Goal: Contribute content: Contribute content

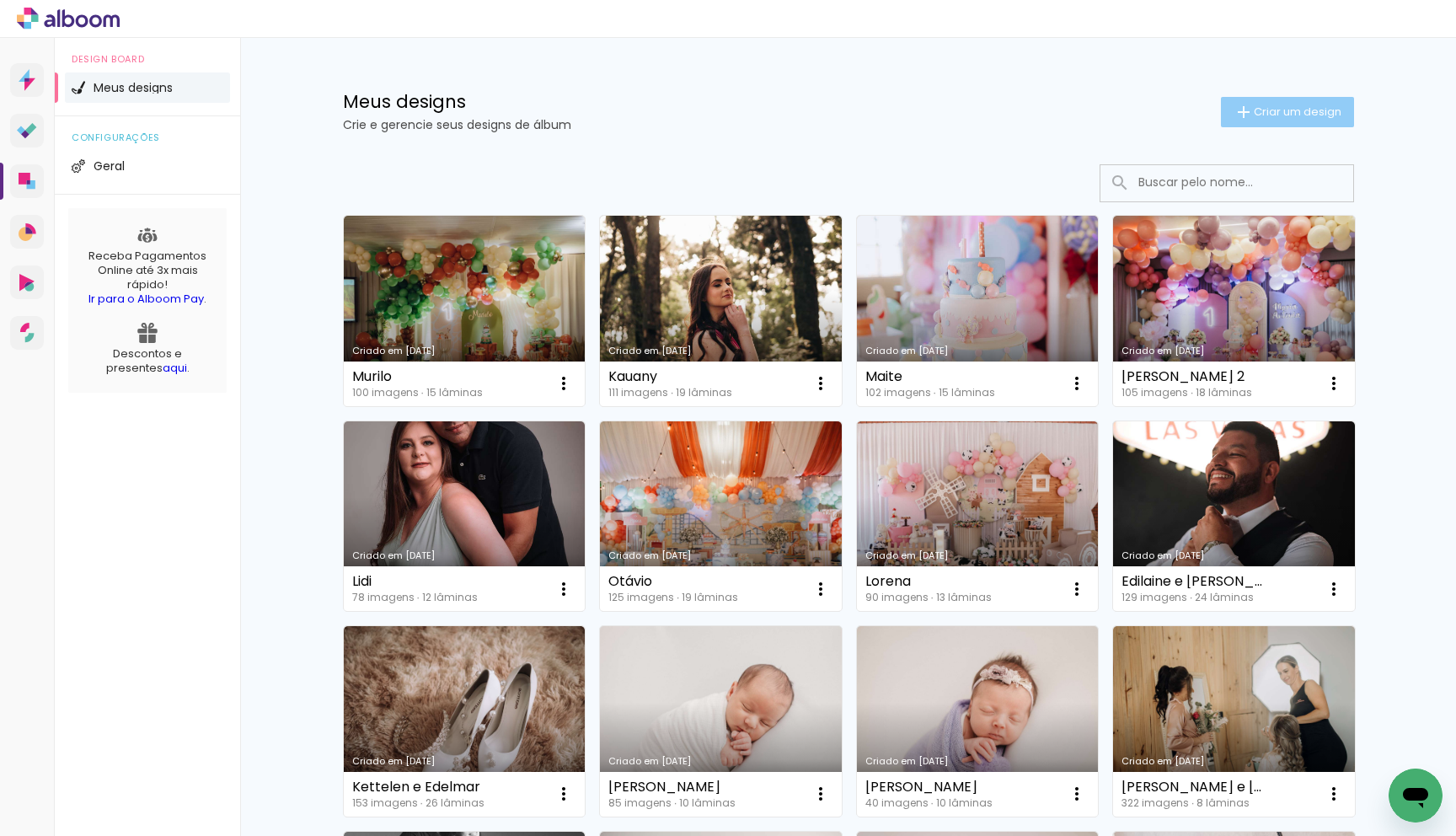
click at [1266, 115] on span "Criar um design" at bounding box center [1298, 112] width 88 height 11
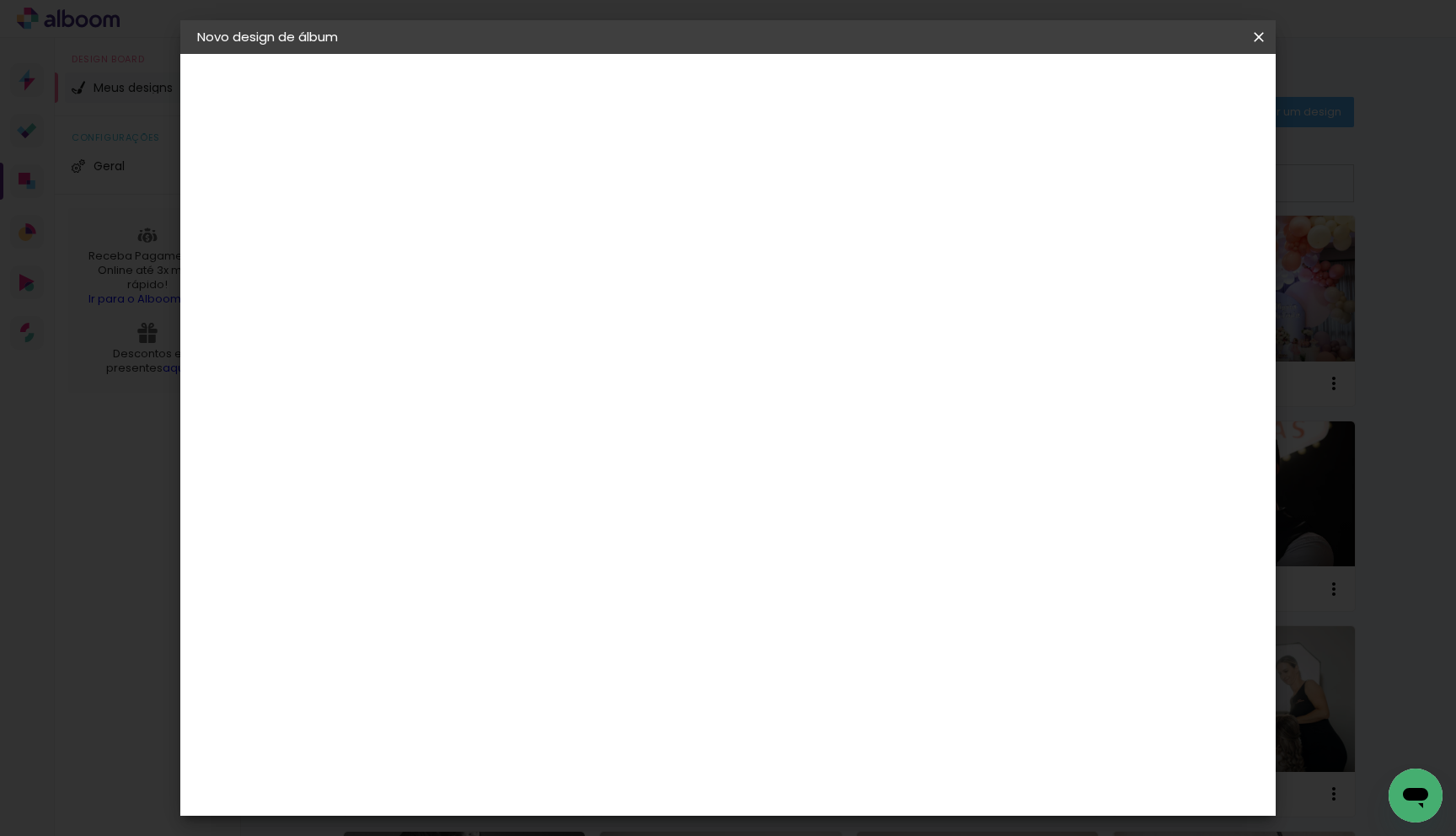
click at [473, 222] on input at bounding box center [473, 227] width 0 height 26
type input "Icaro"
type paper-input "Icaro"
click at [0, 0] on slot "Avançar" at bounding box center [0, 0] width 0 height 0
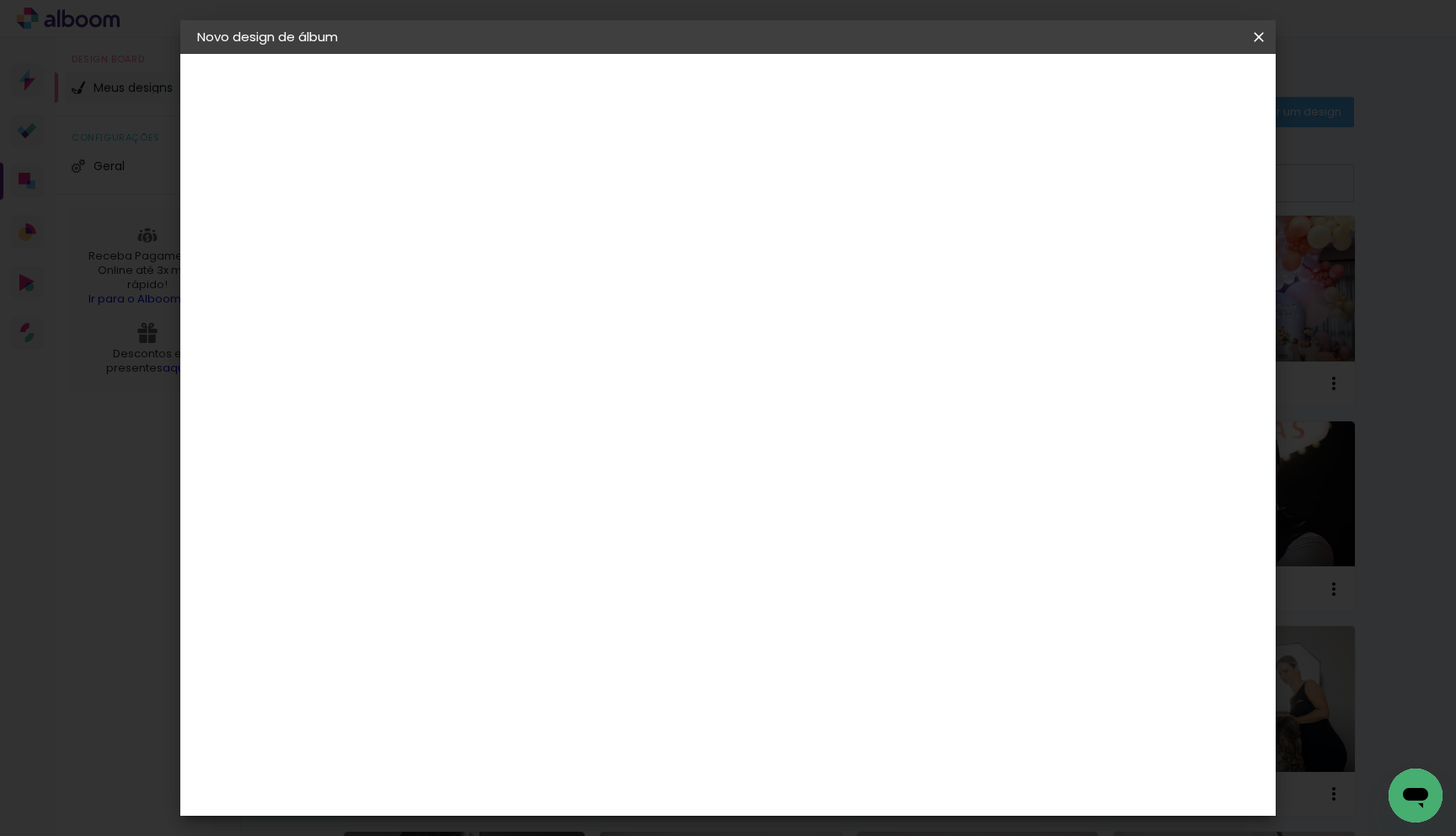
click at [501, 653] on div "Grafis" at bounding box center [481, 659] width 39 height 13
click at [0, 0] on slot "Avançar" at bounding box center [0, 0] width 0 height 0
click at [538, 283] on input "text" at bounding box center [506, 294] width 66 height 26
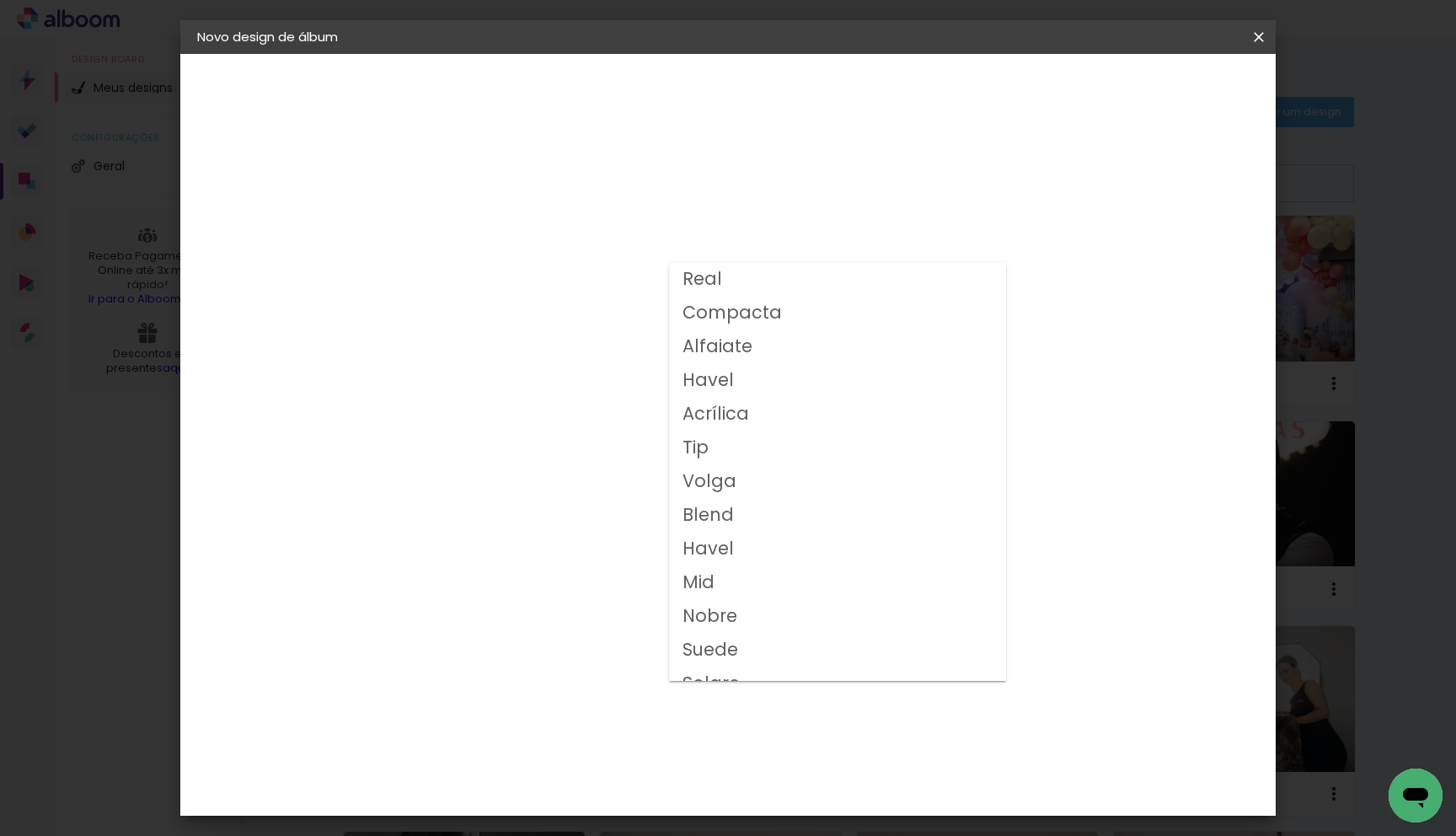
scroll to position [88, 0]
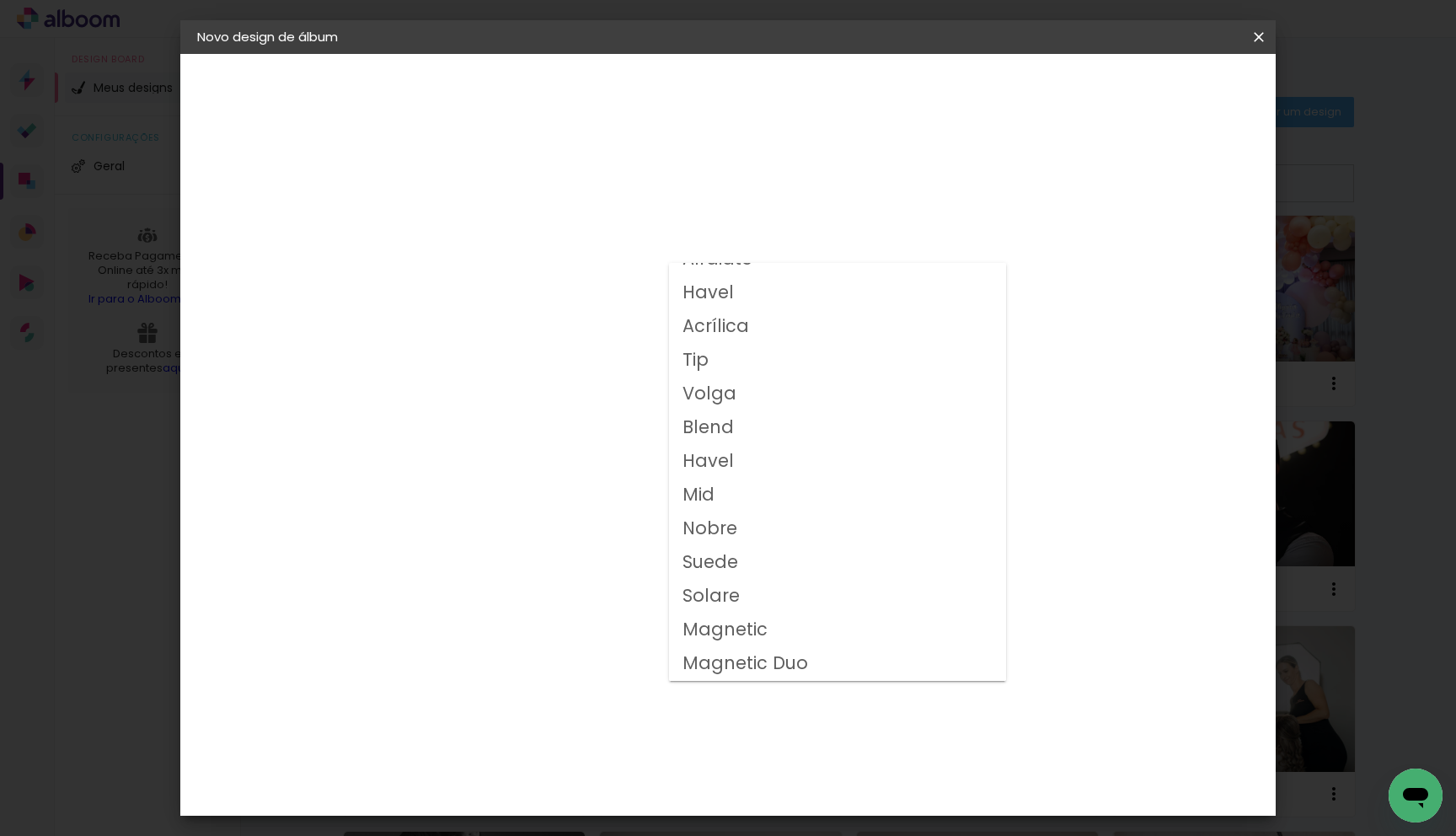
click at [734, 394] on paper-item "Volga" at bounding box center [837, 394] width 337 height 33
type input "Volga"
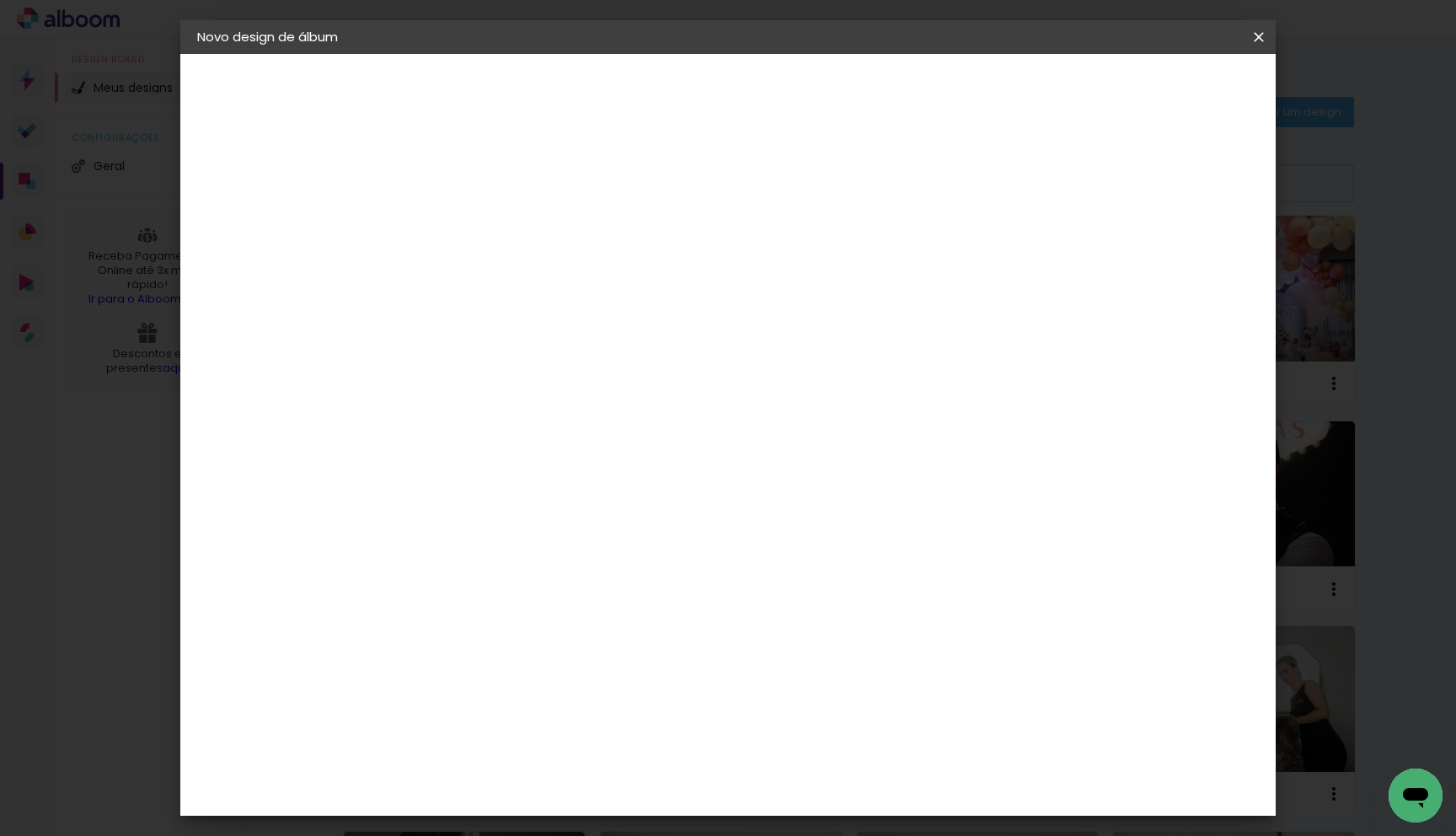
scroll to position [144, 0]
click at [649, 335] on span "21 × 32 cm" at bounding box center [617, 357] width 62 height 45
click at [0, 0] on slot "Avançar" at bounding box center [0, 0] width 0 height 0
click at [1166, 91] on span "Iniciar design" at bounding box center [1127, 89] width 76 height 11
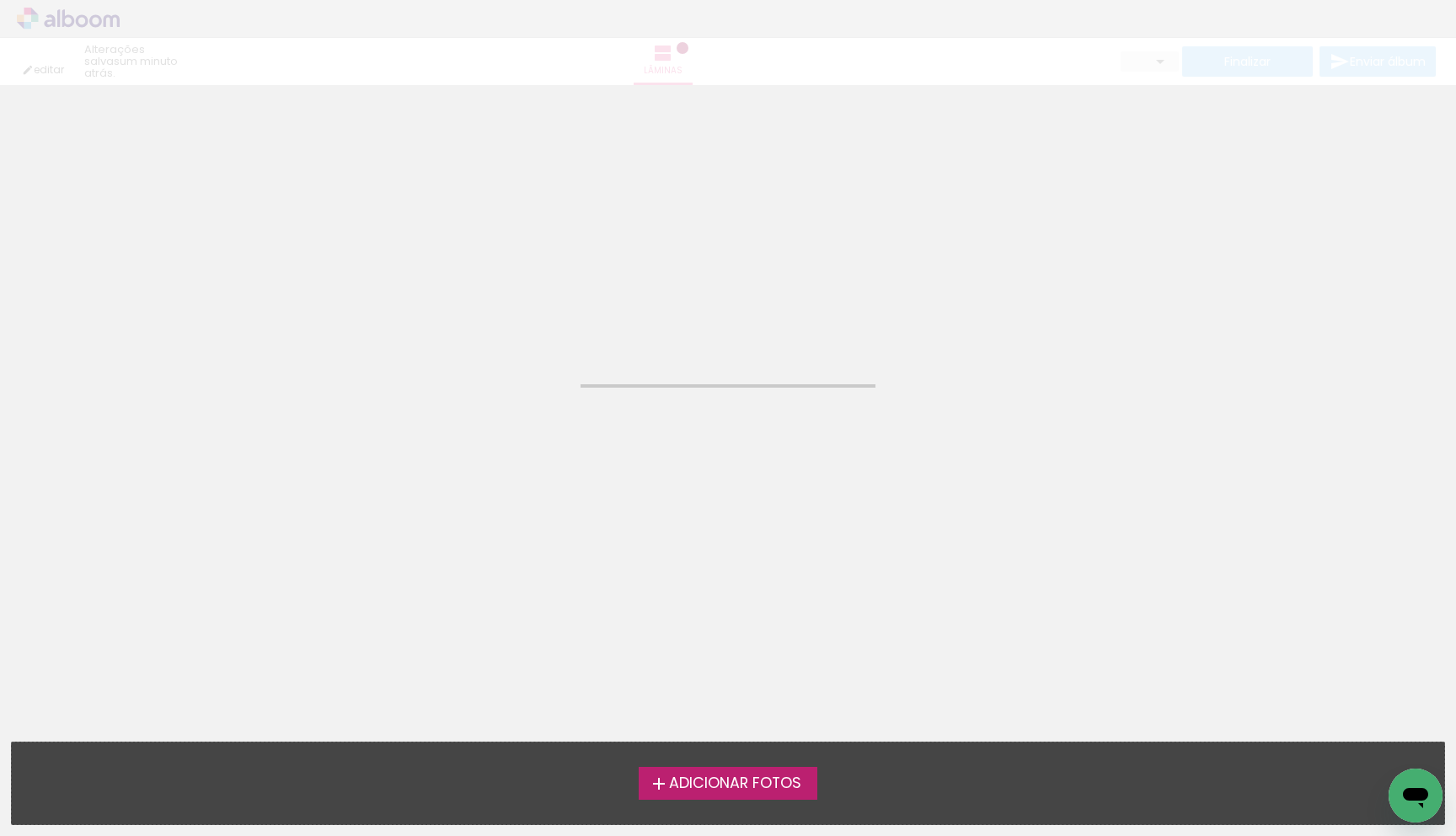
click at [724, 777] on span "Adicionar Fotos" at bounding box center [735, 783] width 133 height 15
click at [0, 0] on input "file" at bounding box center [0, 0] width 0 height 0
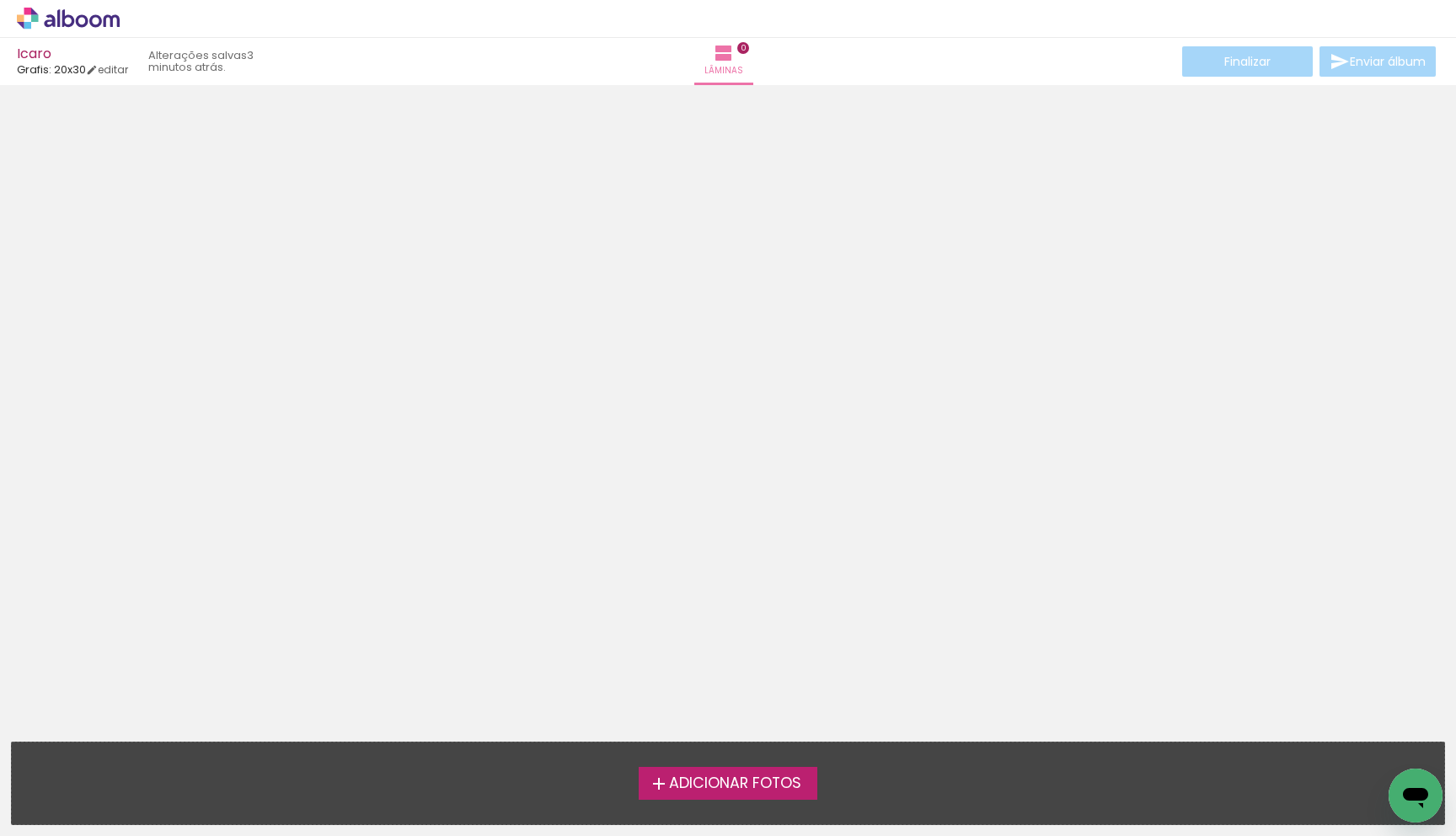
click at [736, 771] on label "Adicionar Fotos" at bounding box center [728, 783] width 179 height 32
click at [0, 0] on input "file" at bounding box center [0, 0] width 0 height 0
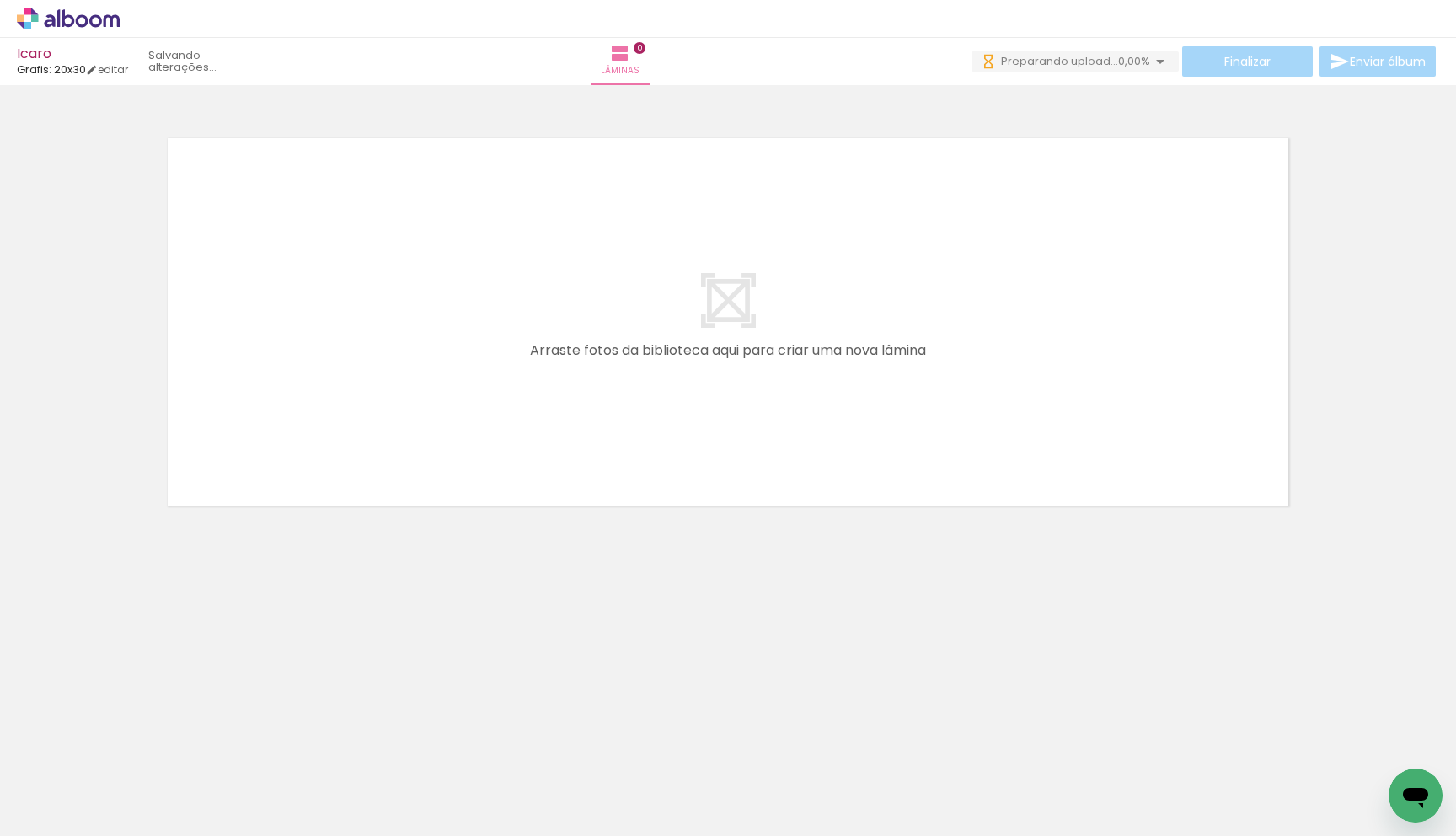
scroll to position [0, 6]
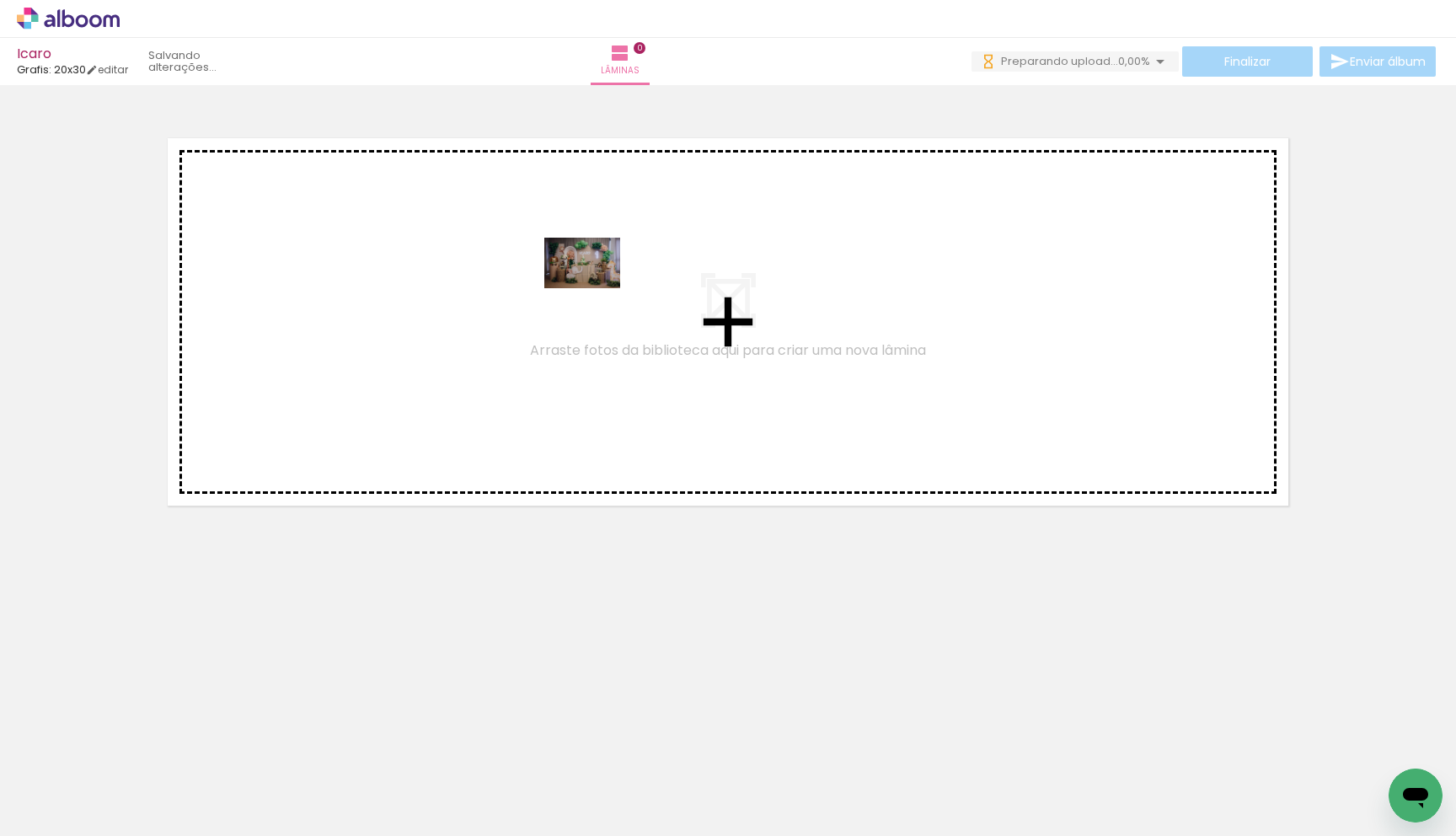
drag, startPoint x: 261, startPoint y: 700, endPoint x: 542, endPoint y: 393, distance: 416.2
click at [594, 288] on quentale-workspace at bounding box center [728, 418] width 1456 height 836
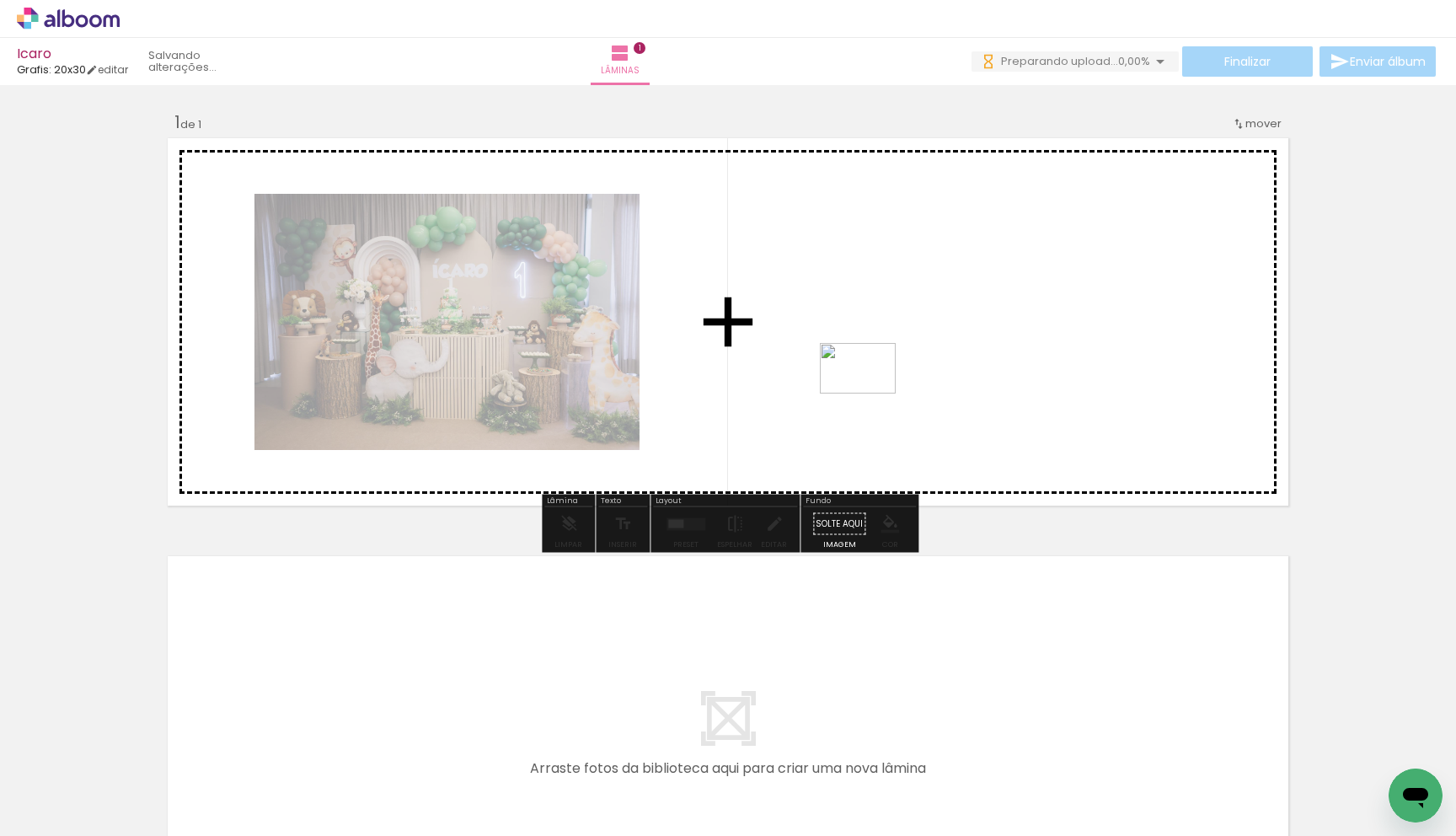
drag, startPoint x: 276, startPoint y: 790, endPoint x: 876, endPoint y: 391, distance: 720.6
click at [876, 391] on quentale-workspace at bounding box center [728, 418] width 1456 height 836
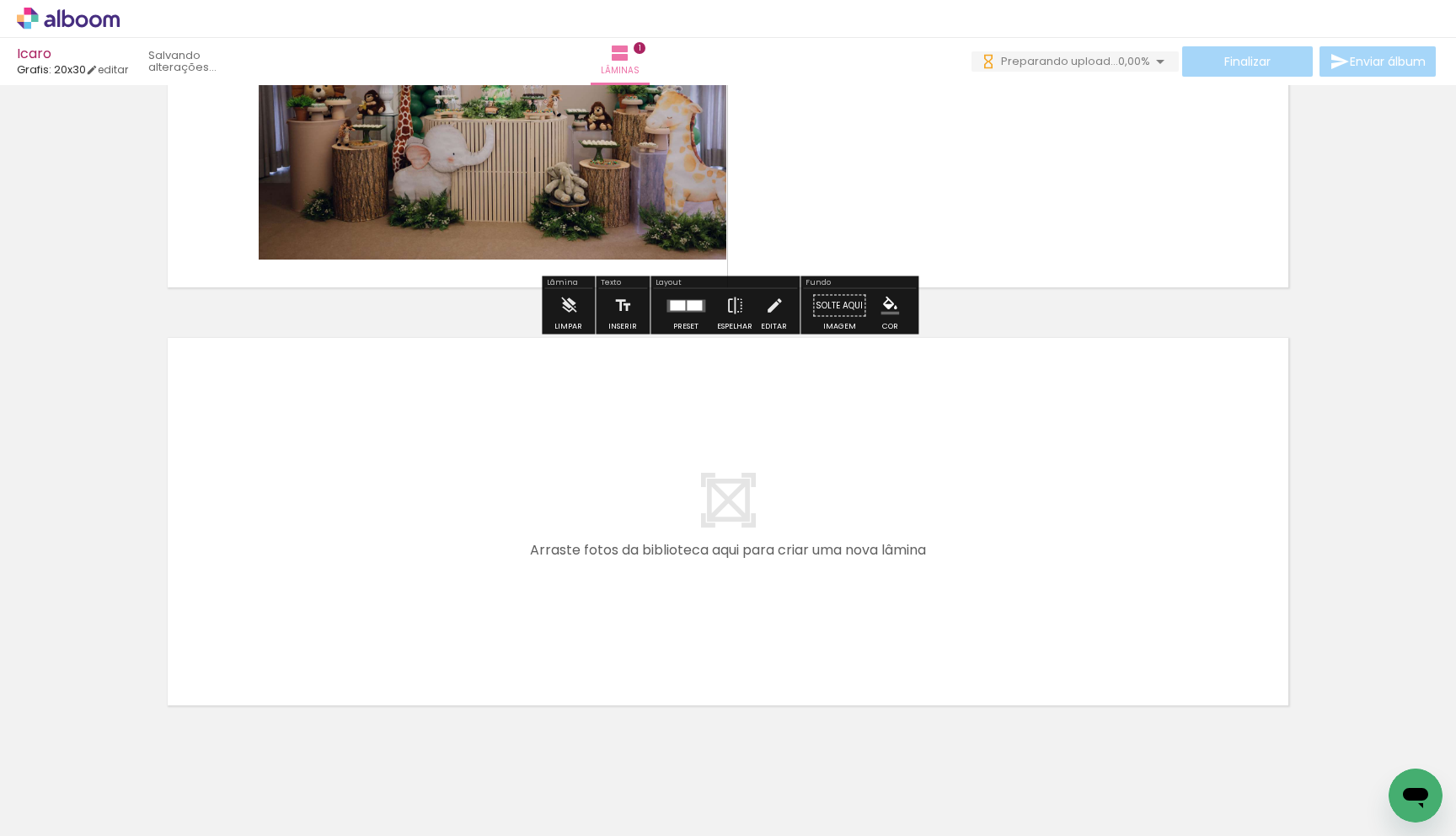
scroll to position [256, 0]
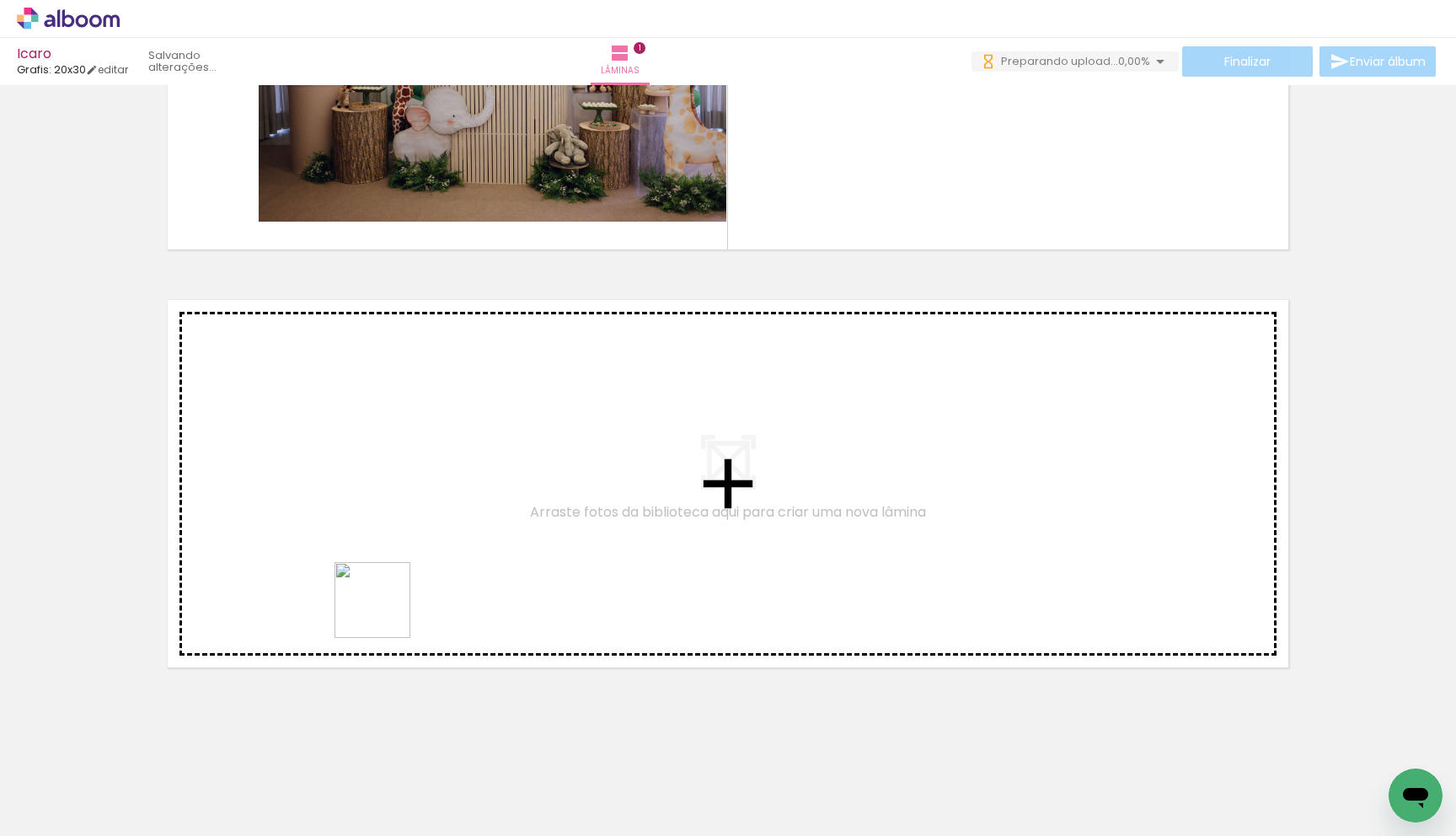
click at [420, 458] on quentale-workspace at bounding box center [728, 418] width 1456 height 836
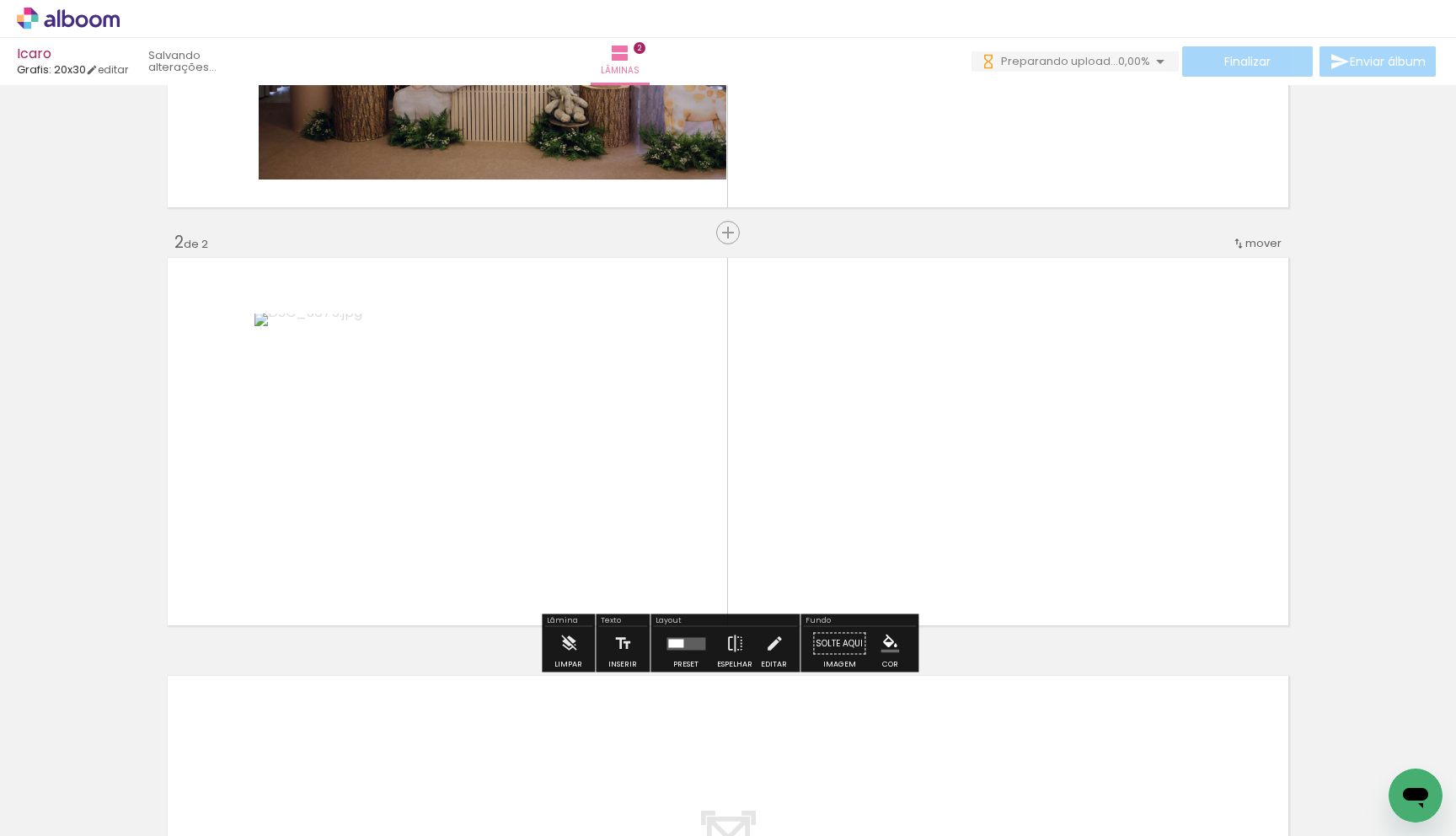
scroll to position [332, 0]
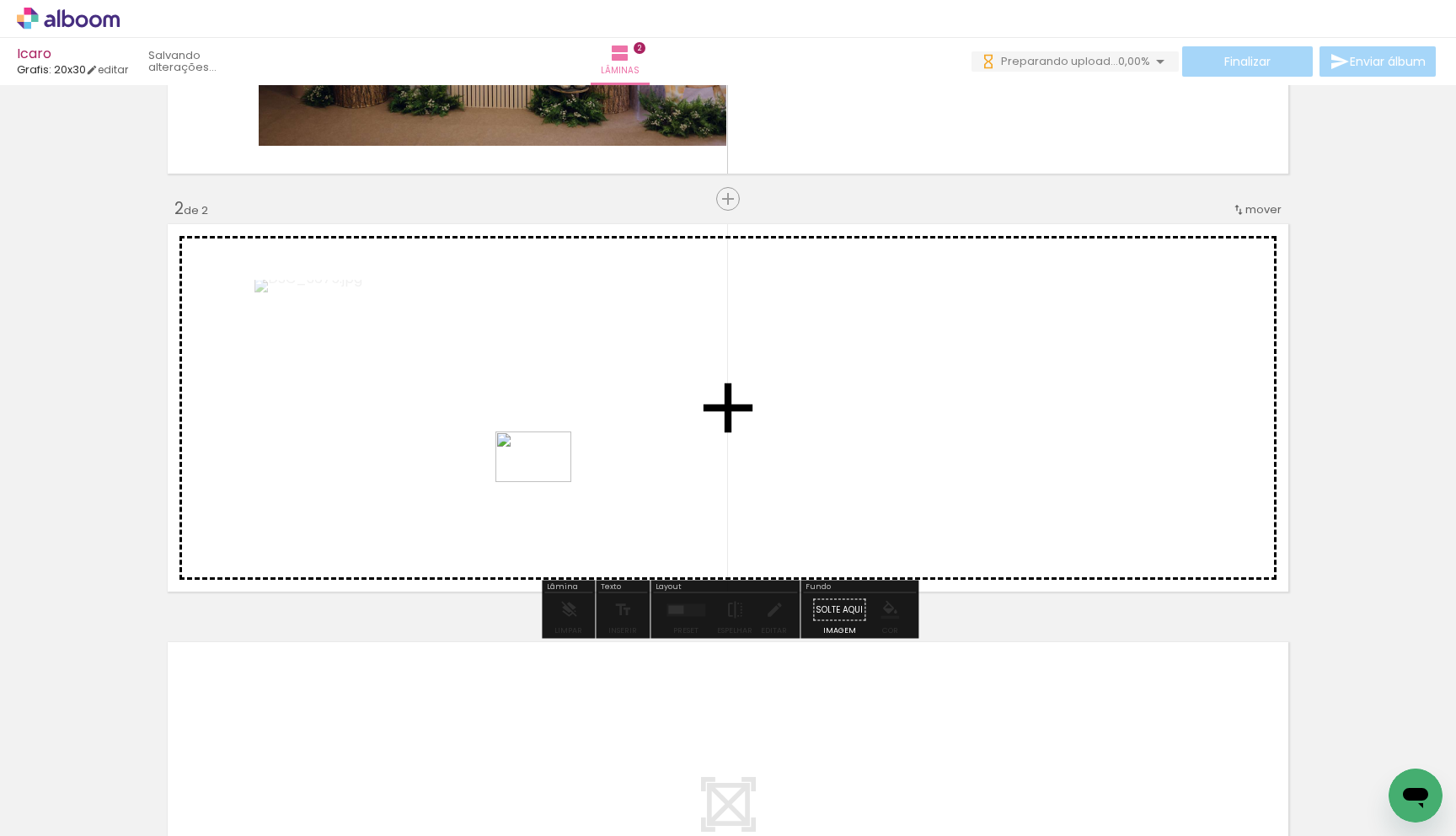
drag, startPoint x: 451, startPoint y: 724, endPoint x: 558, endPoint y: 623, distance: 147.1
click at [551, 479] on quentale-workspace at bounding box center [728, 418] width 1456 height 836
drag, startPoint x: 571, startPoint y: 771, endPoint x: 684, endPoint y: 555, distance: 243.8
click at [684, 555] on quentale-workspace at bounding box center [728, 418] width 1456 height 836
click at [769, 537] on quentale-workspace at bounding box center [728, 418] width 1456 height 836
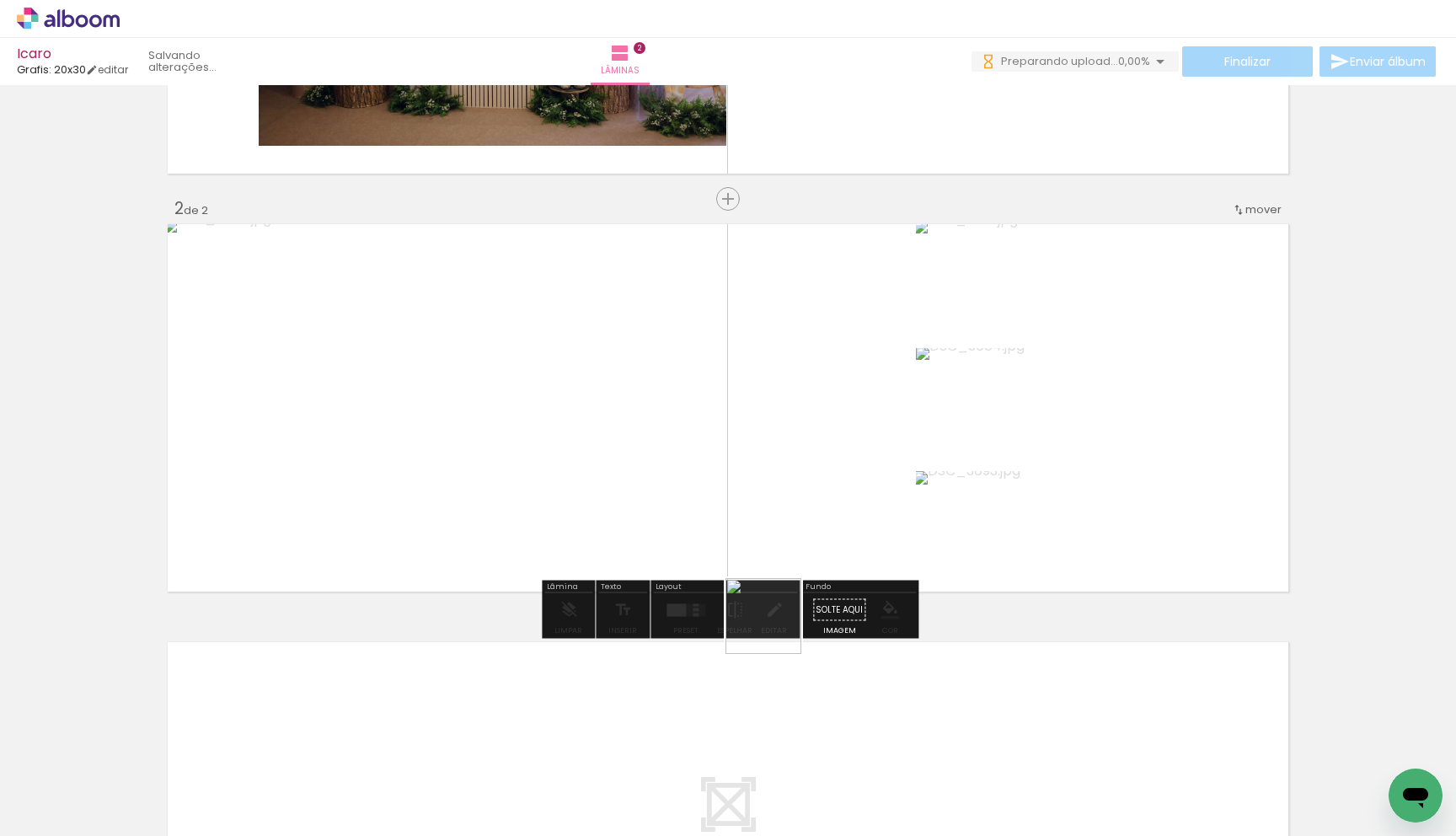
drag, startPoint x: 741, startPoint y: 767, endPoint x: 821, endPoint y: 695, distance: 107.6
click at [789, 570] on quentale-workspace at bounding box center [728, 418] width 1456 height 836
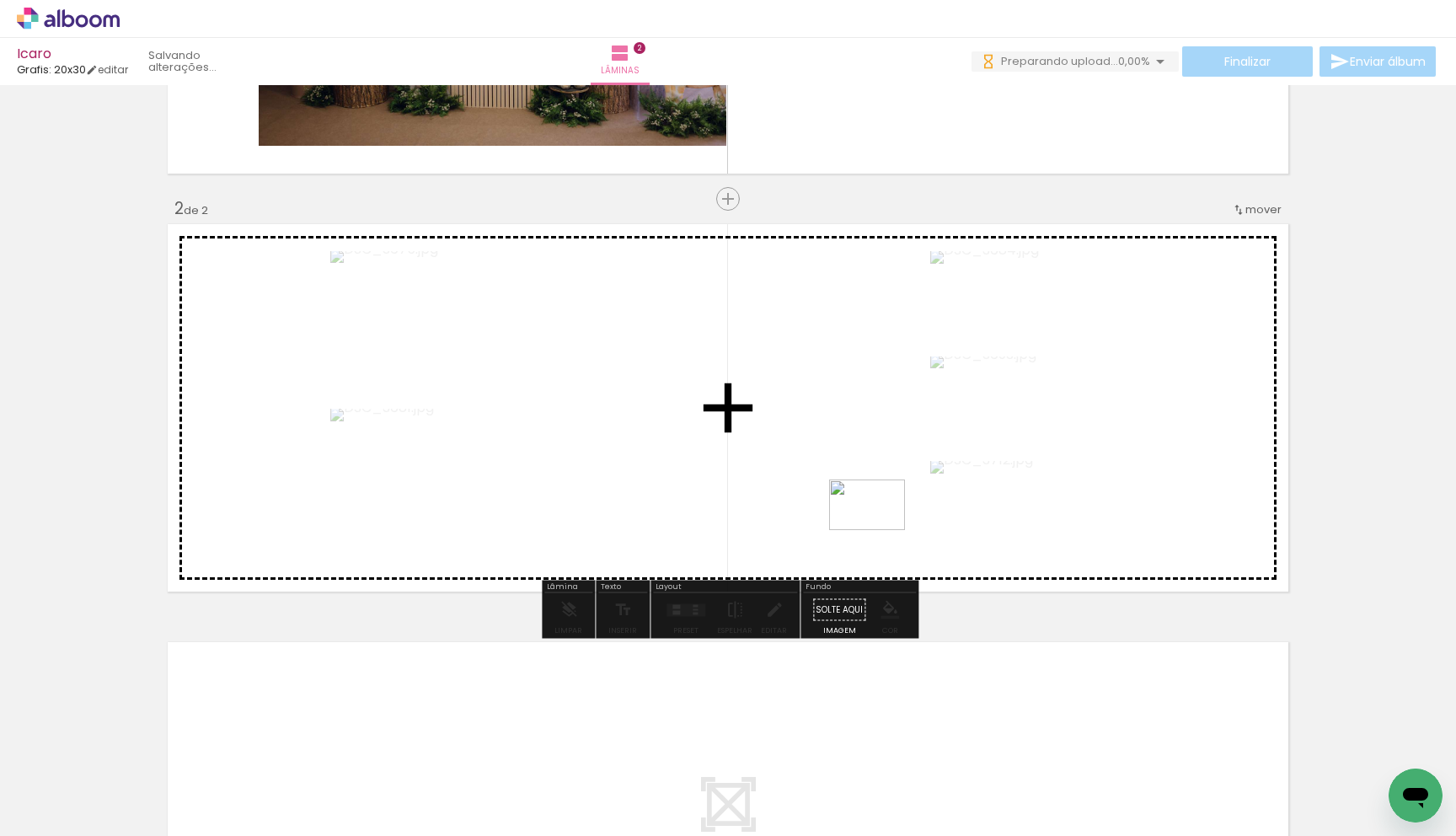
click at [879, 530] on quentale-workspace at bounding box center [728, 418] width 1456 height 836
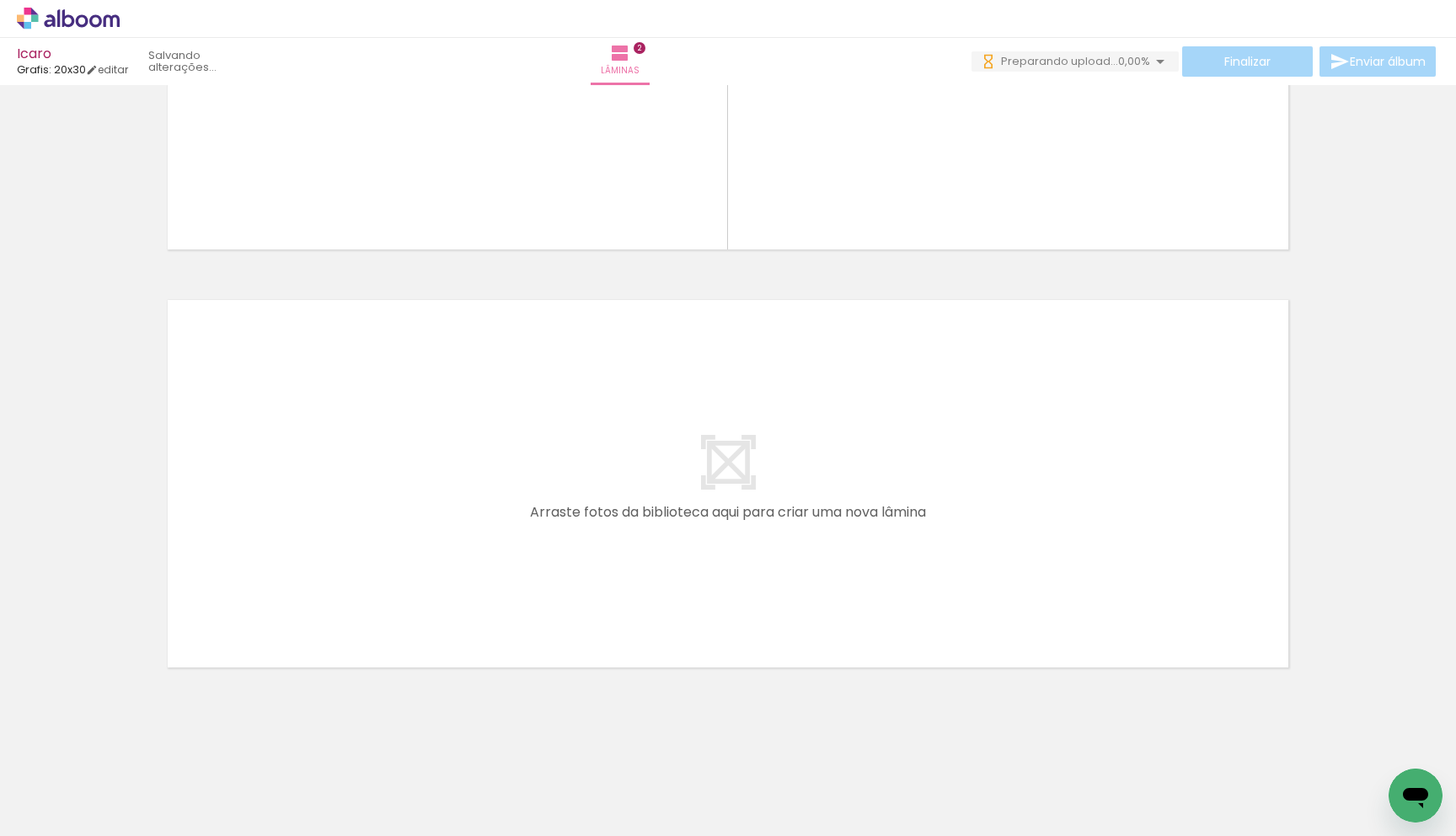
scroll to position [0, 433]
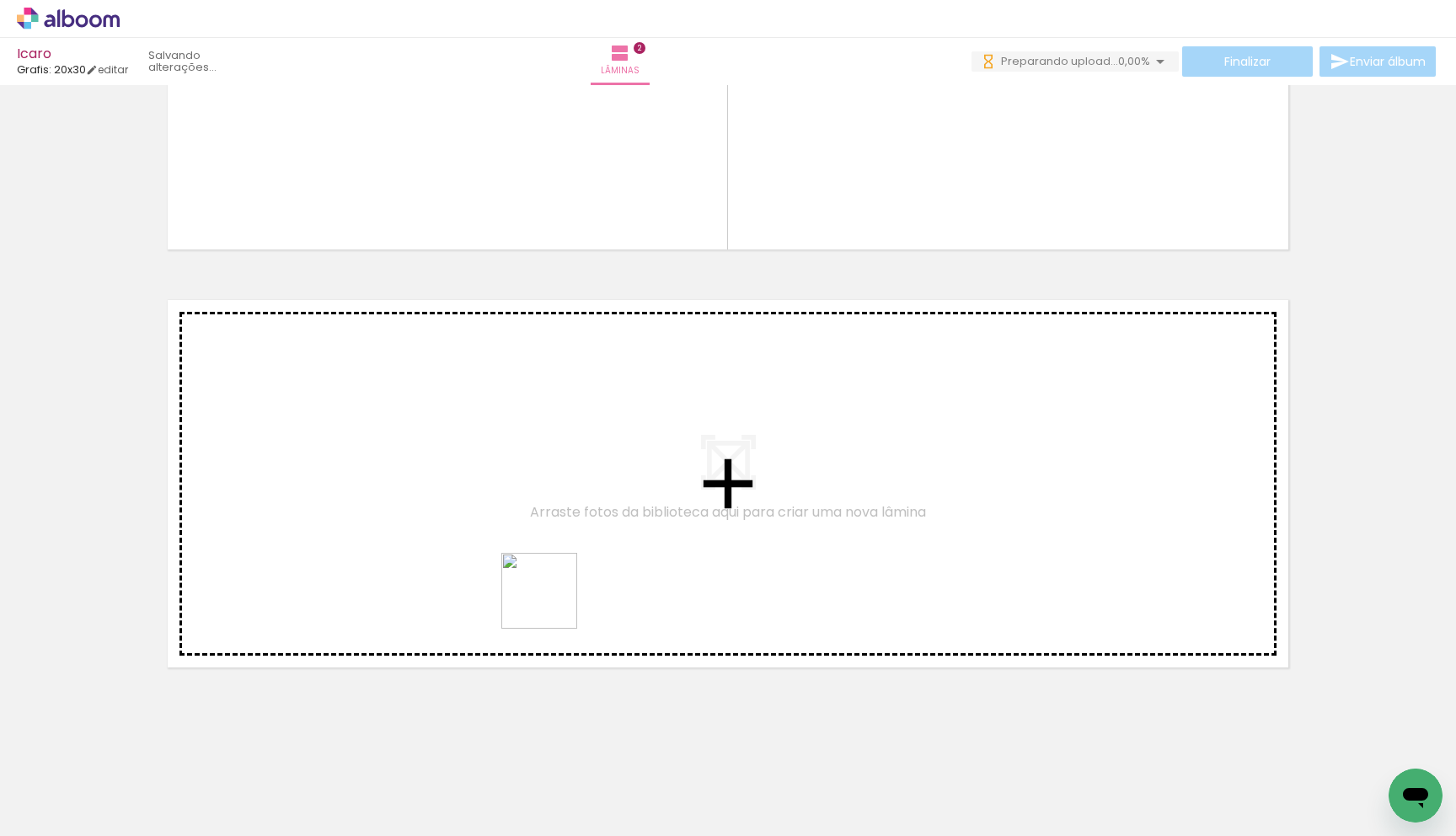
click at [554, 595] on quentale-workspace at bounding box center [728, 418] width 1456 height 836
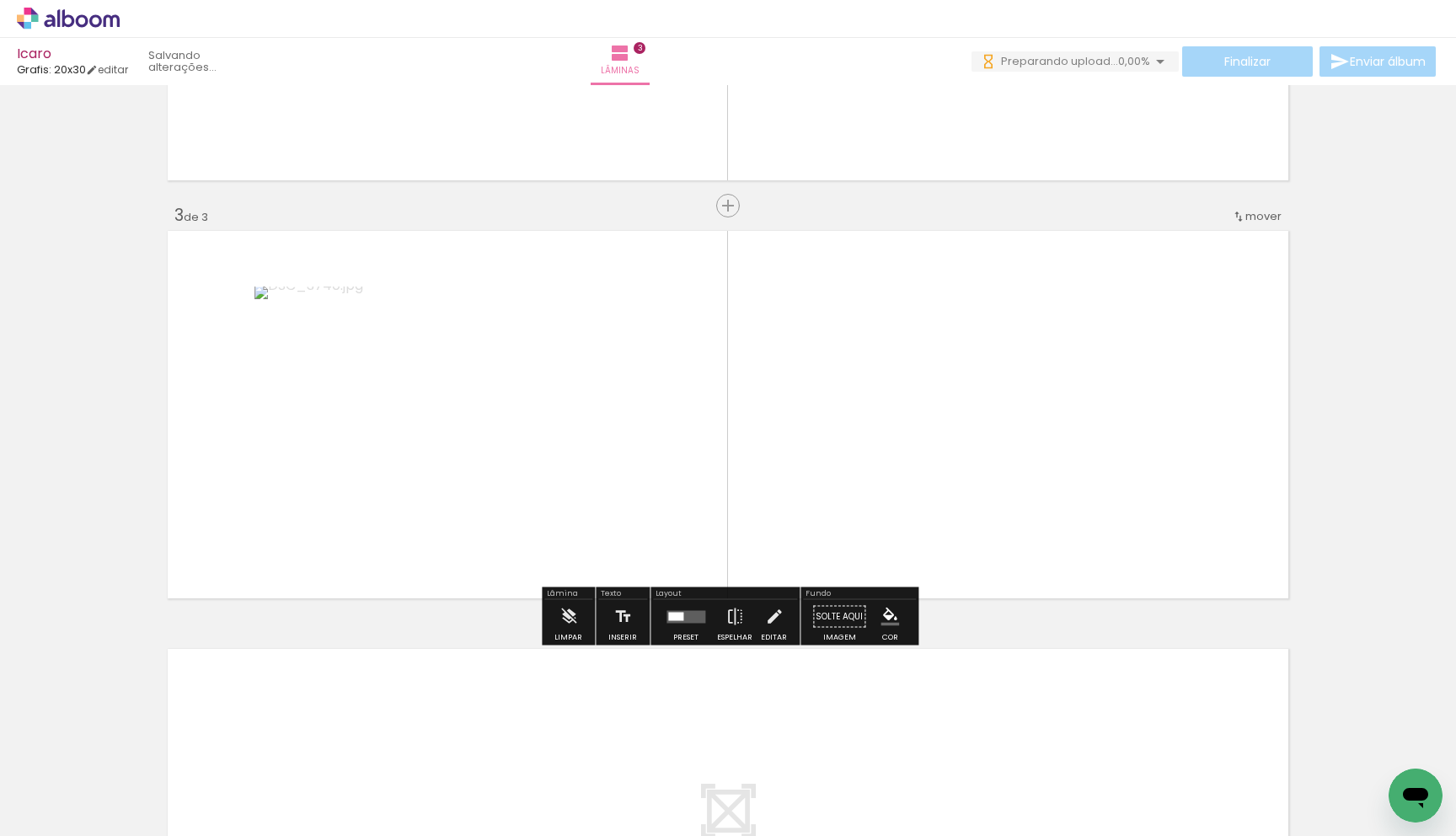
scroll to position [750, 0]
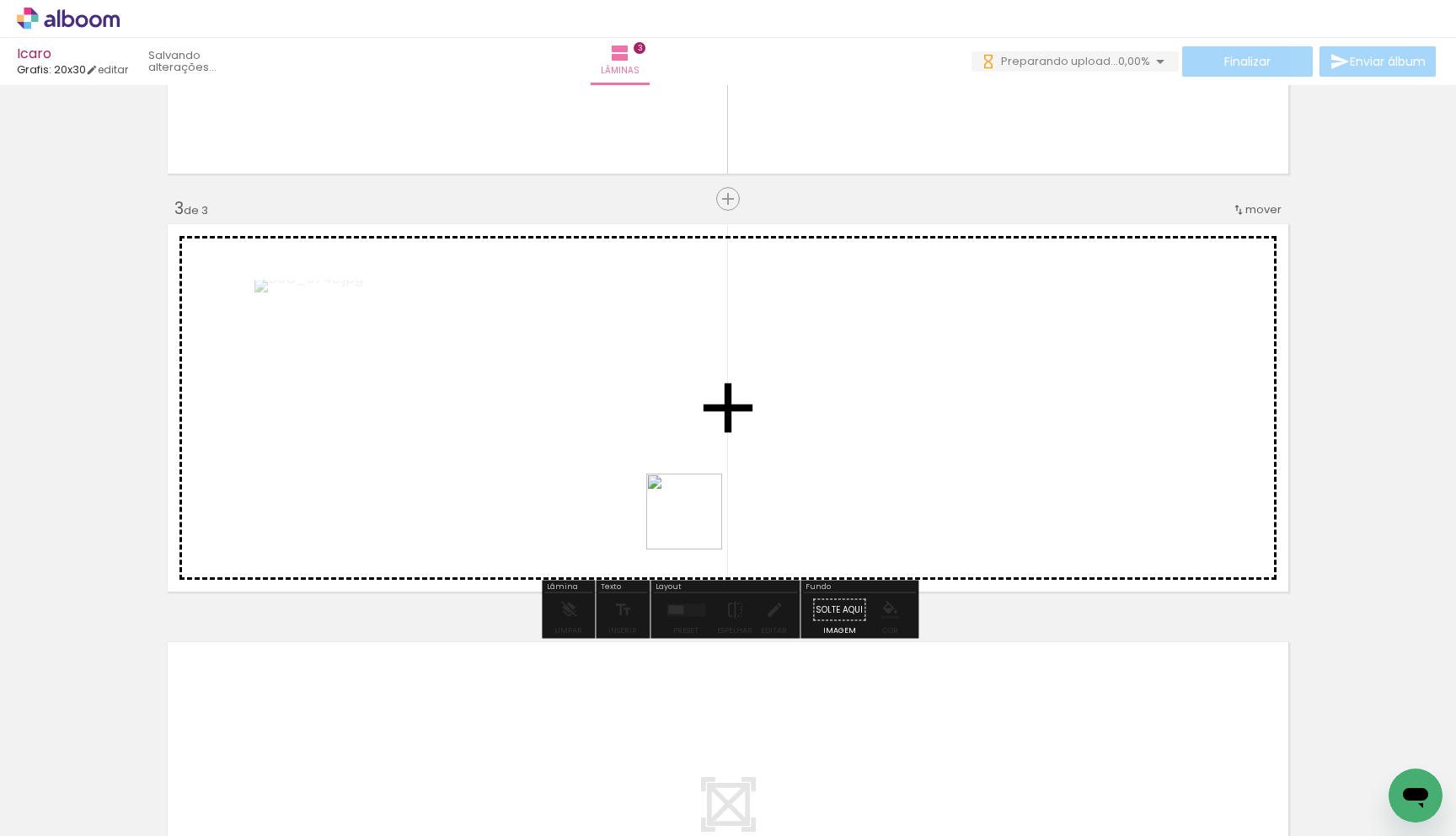
click at [739, 422] on quentale-workspace at bounding box center [728, 418] width 1456 height 836
drag, startPoint x: 709, startPoint y: 682, endPoint x: 751, endPoint y: 635, distance: 63.0
click at [729, 496] on quentale-workspace at bounding box center [728, 418] width 1456 height 836
drag, startPoint x: 776, startPoint y: 701, endPoint x: 819, endPoint y: 581, distance: 127.5
click at [815, 508] on quentale-workspace at bounding box center [728, 418] width 1456 height 836
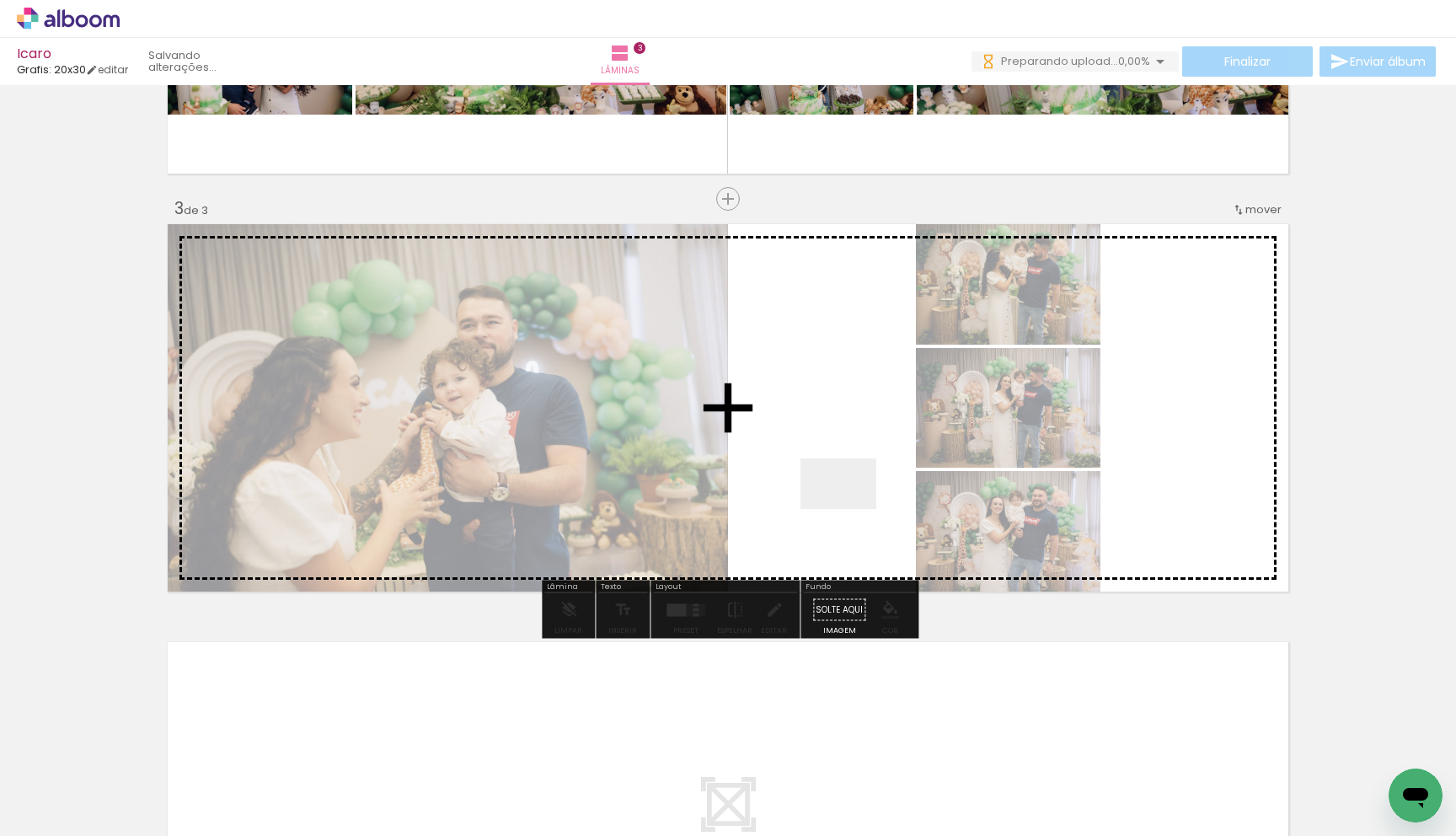
drag, startPoint x: 869, startPoint y: 773, endPoint x: 850, endPoint y: 508, distance: 265.7
click at [850, 508] on quentale-workspace at bounding box center [728, 418] width 1456 height 836
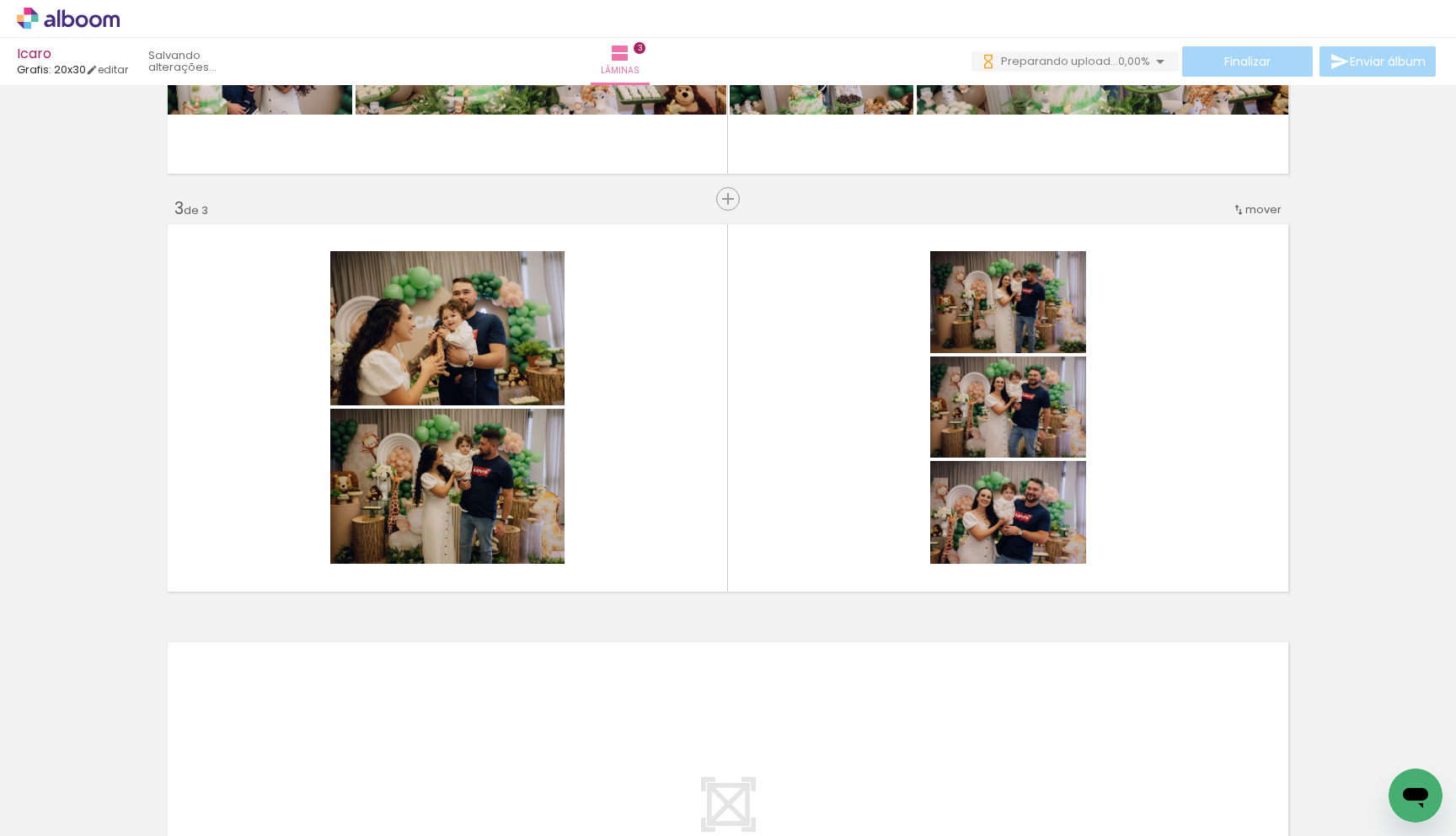
scroll to position [0, 860]
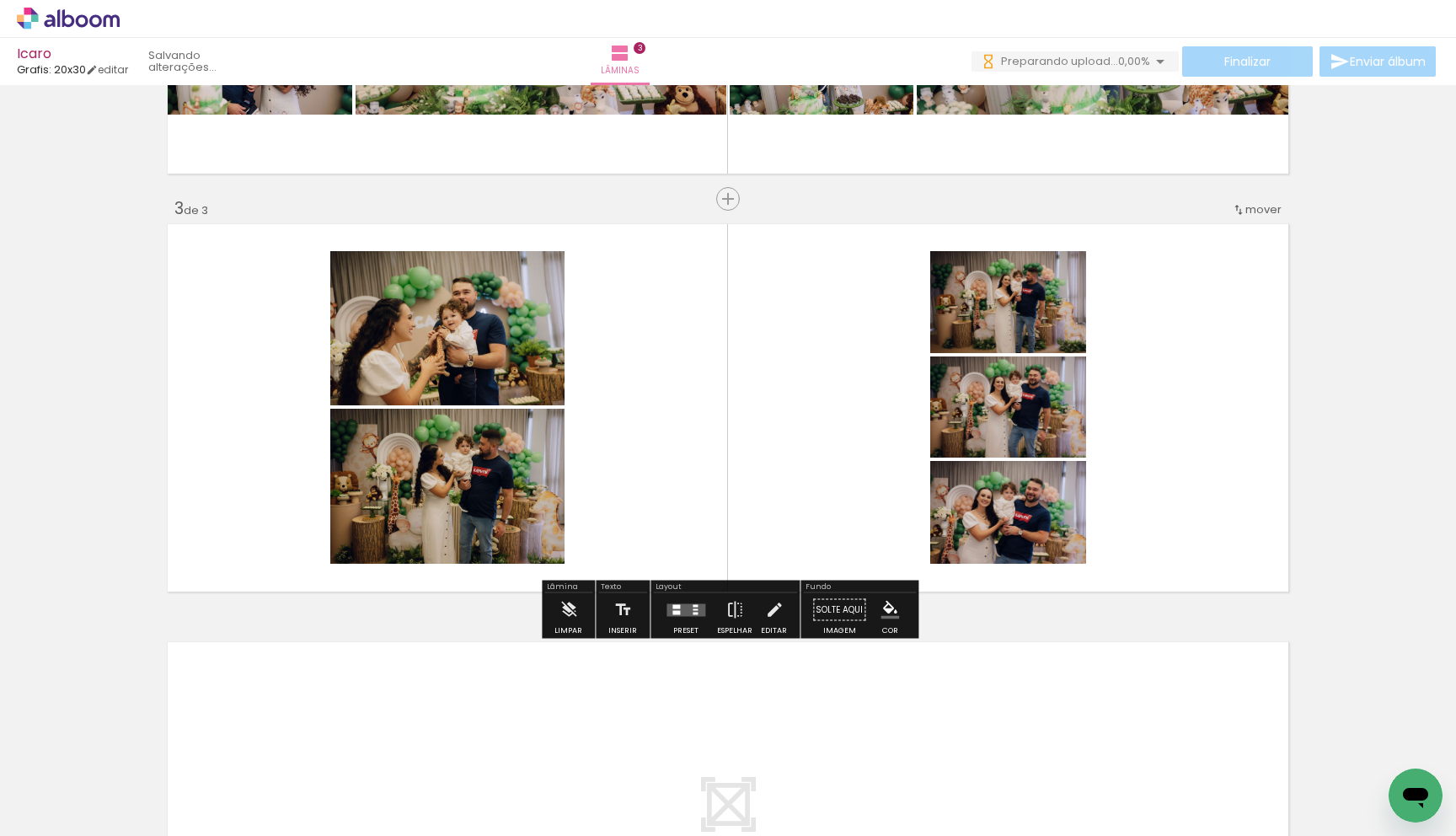
click at [682, 616] on div at bounding box center [686, 610] width 46 height 33
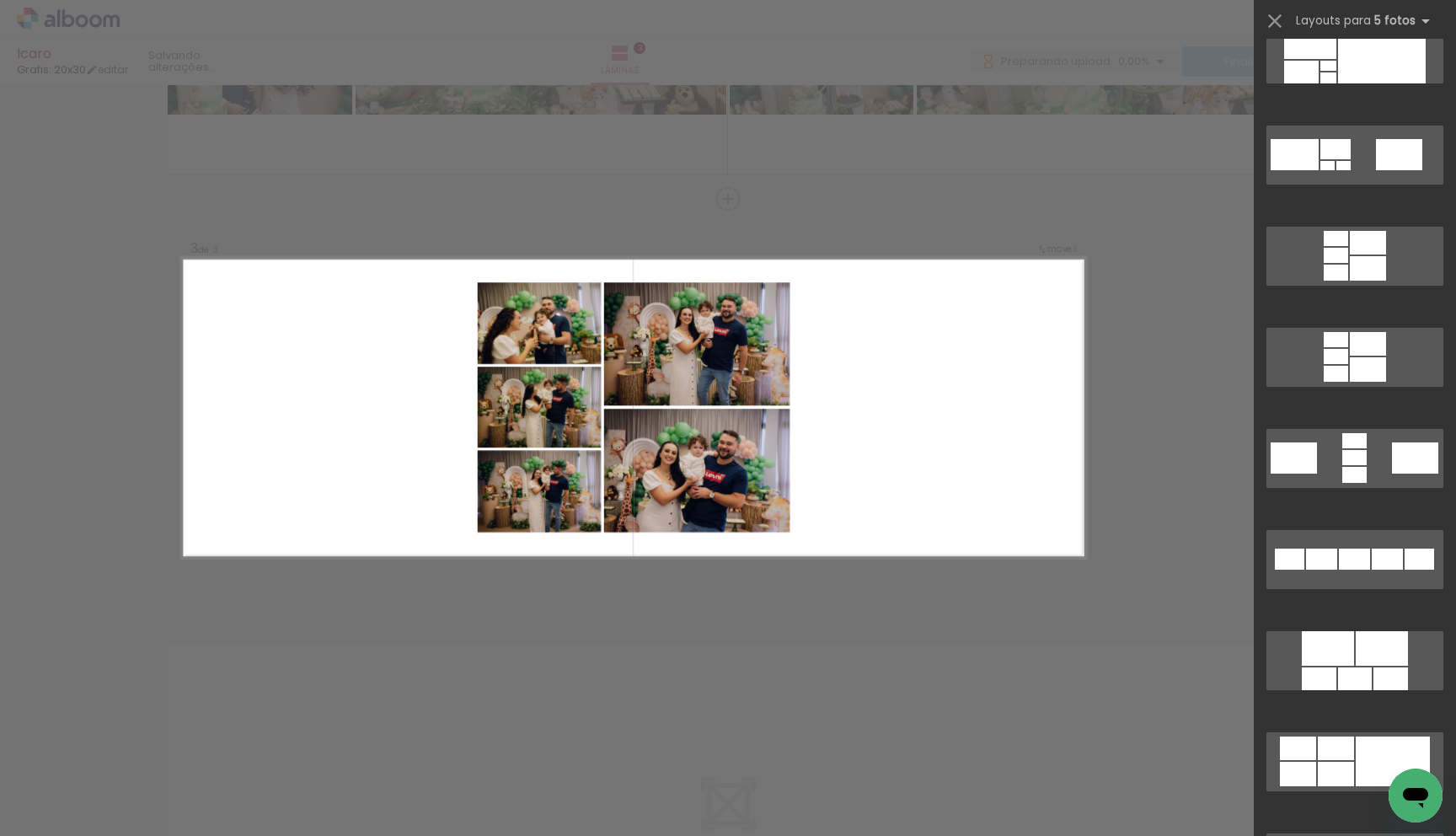
scroll to position [678, 0]
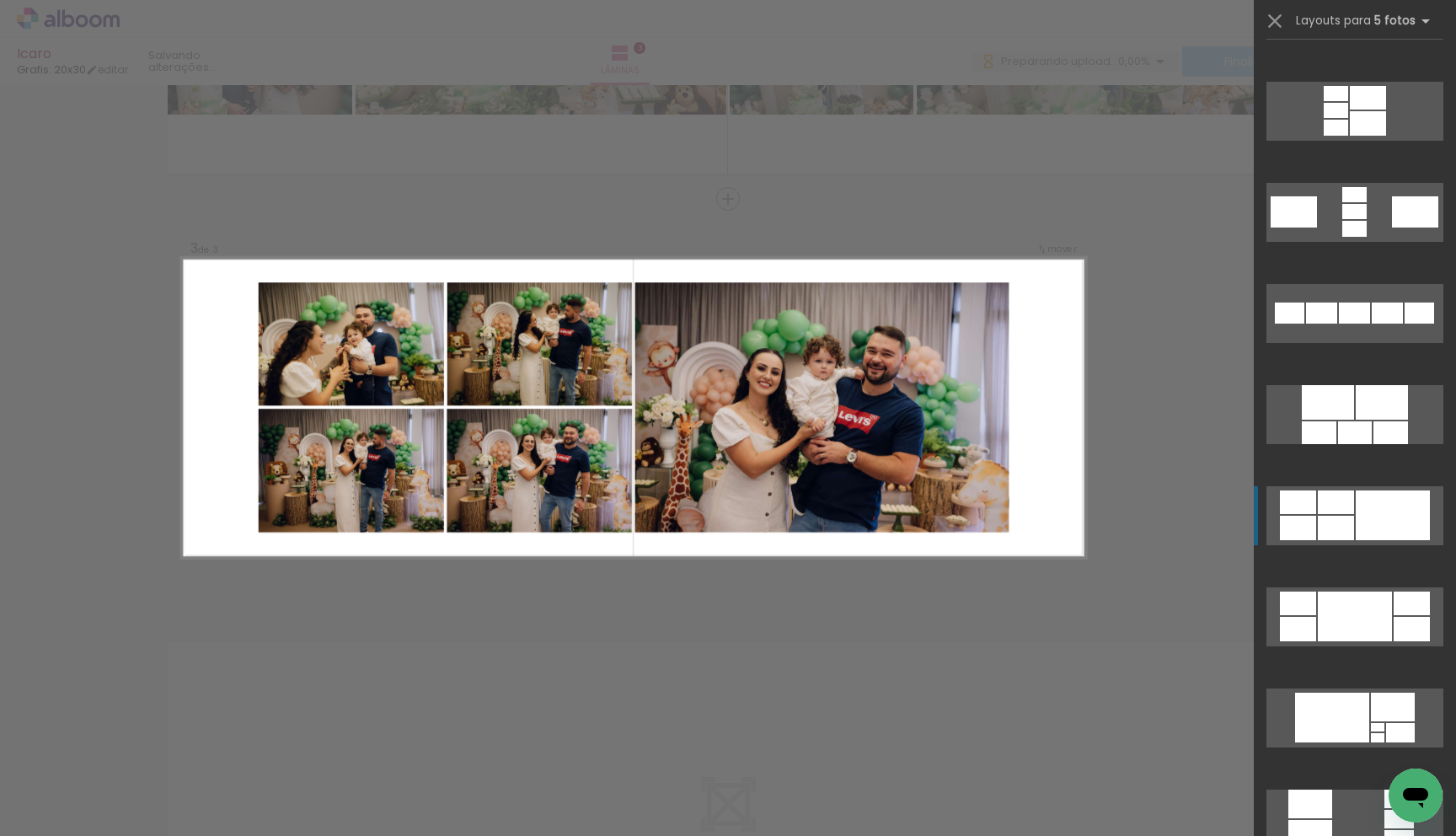
click at [1361, 515] on div at bounding box center [1393, 515] width 74 height 50
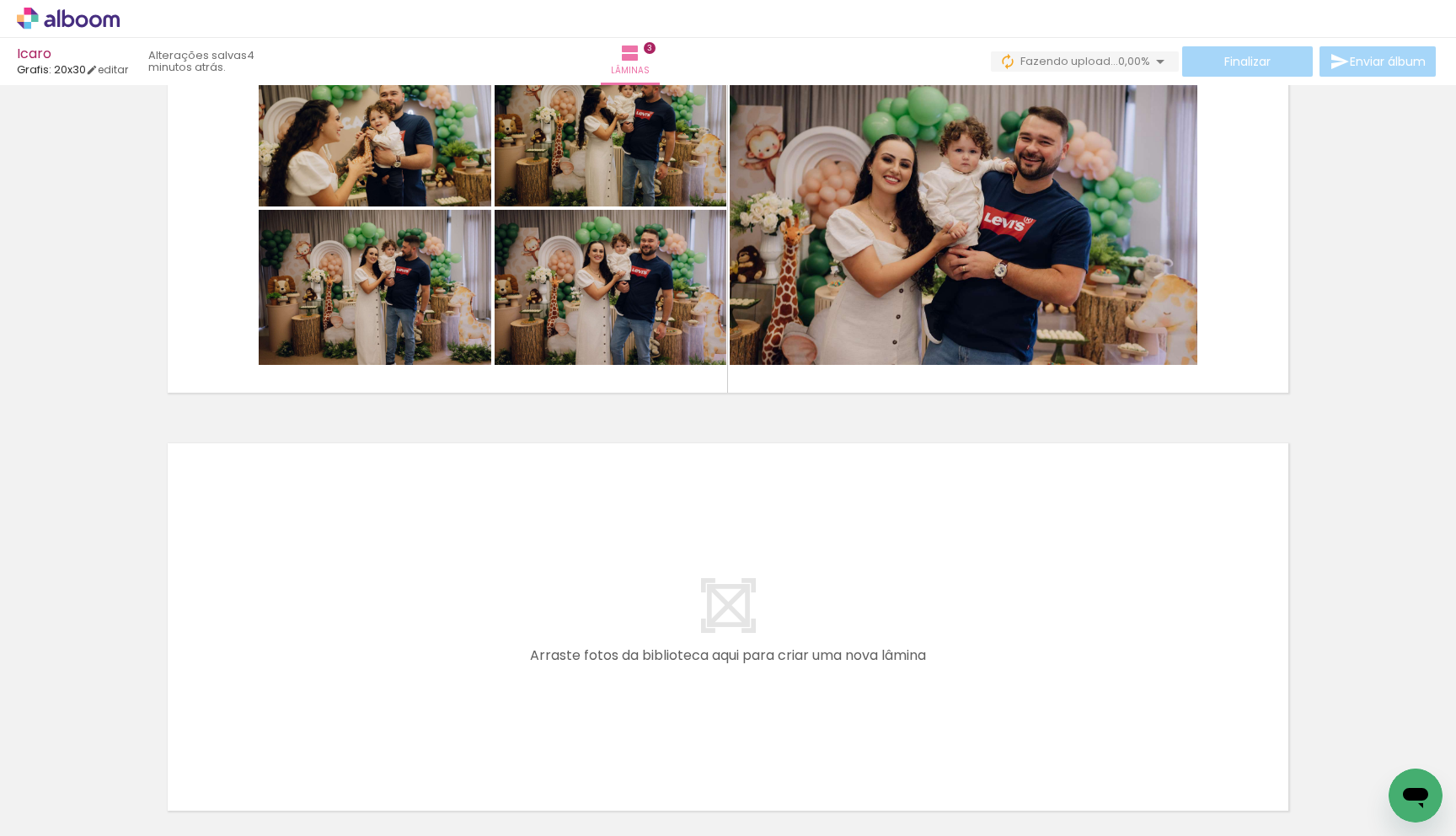
scroll to position [994, 0]
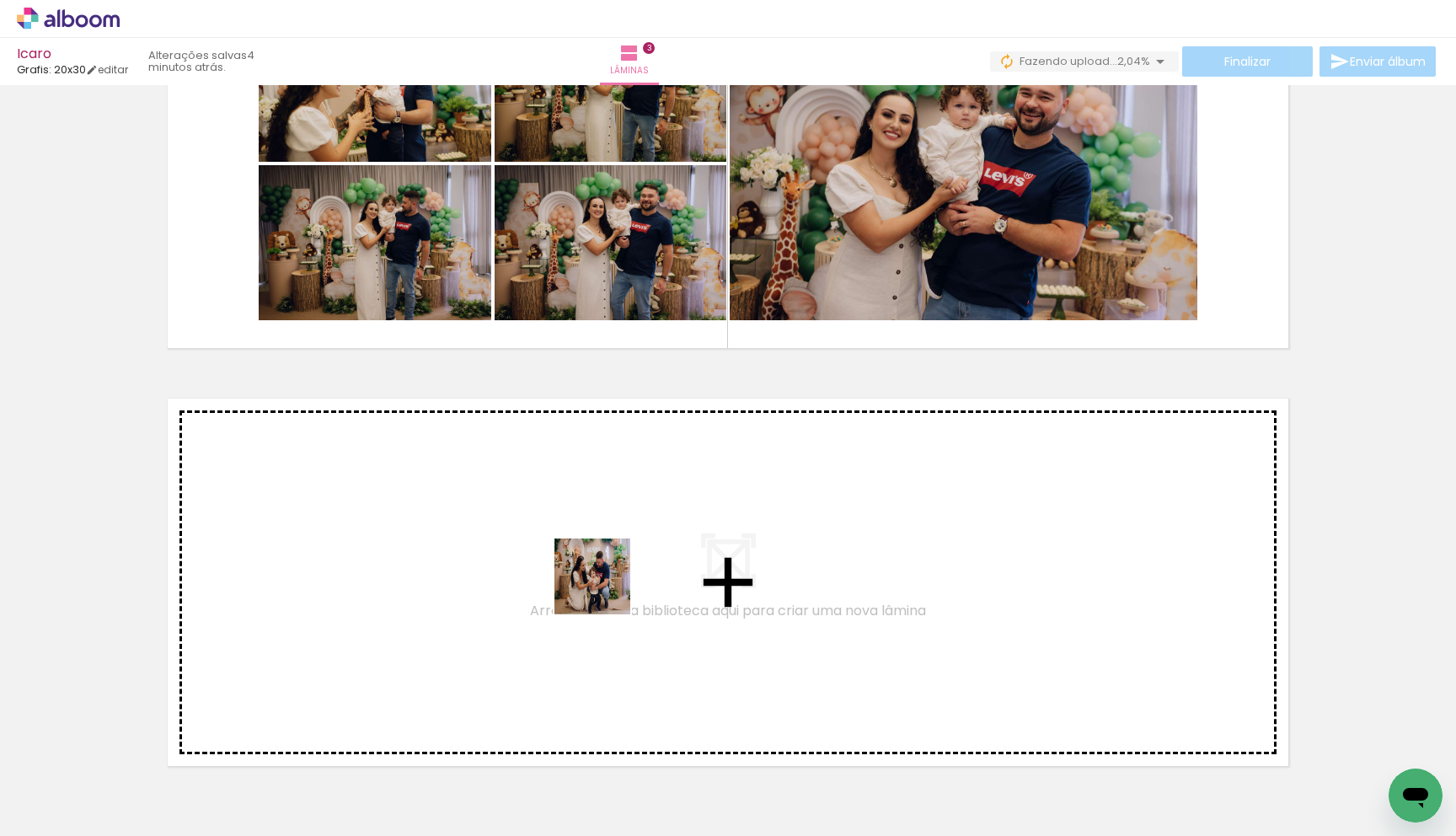
drag, startPoint x: 579, startPoint y: 674, endPoint x: 606, endPoint y: 585, distance: 93.0
click at [606, 585] on quentale-workspace at bounding box center [728, 418] width 1456 height 836
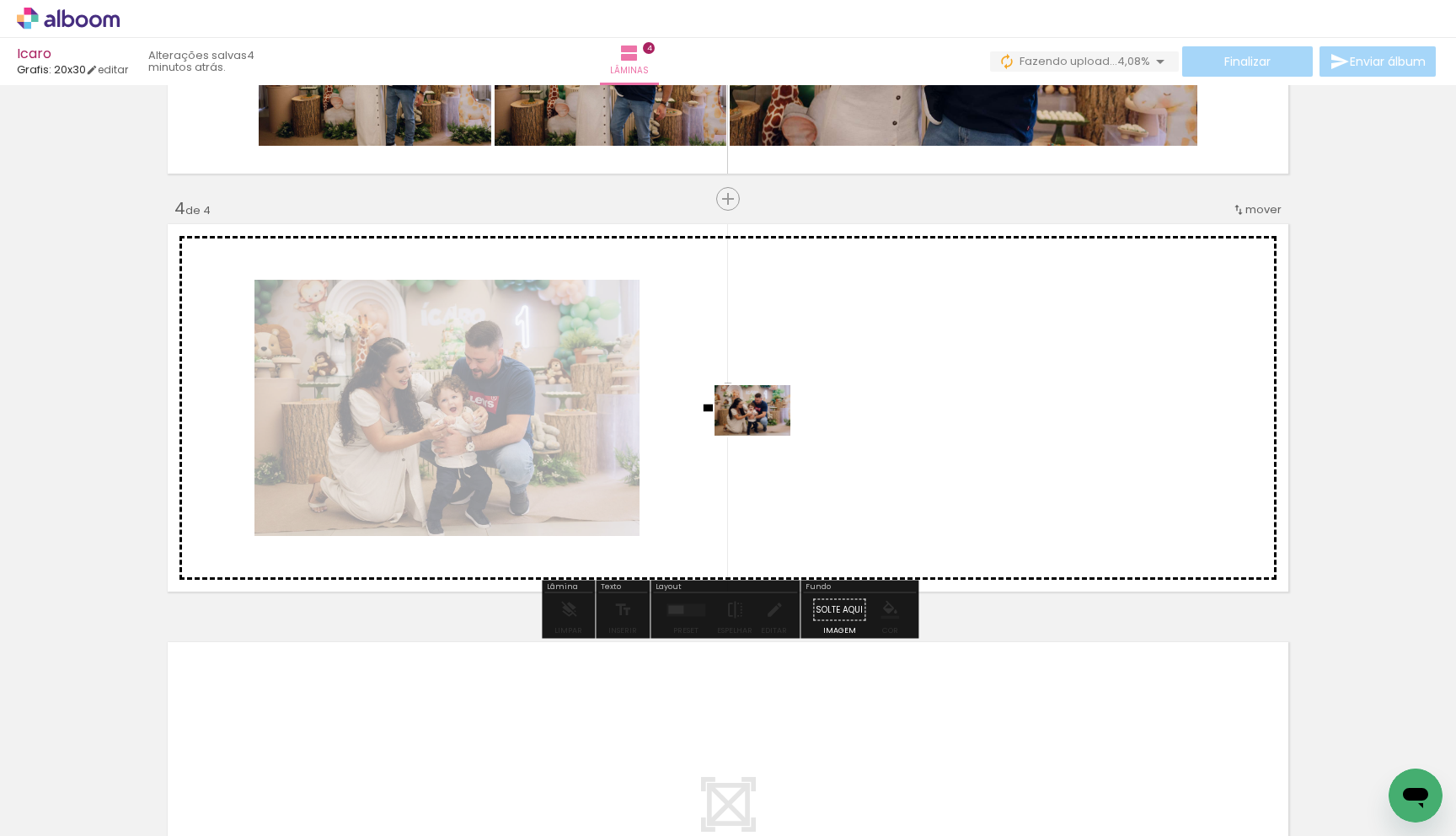
drag, startPoint x: 647, startPoint y: 782, endPoint x: 764, endPoint y: 436, distance: 365.2
click at [764, 436] on quentale-workspace at bounding box center [728, 418] width 1456 height 836
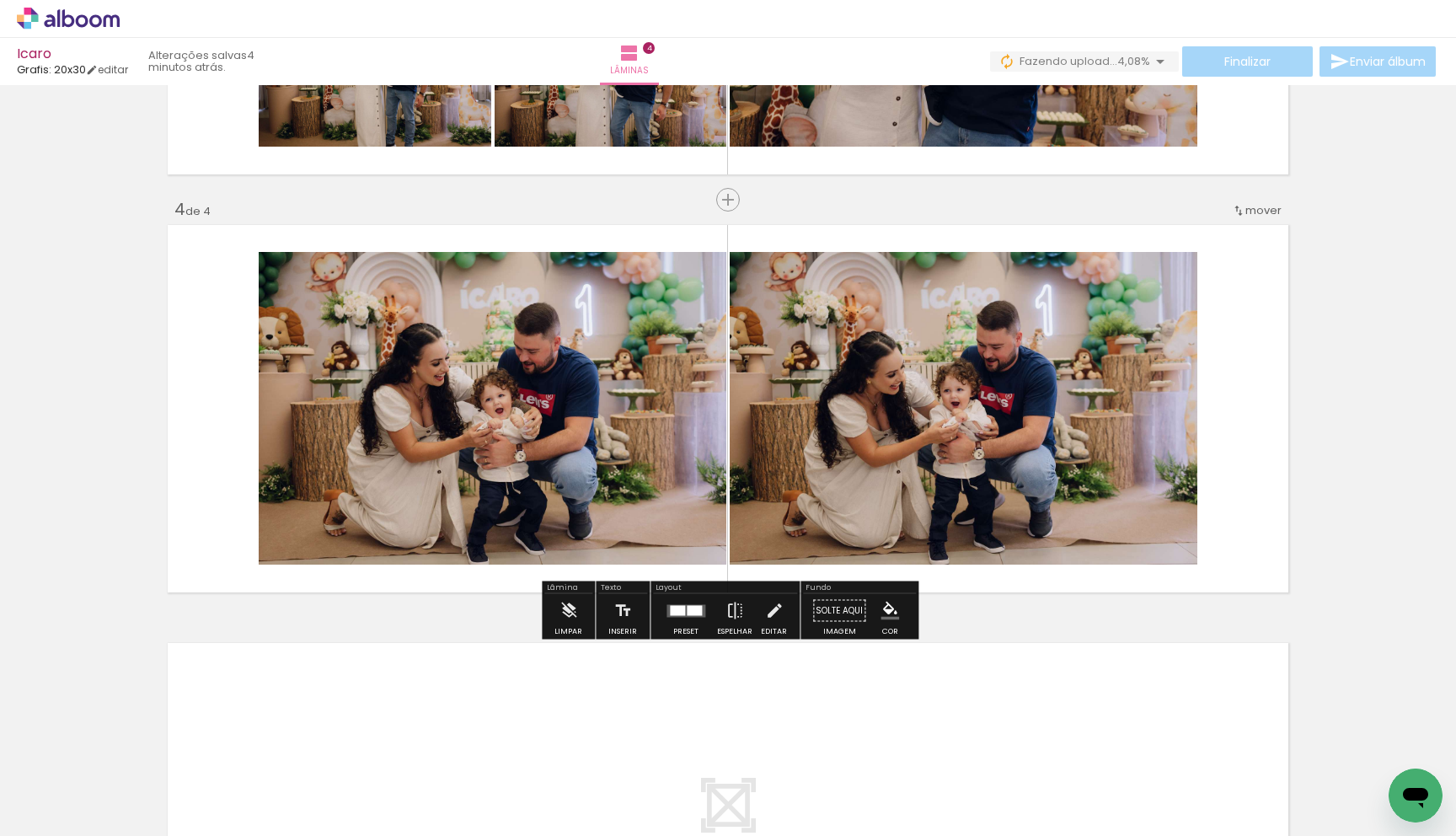
scroll to position [0, 864]
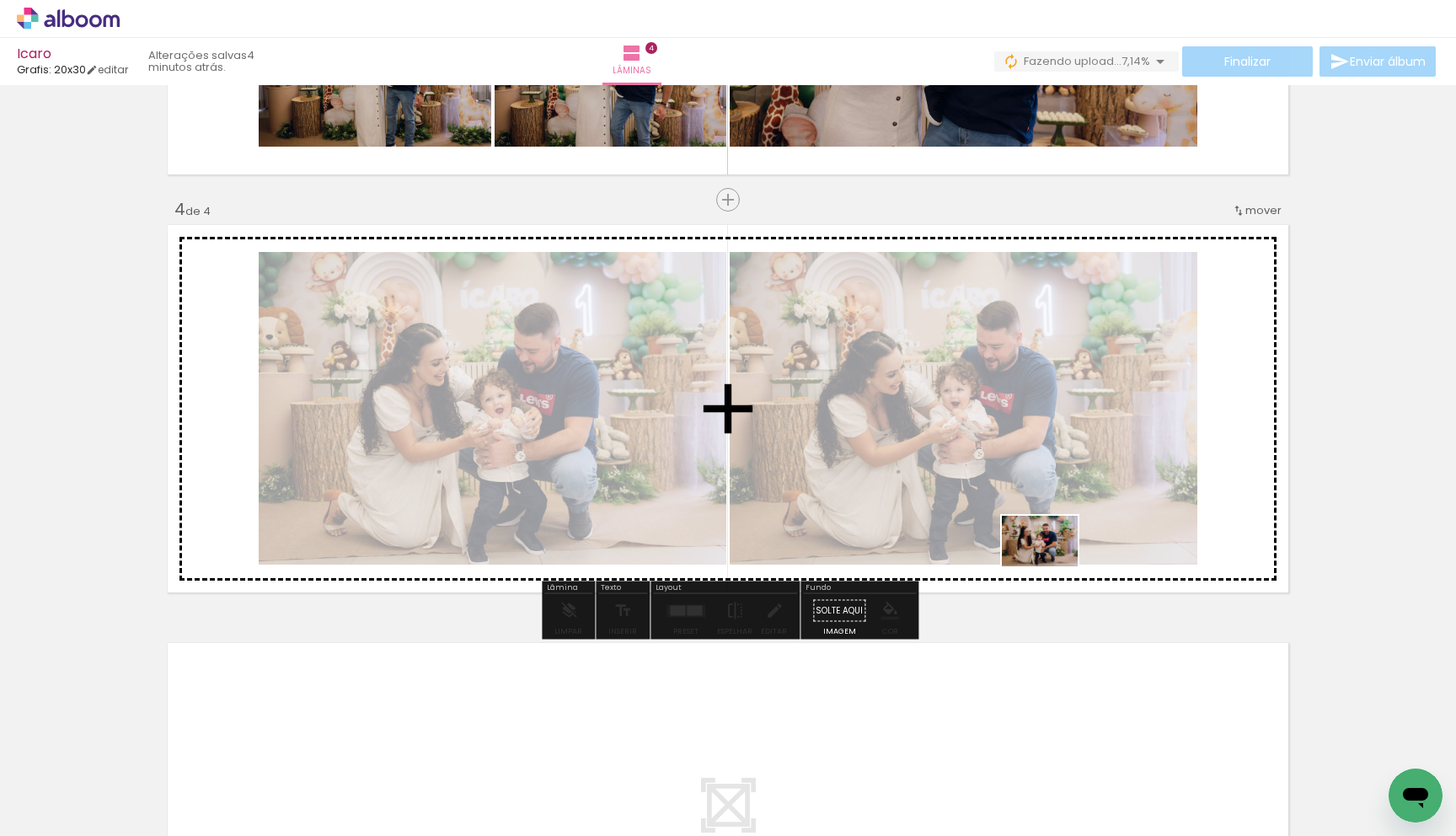
drag, startPoint x: 742, startPoint y: 785, endPoint x: 993, endPoint y: 671, distance: 275.7
click at [1052, 566] on quentale-workspace at bounding box center [728, 418] width 1456 height 836
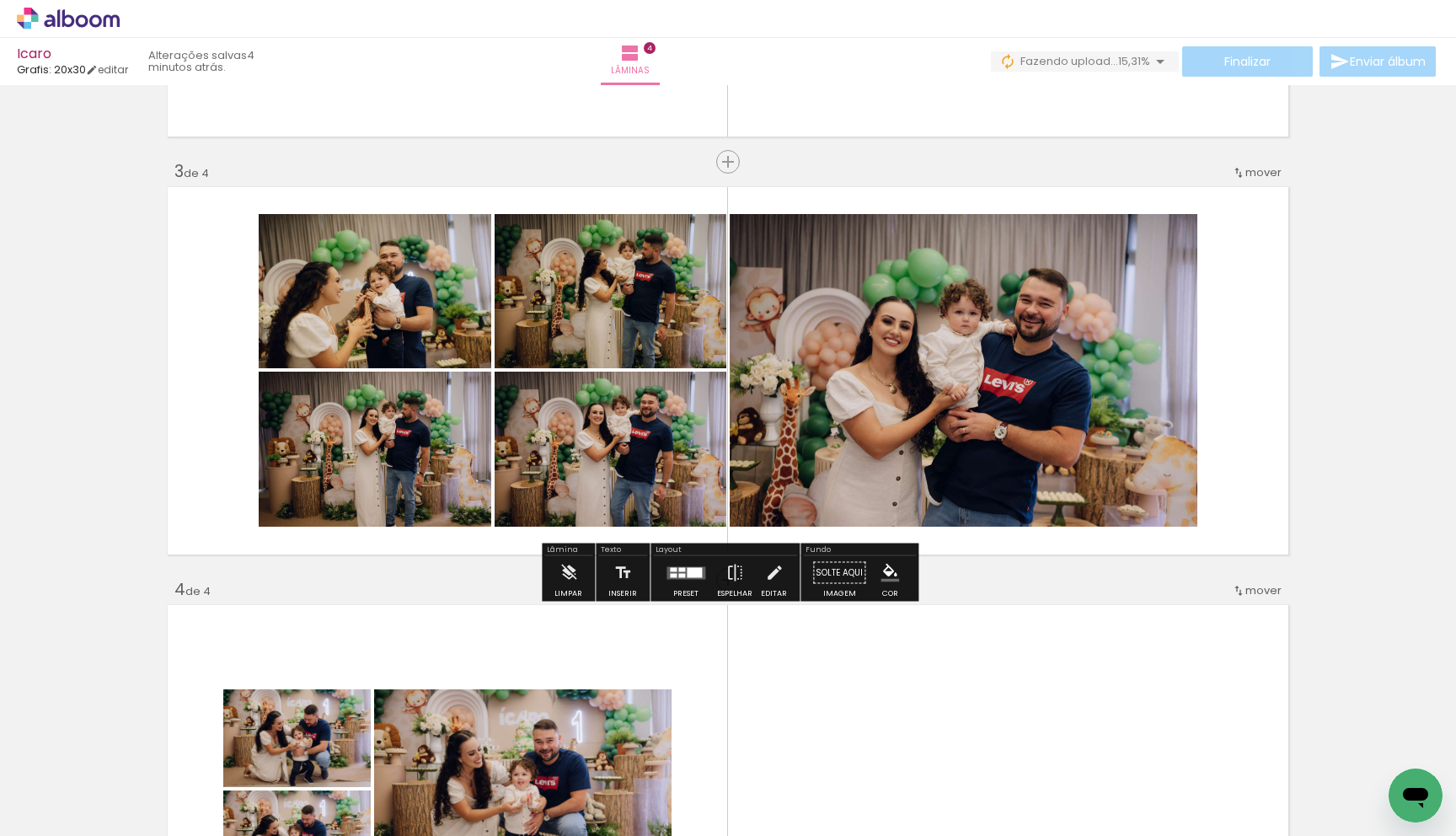
scroll to position [726, 0]
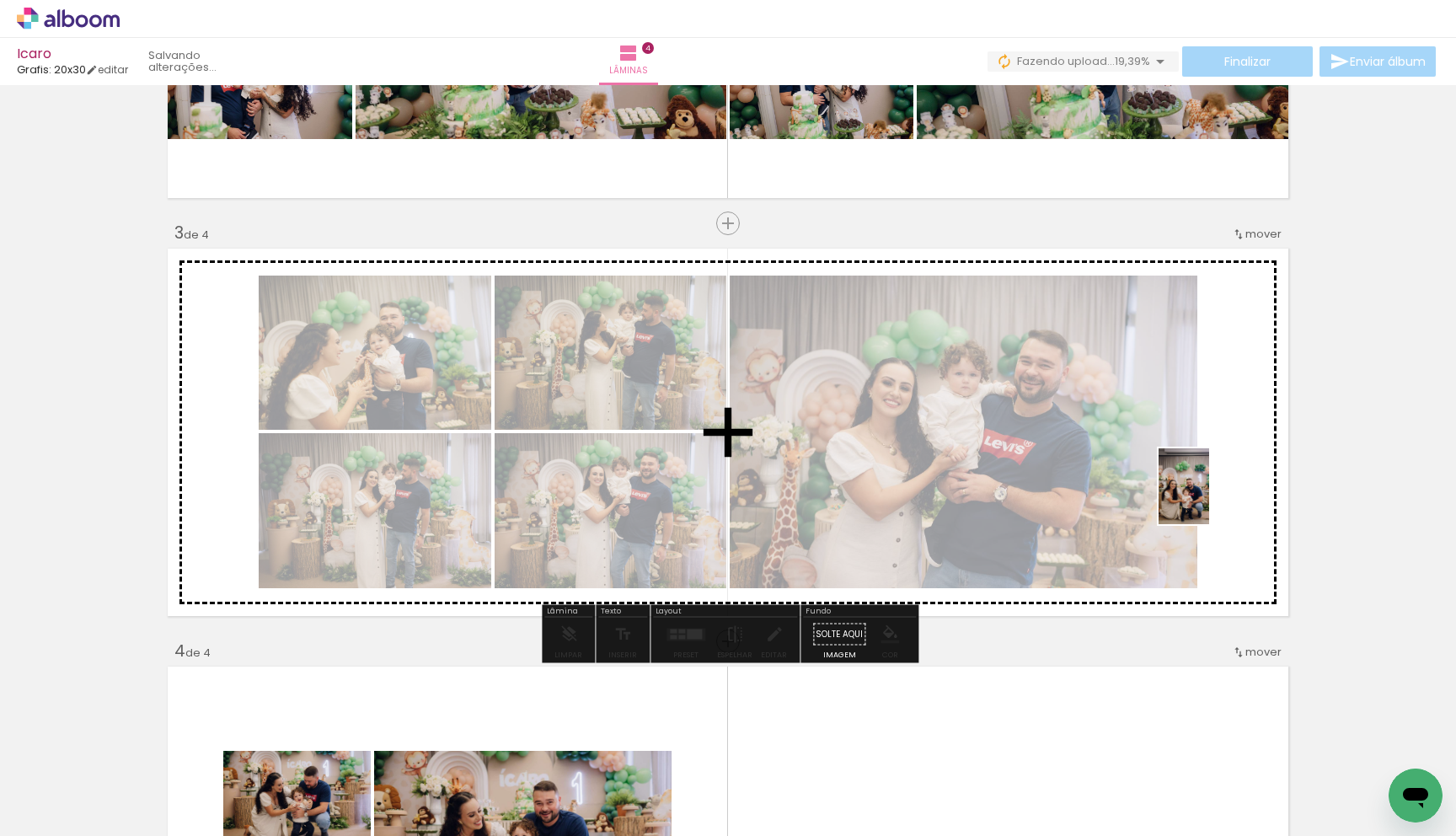
drag, startPoint x: 1086, startPoint y: 677, endPoint x: 994, endPoint y: 754, distance: 120.0
click at [1232, 480] on quentale-workspace at bounding box center [728, 418] width 1456 height 836
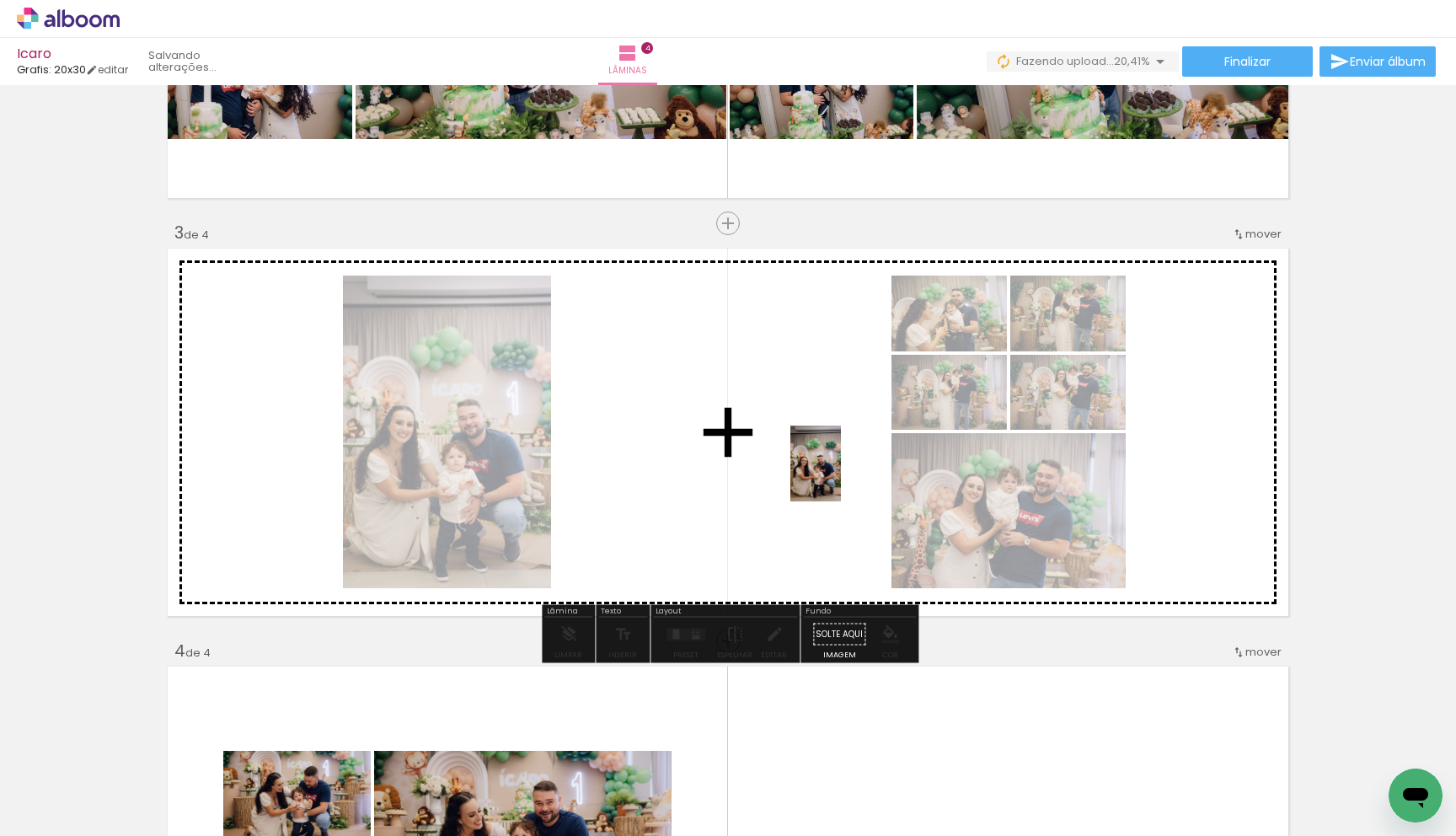
drag, startPoint x: 922, startPoint y: 785, endPoint x: 841, endPoint y: 476, distance: 319.4
click at [841, 476] on quentale-workspace at bounding box center [728, 418] width 1456 height 836
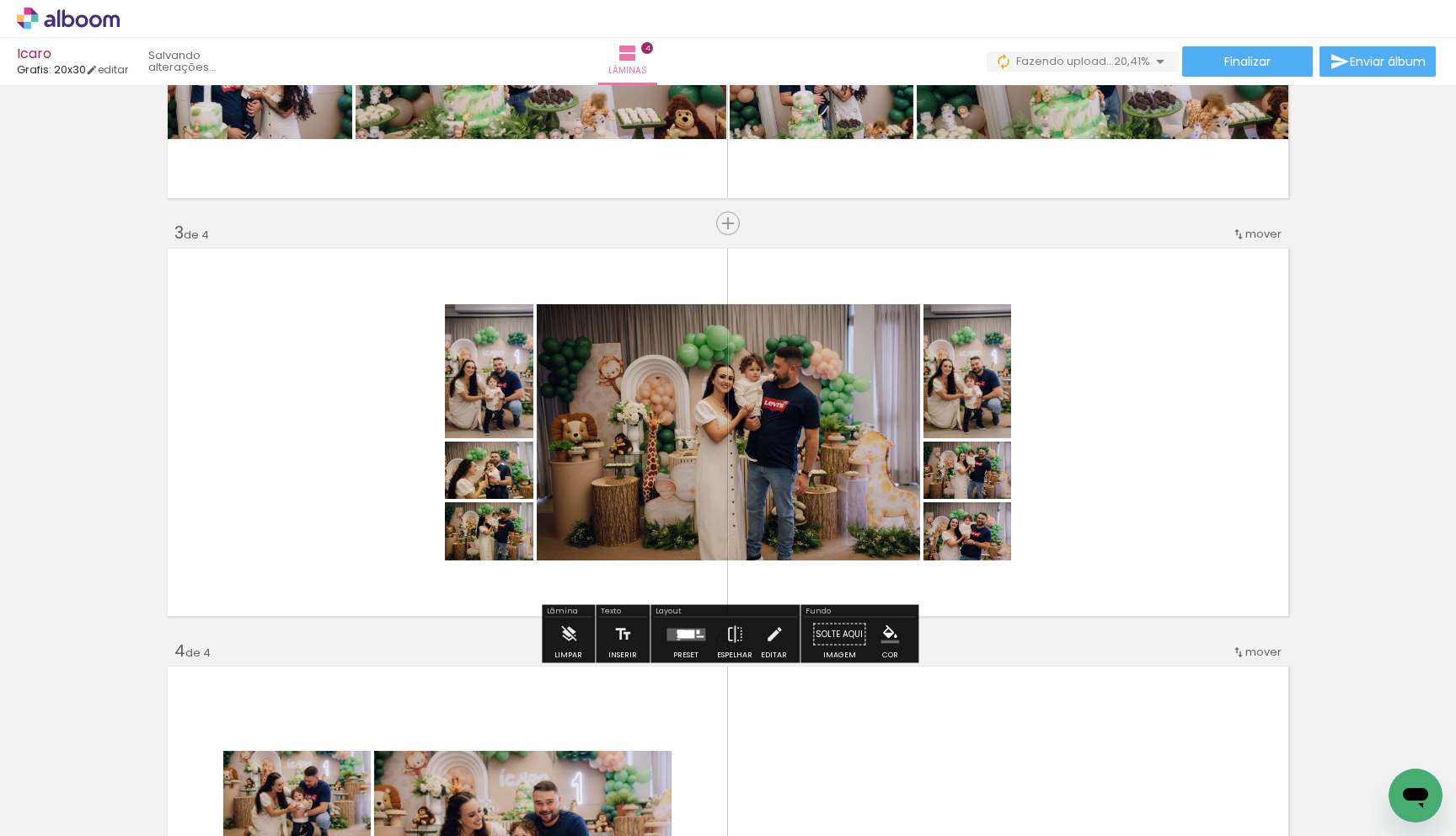
scroll to position [724, 0]
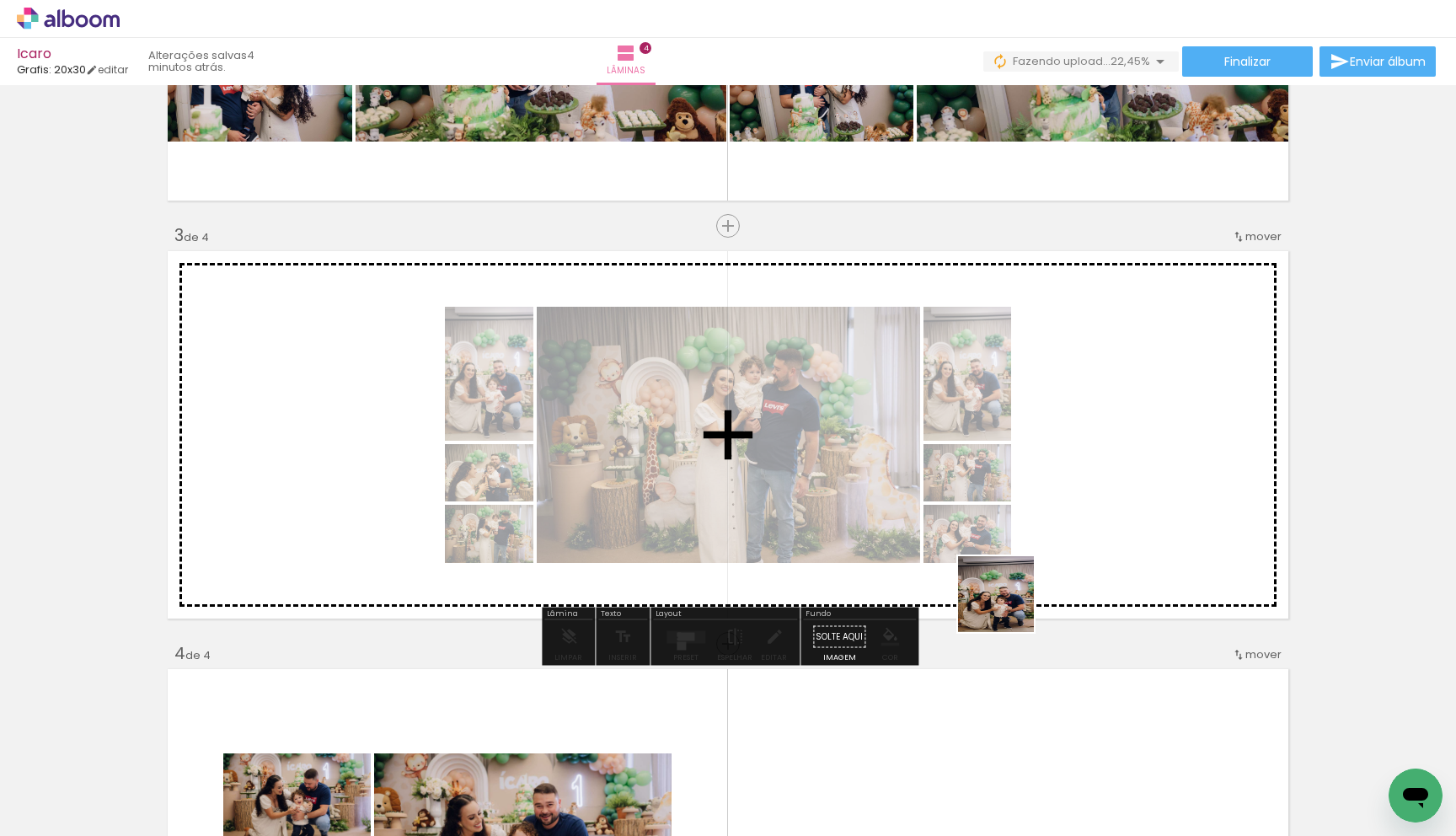
drag, startPoint x: 825, startPoint y: 792, endPoint x: 1131, endPoint y: 508, distance: 417.5
click at [1131, 508] on quentale-workspace at bounding box center [728, 418] width 1456 height 836
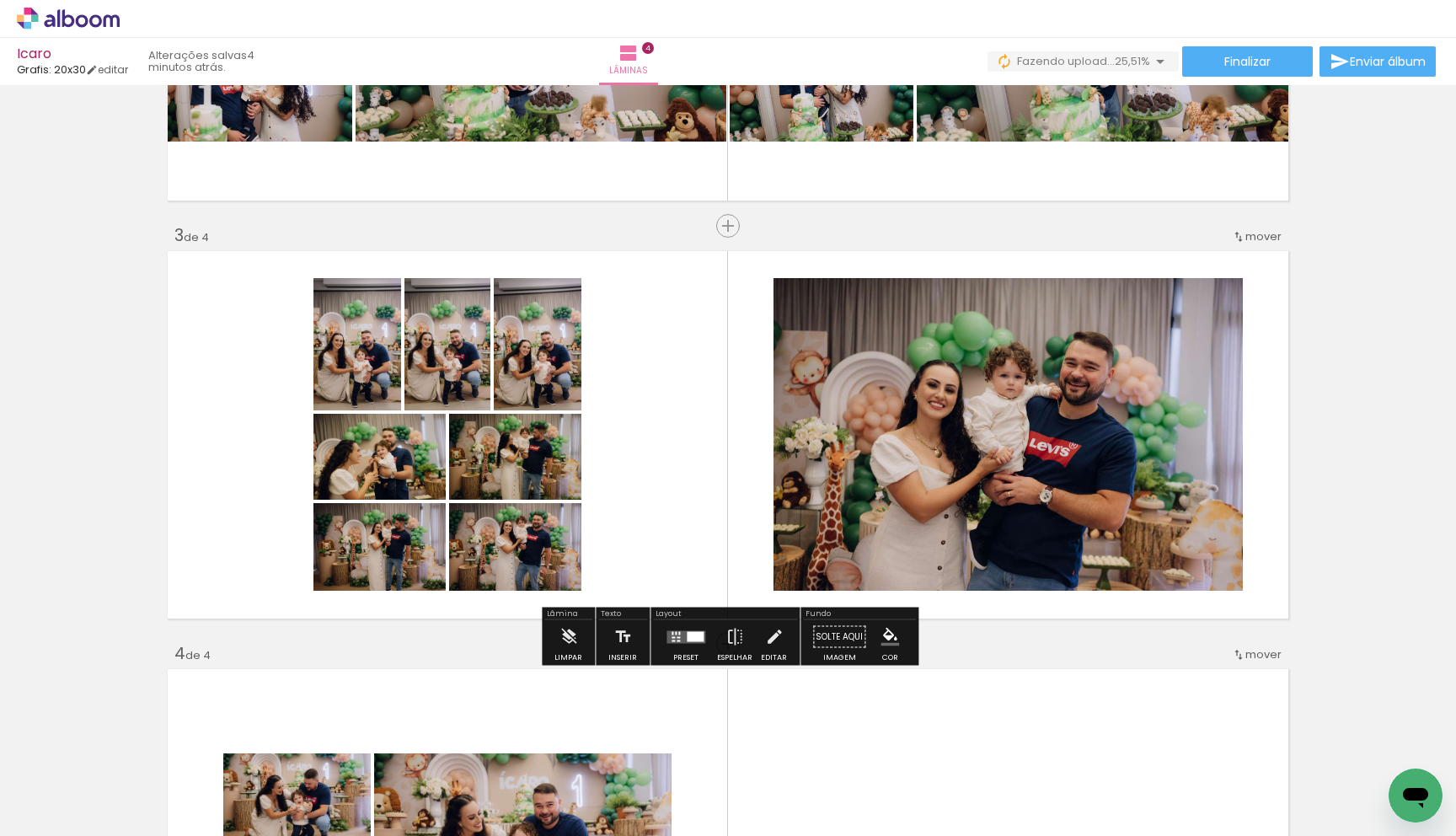
click at [672, 639] on quentale-layouter at bounding box center [685, 637] width 39 height 12
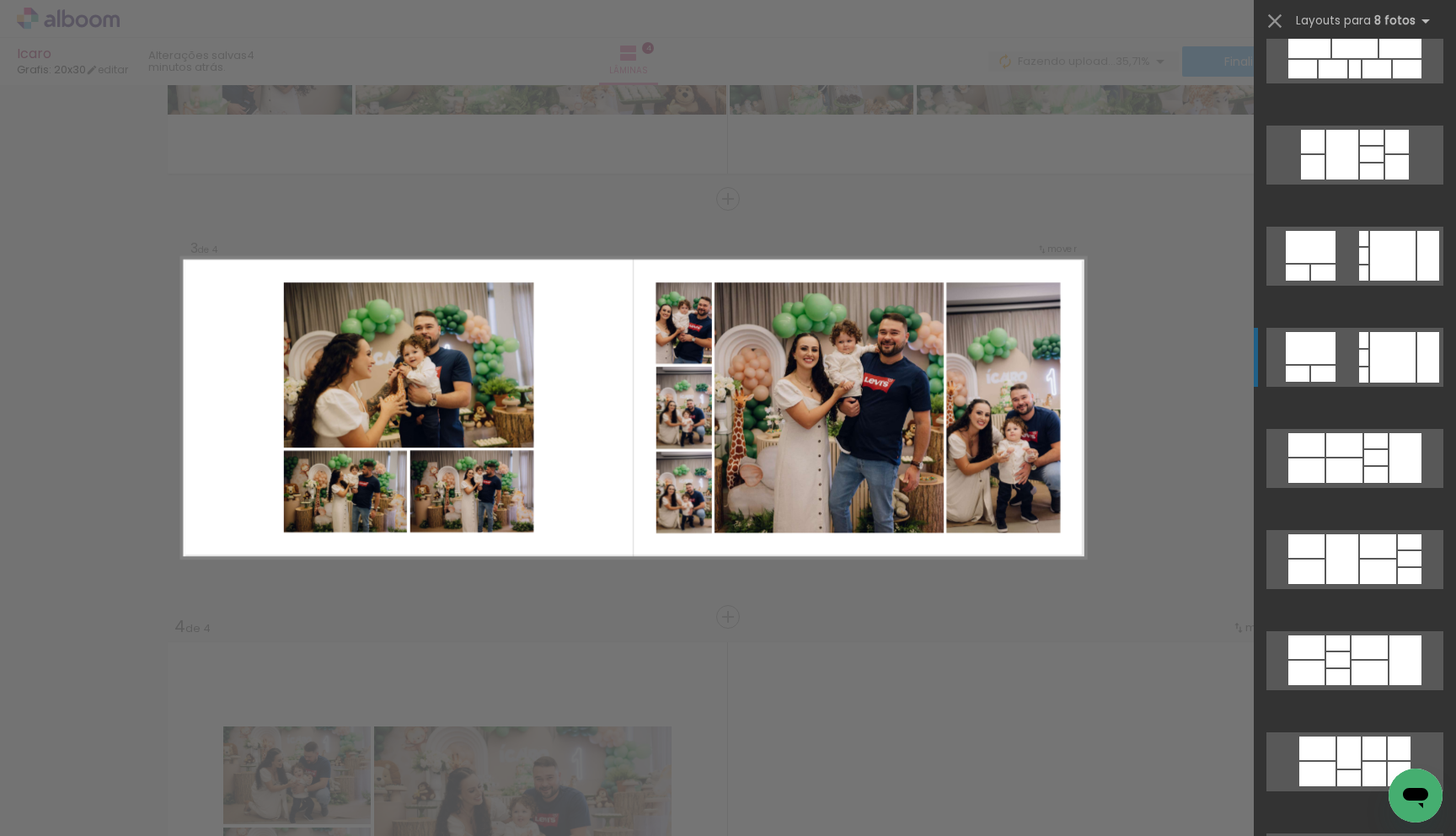
scroll to position [1892, 0]
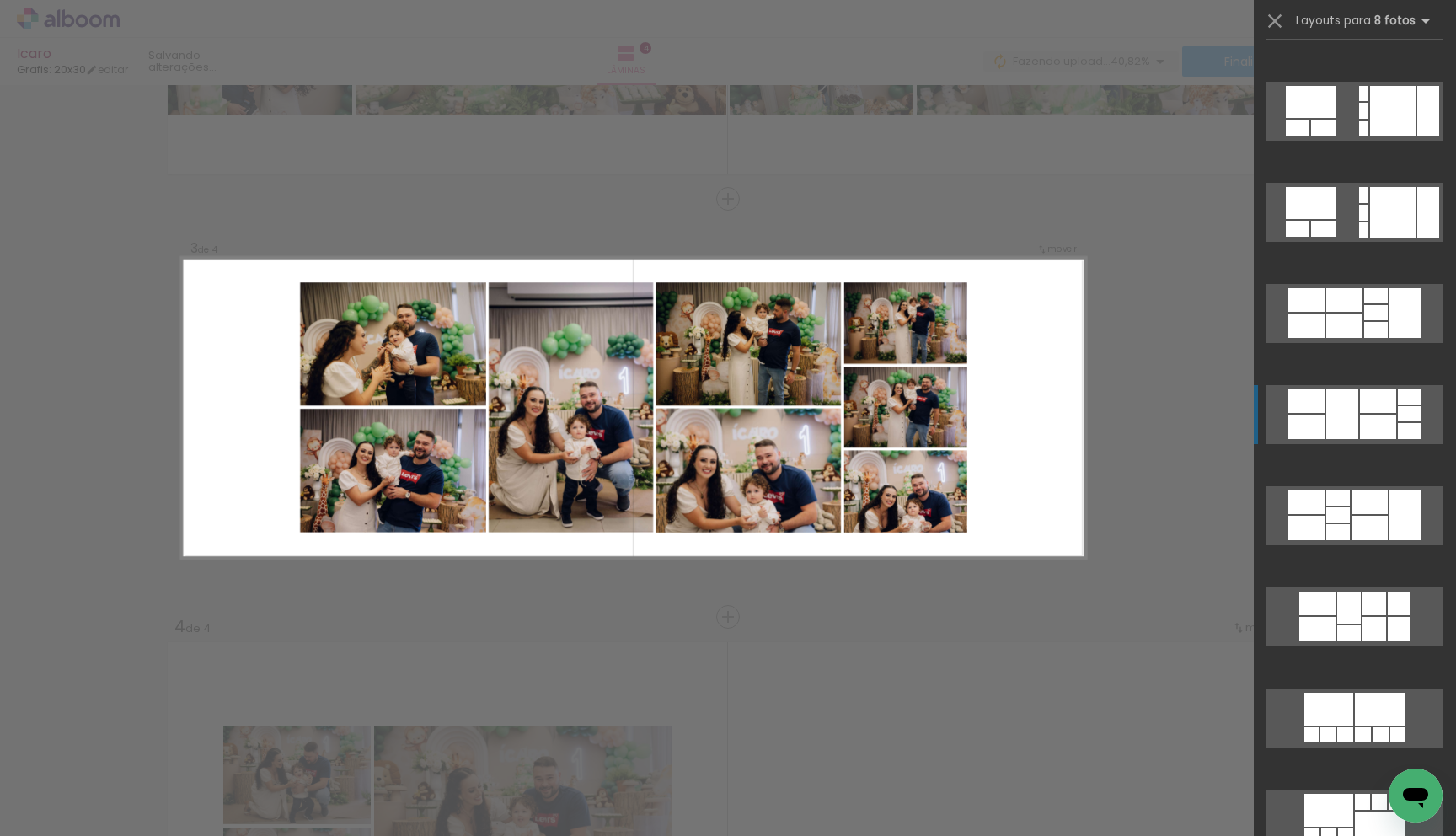
click at [1362, 407] on div at bounding box center [1378, 401] width 36 height 24
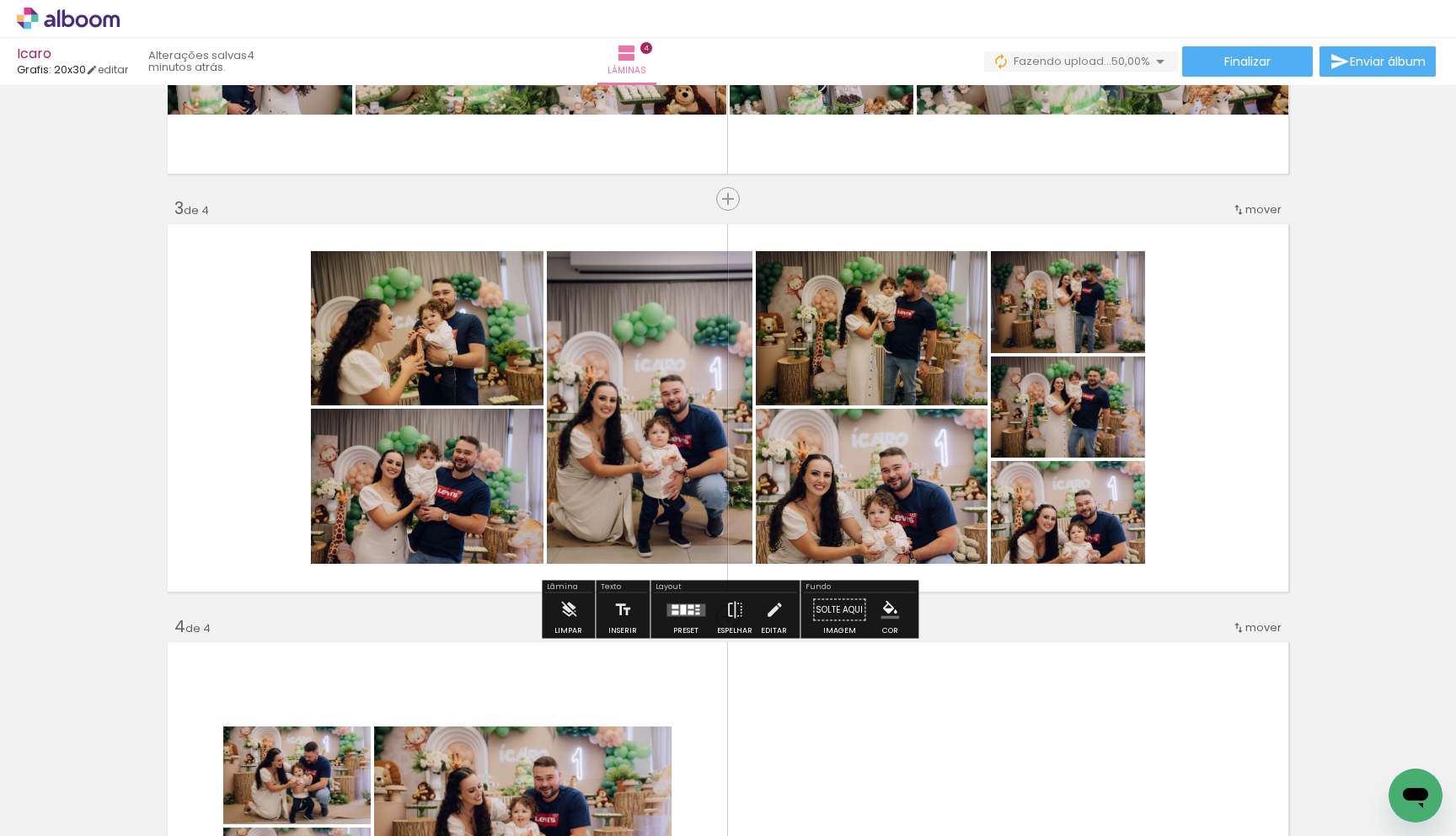
click at [671, 615] on quentale-layouter at bounding box center [685, 609] width 39 height 12
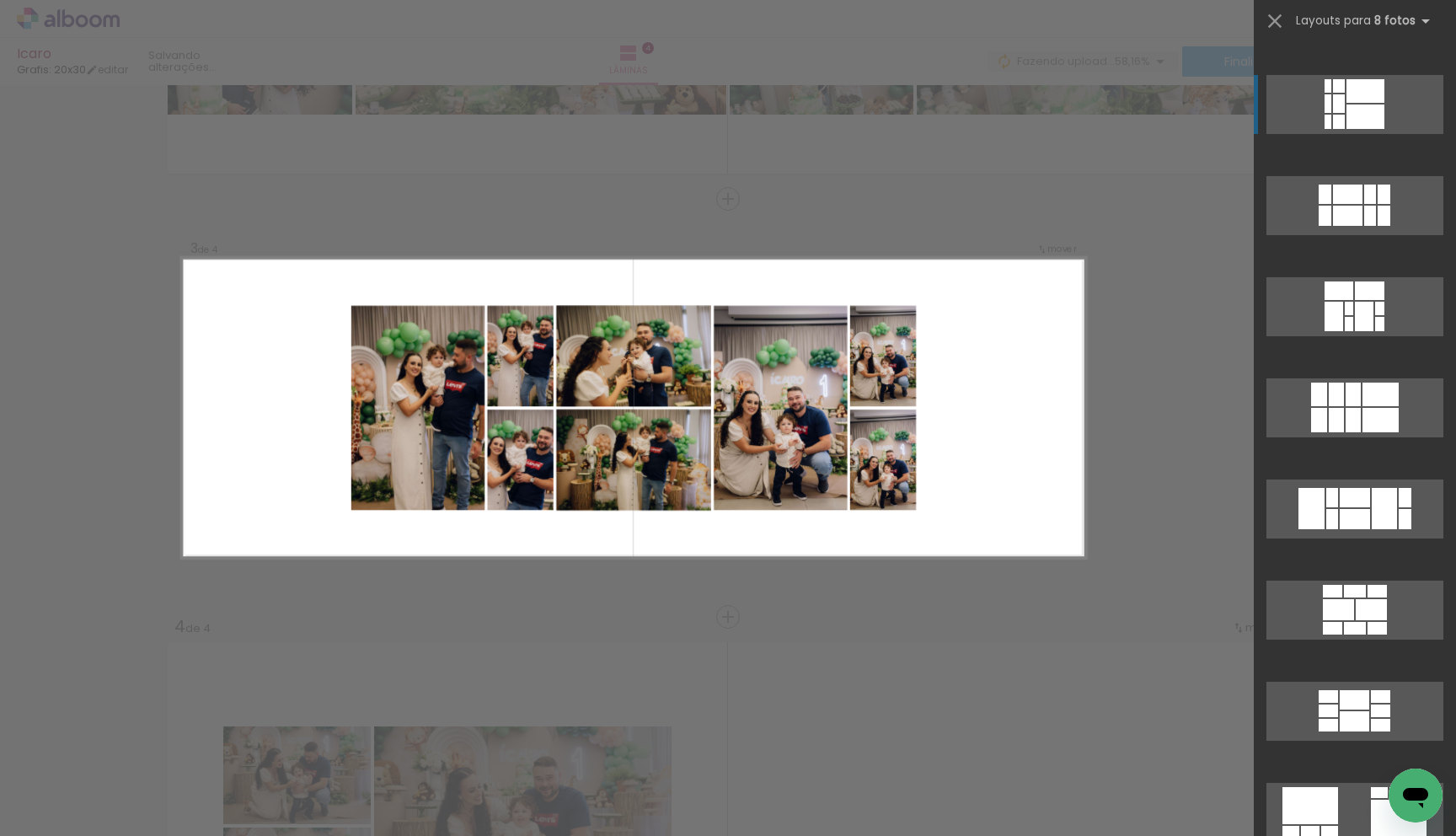
scroll to position [3104, 0]
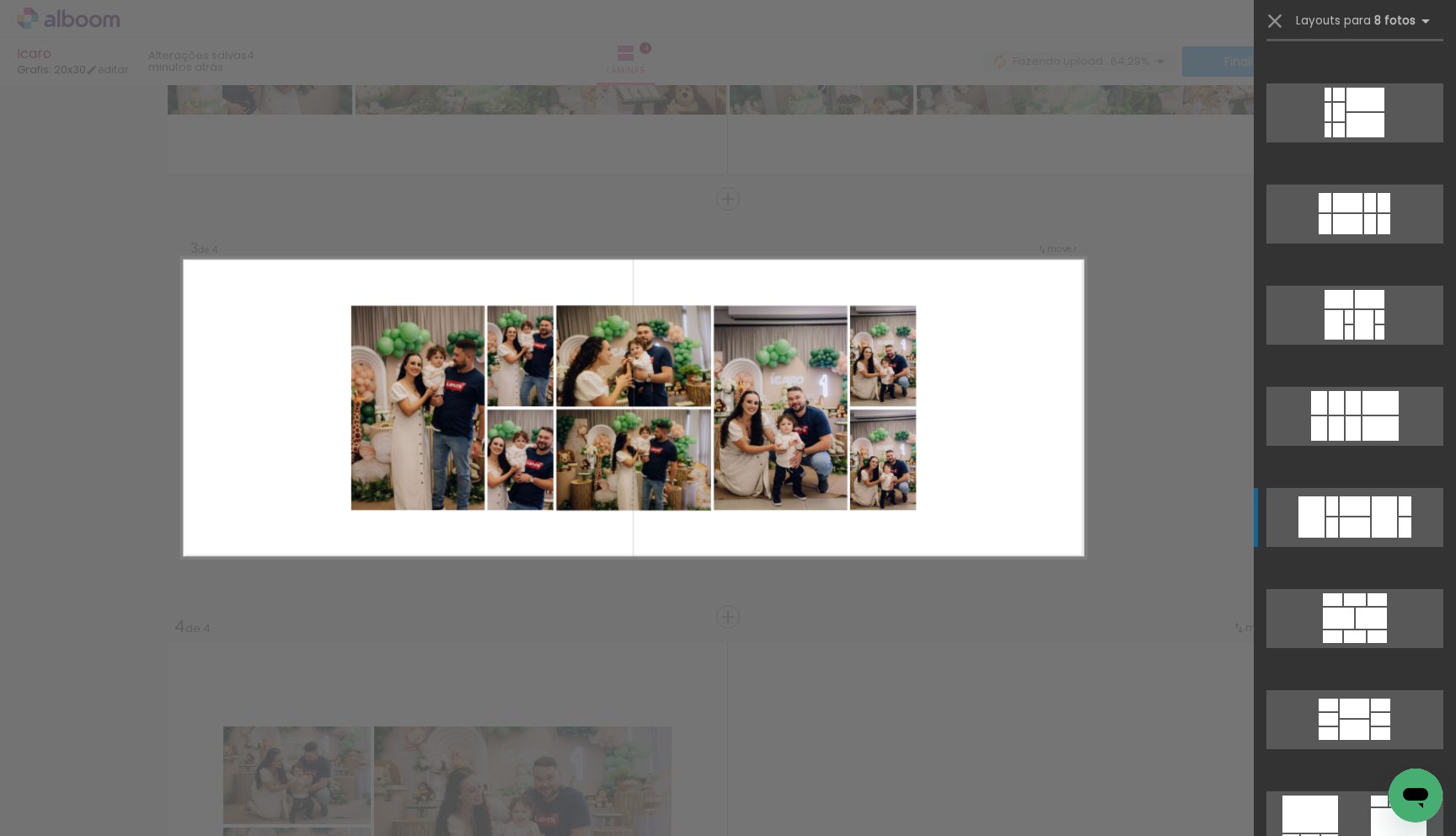
click at [1379, 533] on div at bounding box center [1384, 516] width 25 height 41
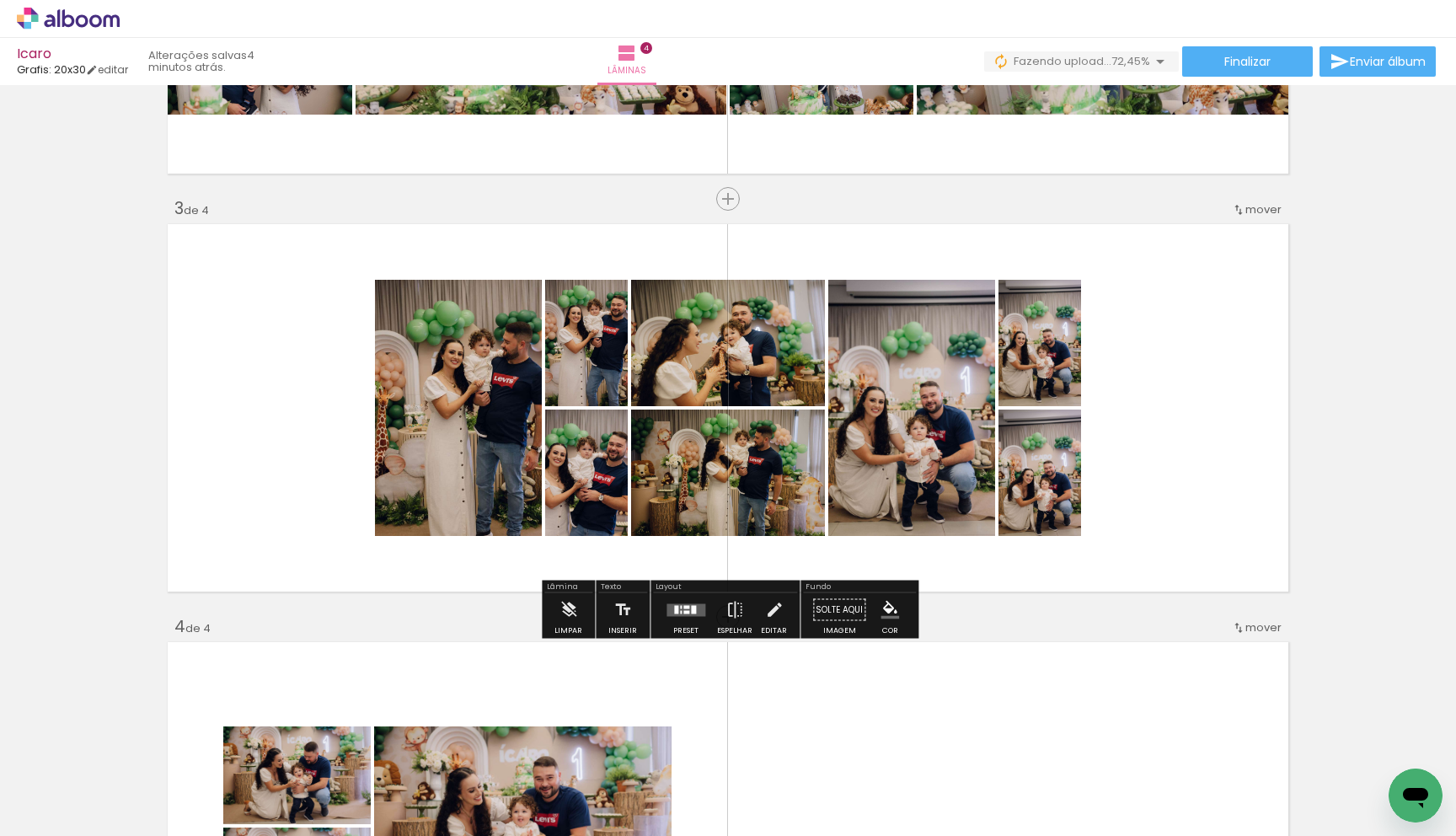
click at [1020, 493] on div at bounding box center [1040, 473] width 84 height 126
click at [1020, 493] on album-spread "3 de 4" at bounding box center [728, 408] width 1130 height 376
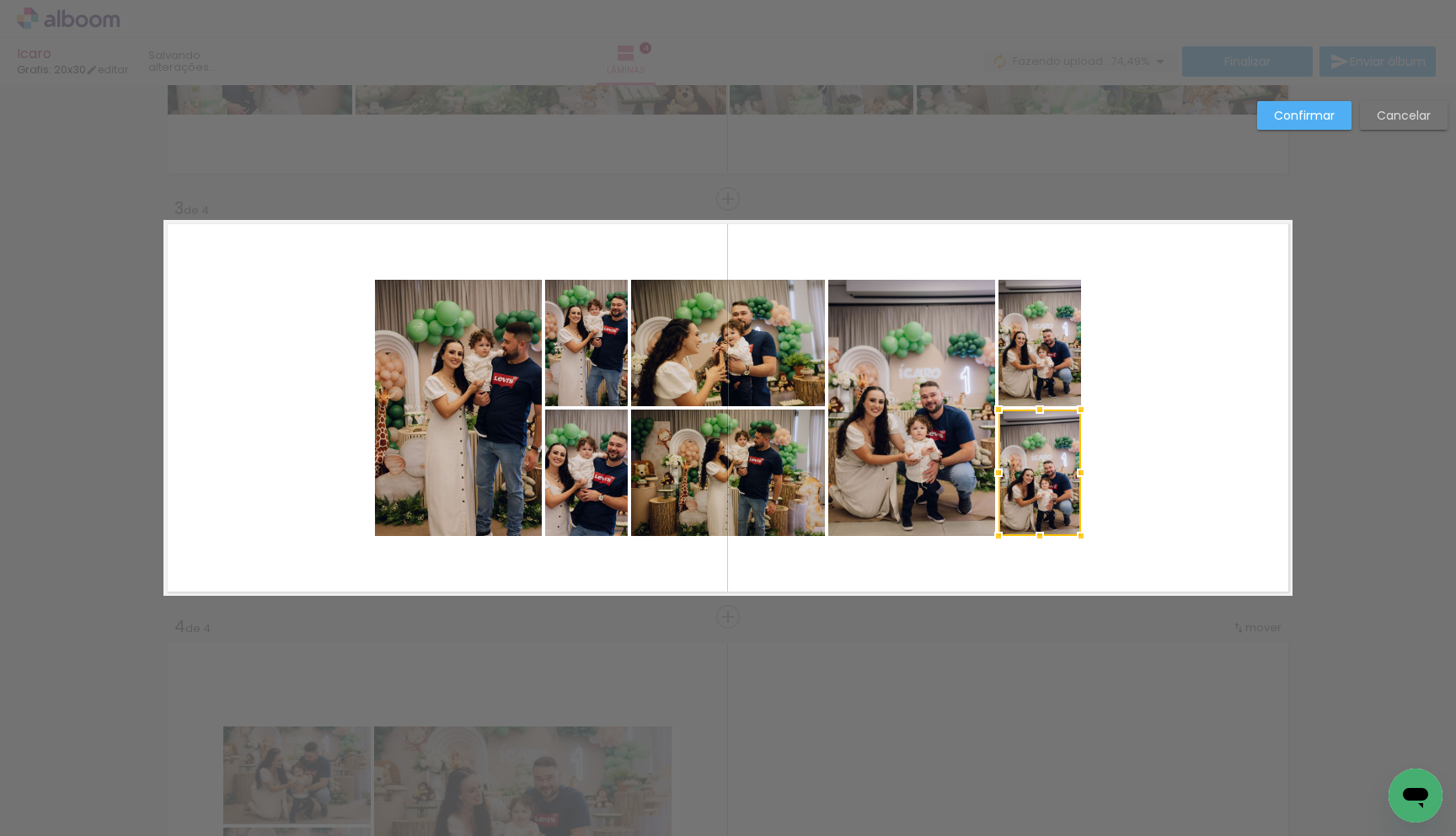
click at [1047, 349] on quentale-photo at bounding box center [1040, 343] width 82 height 126
click at [896, 418] on quentale-photo at bounding box center [912, 408] width 167 height 256
click at [744, 466] on quentale-photo at bounding box center [728, 473] width 194 height 126
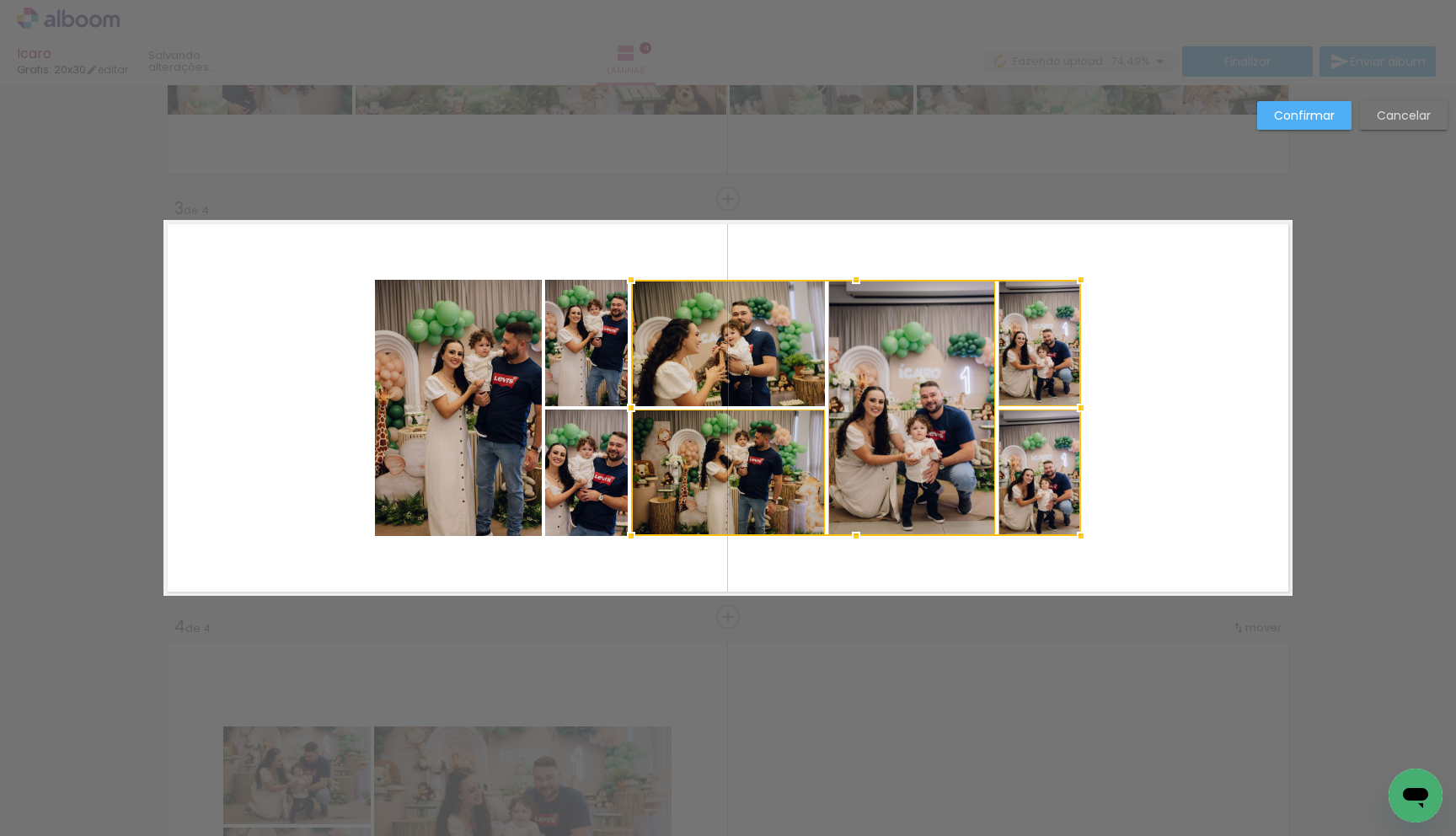
click at [777, 354] on div at bounding box center [856, 408] width 450 height 256
click at [619, 366] on quentale-photo at bounding box center [586, 343] width 82 height 126
click at [606, 486] on div at bounding box center [813, 408] width 536 height 256
click at [503, 472] on quentale-photo at bounding box center [458, 408] width 167 height 256
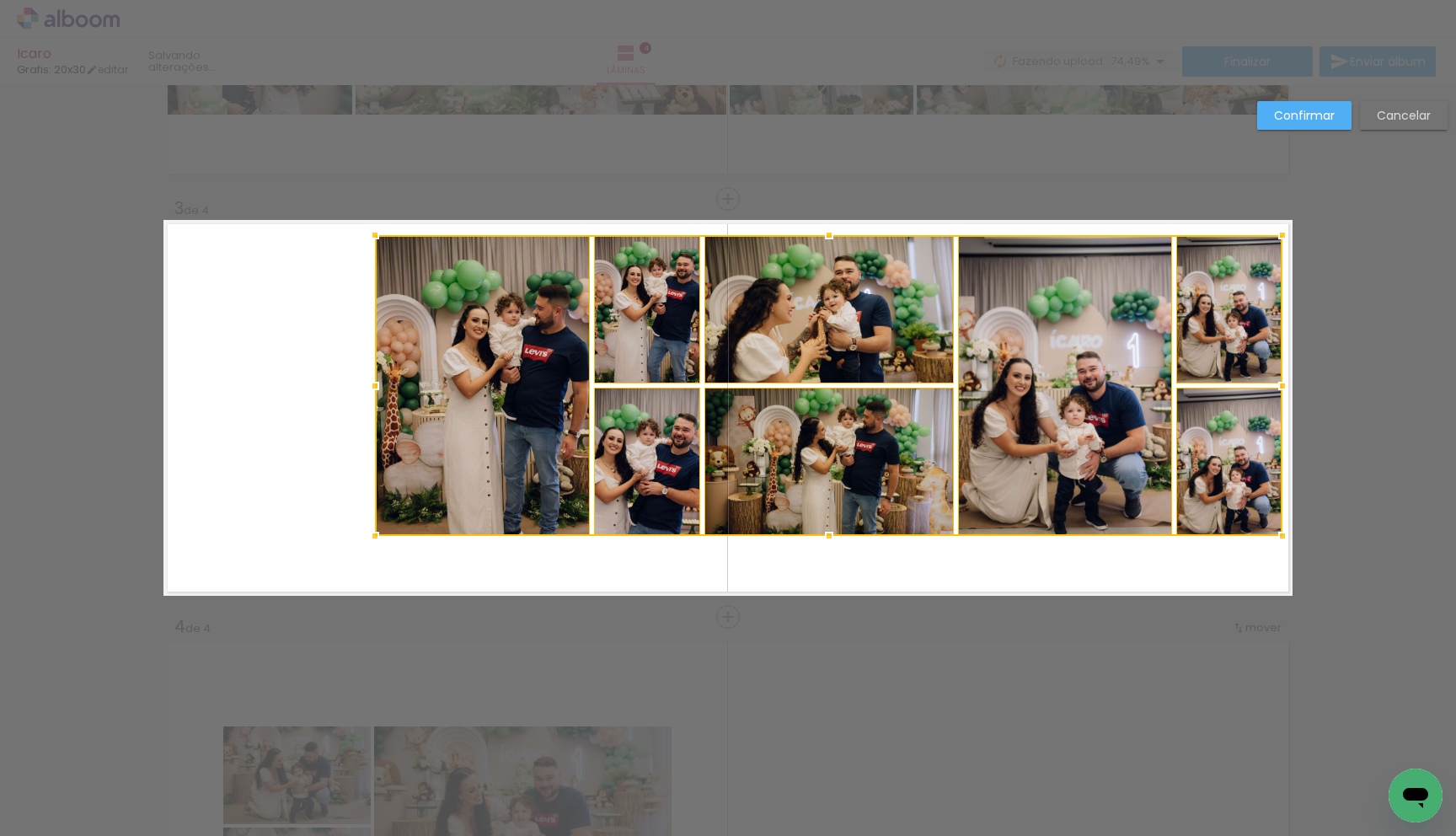
drag, startPoint x: 1077, startPoint y: 275, endPoint x: 1271, endPoint y: 234, distance: 198.3
click at [1278, 230] on div at bounding box center [1282, 235] width 33 height 33
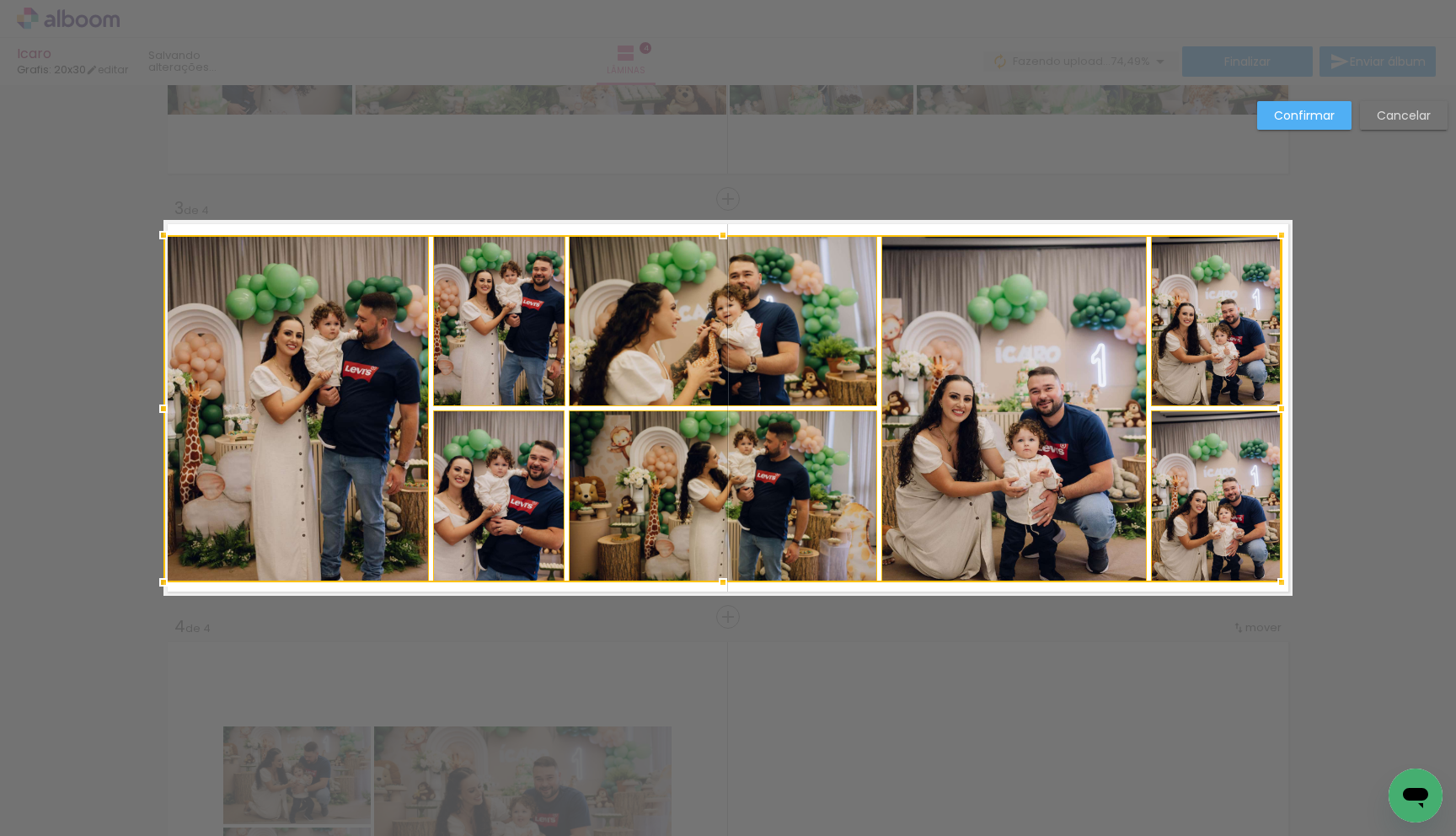
drag, startPoint x: 374, startPoint y: 535, endPoint x: 264, endPoint y: 562, distance: 113.3
click at [158, 580] on div at bounding box center [163, 582] width 33 height 33
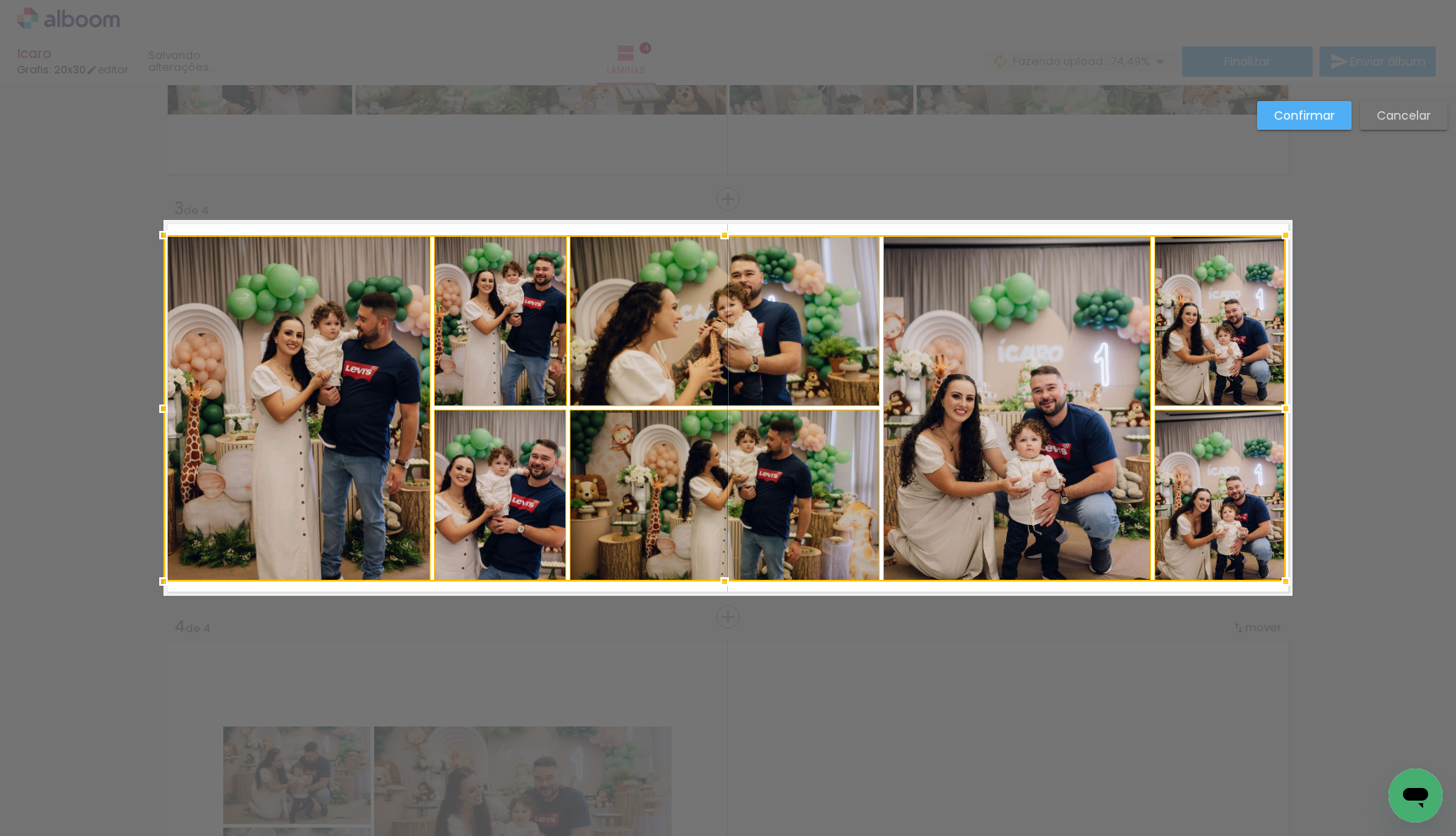
drag, startPoint x: 1283, startPoint y: 411, endPoint x: 1300, endPoint y: 407, distance: 17.5
click at [1298, 407] on div at bounding box center [1286, 408] width 33 height 33
click at [1002, 708] on div "Confirmar Cancelar" at bounding box center [728, 400] width 1456 height 2131
click at [1305, 104] on paper-button "Confirmar" at bounding box center [1304, 115] width 95 height 29
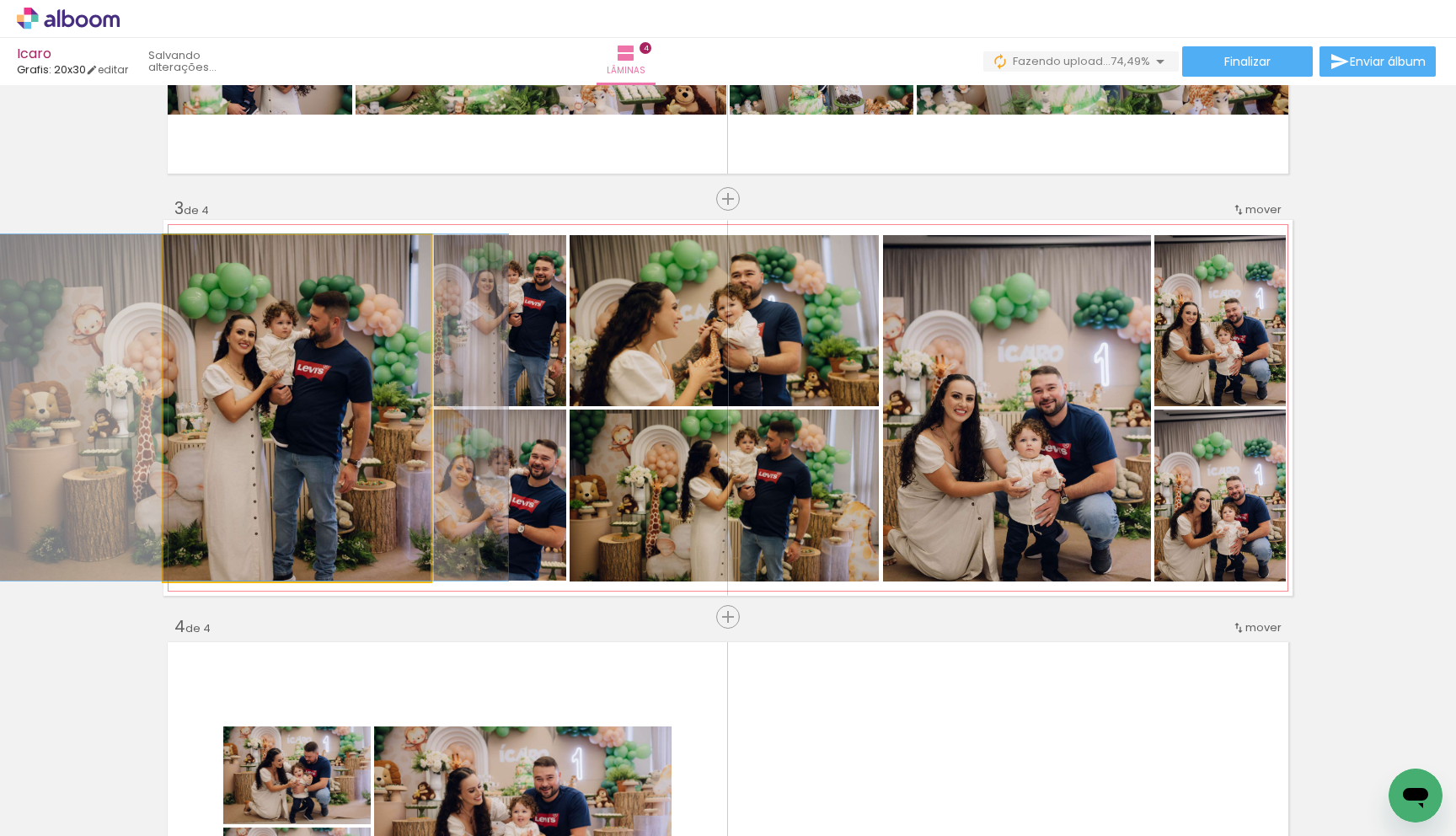
drag, startPoint x: 312, startPoint y: 420, endPoint x: 264, endPoint y: 393, distance: 55.1
click at [264, 393] on div at bounding box center [248, 407] width 519 height 347
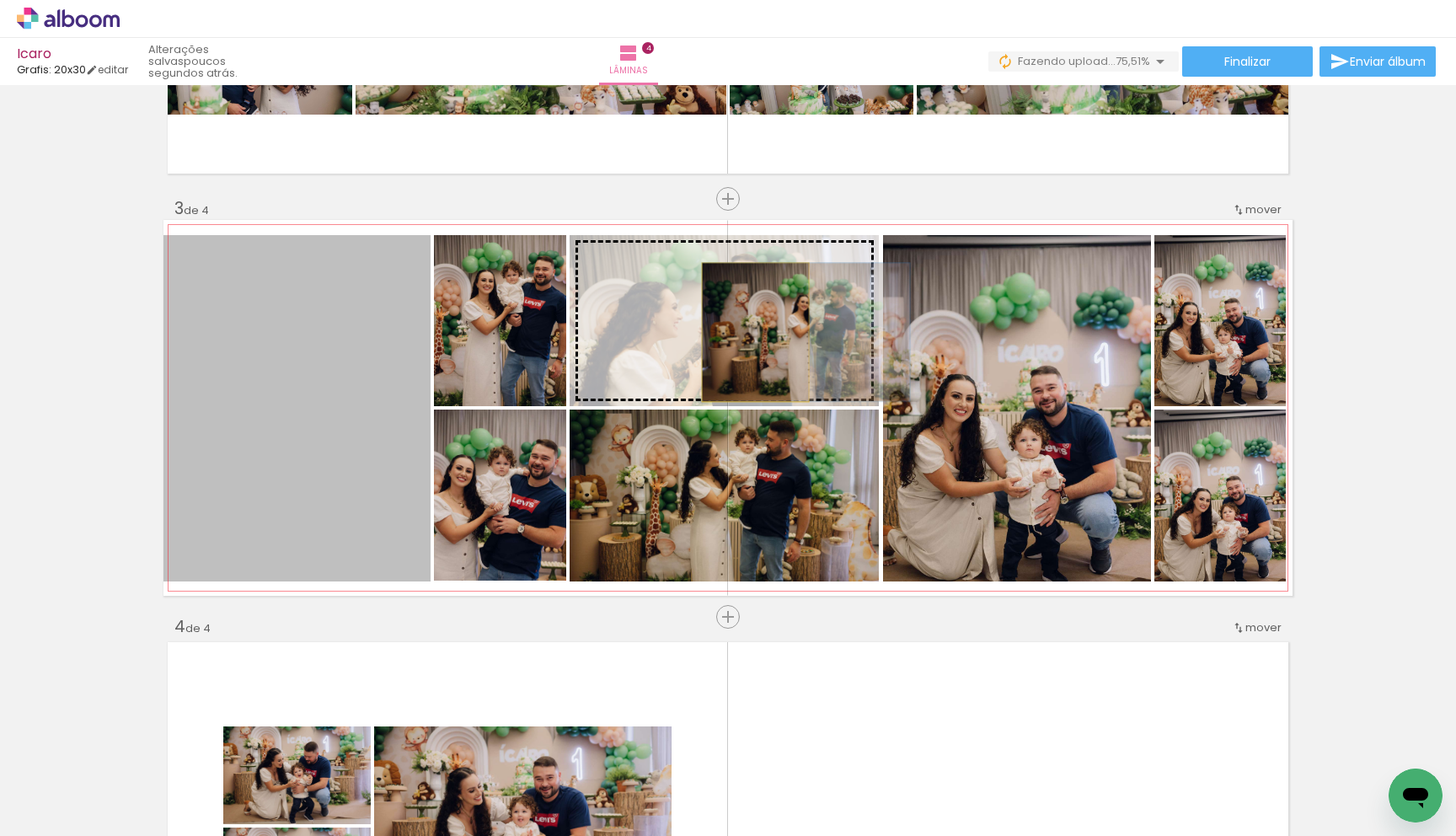
drag, startPoint x: 243, startPoint y: 430, endPoint x: 755, endPoint y: 332, distance: 521.3
click at [0, 0] on slot at bounding box center [0, 0] width 0 height 0
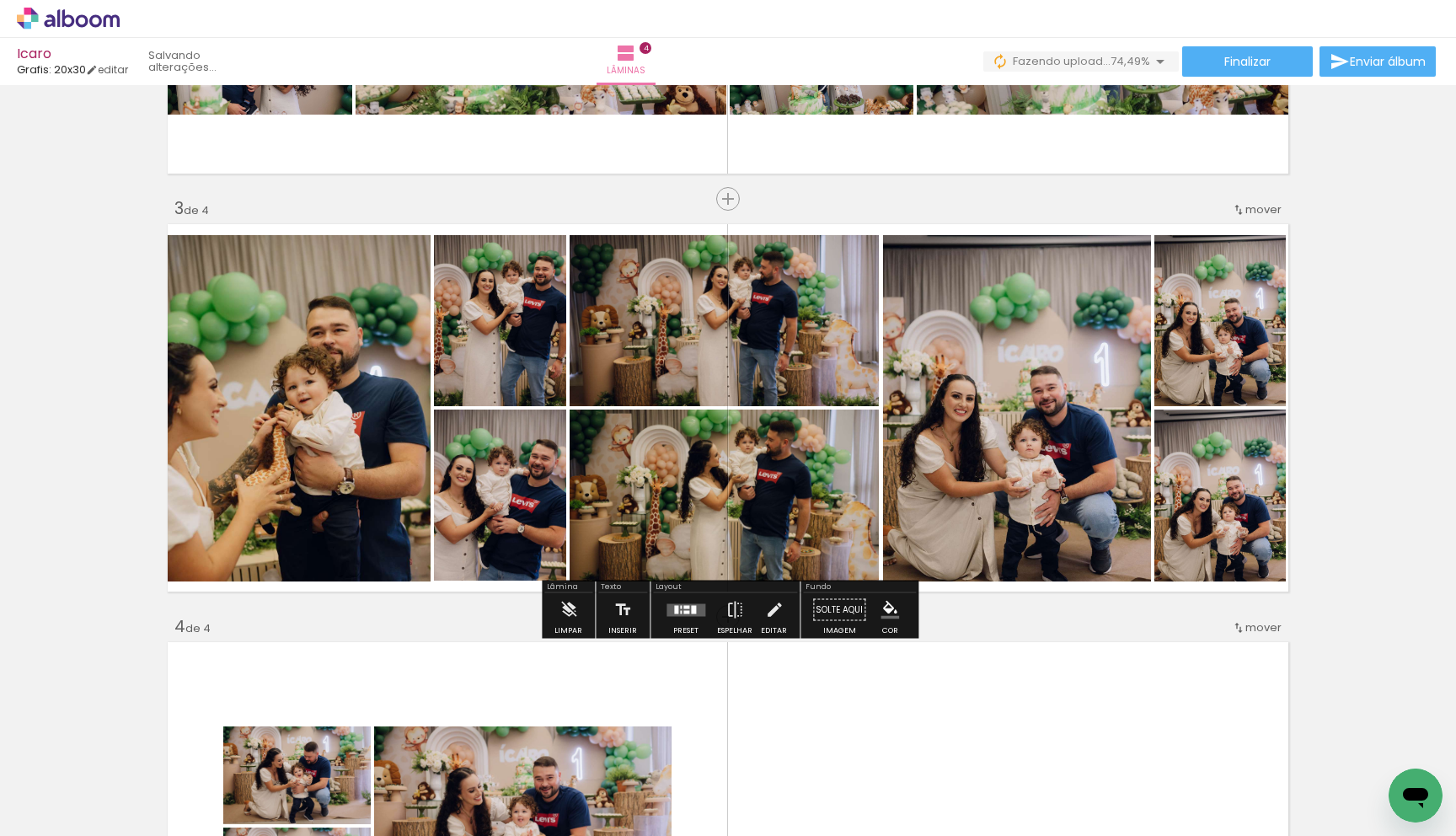
click at [684, 612] on div at bounding box center [686, 612] width 6 height 4
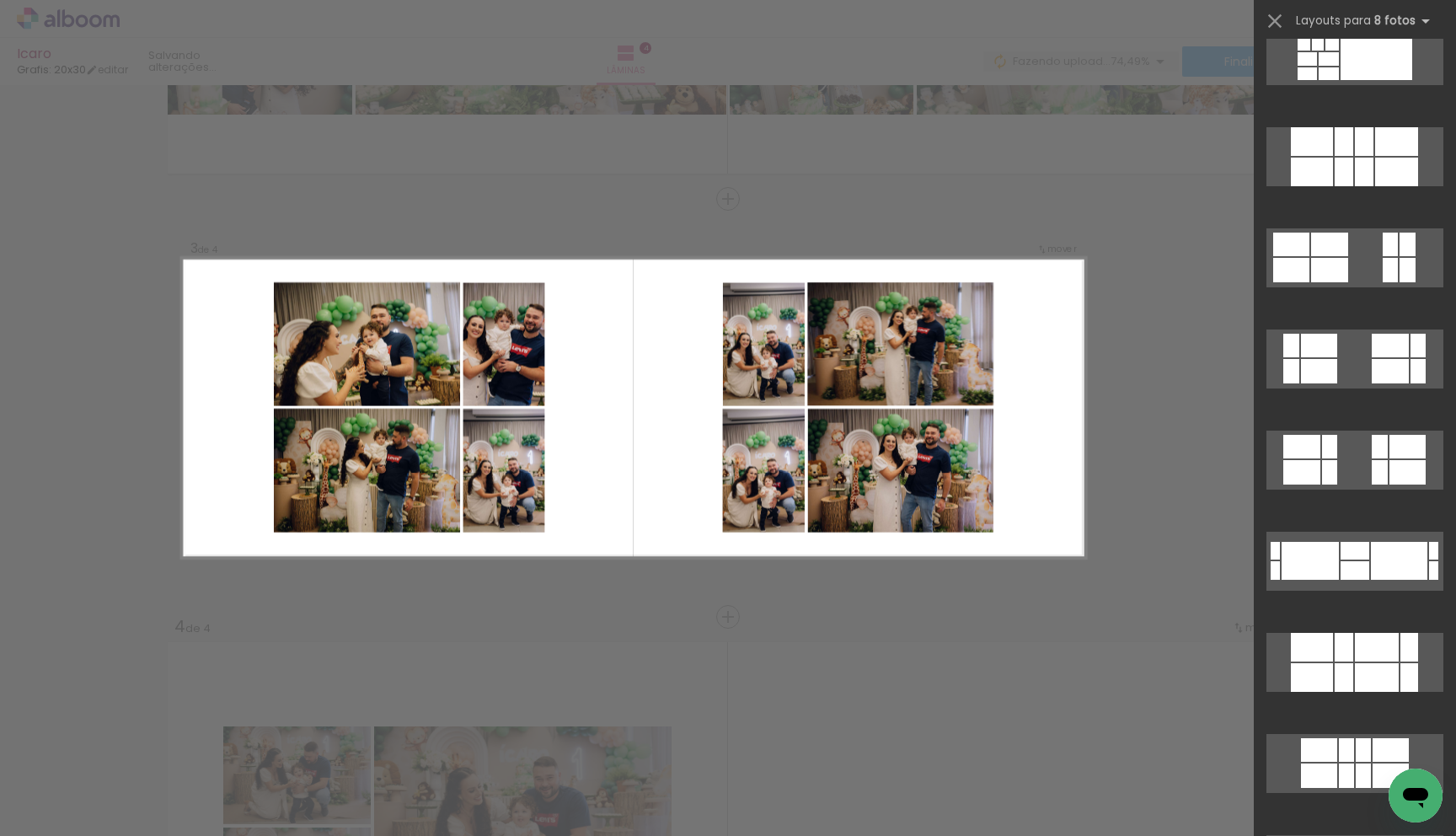
scroll to position [325, 0]
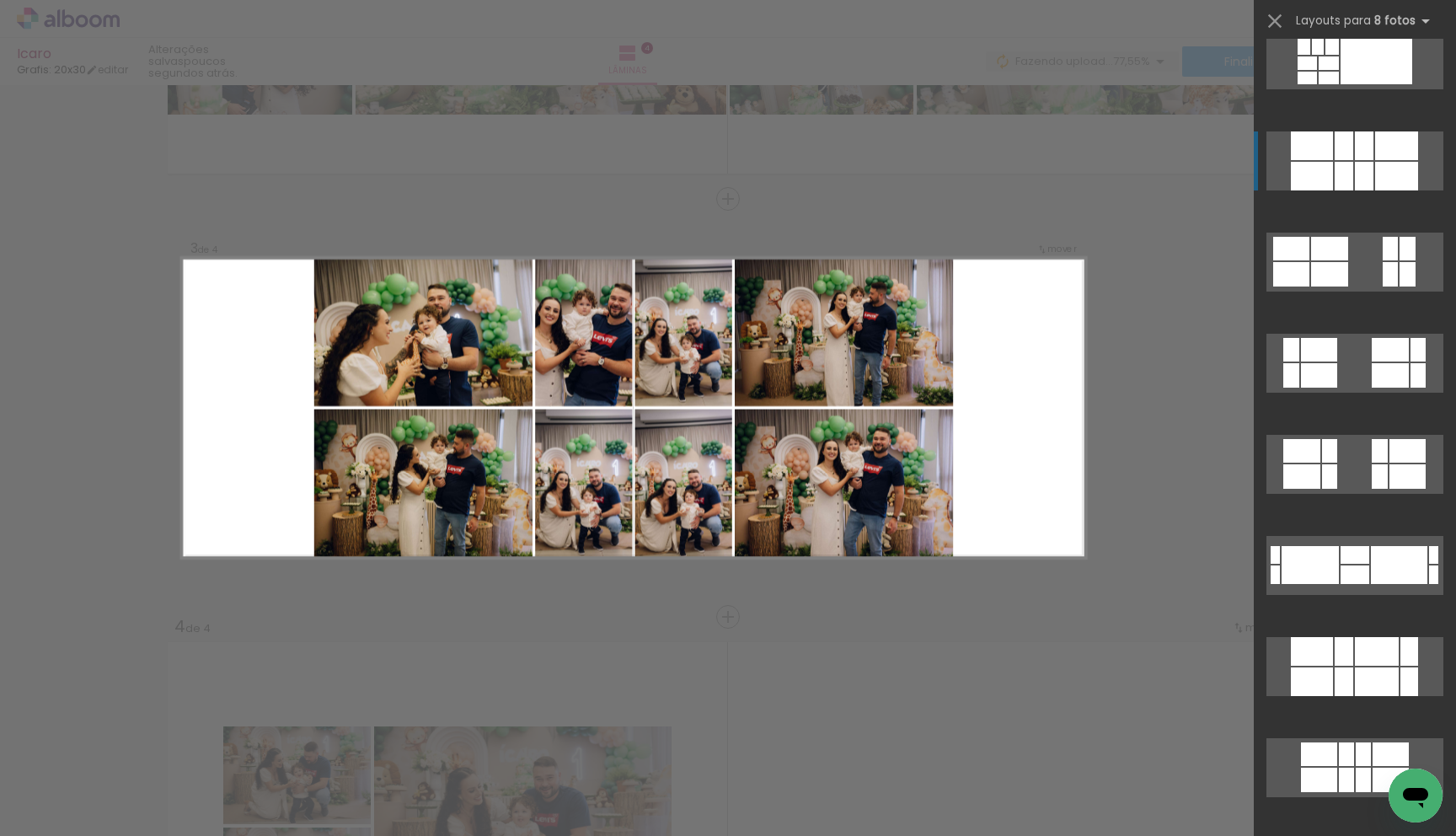
click at [1337, 151] on div at bounding box center [1344, 146] width 18 height 29
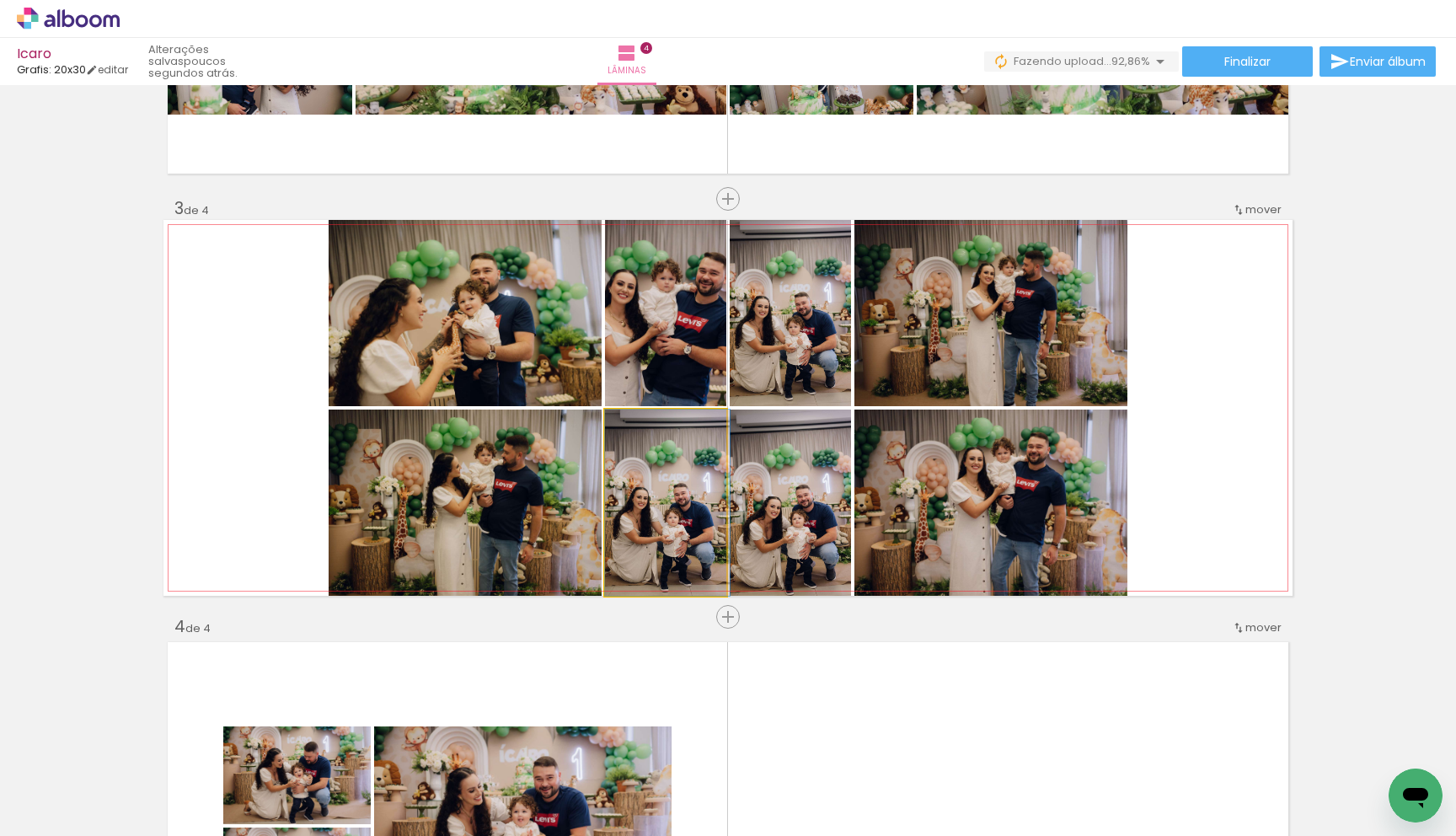
drag, startPoint x: 703, startPoint y: 513, endPoint x: 707, endPoint y: 474, distance: 39.2
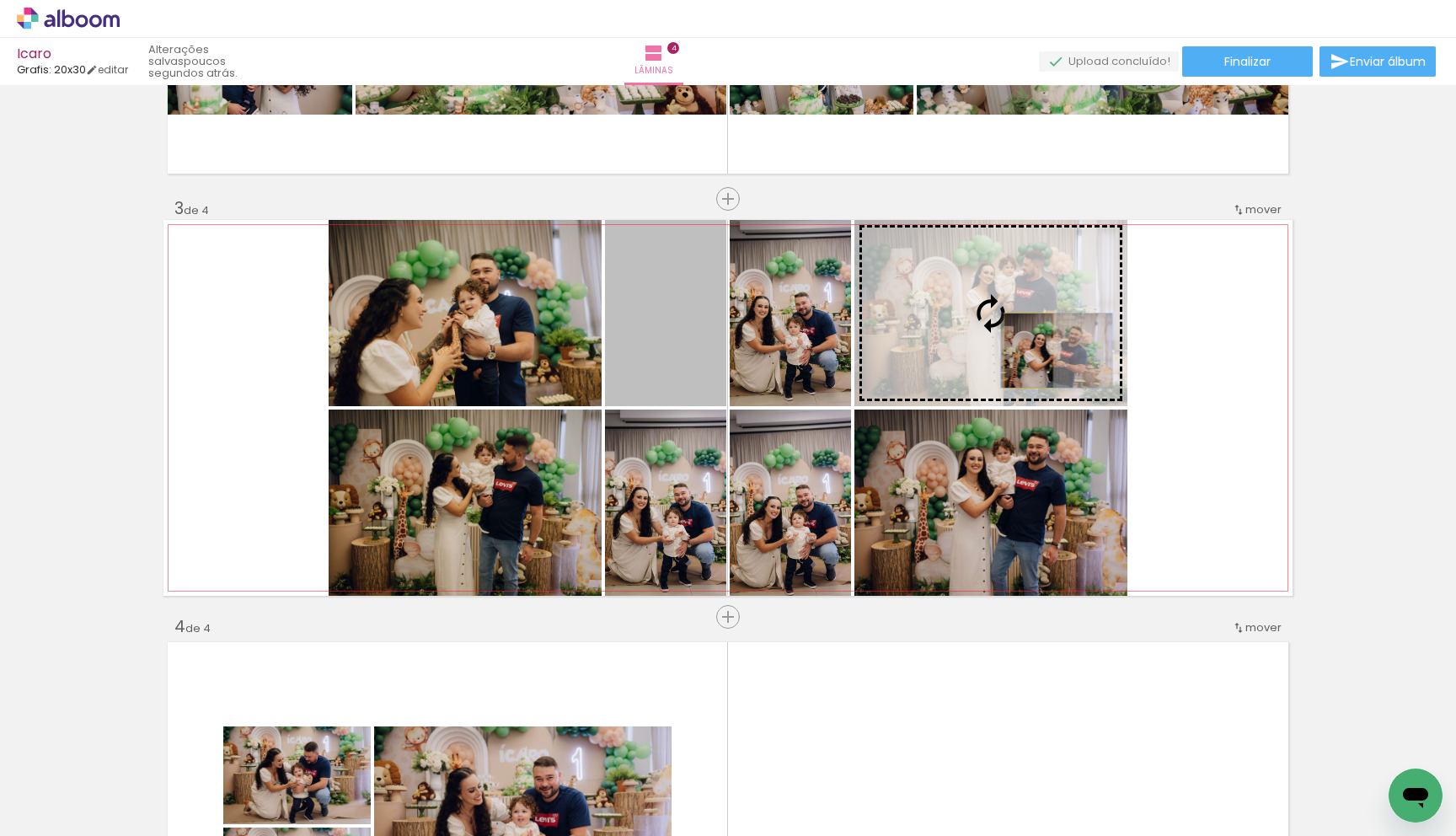
drag, startPoint x: 664, startPoint y: 359, endPoint x: 1029, endPoint y: 350, distance: 365.1
click at [0, 0] on slot at bounding box center [0, 0] width 0 height 0
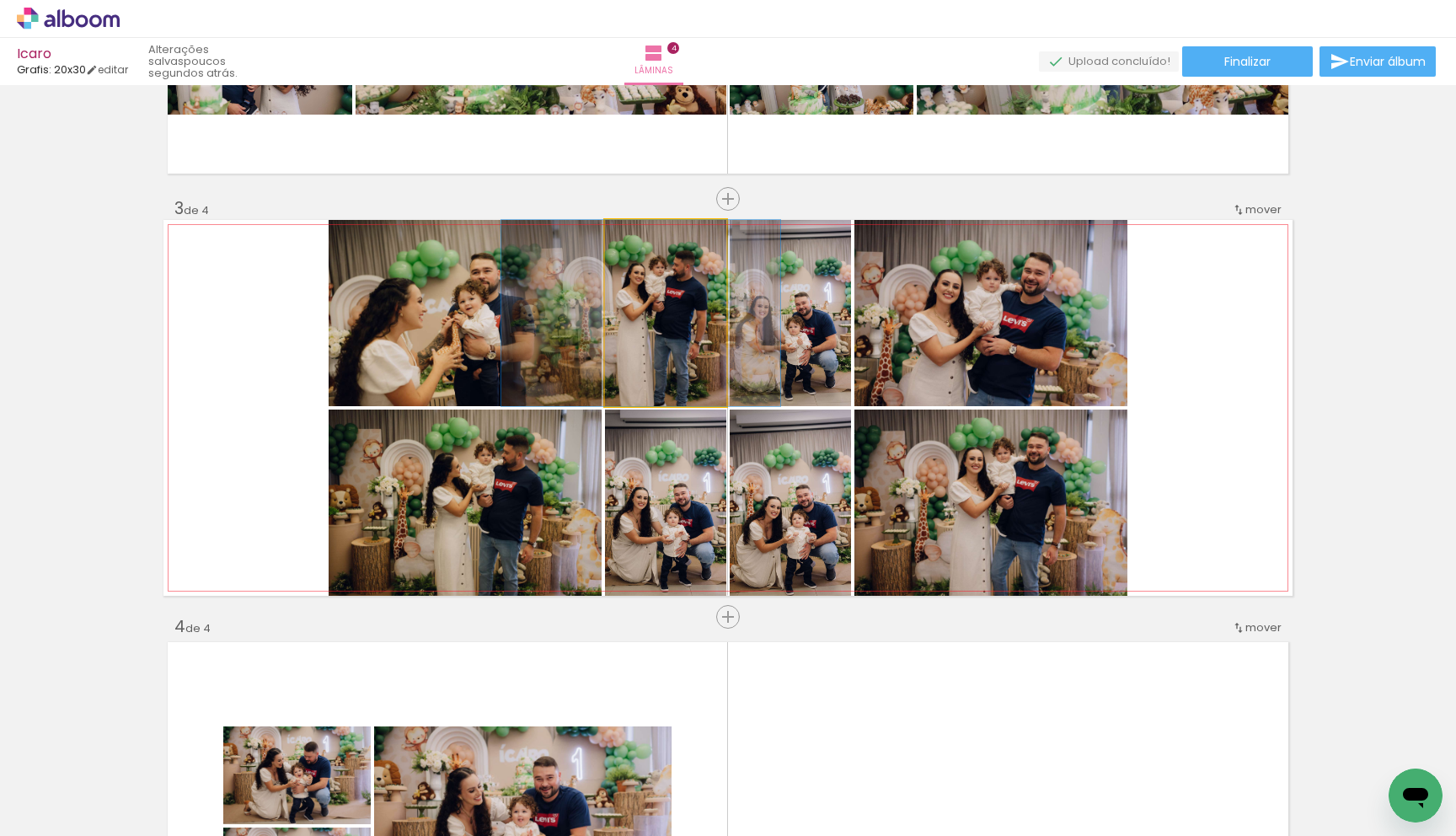
drag, startPoint x: 683, startPoint y: 377, endPoint x: 661, endPoint y: 377, distance: 22.0
click at [661, 377] on div at bounding box center [641, 314] width 279 height 186
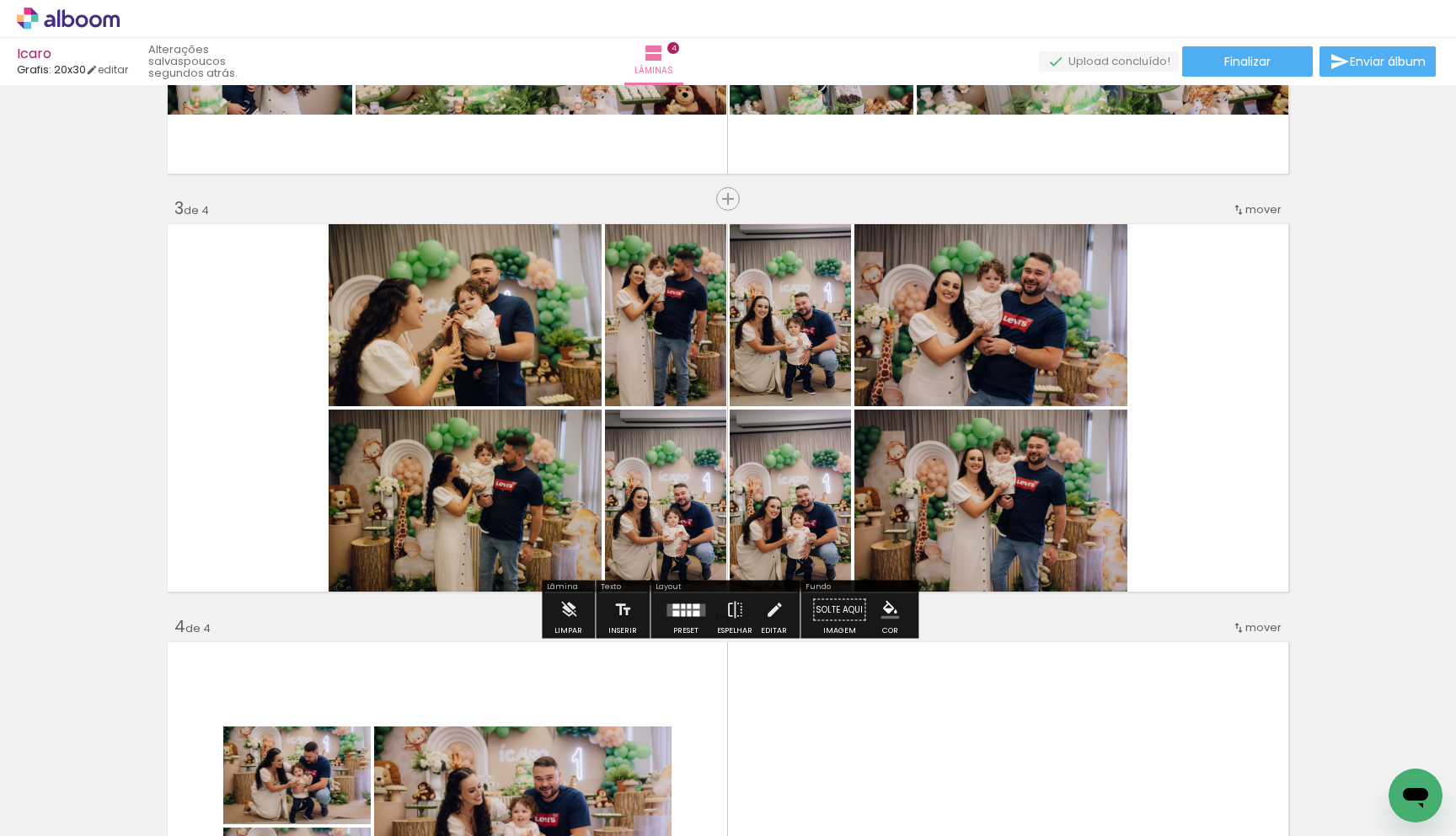
click at [1368, 475] on div "Inserir lâmina 1 de 4 Inserir lâmina 2 de 4 Inserir lâmina 3 de 4 Inserir lâmin…" at bounding box center [728, 386] width 1456 height 2092
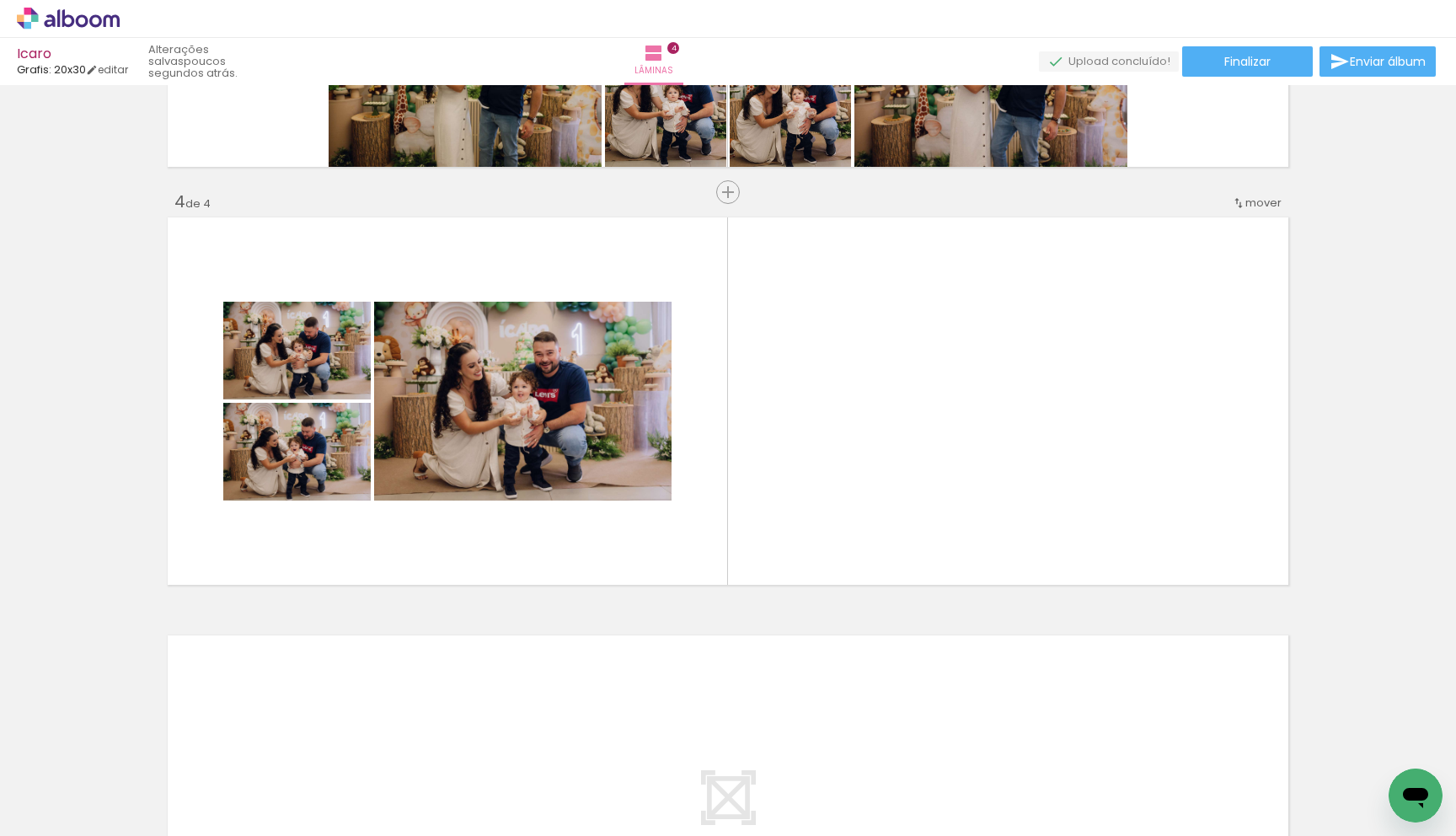
scroll to position [1153, 0]
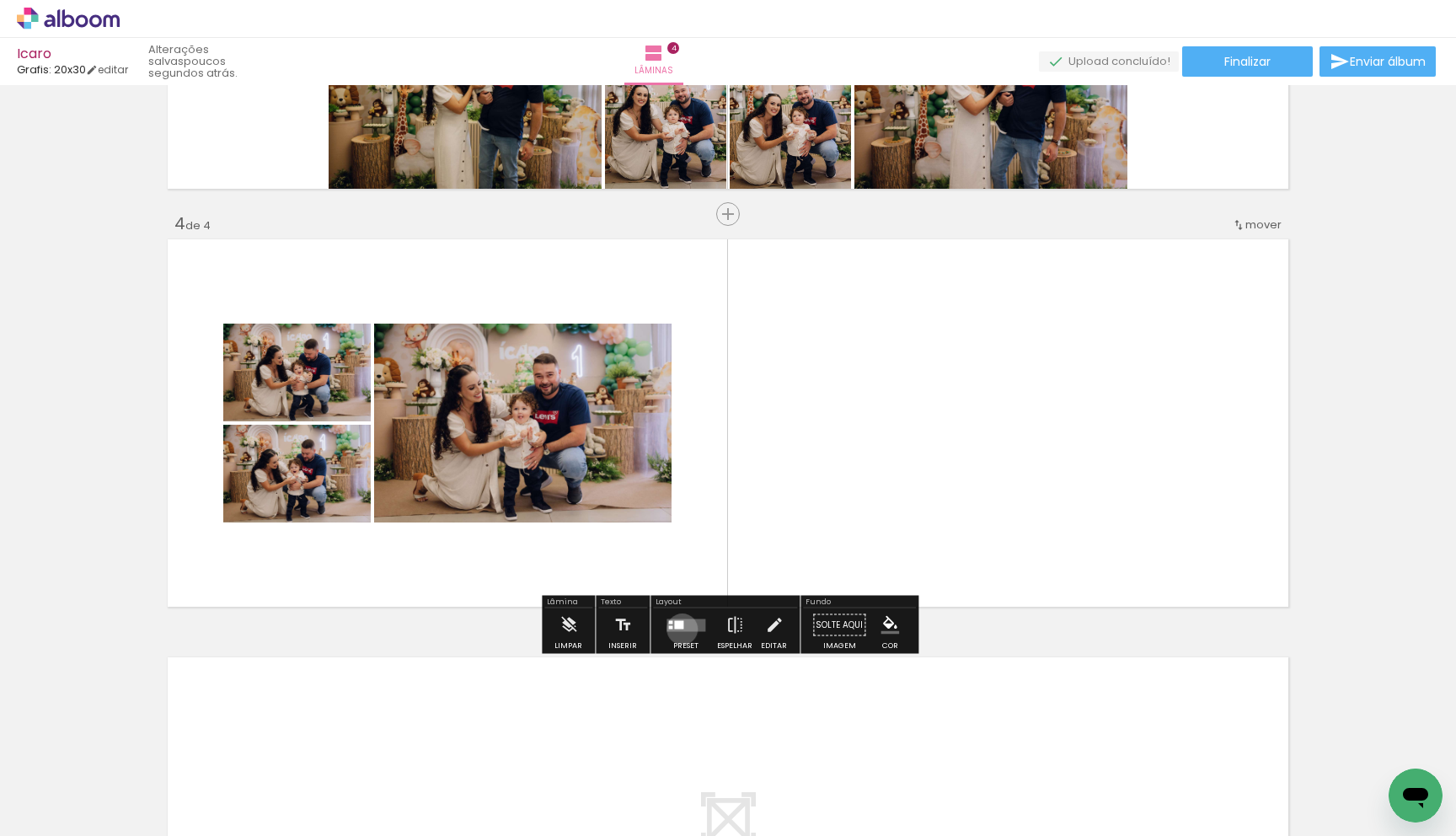
click at [678, 629] on quentale-layouter at bounding box center [685, 625] width 39 height 12
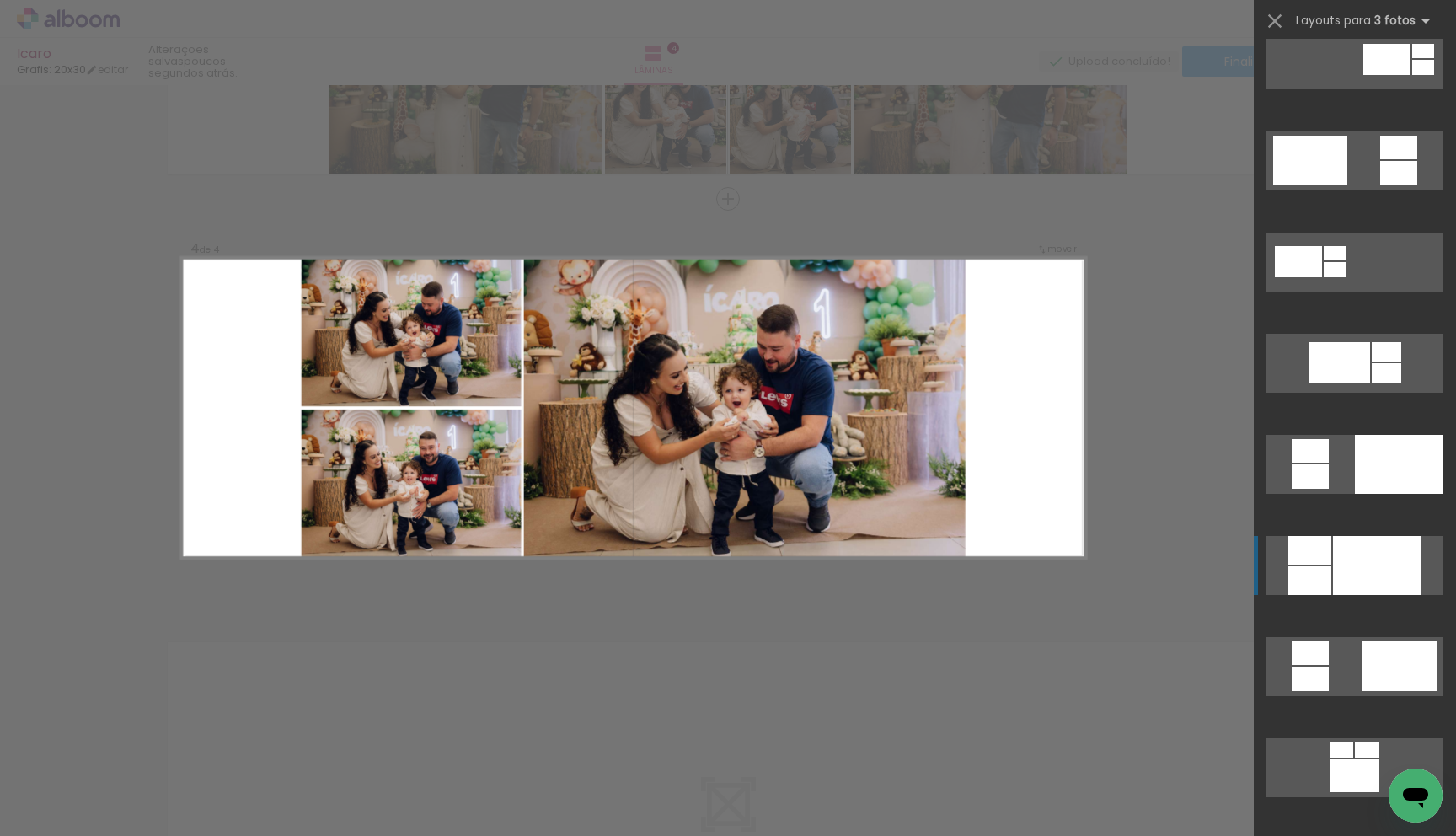
scroll to position [630, 0]
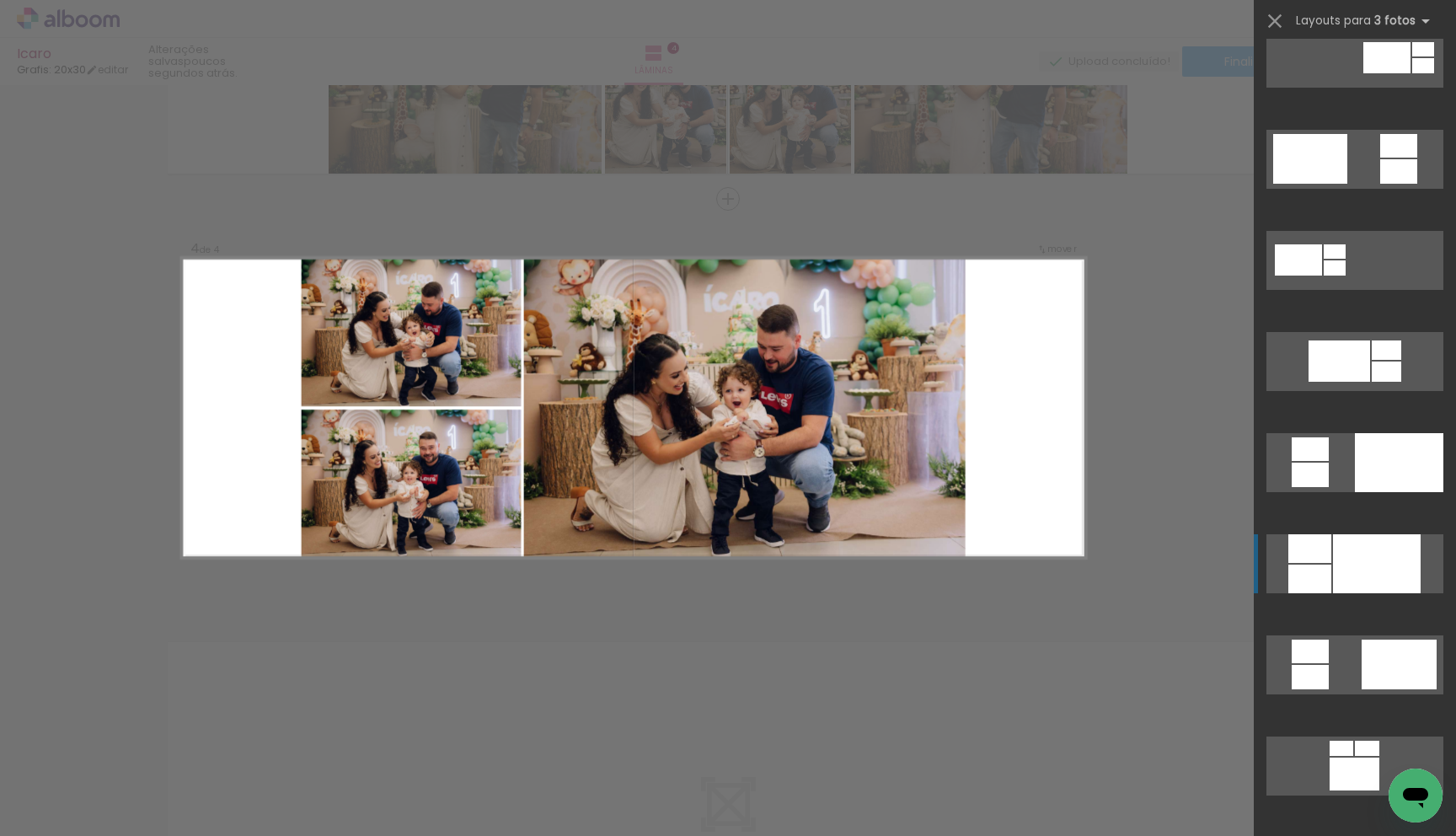
click at [1376, 573] on div at bounding box center [1377, 564] width 88 height 59
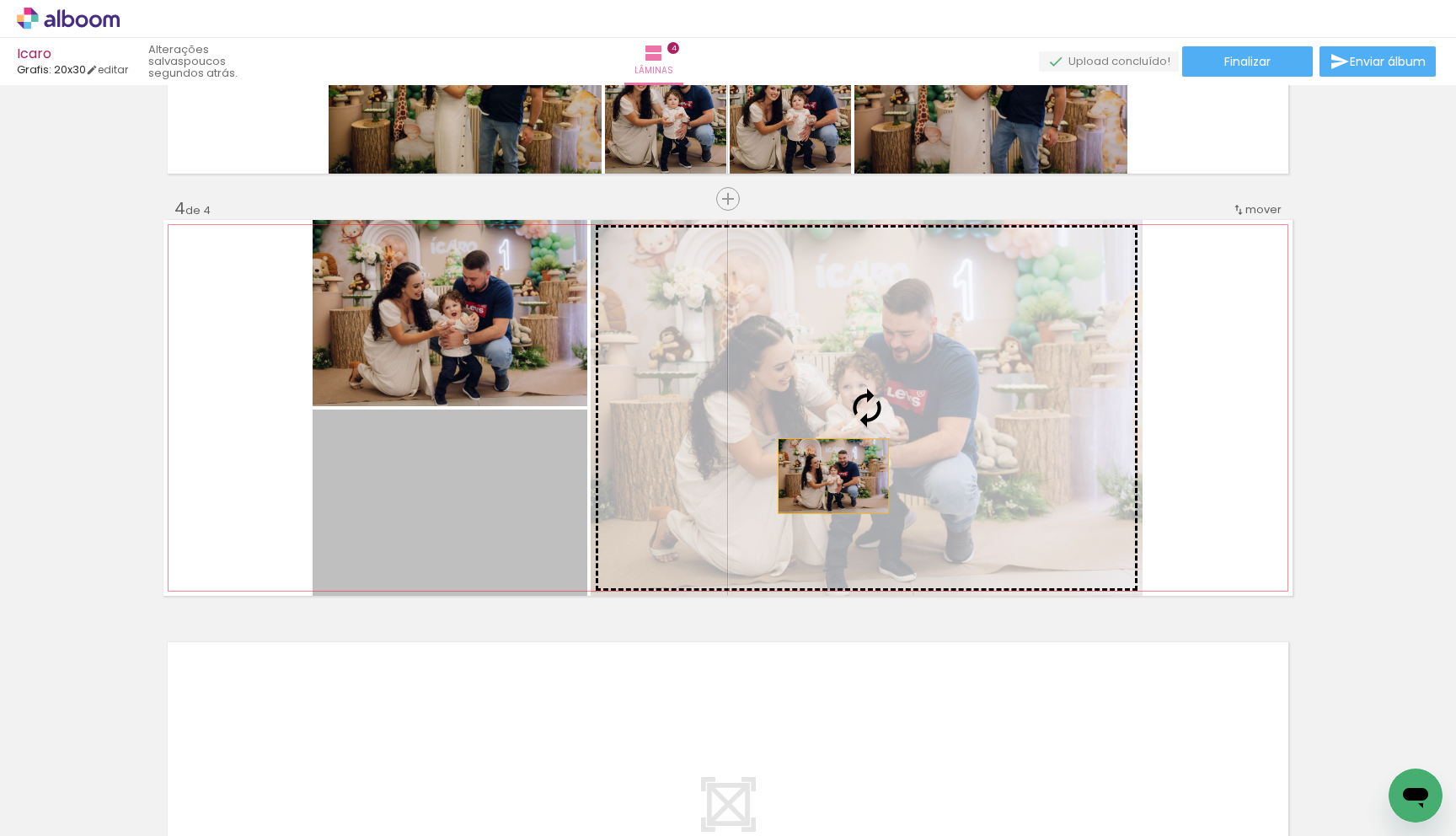
drag, startPoint x: 450, startPoint y: 543, endPoint x: 834, endPoint y: 476, distance: 389.8
click at [0, 0] on slot at bounding box center [0, 0] width 0 height 0
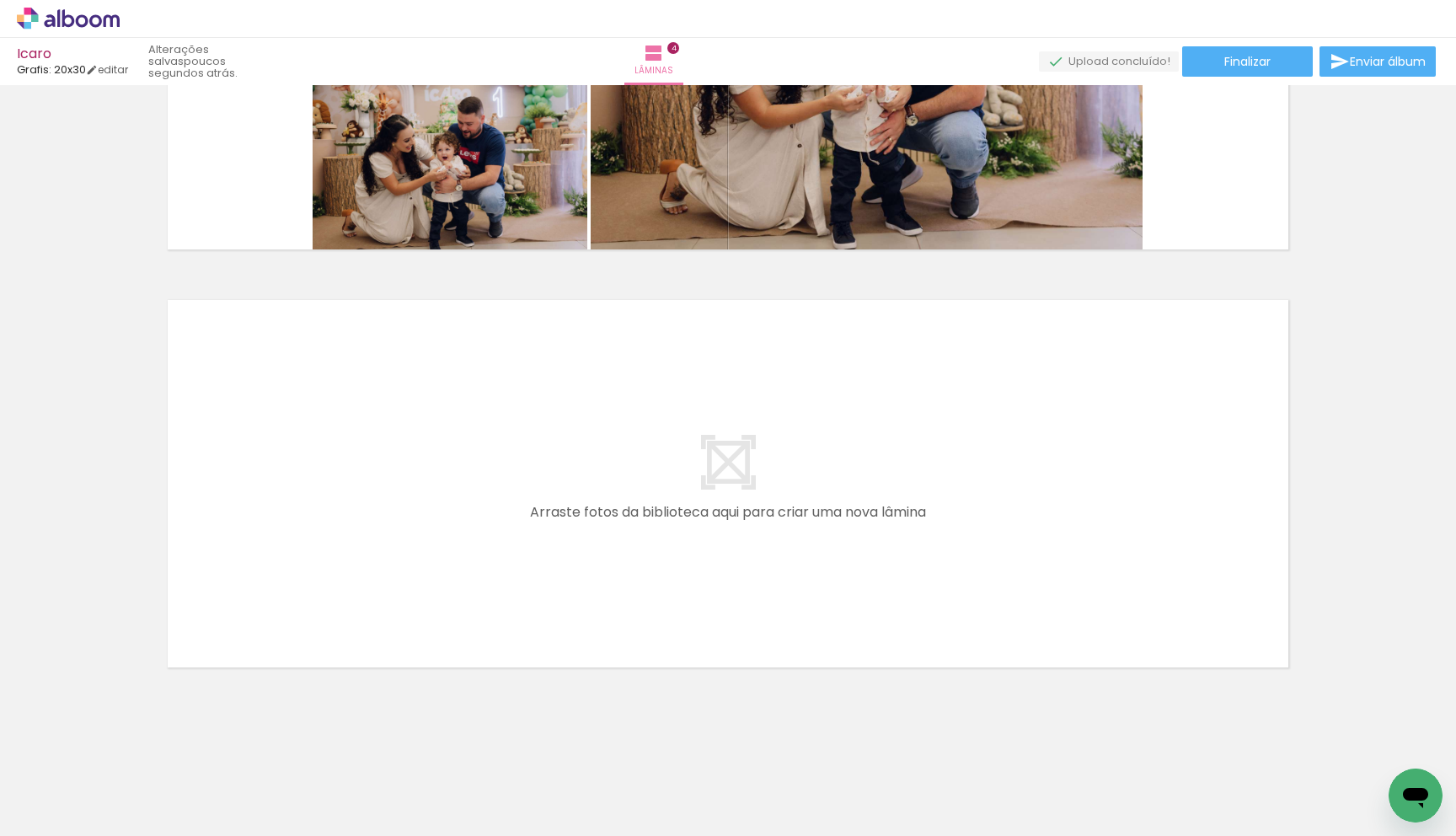
scroll to position [0, 1488]
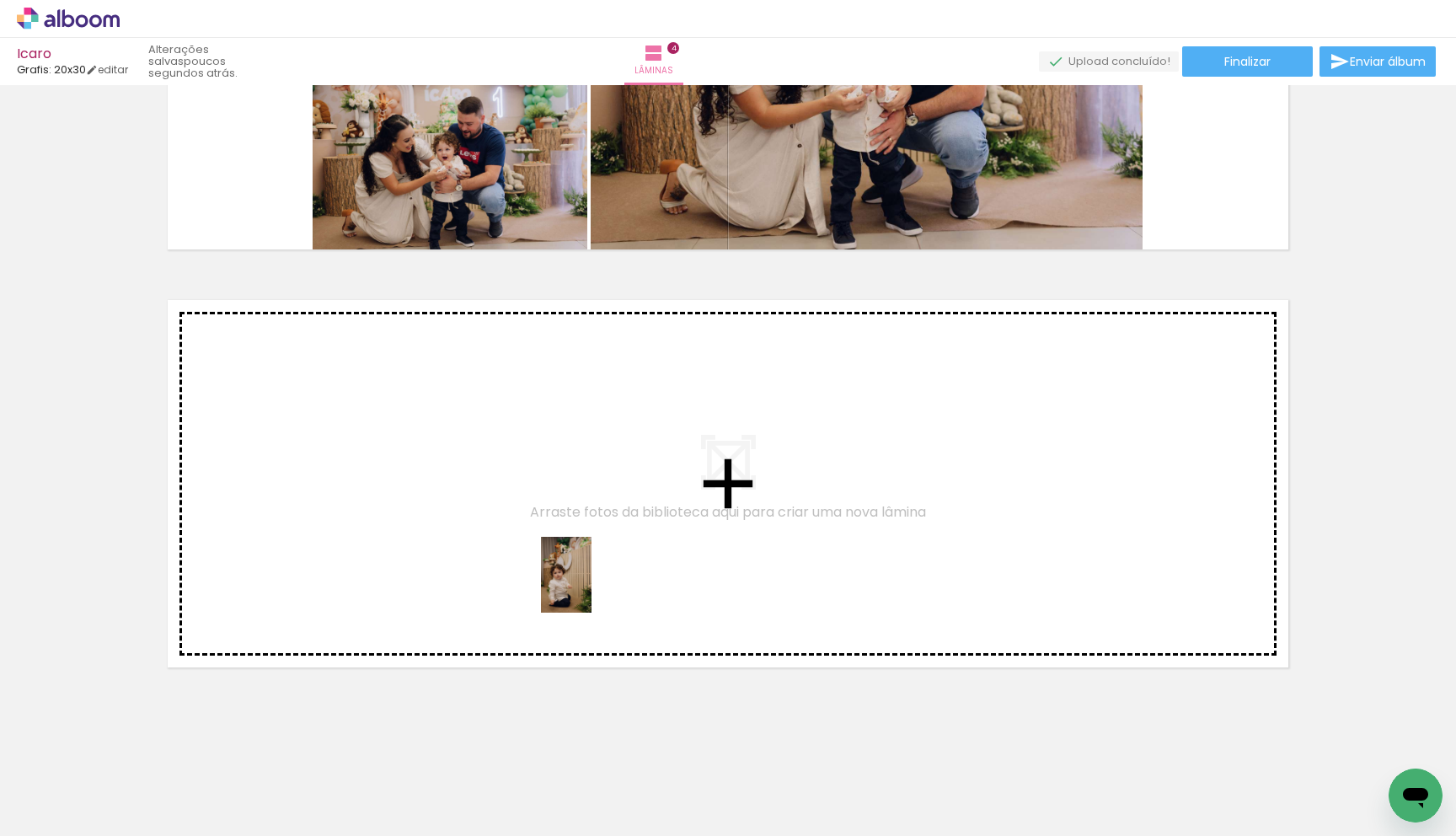
click at [591, 587] on quentale-workspace at bounding box center [728, 418] width 1456 height 836
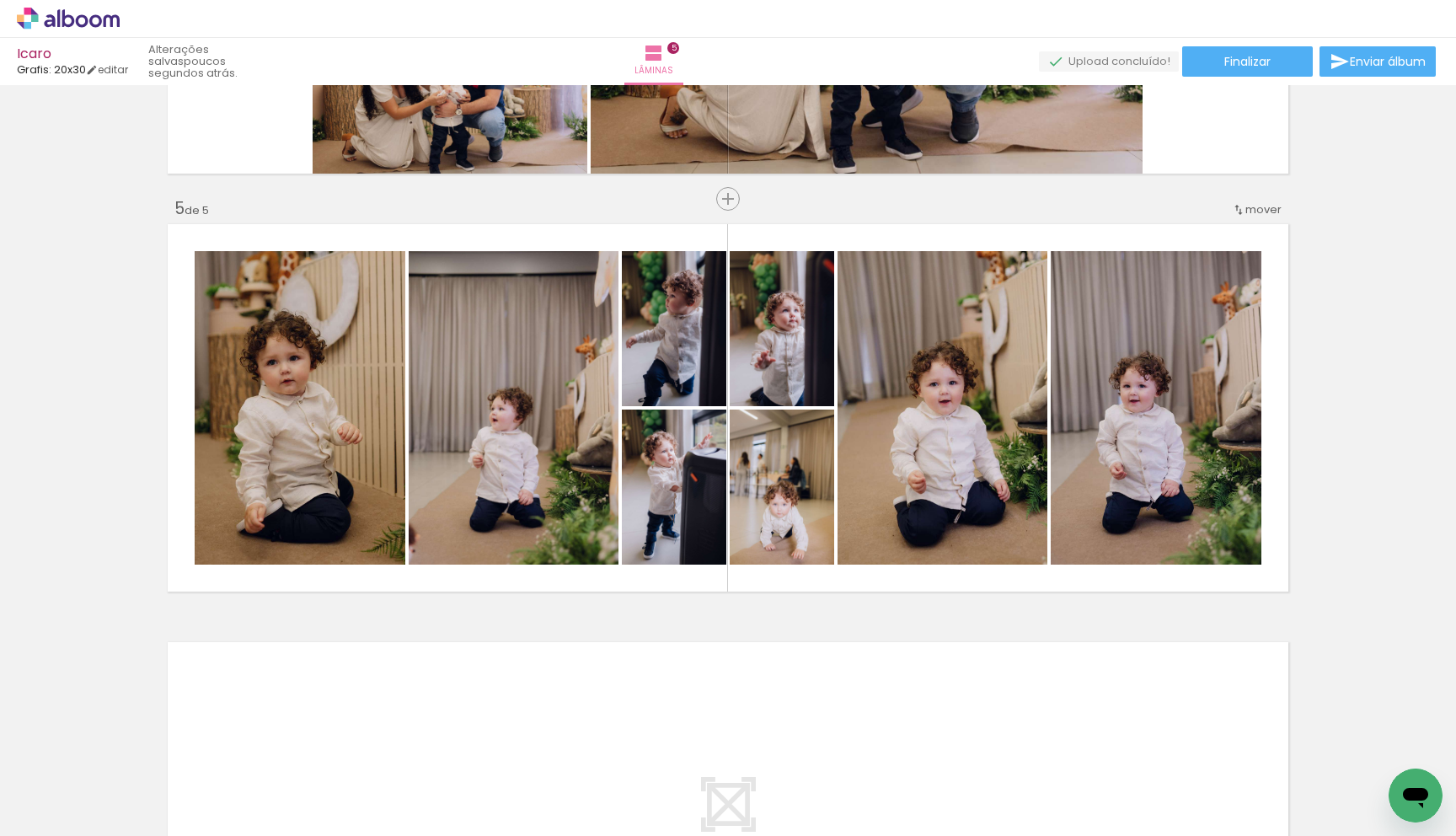
scroll to position [0, 1488]
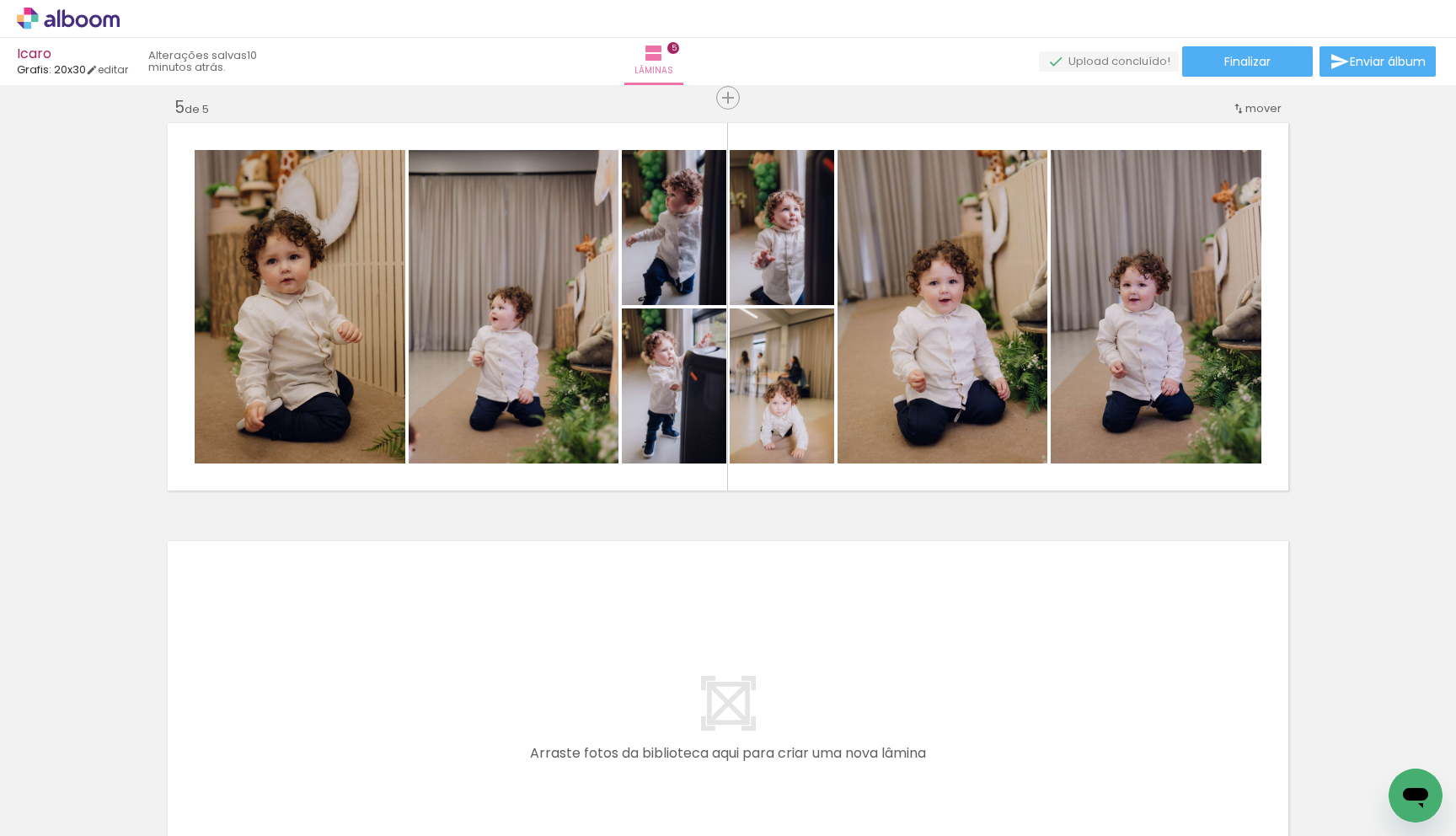
scroll to position [1690, 0]
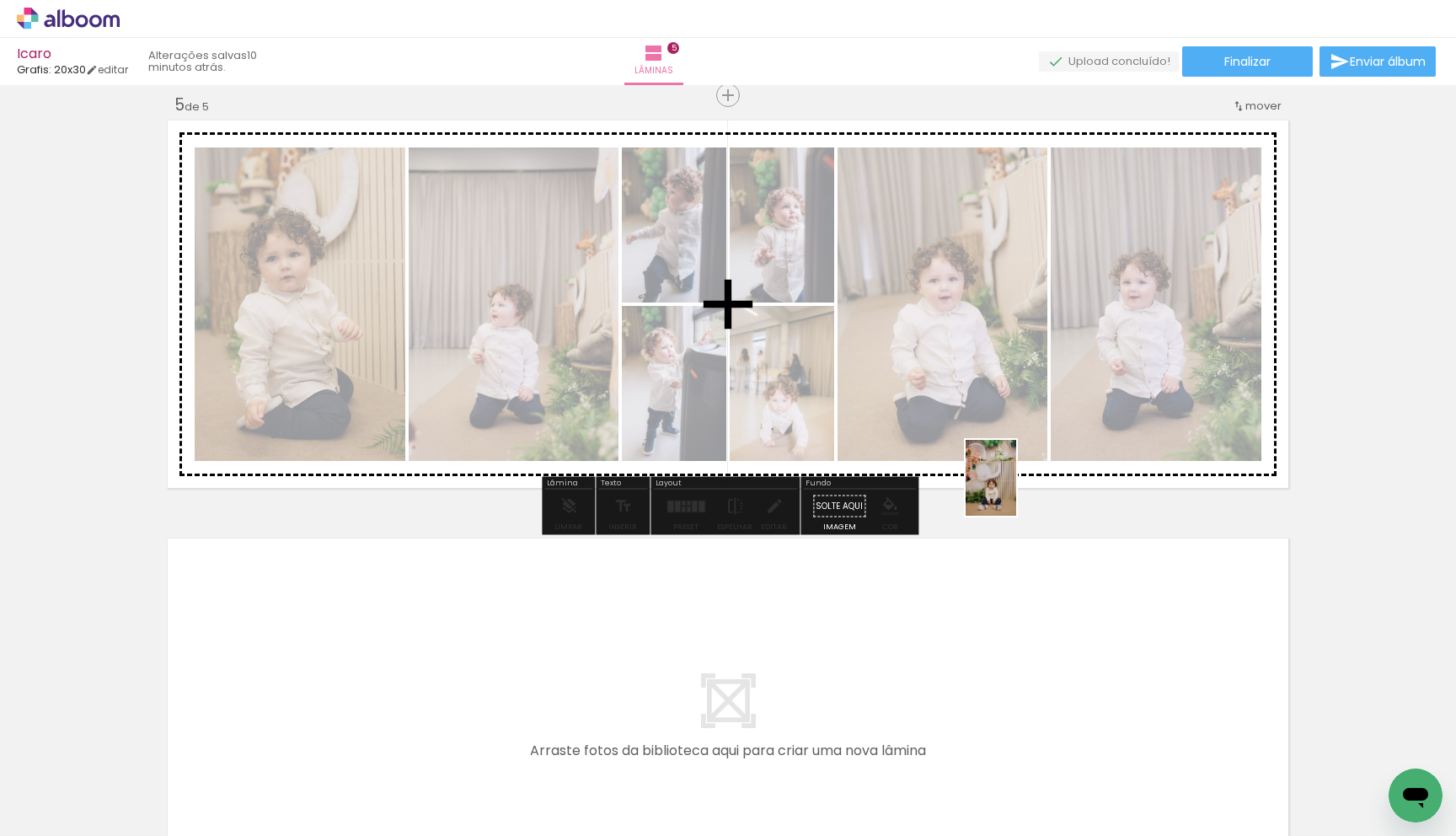
drag, startPoint x: 898, startPoint y: 753, endPoint x: 1016, endPoint y: 491, distance: 287.3
click at [1016, 491] on quentale-workspace at bounding box center [728, 418] width 1456 height 836
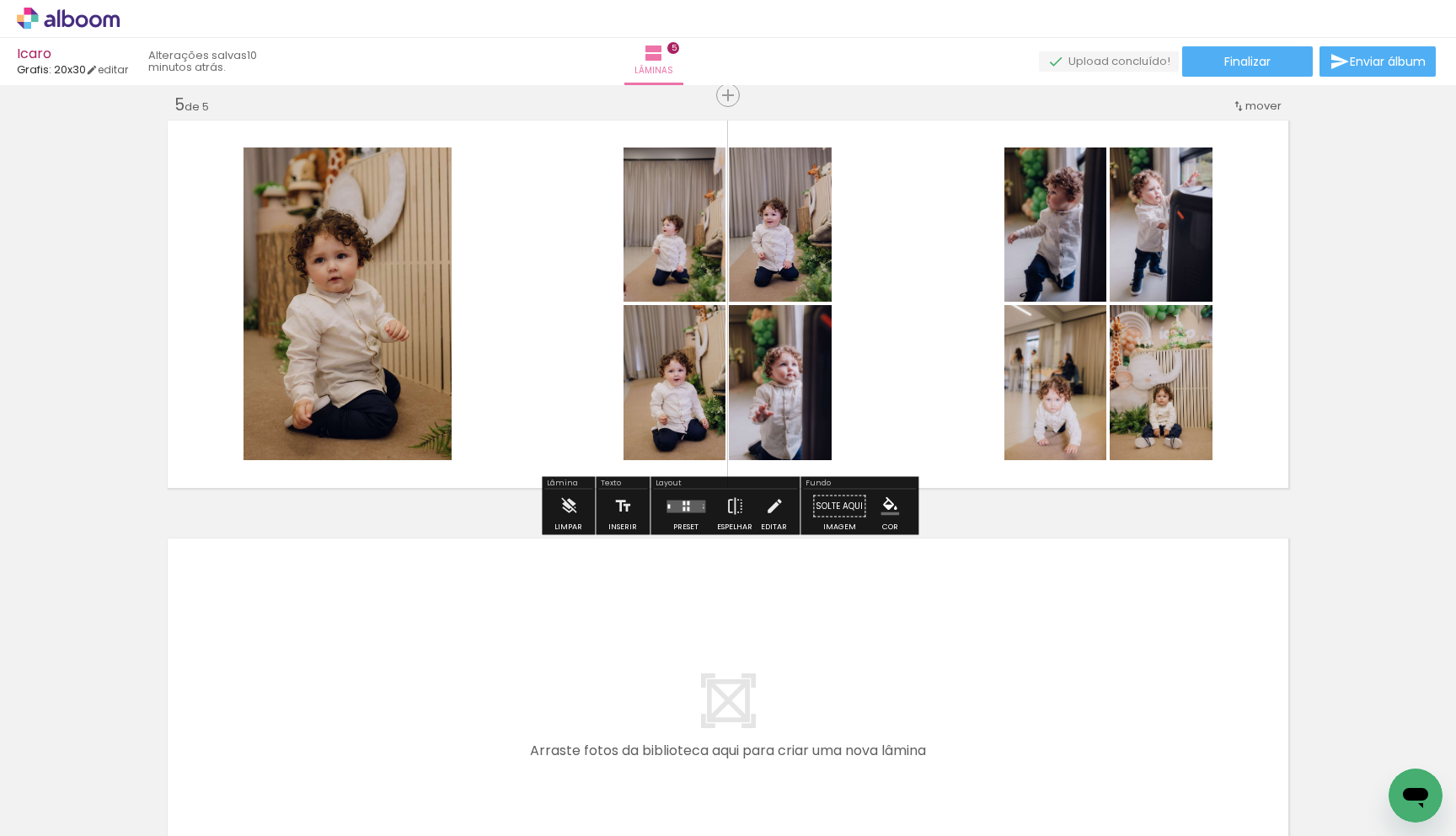
click at [679, 505] on quentale-layouter at bounding box center [685, 506] width 39 height 12
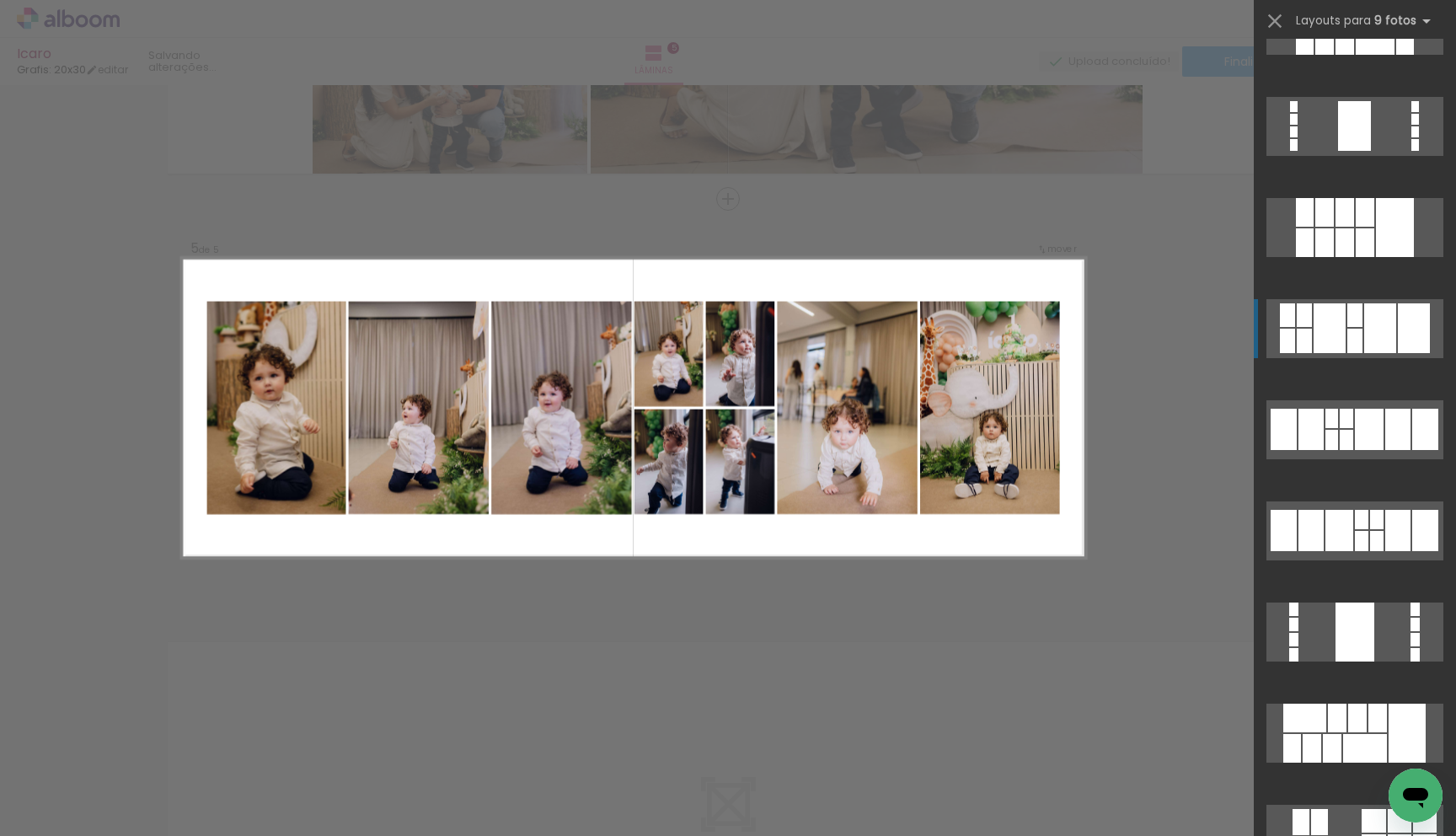
scroll to position [462, 0]
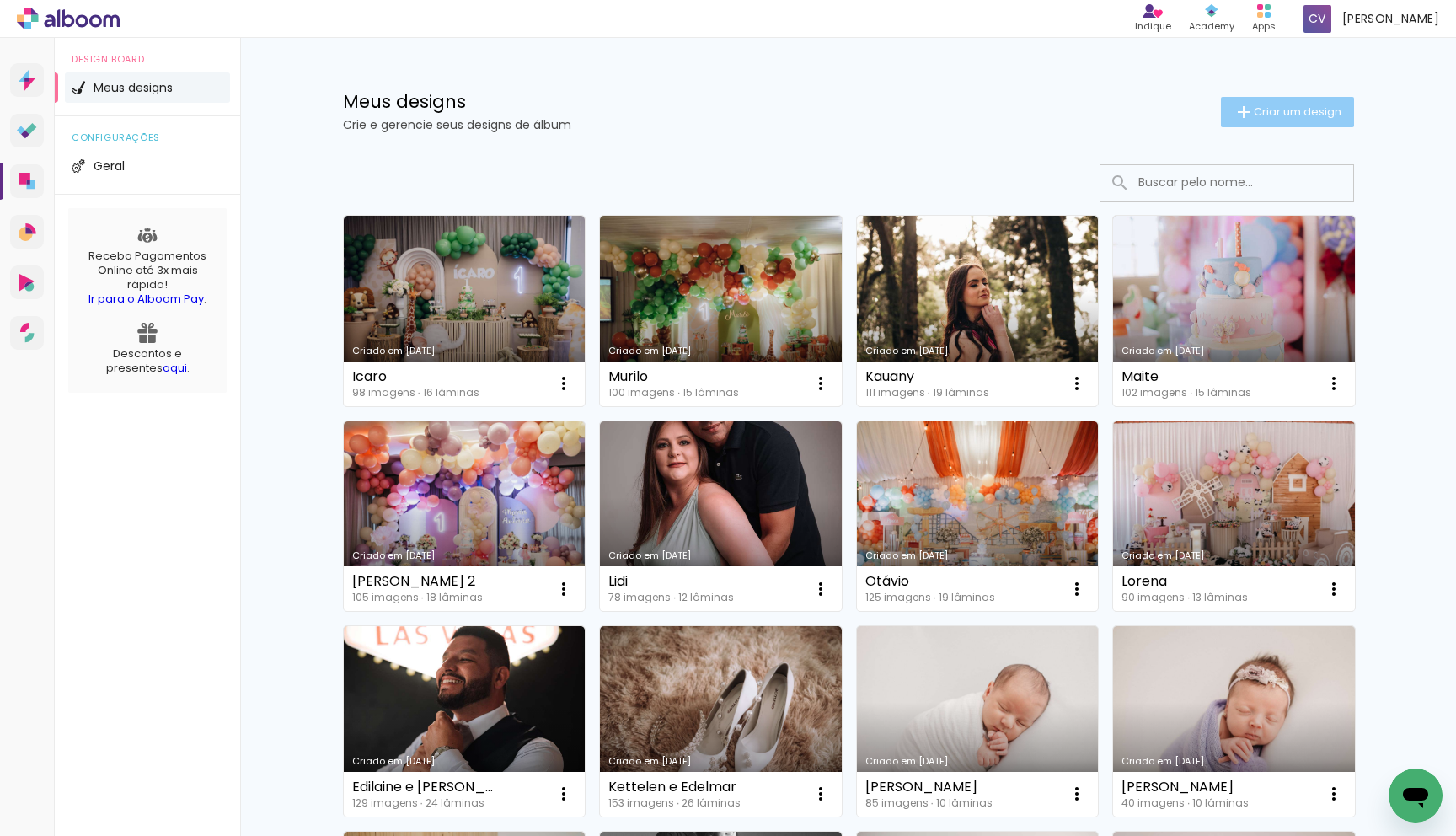
click at [1257, 114] on span "Criar um design" at bounding box center [1298, 112] width 88 height 11
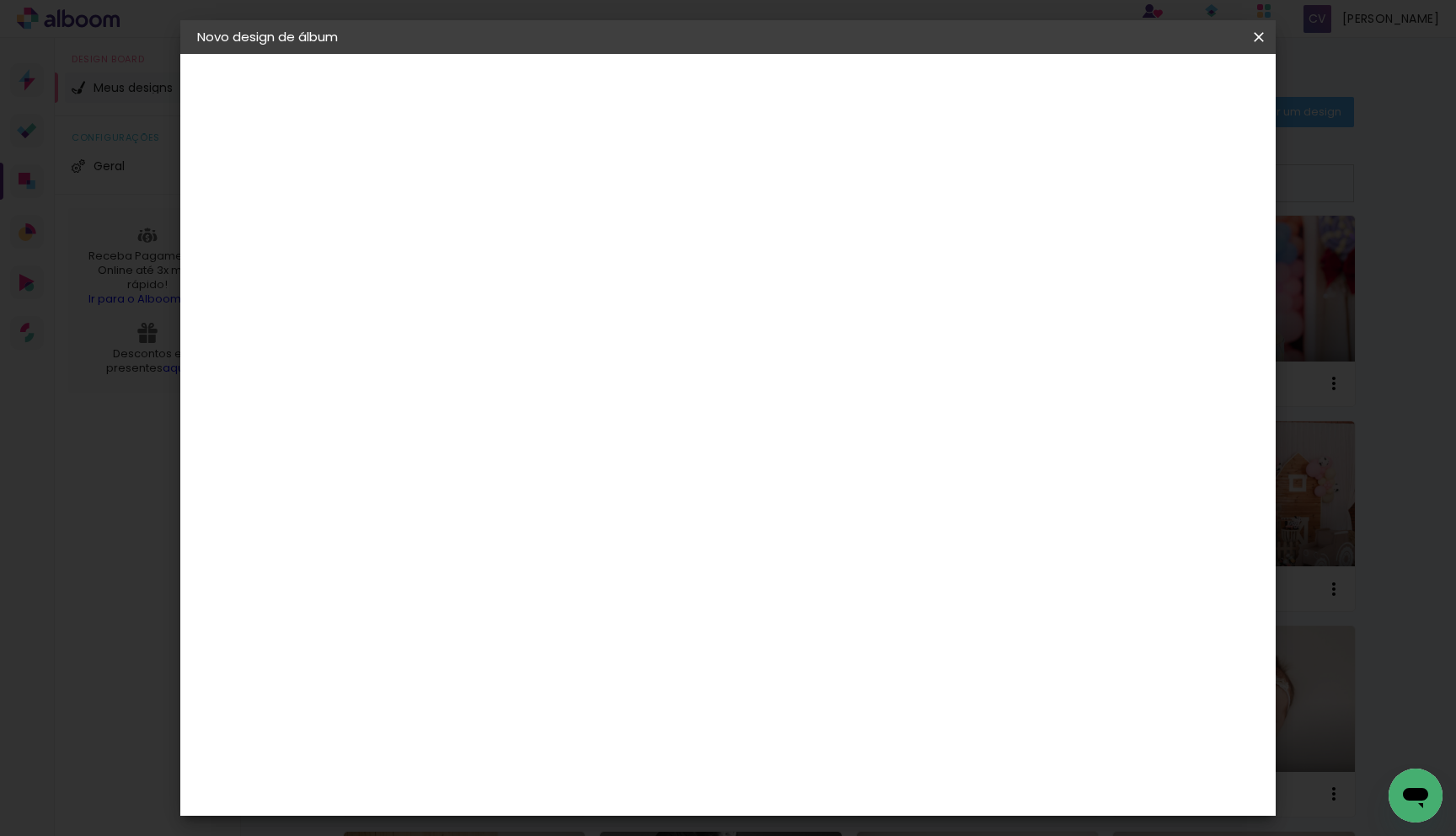
click at [473, 227] on input at bounding box center [473, 227] width 0 height 26
type input "Isadora 15 anos"
type paper-input "Isadora 15 anos"
click at [0, 0] on slot "Avançar" at bounding box center [0, 0] width 0 height 0
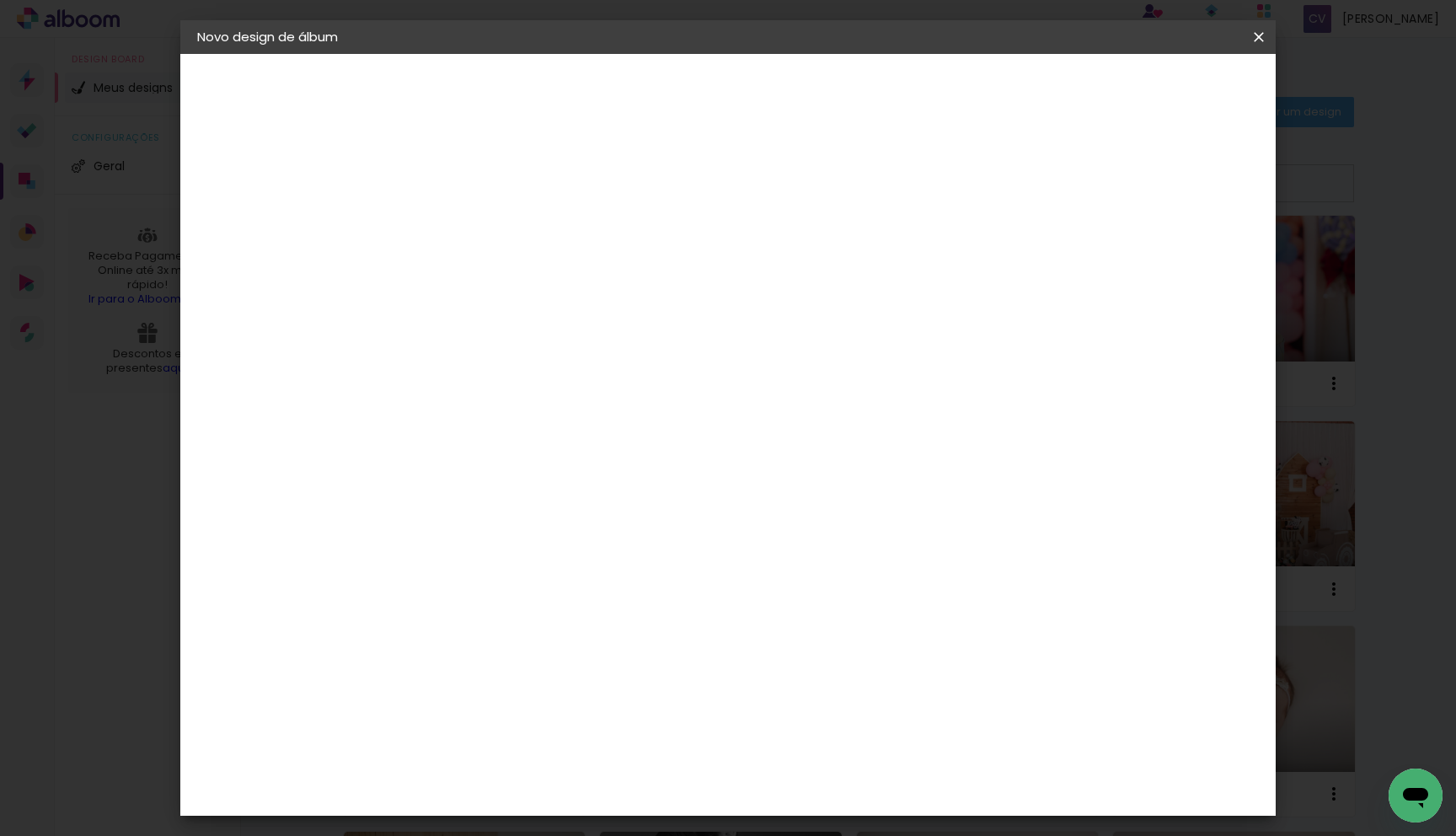
click at [0, 0] on slot "Avançar" at bounding box center [0, 0] width 0 height 0
click at [538, 287] on input "text" at bounding box center [506, 294] width 66 height 26
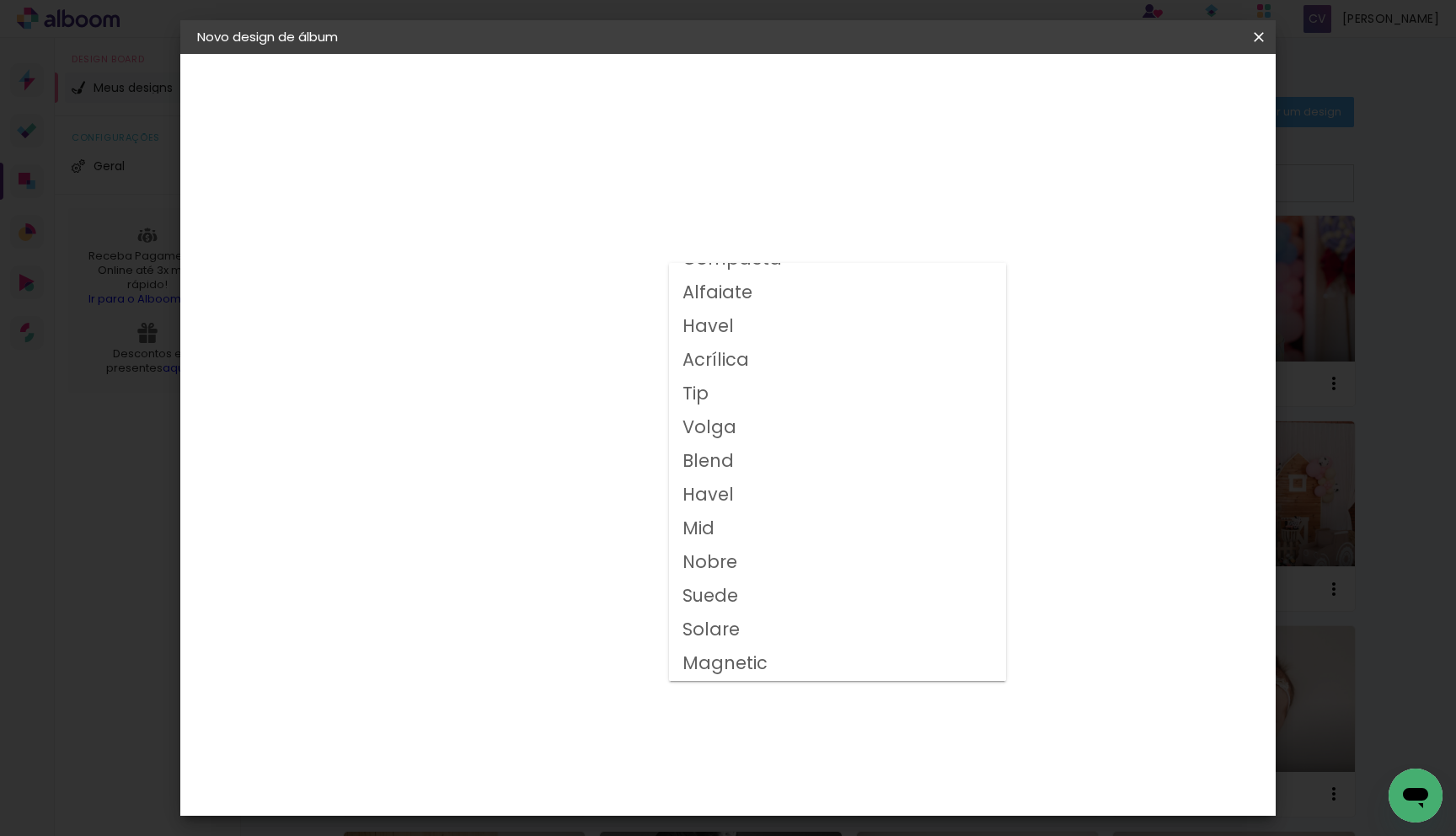
scroll to position [88, 0]
click at [736, 395] on paper-item "Volga" at bounding box center [837, 394] width 337 height 33
type input "Volga"
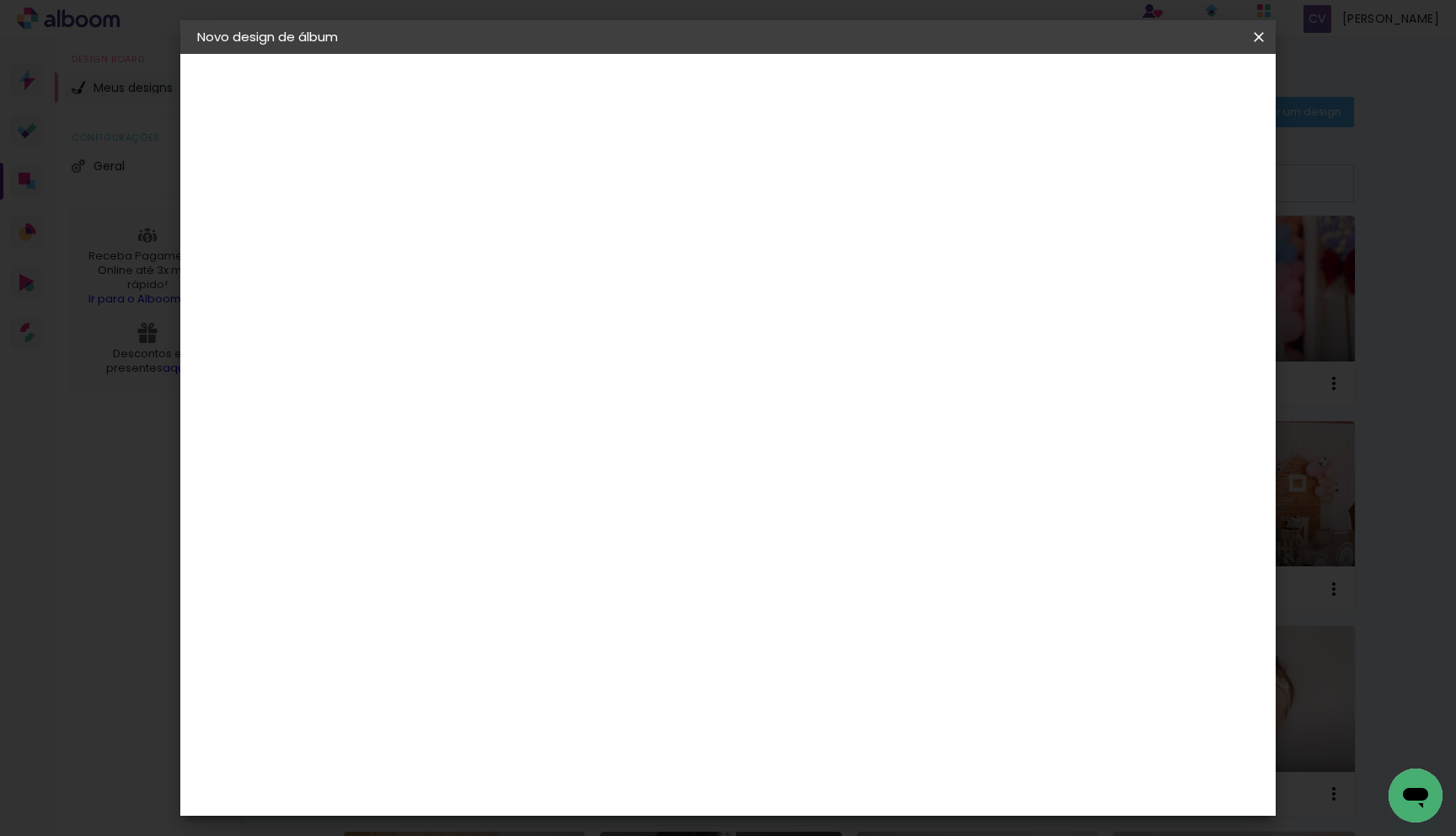
scroll to position [126, 0]
click at [586, 353] on span "20x30" at bounding box center [547, 375] width 78 height 45
click at [0, 0] on slot "Avançar" at bounding box center [0, 0] width 0 height 0
click at [1166, 91] on span "Iniciar design" at bounding box center [1127, 89] width 76 height 11
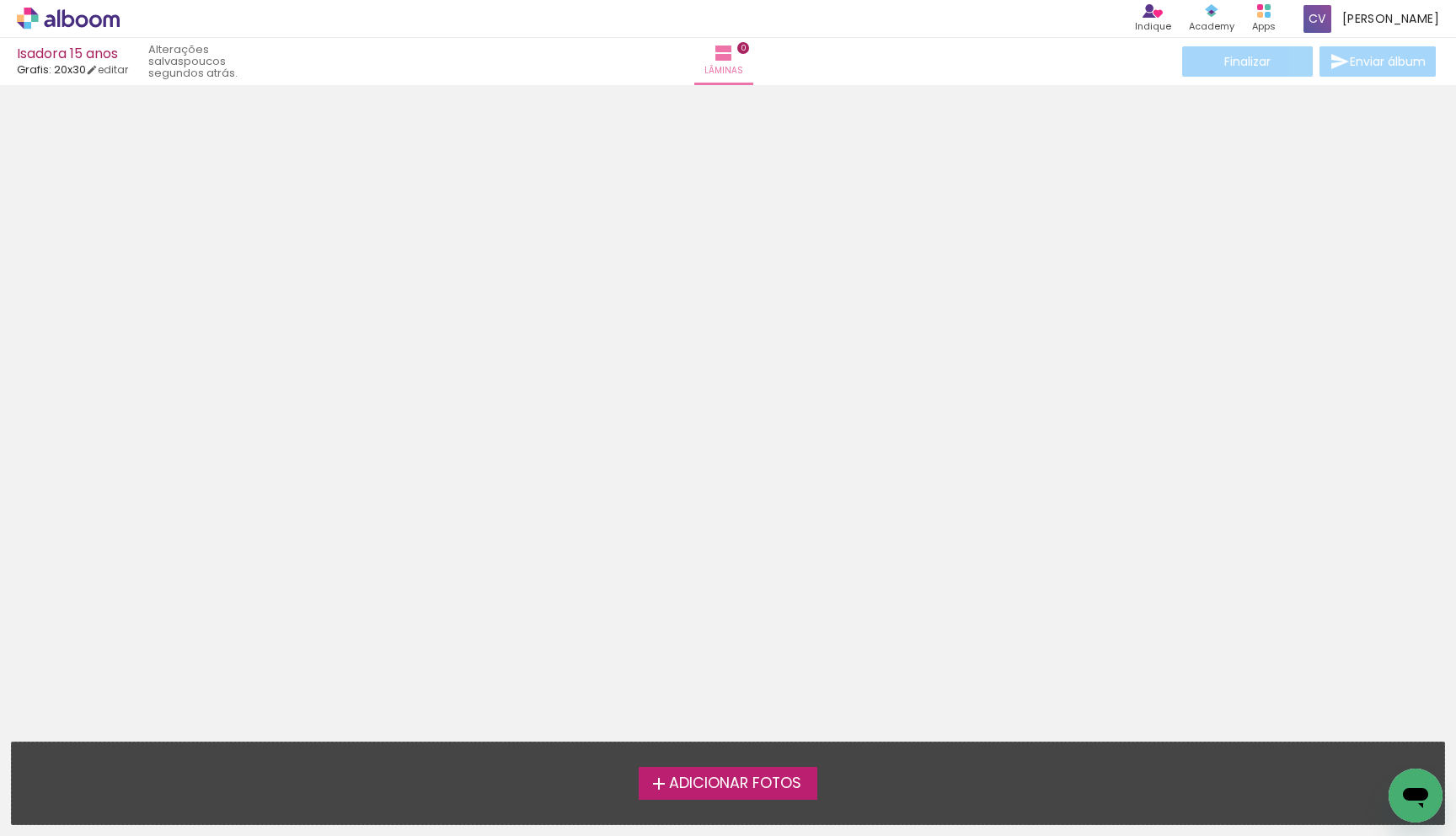
click at [743, 790] on span "Adicionar Fotos" at bounding box center [735, 783] width 133 height 15
click at [0, 0] on input "file" at bounding box center [0, 0] width 0 height 0
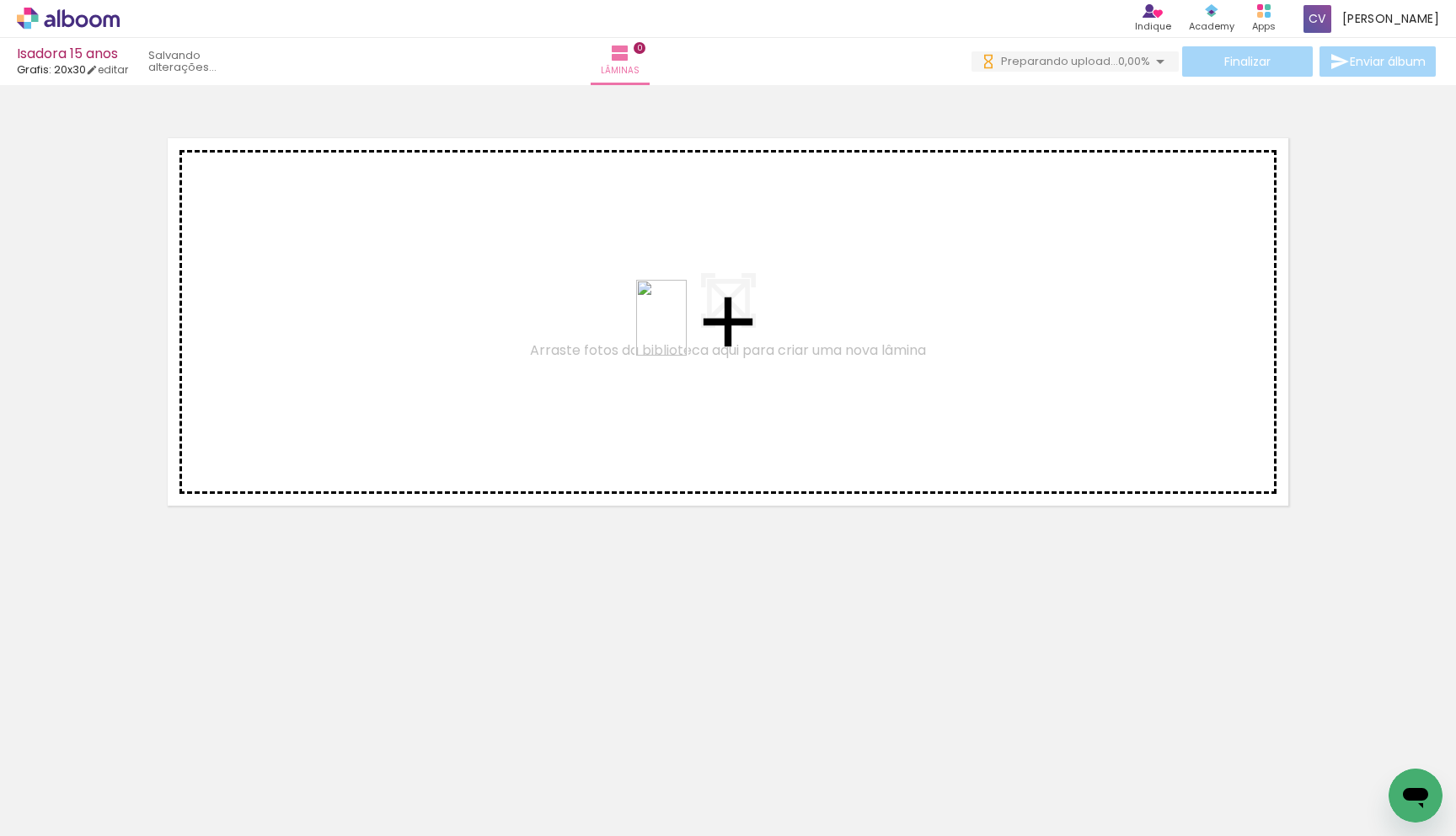
drag, startPoint x: 627, startPoint y: 609, endPoint x: 686, endPoint y: 333, distance: 282.2
click at [686, 330] on quentale-workspace at bounding box center [728, 418] width 1456 height 836
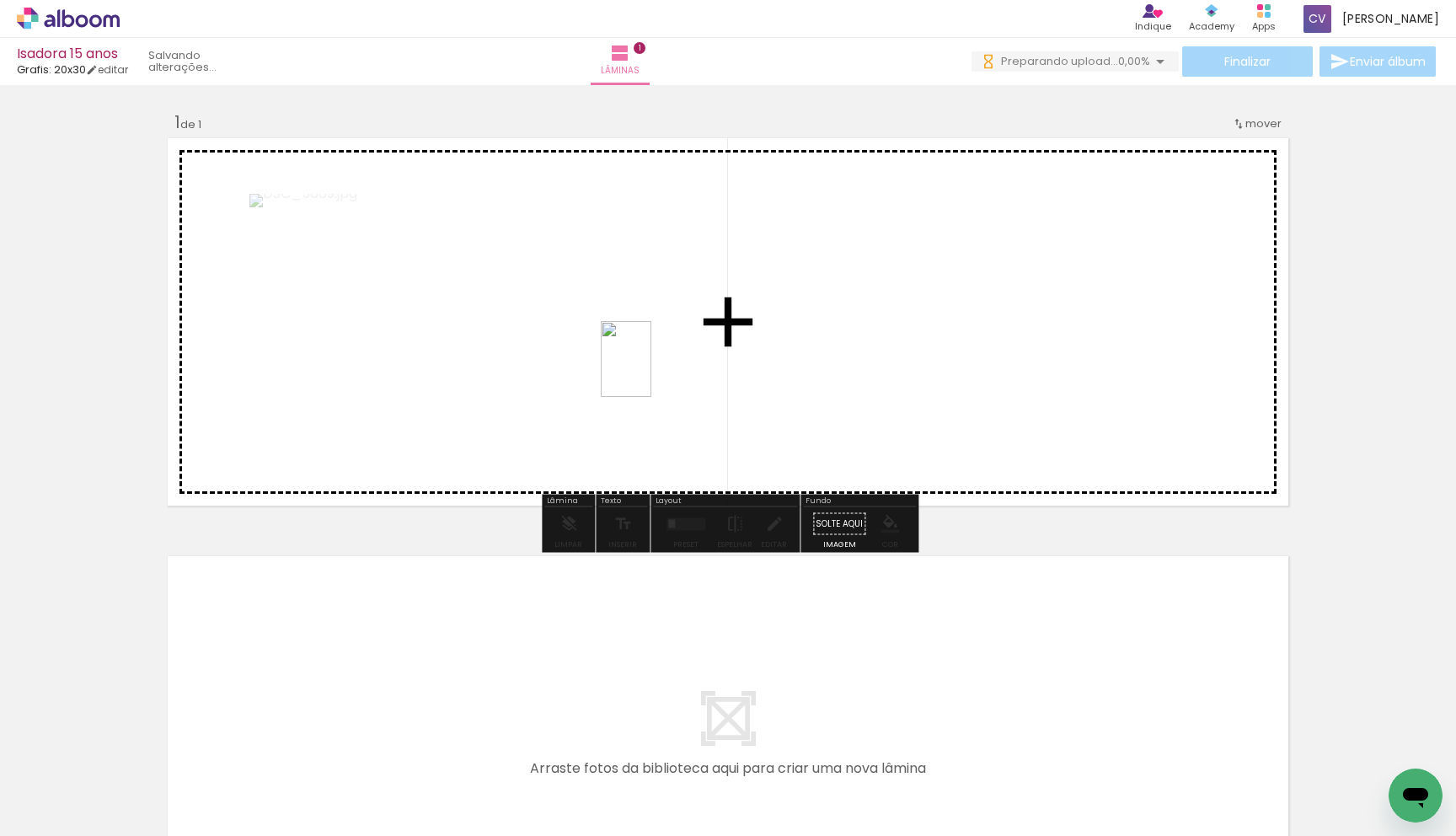
drag, startPoint x: 685, startPoint y: 734, endPoint x: 683, endPoint y: 414, distance: 320.0
click at [651, 371] on quentale-workspace at bounding box center [728, 418] width 1456 height 836
drag, startPoint x: 807, startPoint y: 641, endPoint x: 863, endPoint y: 513, distance: 139.7
click at [845, 377] on quentale-workspace at bounding box center [728, 418] width 1456 height 836
drag, startPoint x: 843, startPoint y: 699, endPoint x: 681, endPoint y: 328, distance: 404.8
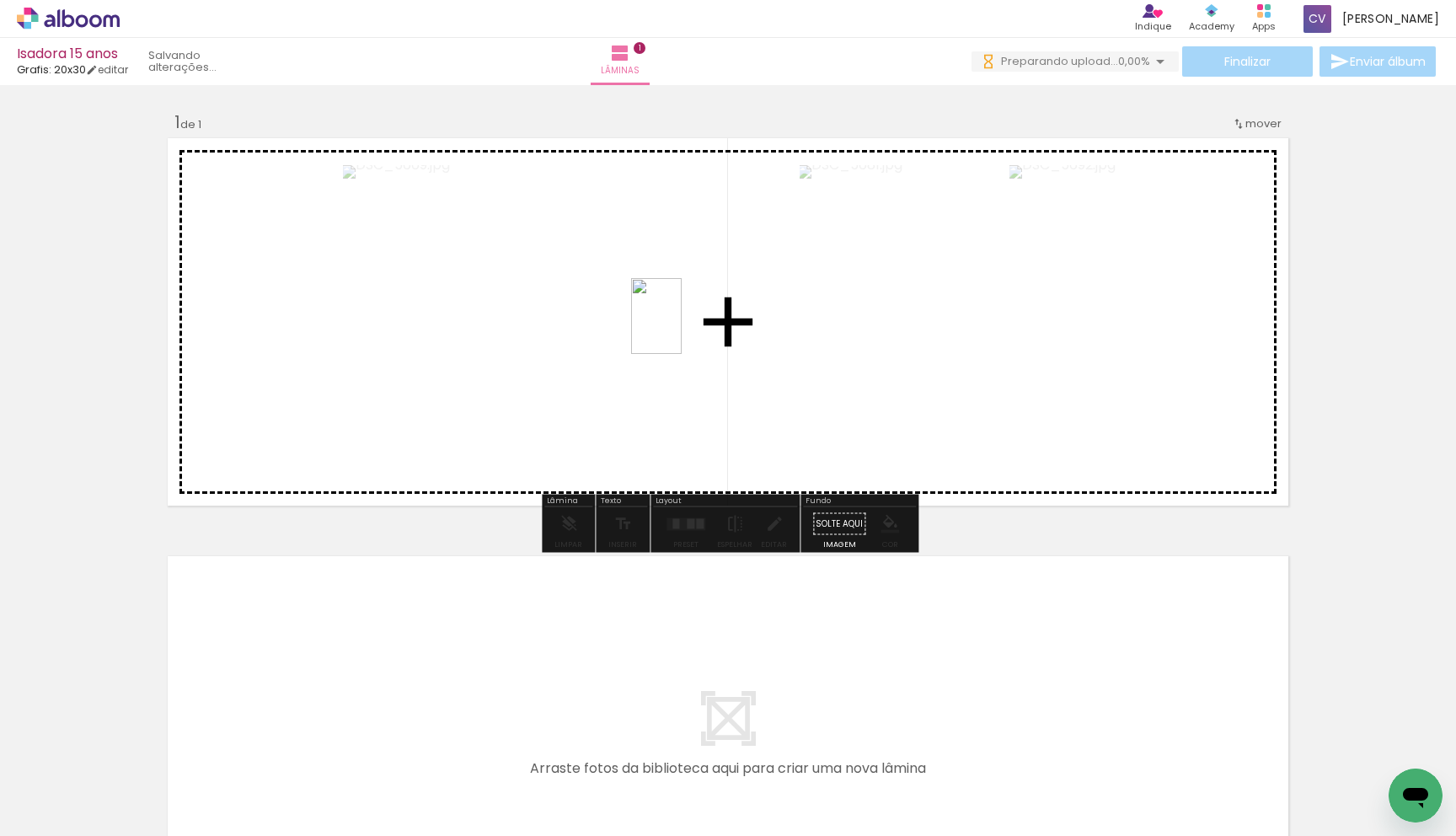
click at [681, 328] on quentale-workspace at bounding box center [728, 418] width 1456 height 836
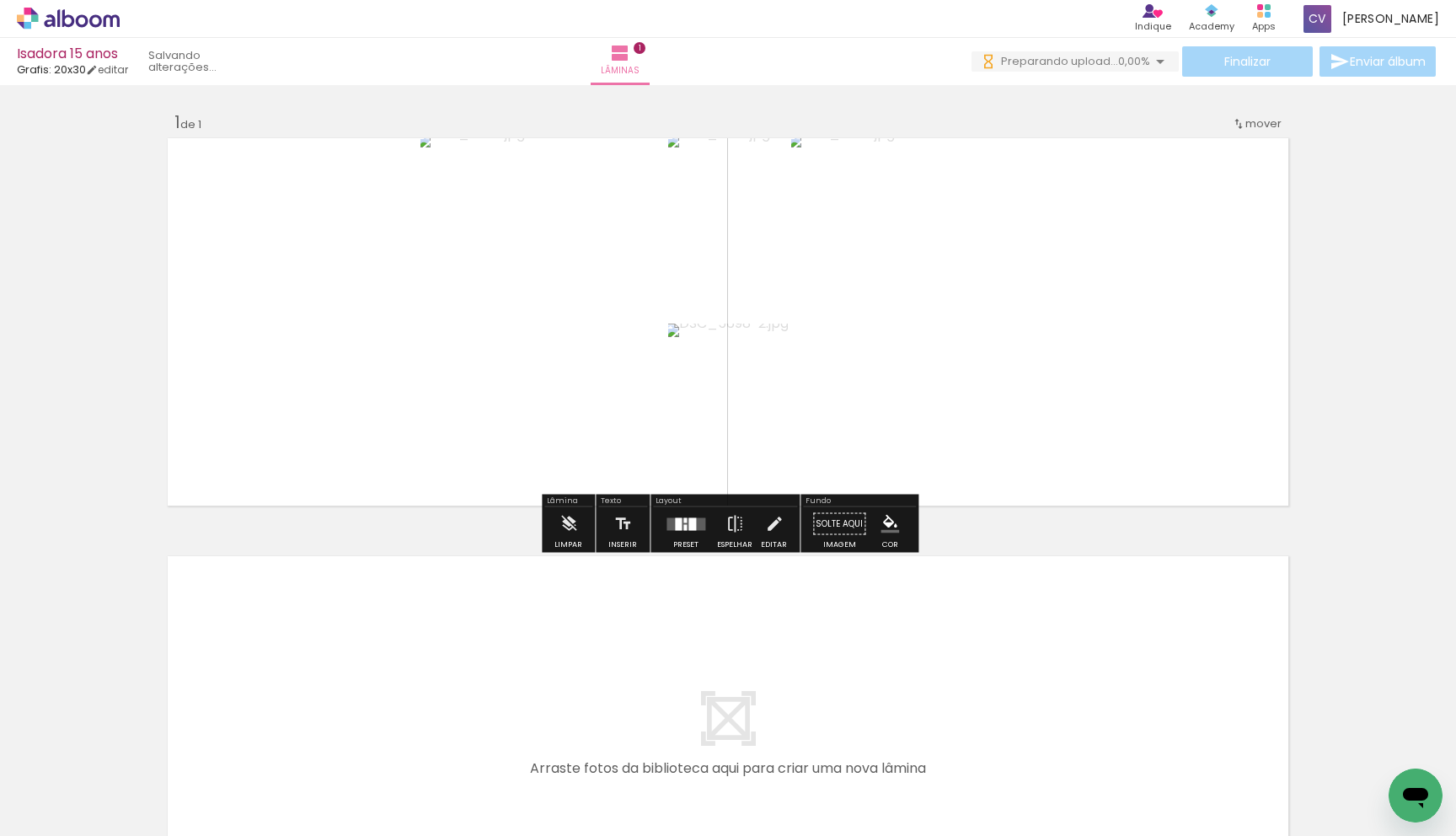
click at [676, 528] on div at bounding box center [678, 523] width 7 height 12
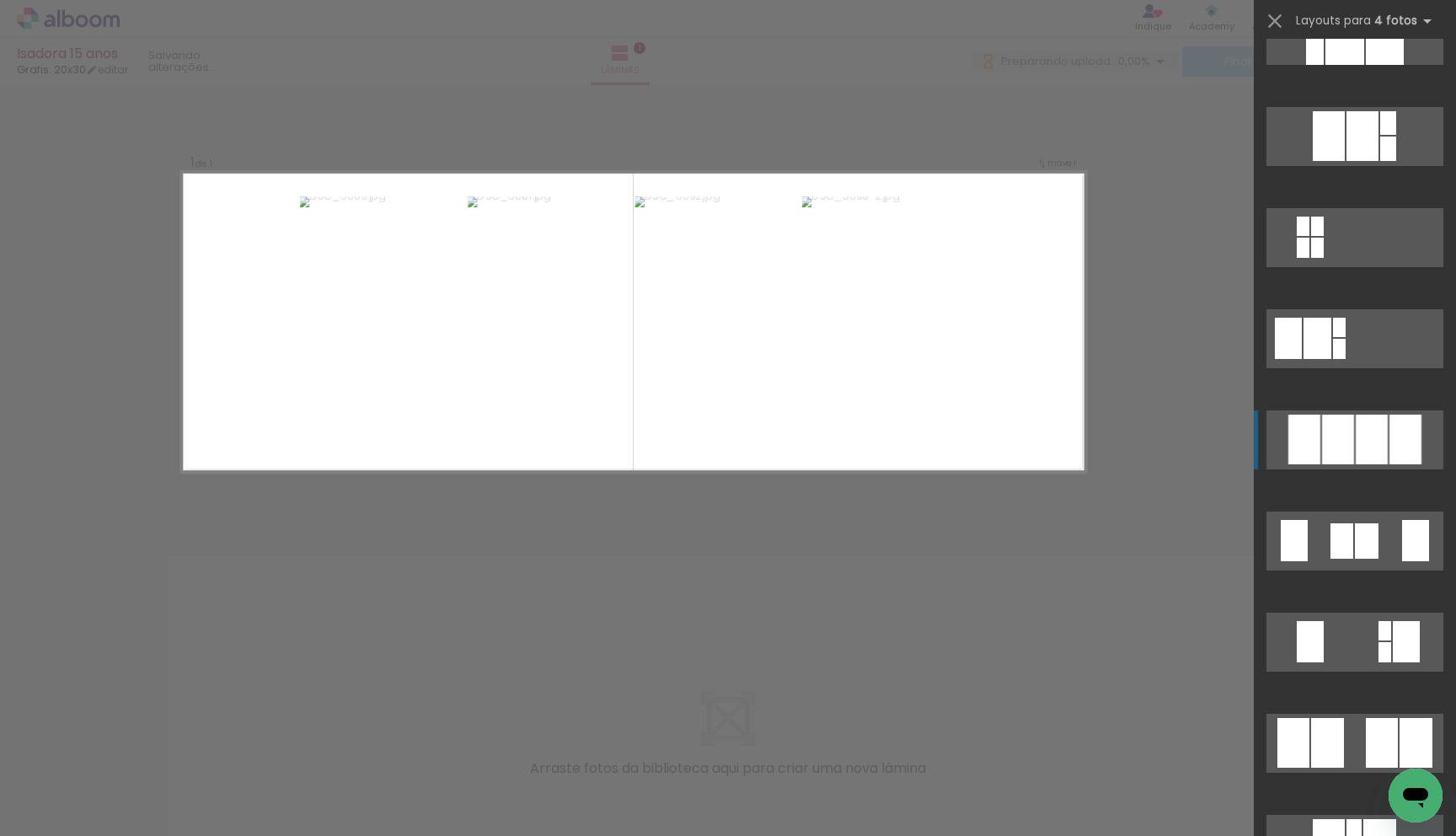
click at [1374, 433] on div at bounding box center [1372, 439] width 32 height 50
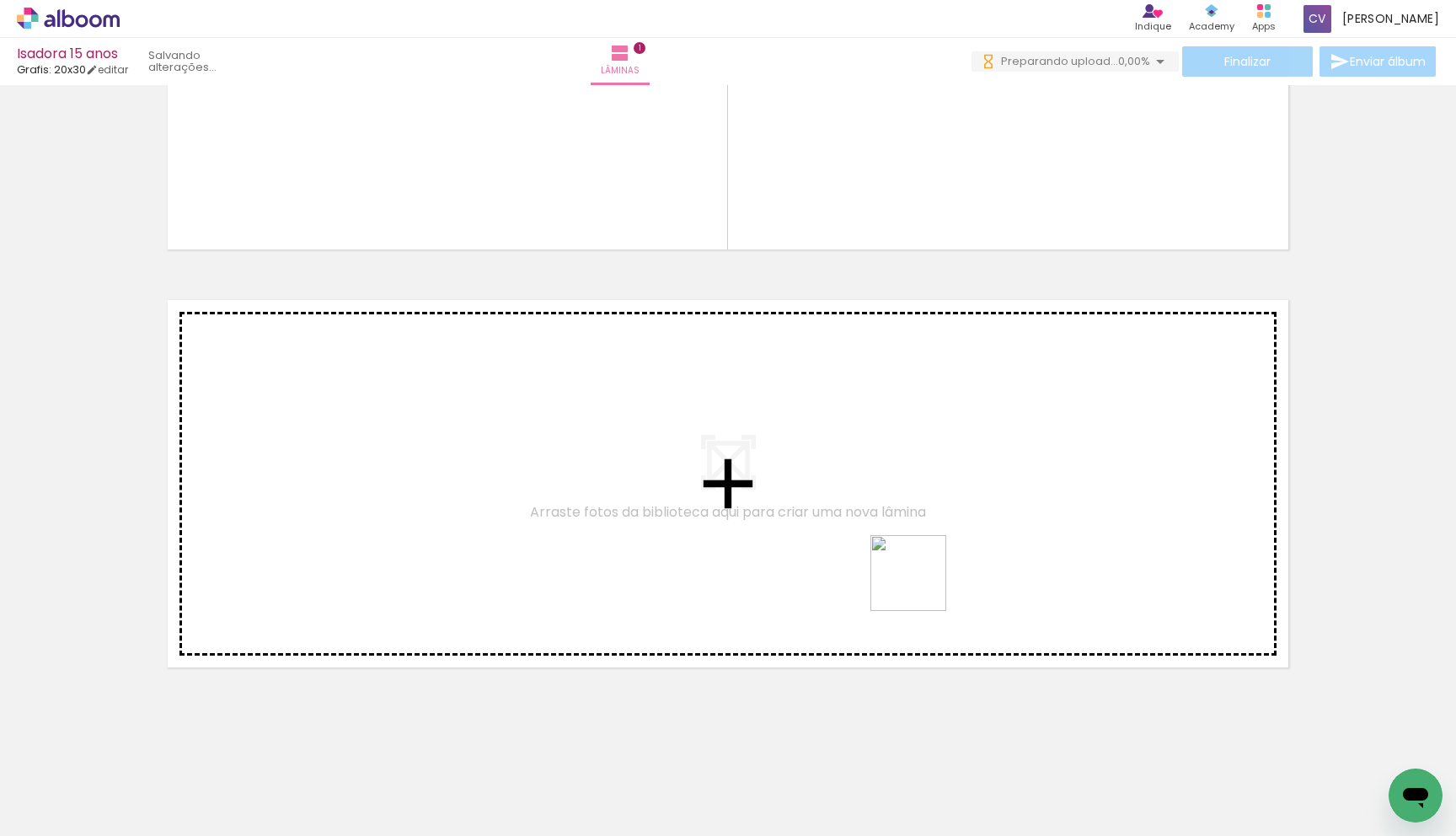
drag, startPoint x: 927, startPoint y: 632, endPoint x: 1038, endPoint y: 718, distance: 140.4
click at [918, 548] on quentale-workspace at bounding box center [728, 418] width 1456 height 836
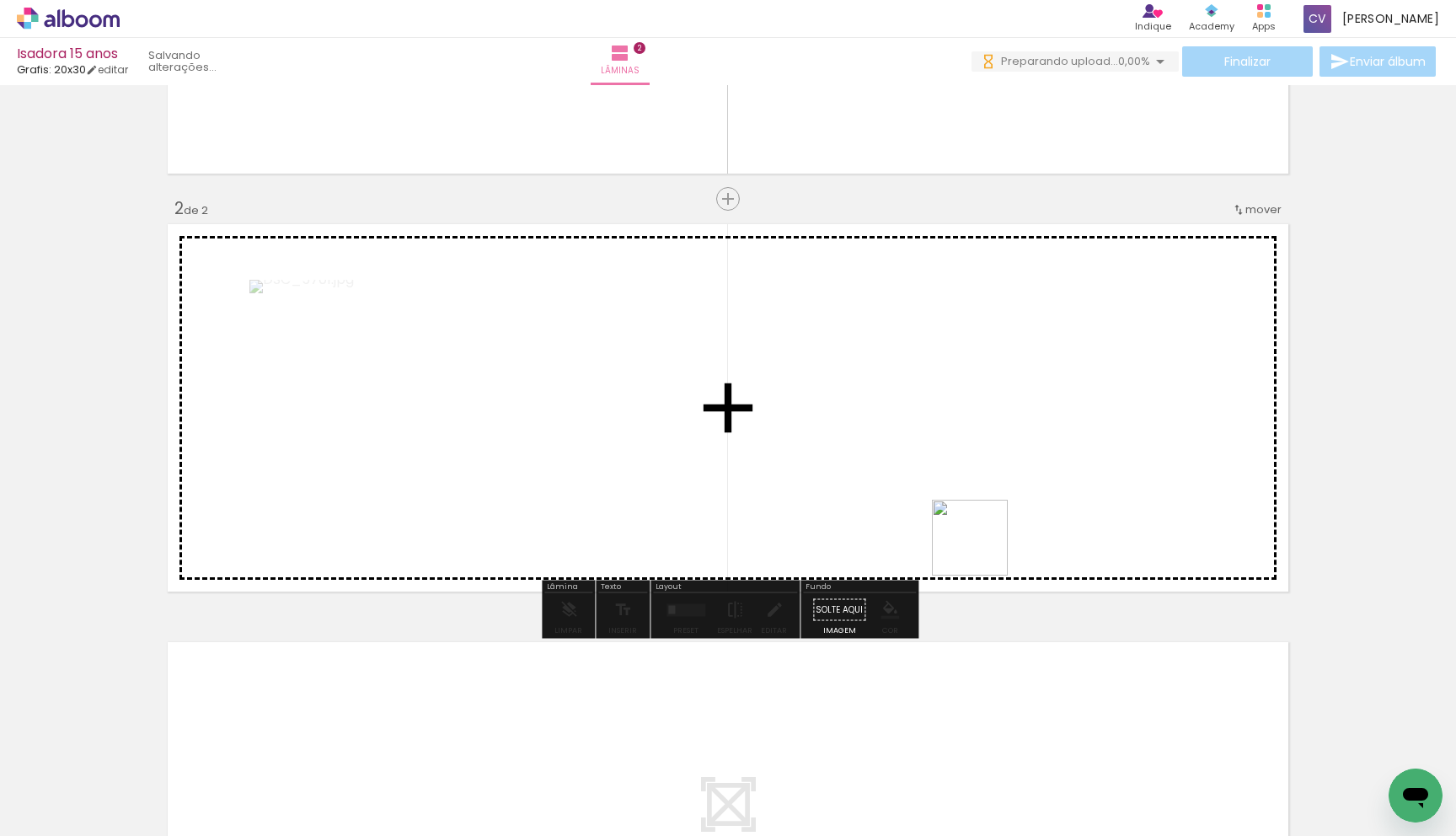
drag, startPoint x: 1044, startPoint y: 695, endPoint x: 1118, endPoint y: 758, distance: 97.2
click at [974, 523] on quentale-workspace at bounding box center [728, 418] width 1456 height 836
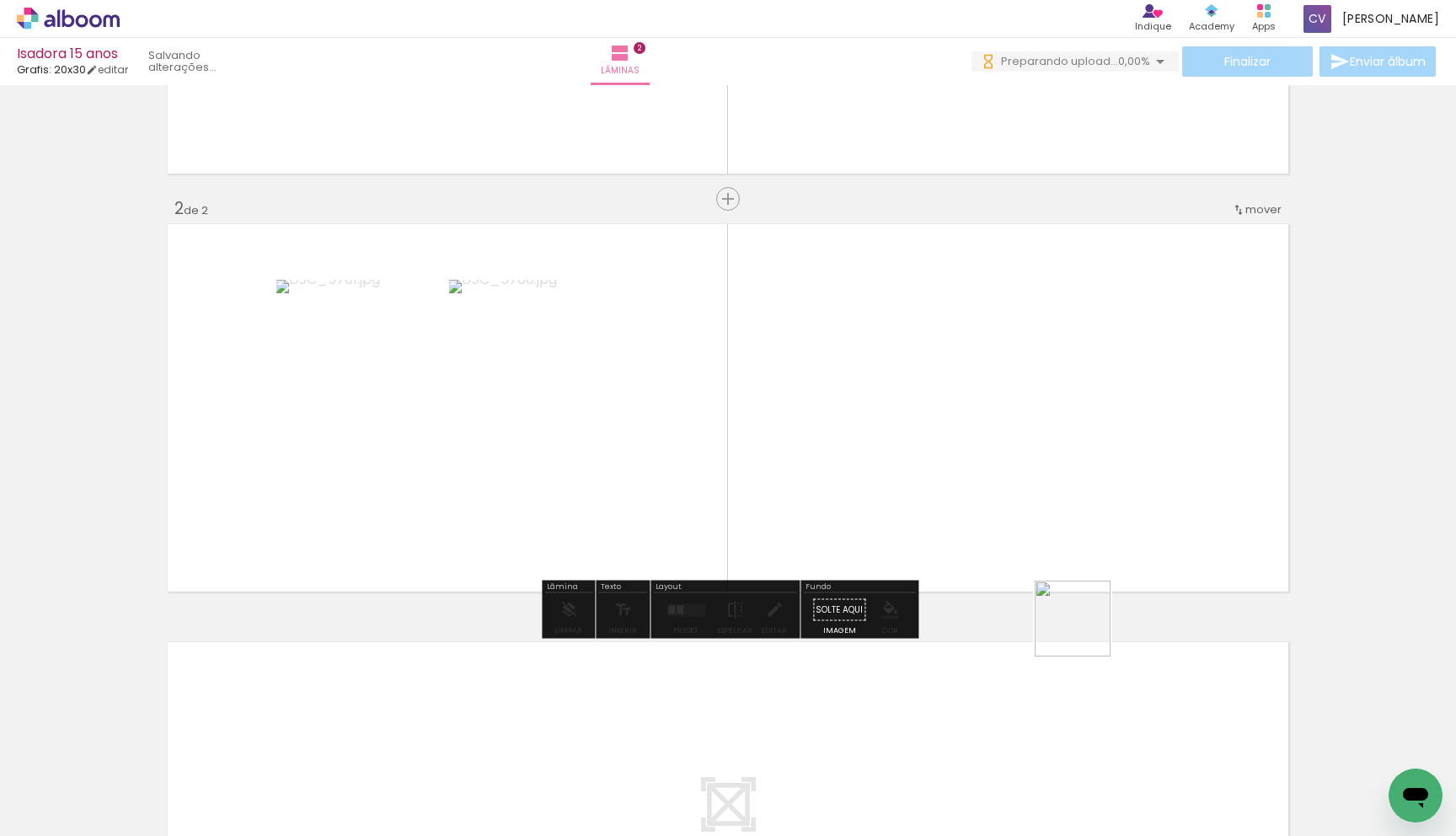
drag, startPoint x: 1149, startPoint y: 750, endPoint x: 1094, endPoint y: 617, distance: 143.9
click at [1048, 557] on quentale-workspace at bounding box center [728, 418] width 1456 height 836
drag, startPoint x: 1213, startPoint y: 705, endPoint x: 1313, endPoint y: 687, distance: 101.6
click at [1240, 544] on quentale-workspace at bounding box center [728, 418] width 1456 height 836
drag, startPoint x: 1309, startPoint y: 732, endPoint x: 1198, endPoint y: 664, distance: 130.2
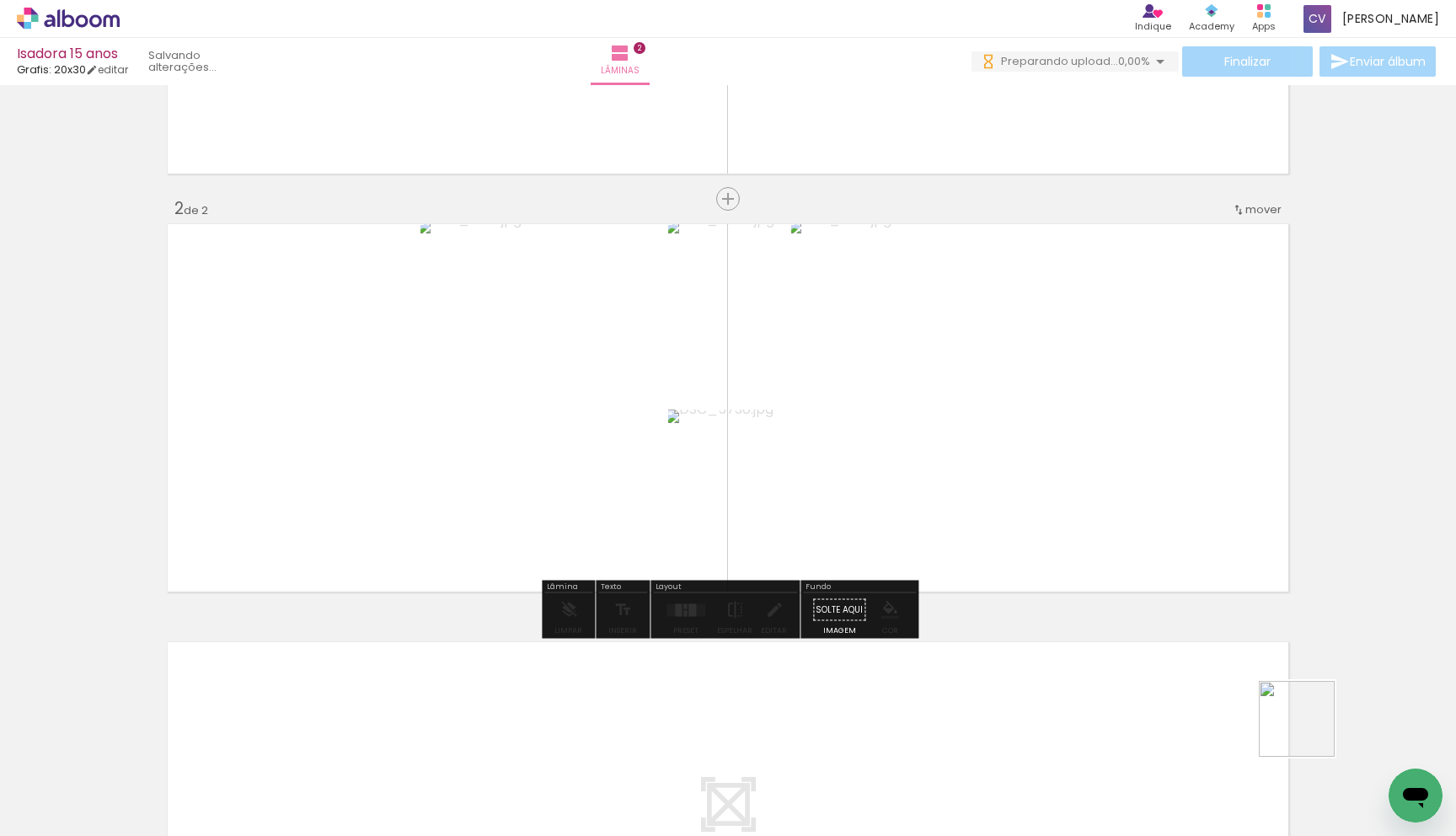
click at [1151, 507] on quentale-workspace at bounding box center [728, 418] width 1456 height 836
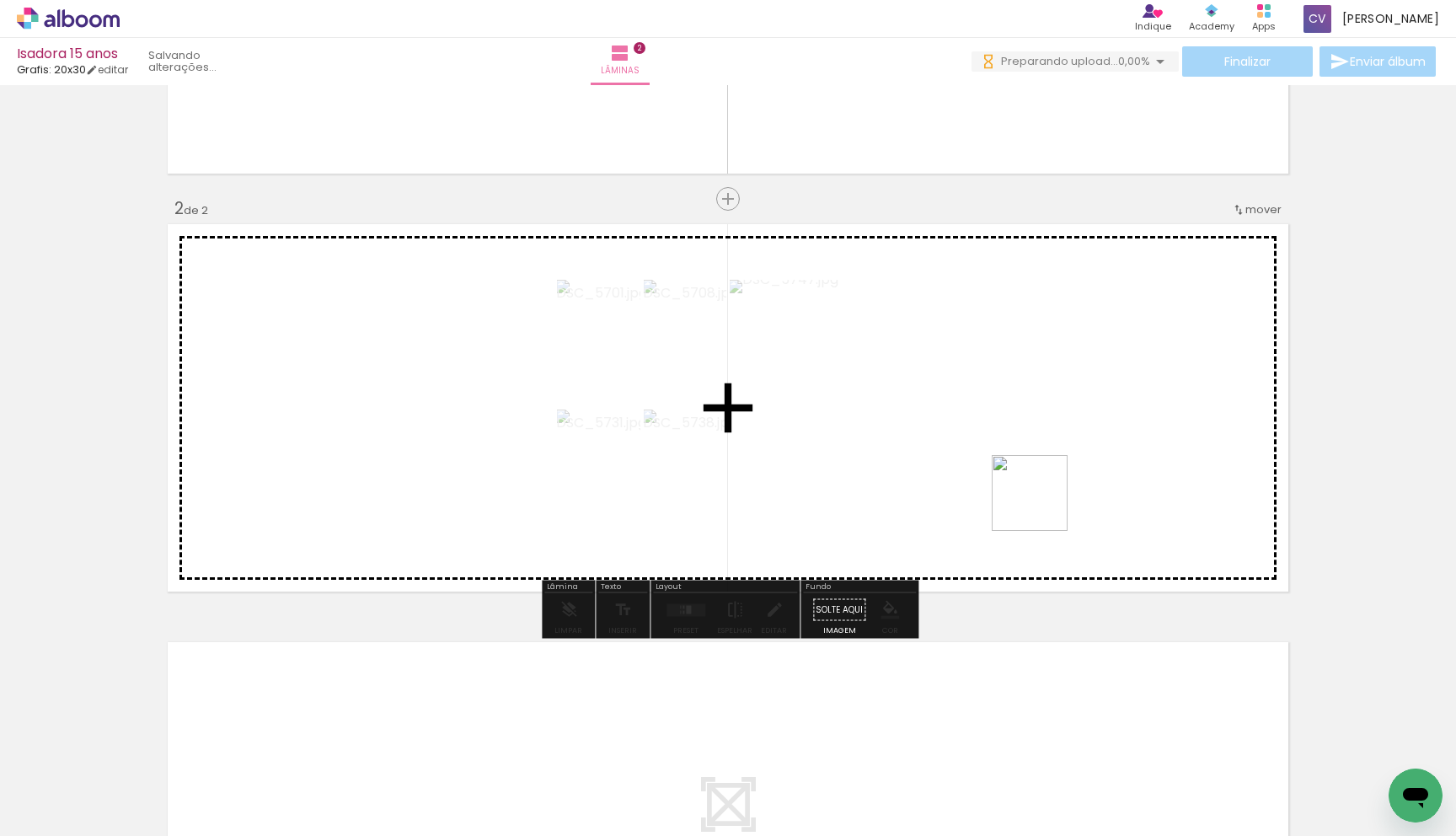
drag, startPoint x: 1022, startPoint y: 785, endPoint x: 1050, endPoint y: 500, distance: 286.4
click at [1045, 485] on quentale-workspace at bounding box center [728, 418] width 1456 height 836
drag, startPoint x: 1117, startPoint y: 723, endPoint x: 1119, endPoint y: 499, distance: 224.0
click at [1119, 499] on quentale-workspace at bounding box center [728, 418] width 1456 height 836
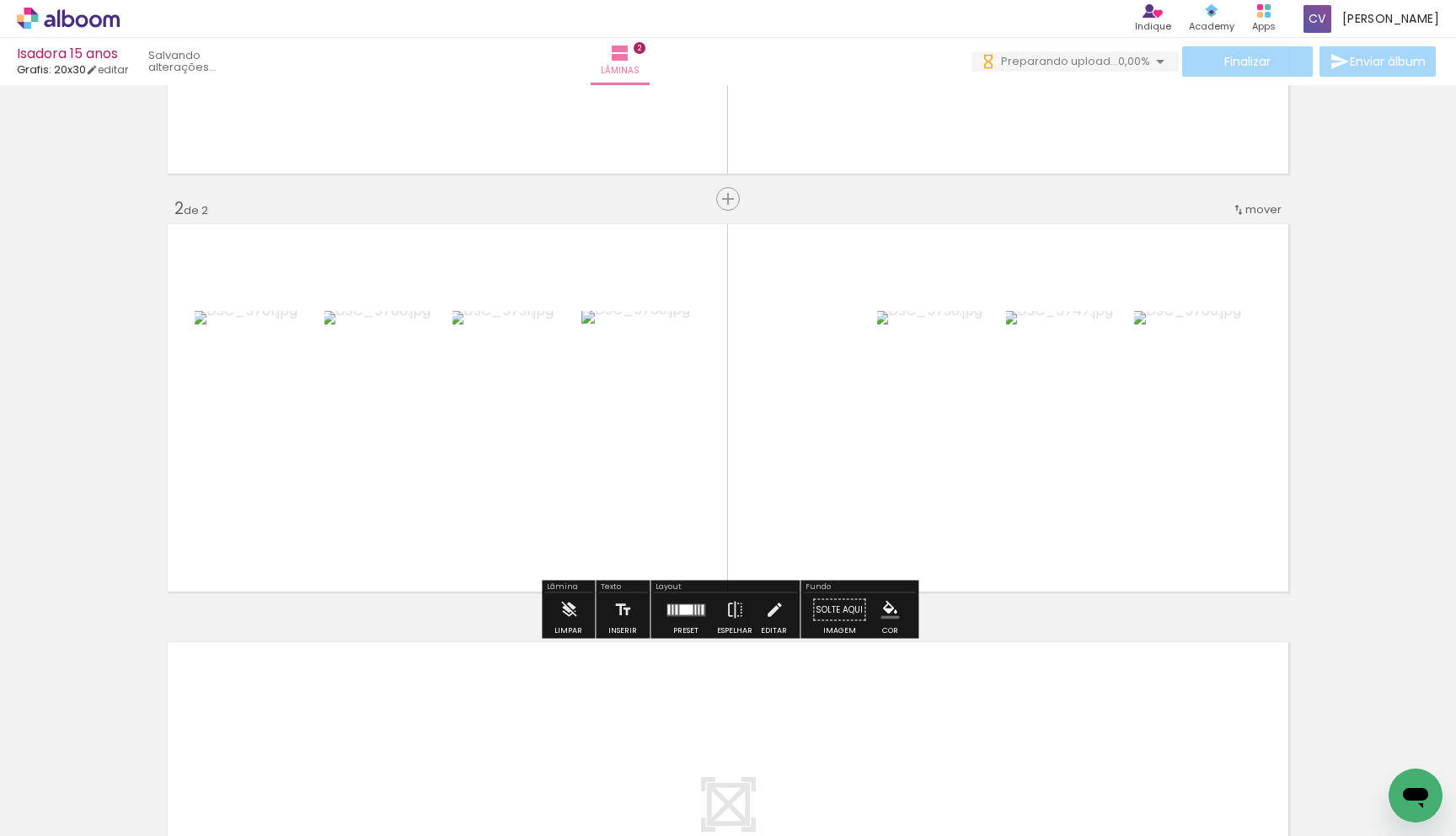
click at [686, 615] on quentale-layouter at bounding box center [685, 609] width 39 height 12
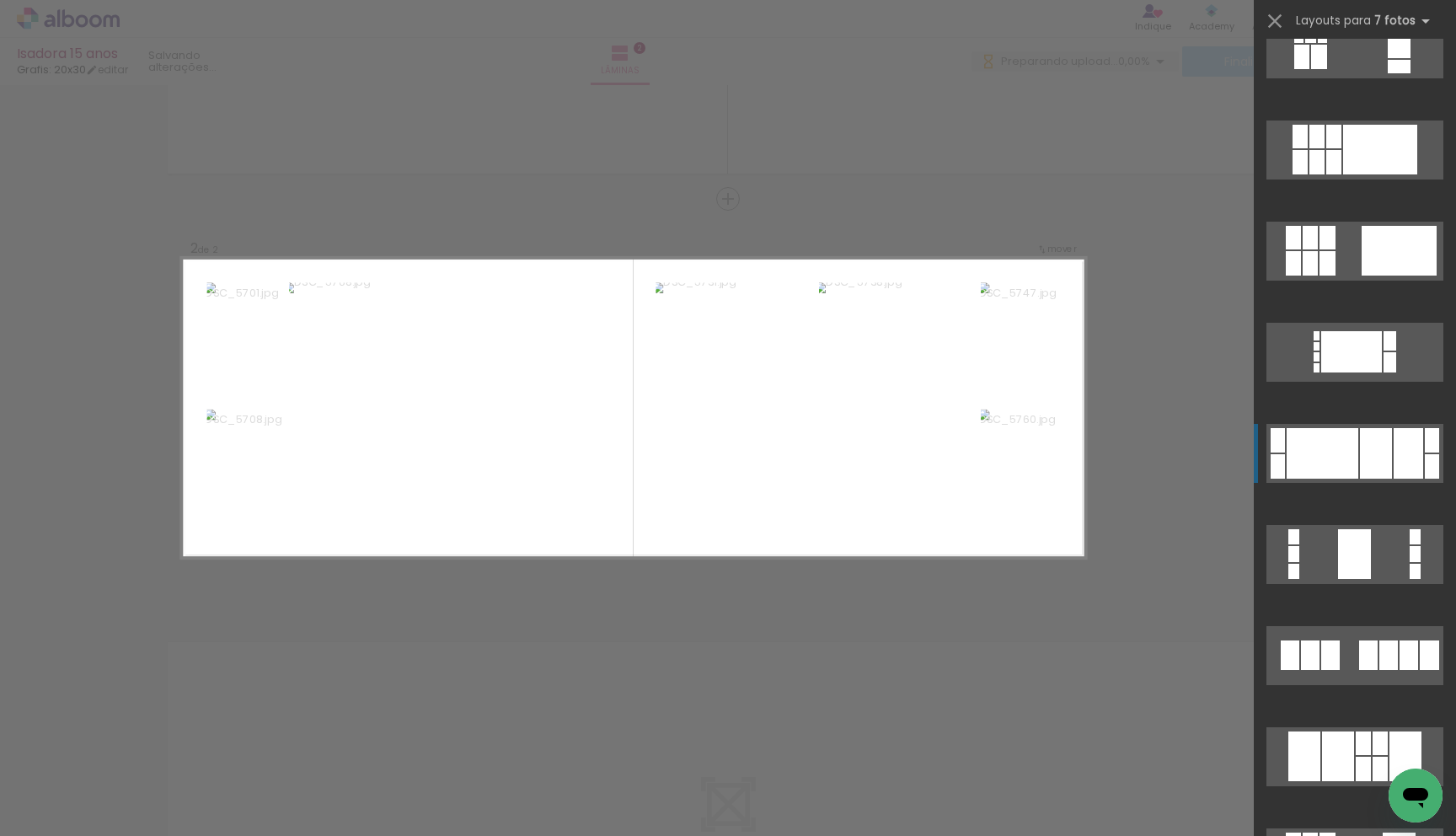
click at [1368, 446] on div at bounding box center [1376, 454] width 32 height 51
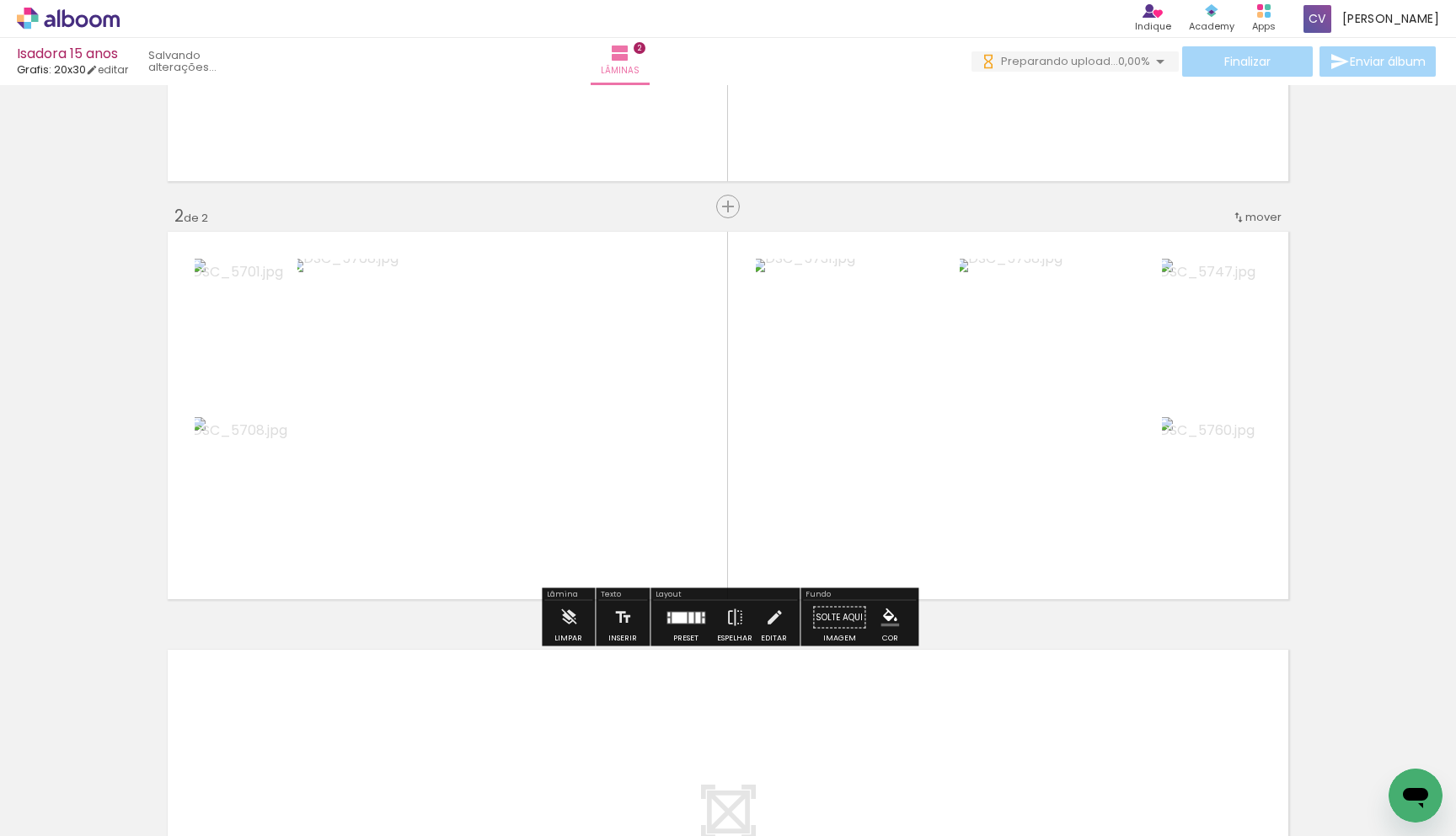
click at [682, 619] on div at bounding box center [678, 617] width 15 height 11
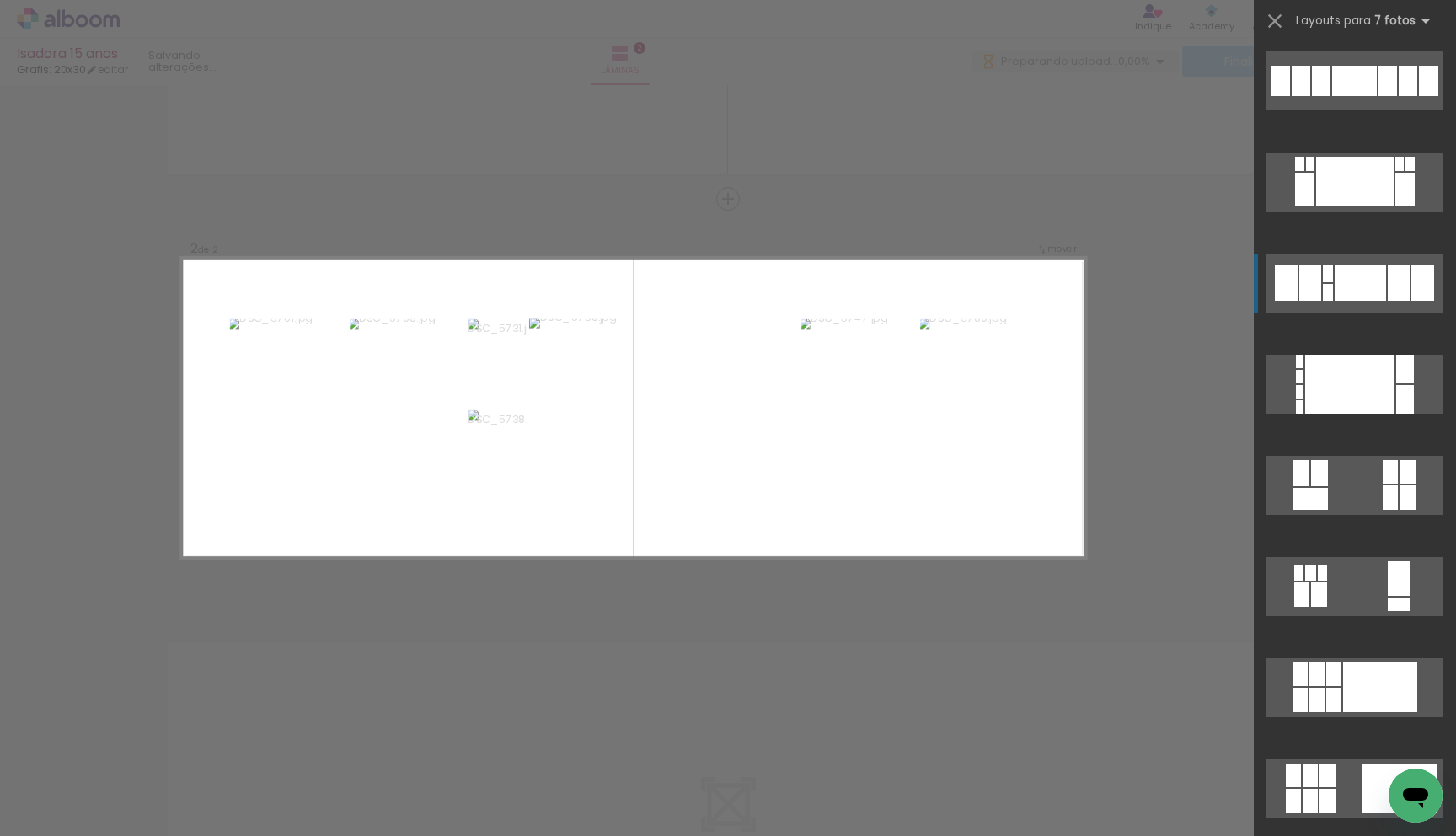
click at [1370, 297] on div at bounding box center [1360, 283] width 52 height 35
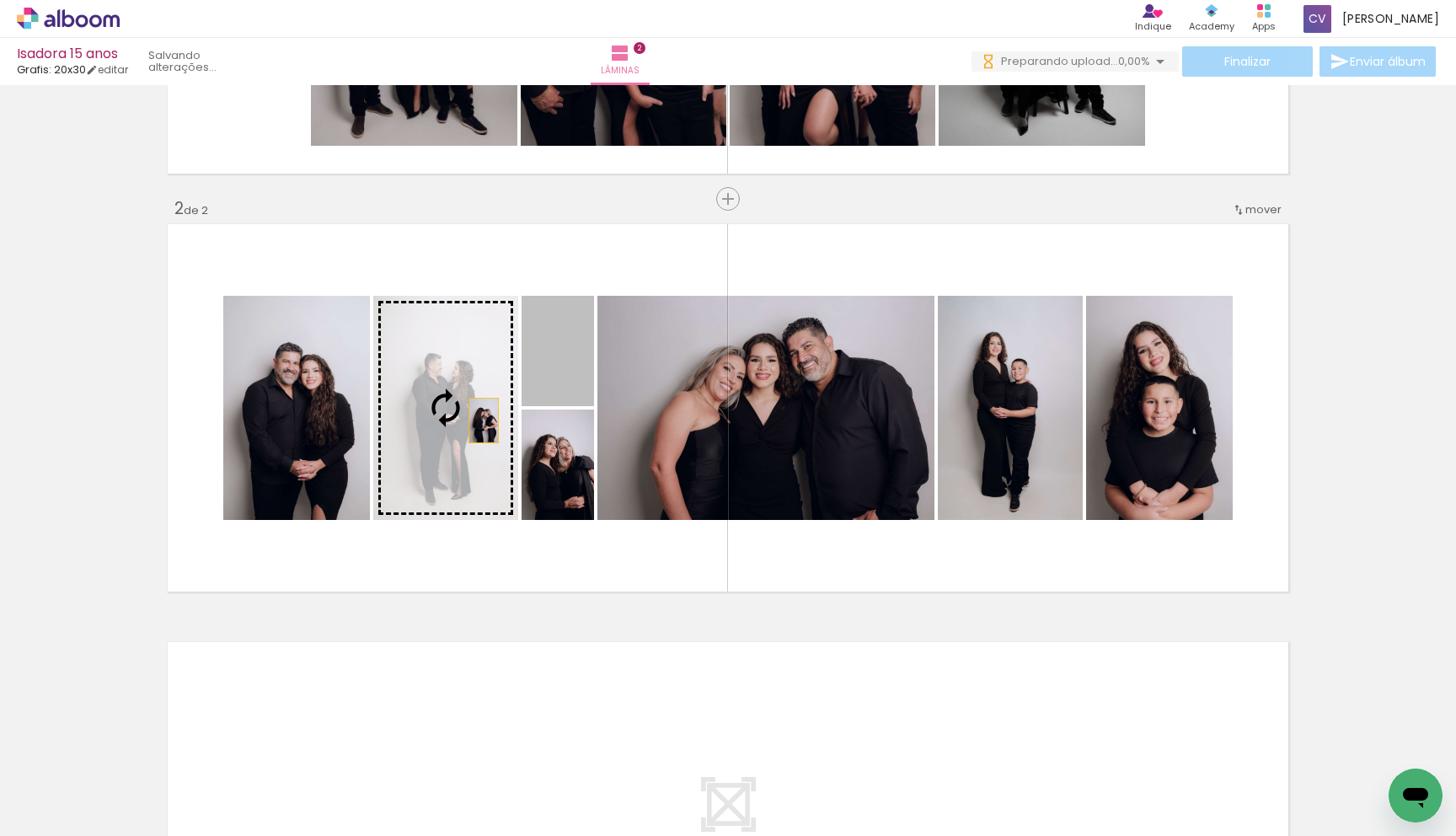
drag, startPoint x: 576, startPoint y: 383, endPoint x: 484, endPoint y: 421, distance: 99.5
click at [0, 0] on slot at bounding box center [0, 0] width 0 height 0
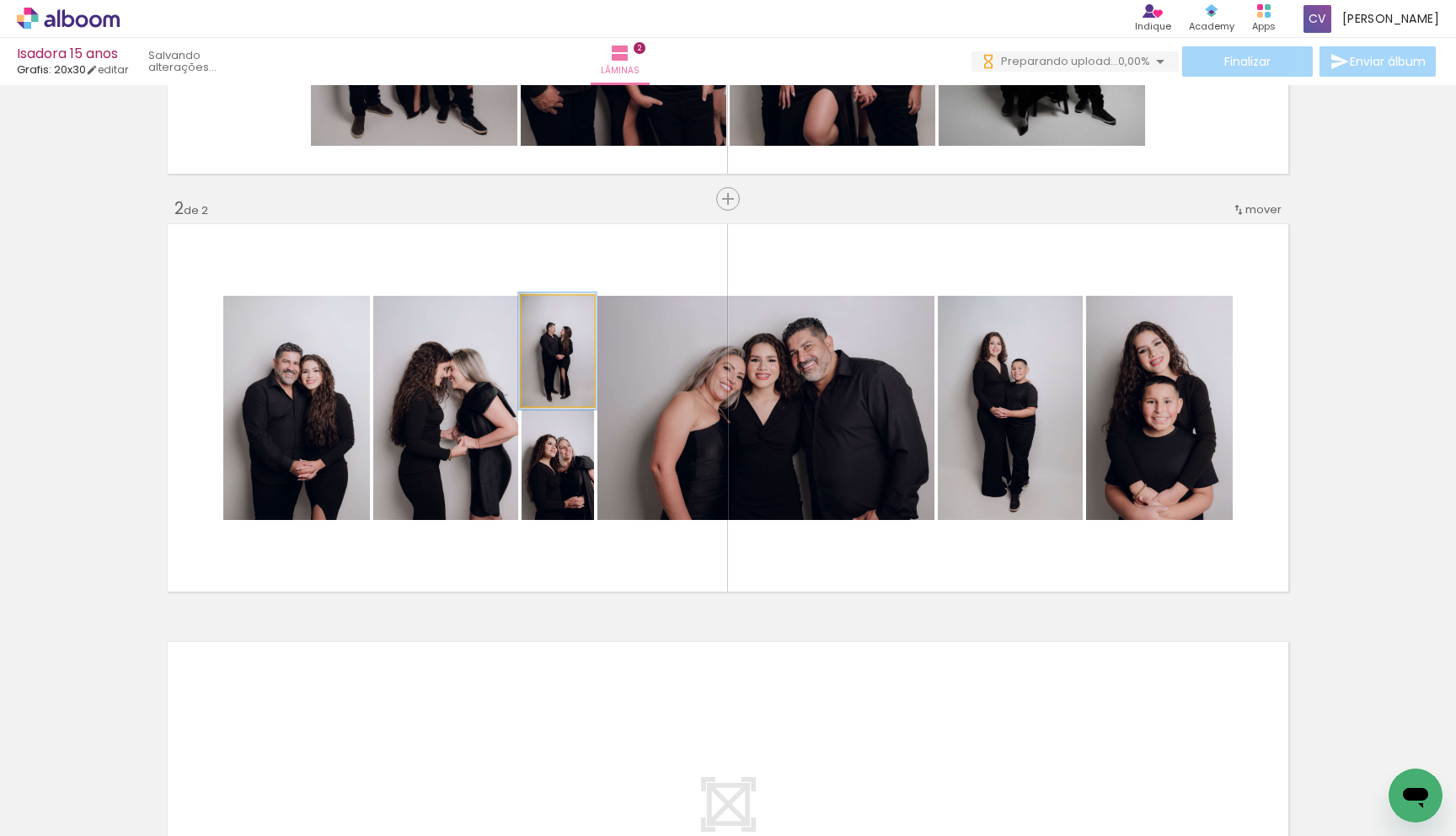
type paper-slider "100"
click at [554, 314] on div at bounding box center [553, 314] width 15 height 15
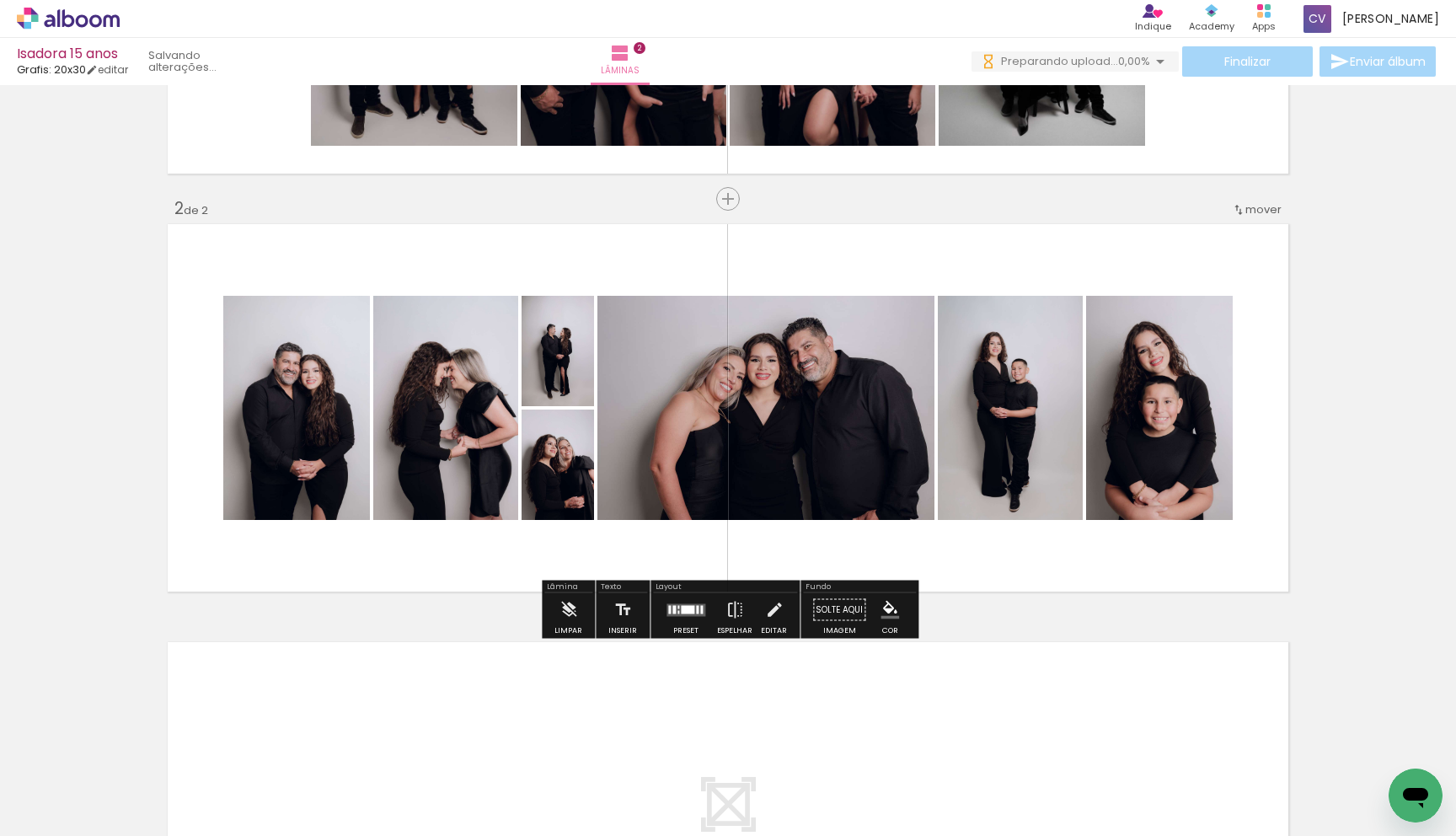
click at [1342, 407] on div "Inserir lâmina 1 de 2 Inserir lâmina 2 de 2" at bounding box center [728, 386] width 1456 height 1256
click at [1186, 415] on quentale-photo at bounding box center [1159, 407] width 147 height 224
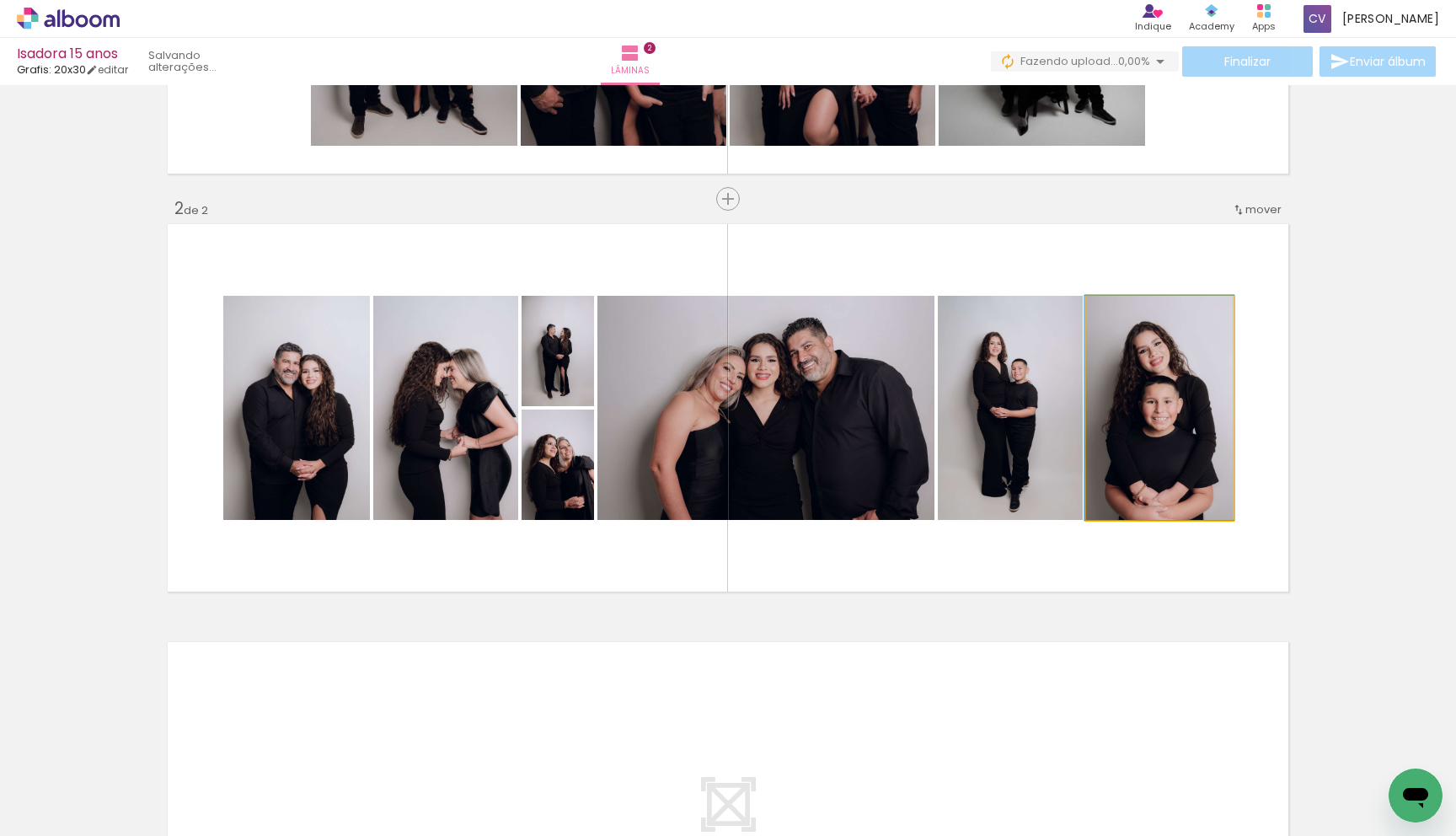
click at [1186, 415] on quentale-photo at bounding box center [1159, 407] width 147 height 224
click at [1186, 415] on album-spread "2 de 2" at bounding box center [728, 408] width 1130 height 376
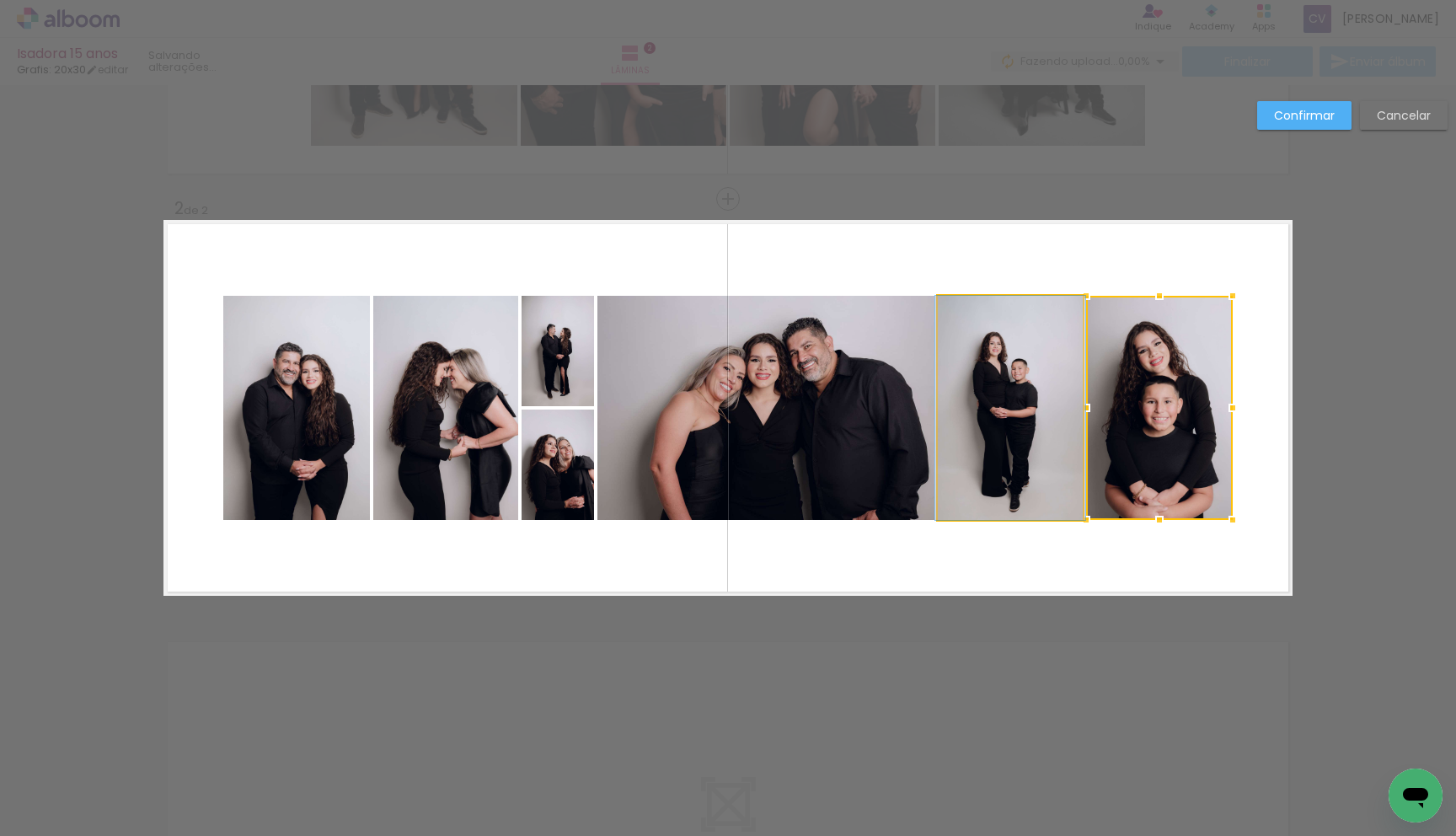
click at [1032, 424] on quentale-photo at bounding box center [1010, 407] width 145 height 224
click at [836, 417] on album-spread "2 de 2" at bounding box center [728, 408] width 1130 height 376
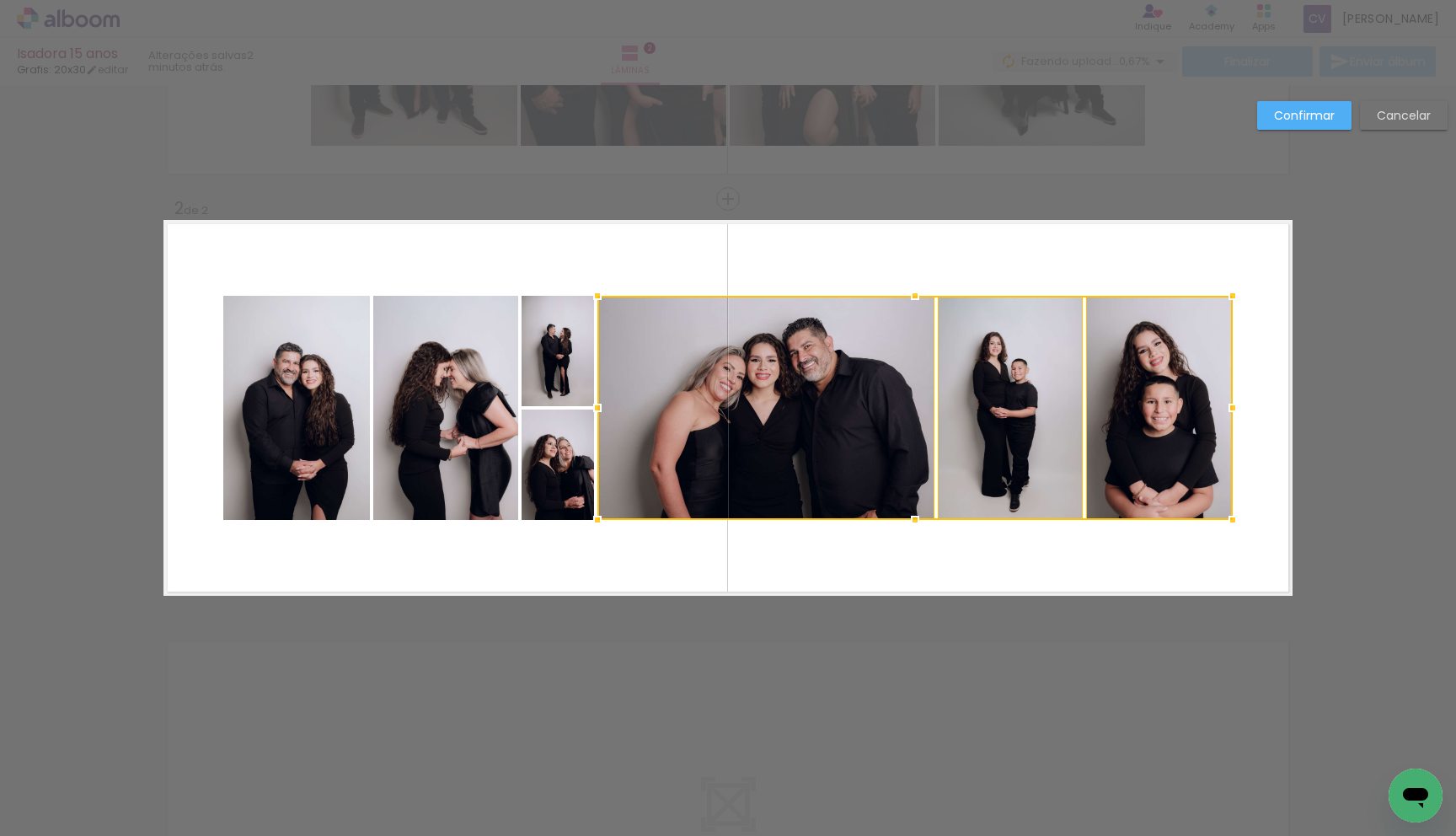
click at [534, 370] on quentale-photo at bounding box center [557, 351] width 73 height 111
drag, startPoint x: 549, startPoint y: 465, endPoint x: 513, endPoint y: 465, distance: 36.0
click at [548, 465] on div at bounding box center [877, 407] width 711 height 224
click at [449, 456] on quentale-photo at bounding box center [445, 407] width 145 height 224
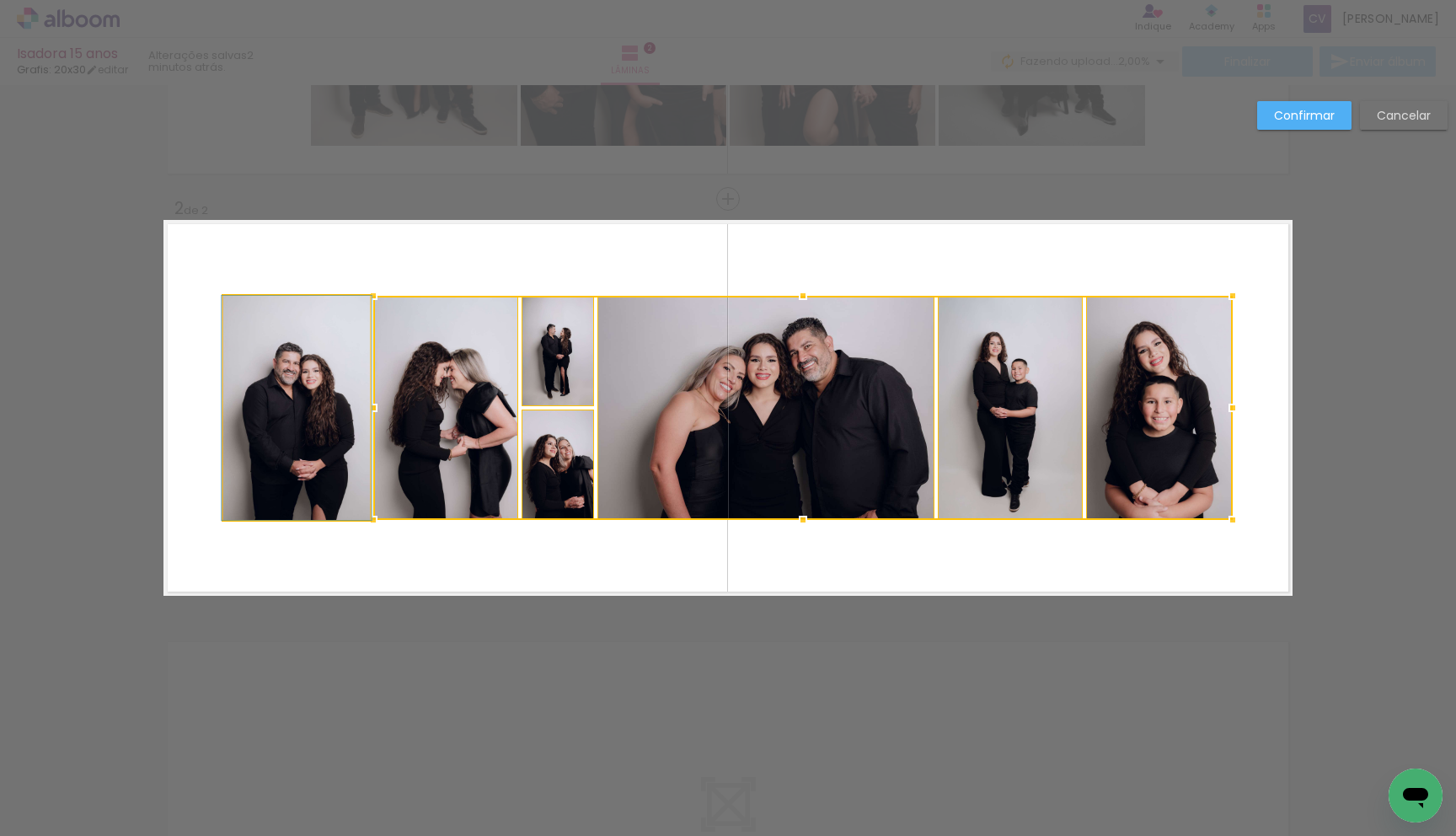
click at [313, 436] on quentale-photo at bounding box center [296, 407] width 147 height 224
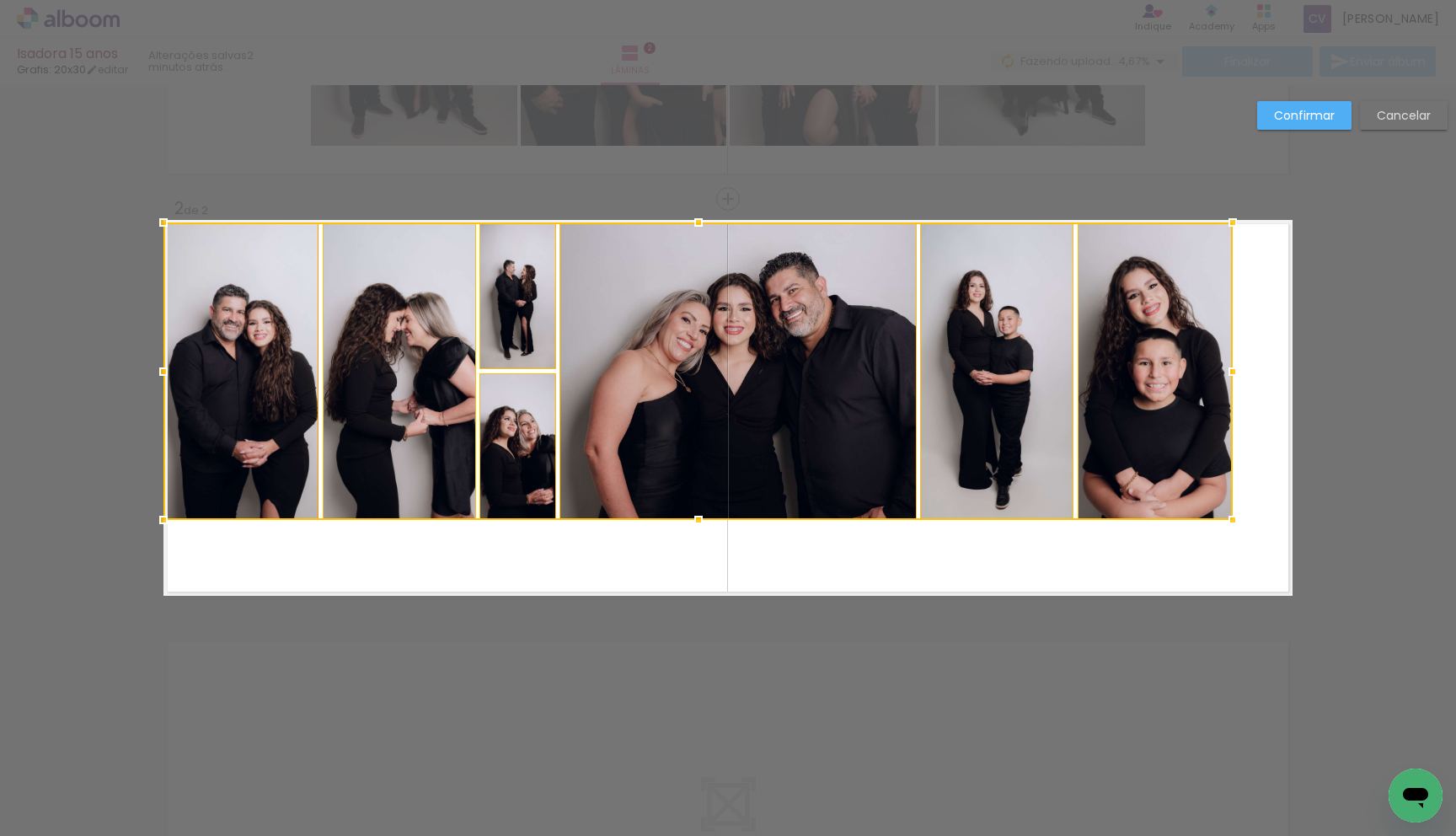
drag, startPoint x: 222, startPoint y: 295, endPoint x: 172, endPoint y: 222, distance: 88.5
click at [161, 222] on div at bounding box center [163, 222] width 33 height 33
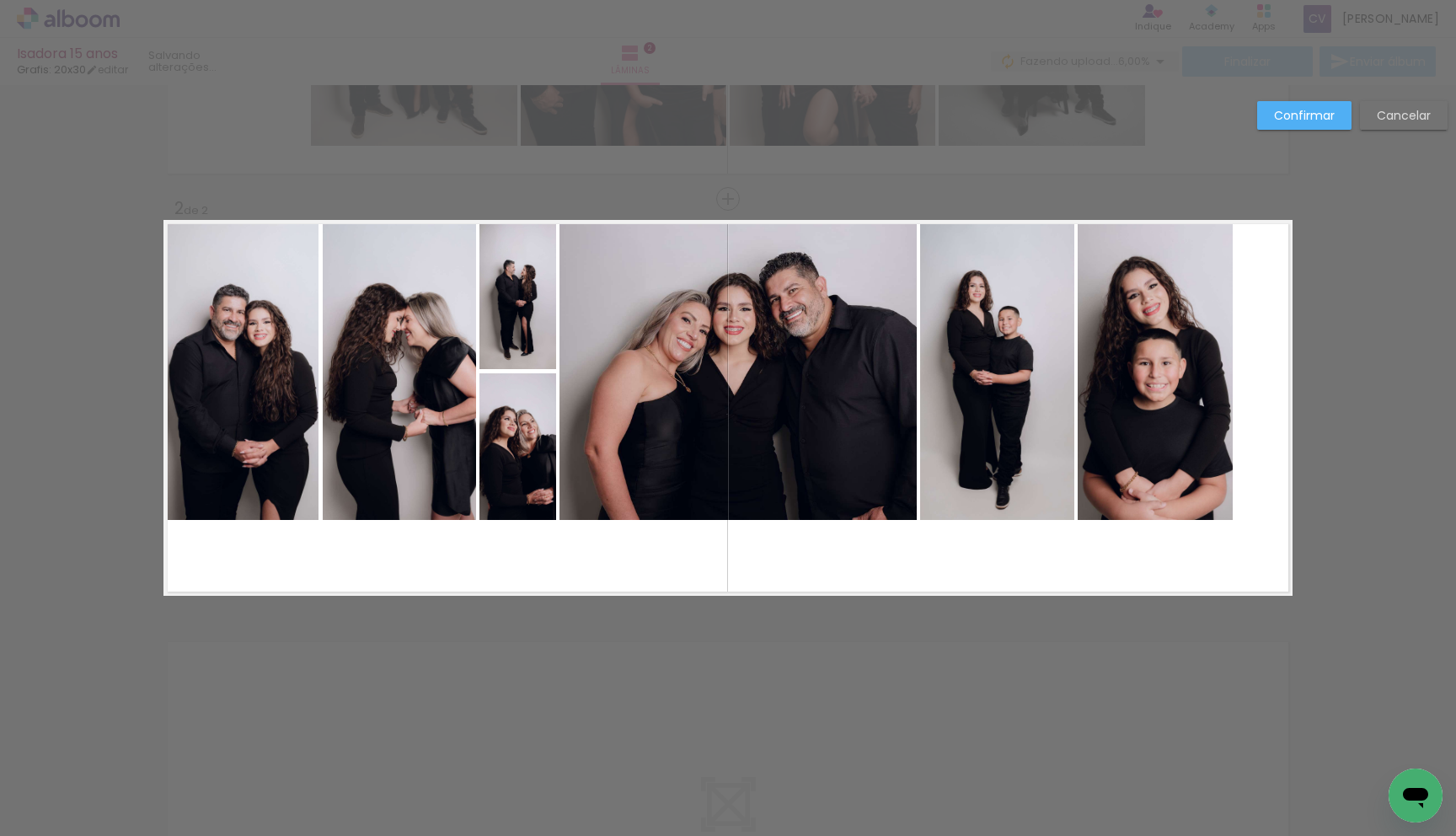
click at [1163, 473] on album-spread "2 de 2" at bounding box center [728, 408] width 1130 height 376
click at [1023, 454] on album-spread "2 de 2" at bounding box center [728, 408] width 1130 height 376
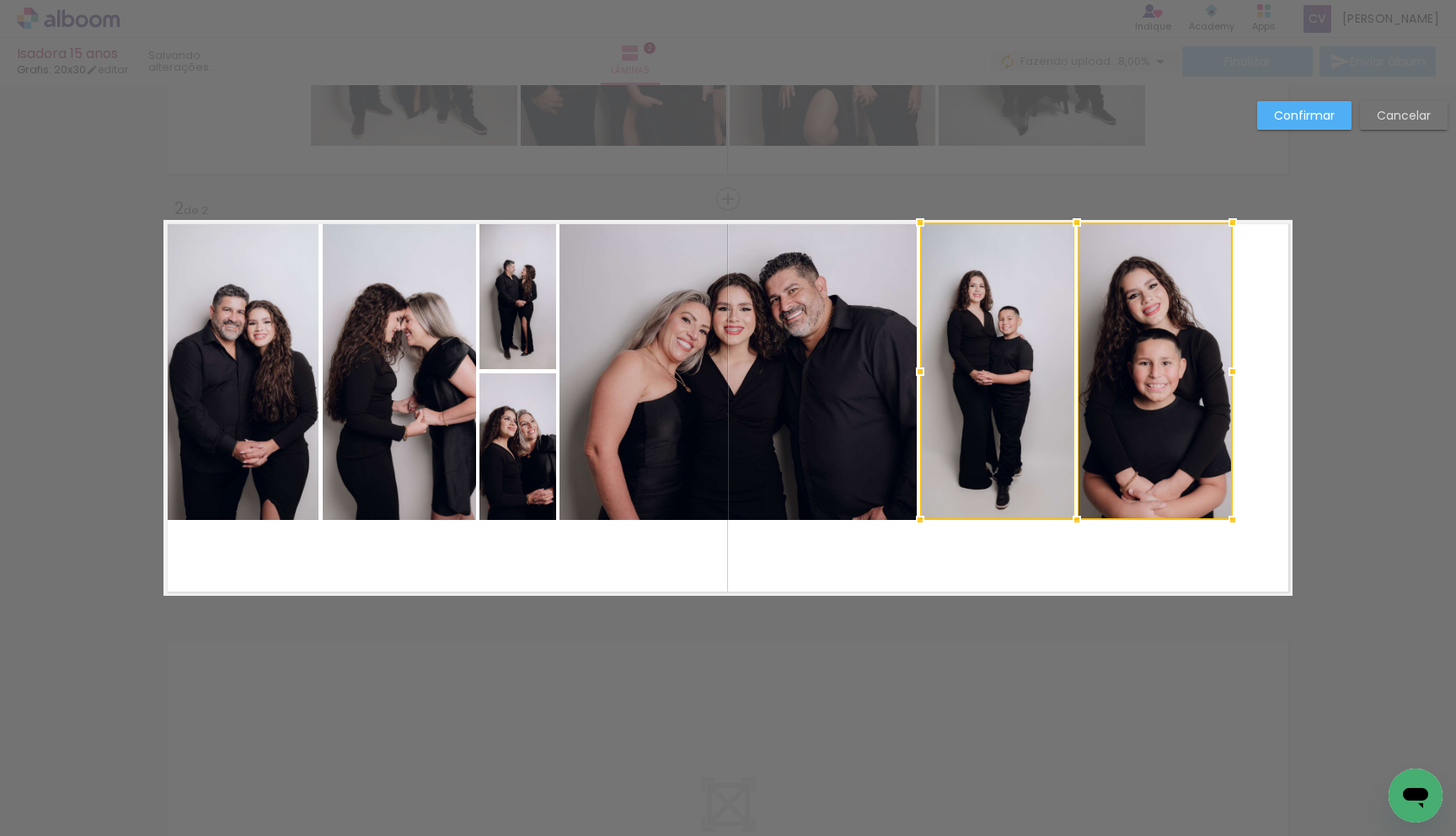
click at [822, 431] on quentale-photo at bounding box center [738, 371] width 357 height 298
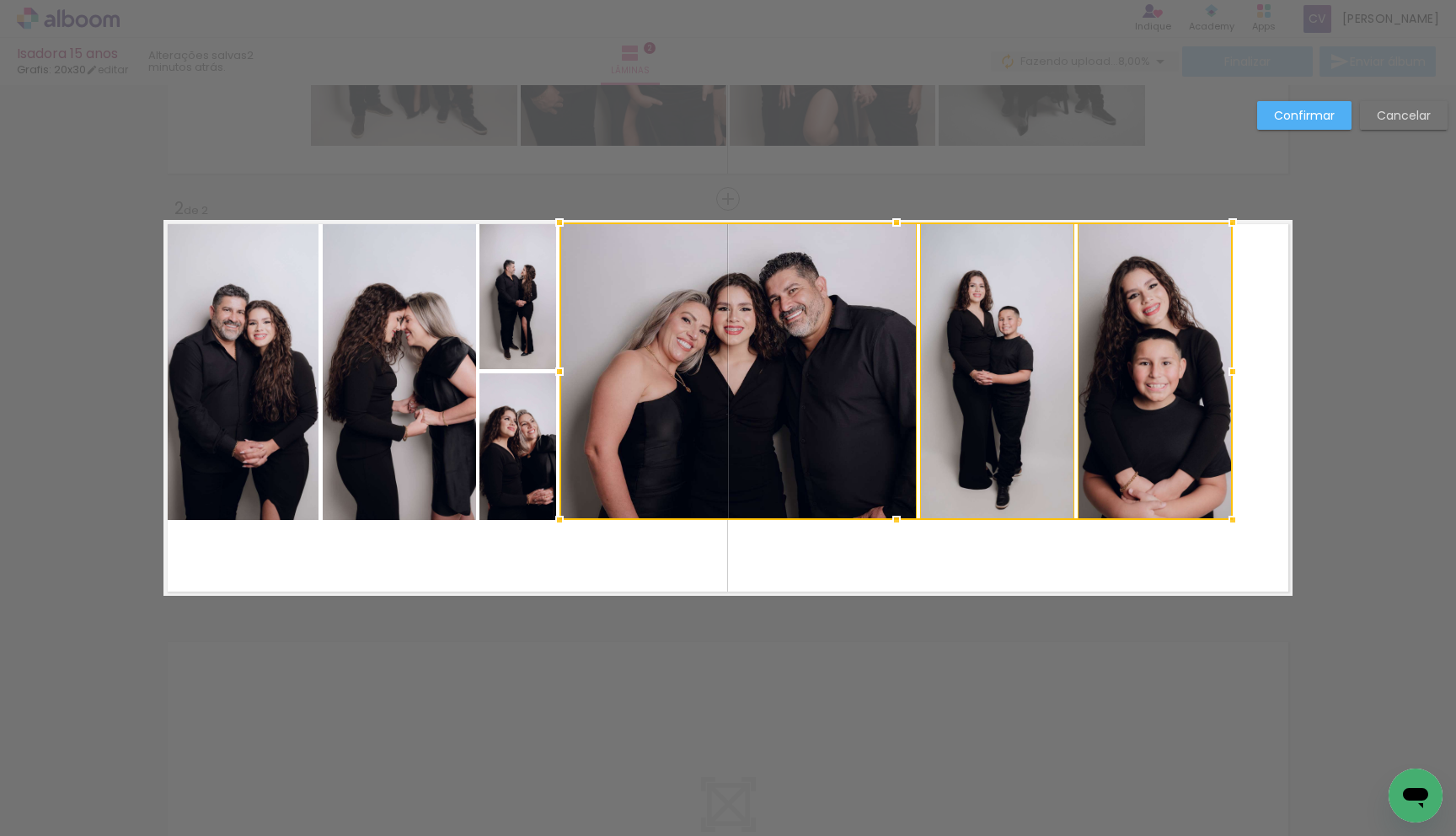
click at [538, 436] on quentale-photo at bounding box center [517, 446] width 76 height 147
click at [535, 322] on div at bounding box center [856, 371] width 753 height 298
click at [447, 343] on album-spread "2 de 2" at bounding box center [728, 408] width 1130 height 376
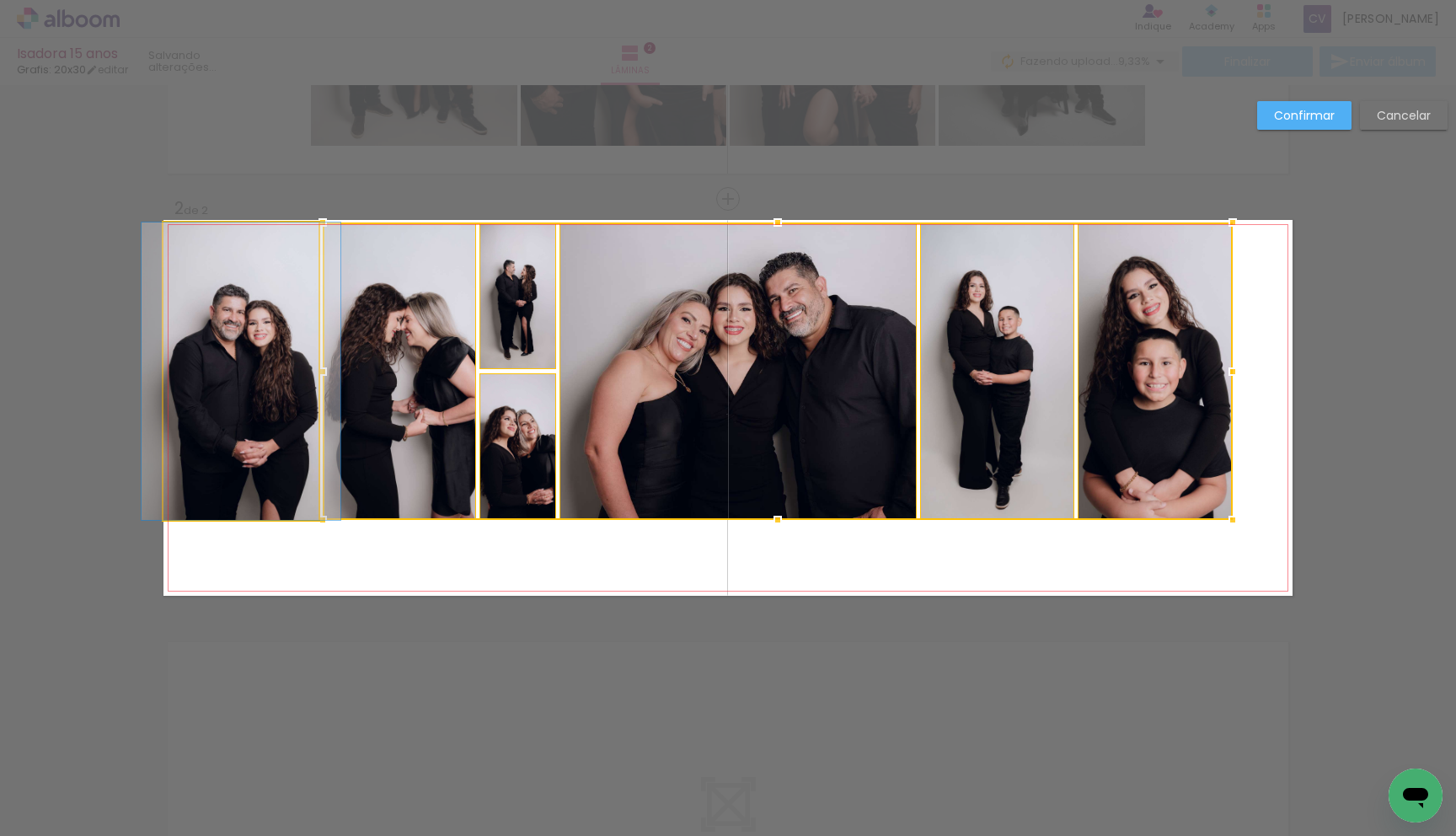
drag, startPoint x: 261, startPoint y: 346, endPoint x: 424, endPoint y: 387, distance: 168.1
click at [260, 346] on quentale-photo at bounding box center [240, 371] width 155 height 298
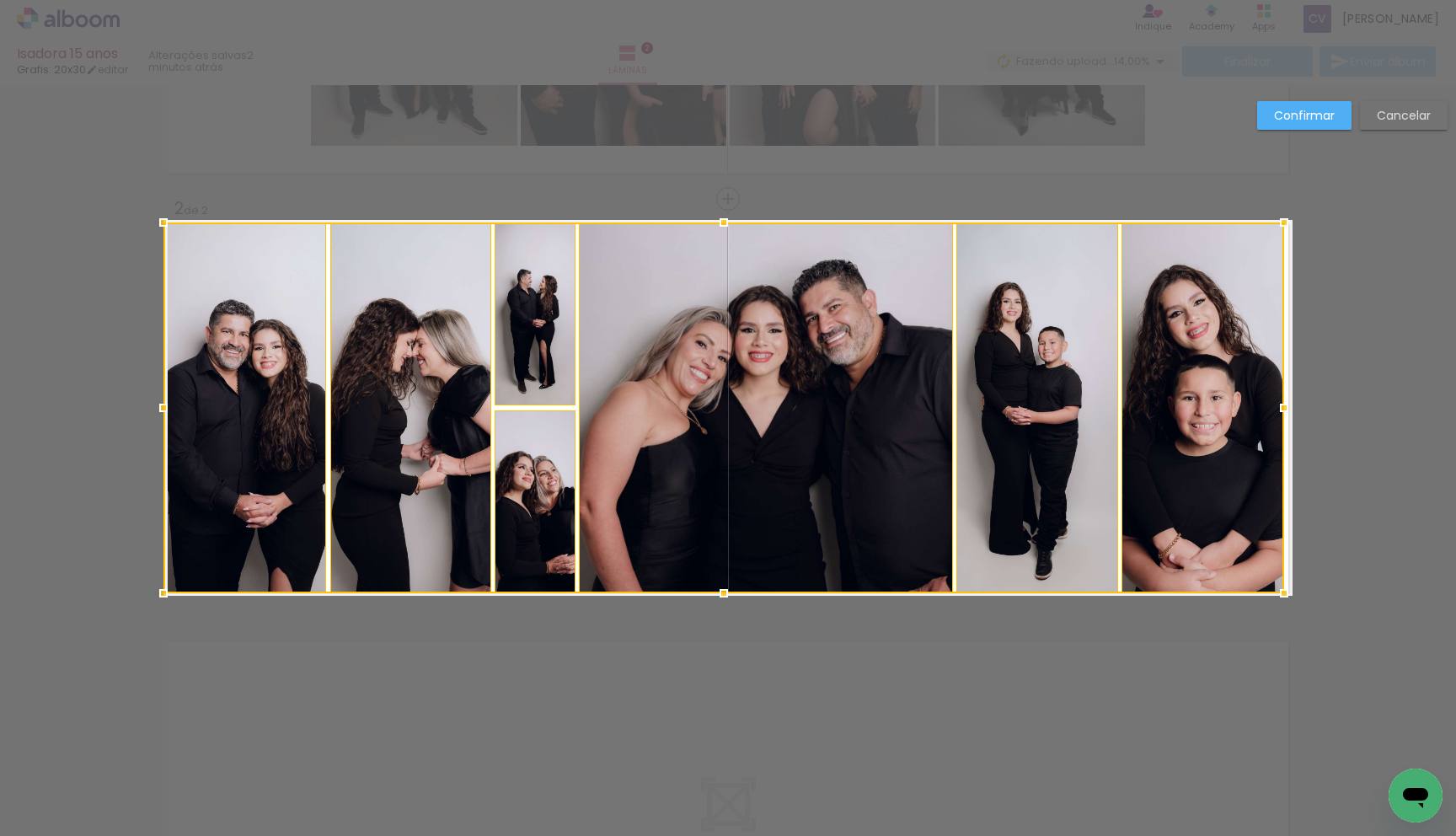
drag, startPoint x: 1239, startPoint y: 522, endPoint x: 1345, endPoint y: 592, distance: 127.0
click at [1345, 592] on div "Inserir lâmina 1 de 2 Inserir lâmina 2 de 2 Confirmar Cancelar" at bounding box center [728, 400] width 1456 height 1295
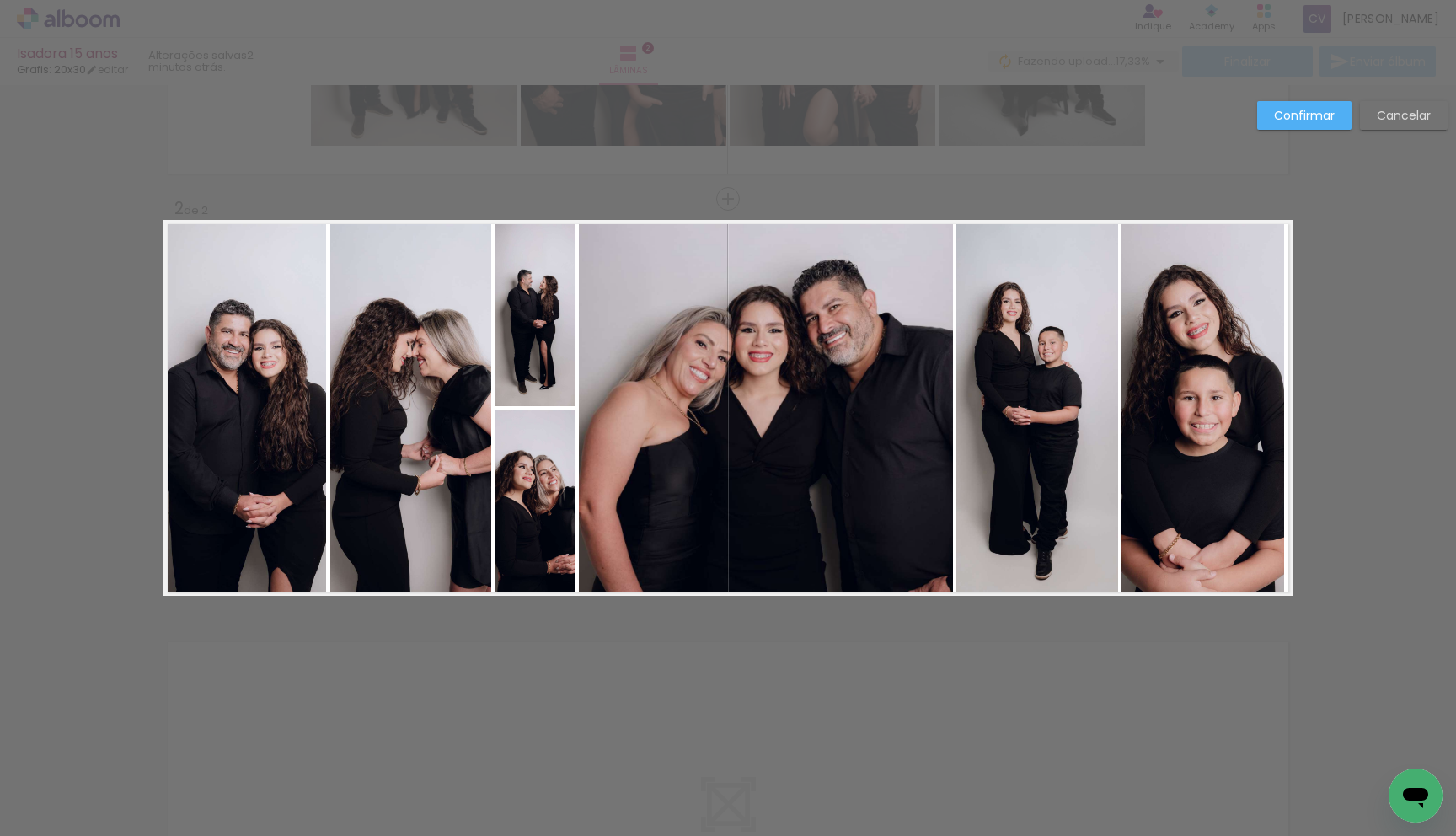
click at [1376, 536] on div "Confirmar Cancelar" at bounding box center [728, 400] width 1456 height 1295
click at [0, 0] on slot "Confirmar" at bounding box center [0, 0] width 0 height 0
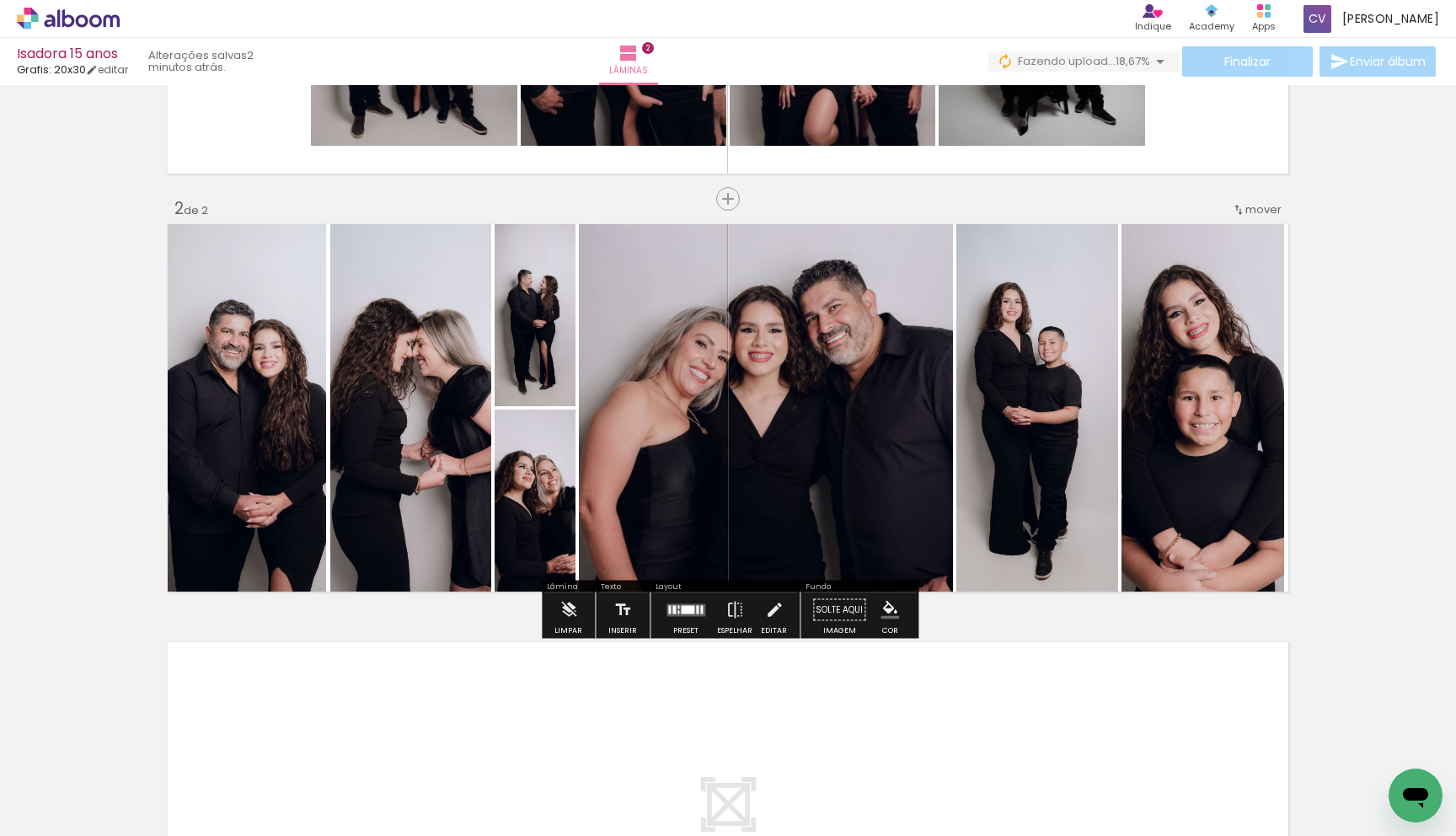
click at [628, 363] on quentale-photo at bounding box center [766, 407] width 374 height 371
click at [638, 359] on quentale-photo at bounding box center [766, 407] width 374 height 371
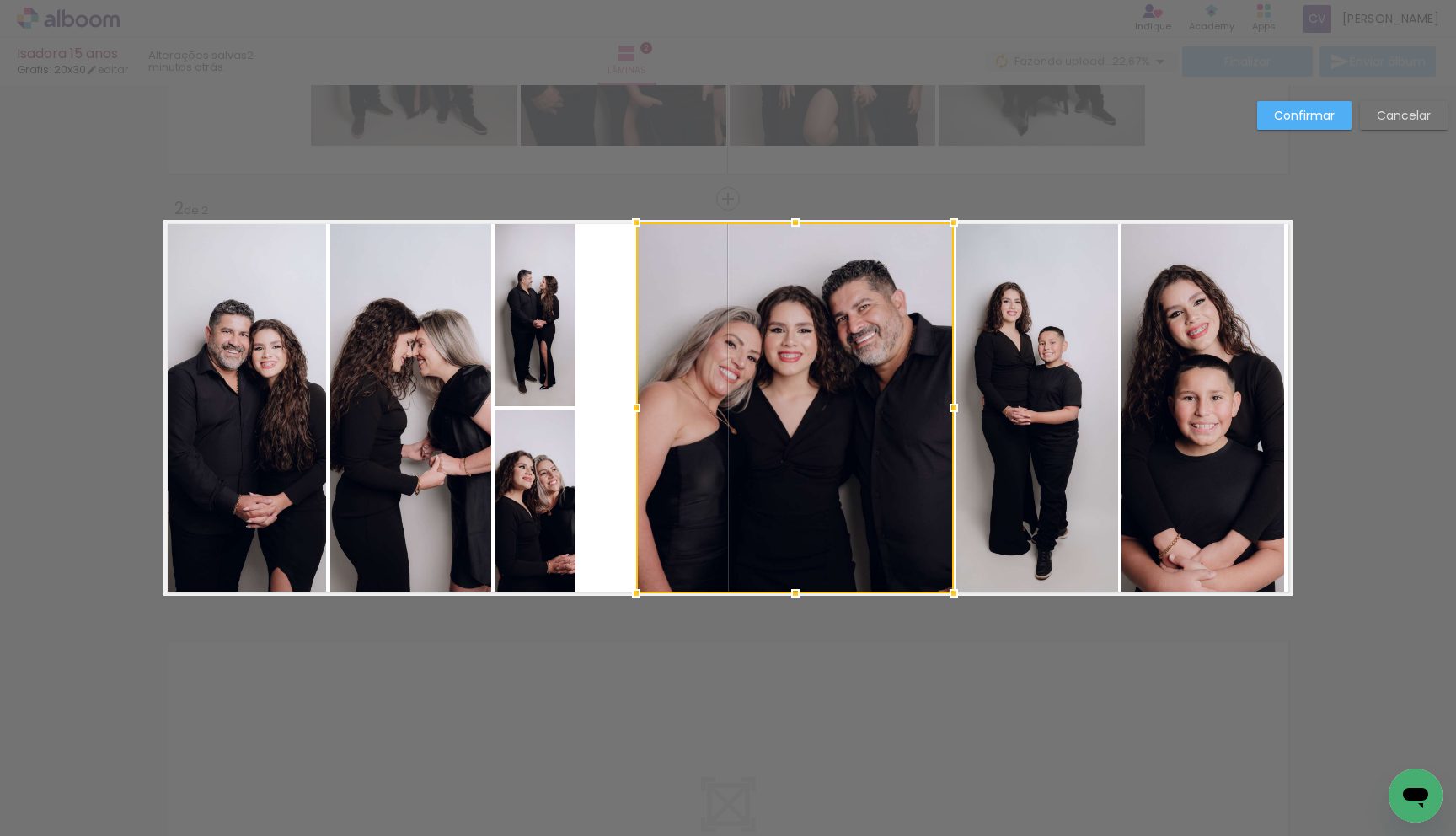
click at [583, 395] on album-spread "2 de 2" at bounding box center [728, 408] width 1130 height 376
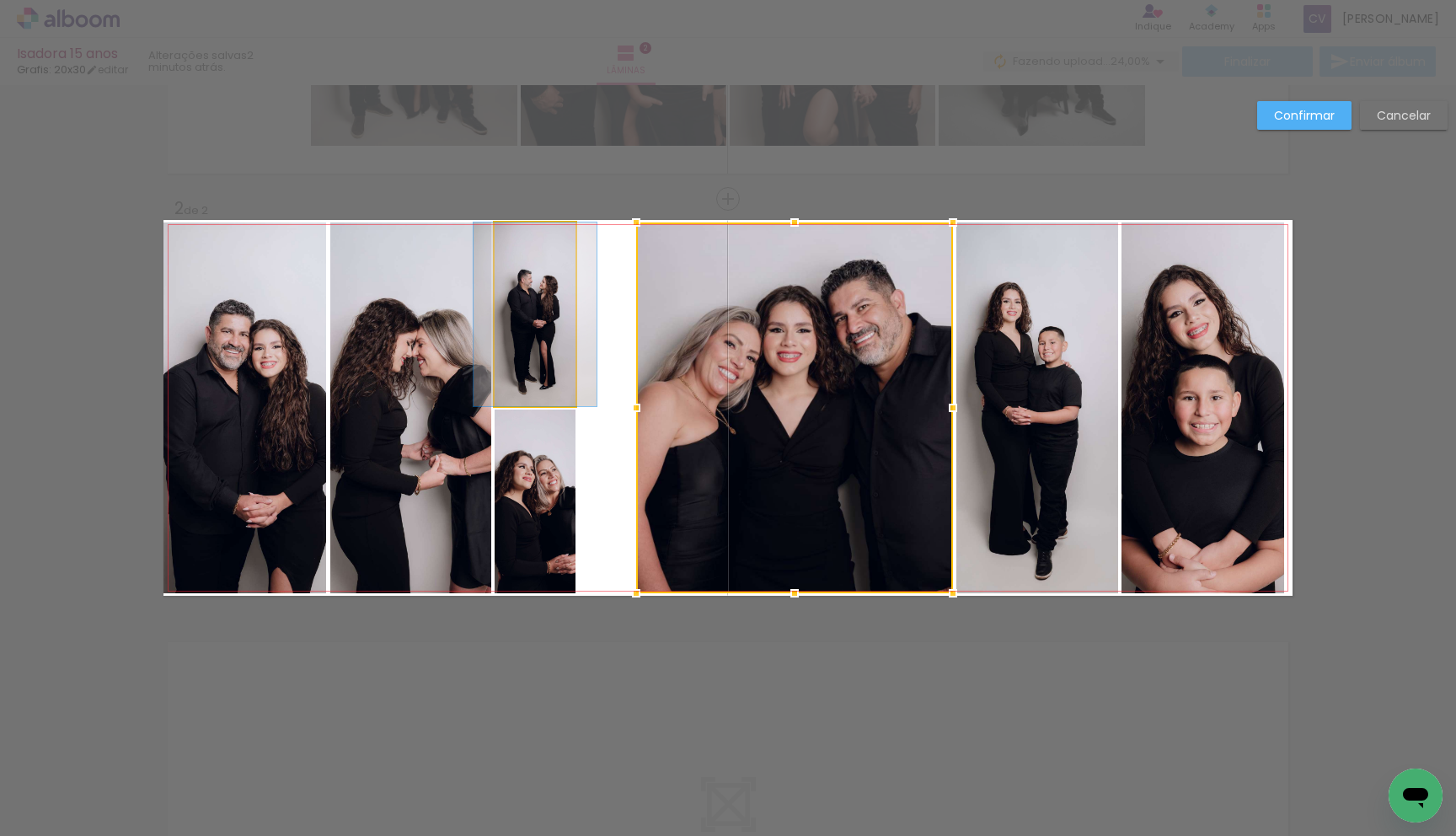
click at [543, 356] on quentale-photo at bounding box center [535, 314] width 81 height 184
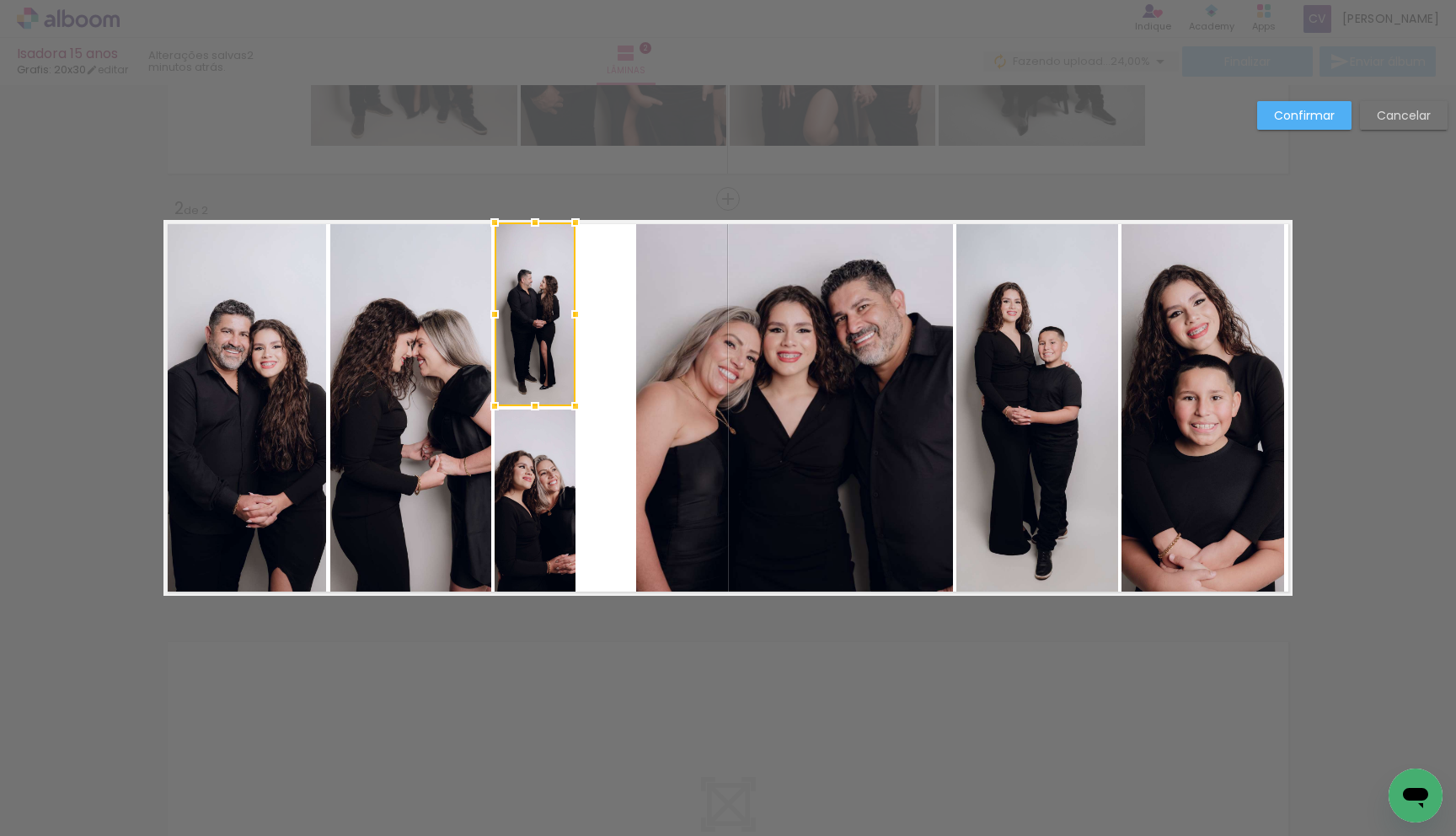
click at [541, 456] on quentale-photo at bounding box center [535, 501] width 81 height 184
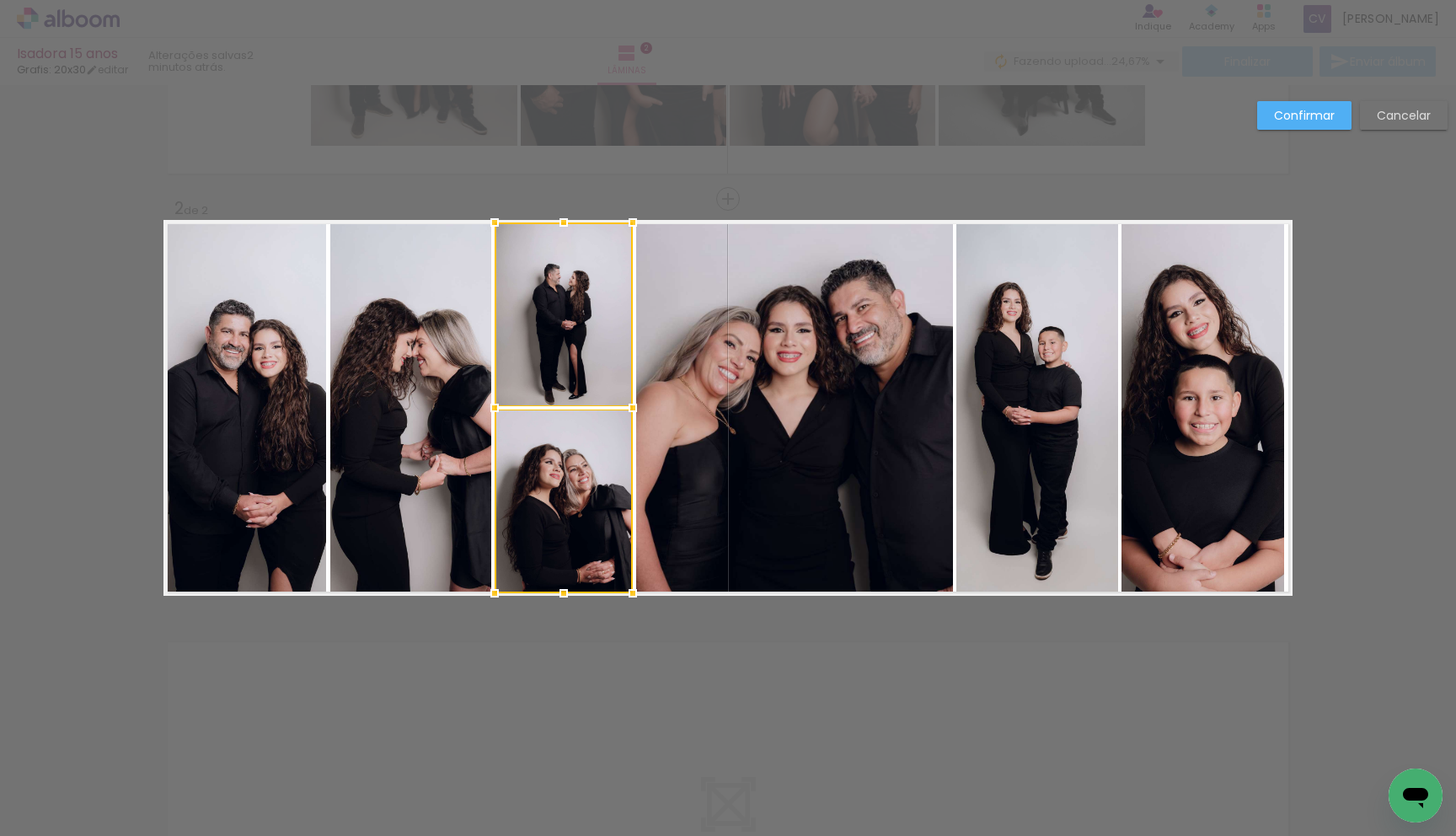
drag, startPoint x: 579, startPoint y: 407, endPoint x: 630, endPoint y: 406, distance: 51.0
click at [631, 406] on div at bounding box center [633, 407] width 33 height 33
click at [0, 0] on slot "Confirmar" at bounding box center [0, 0] width 0 height 0
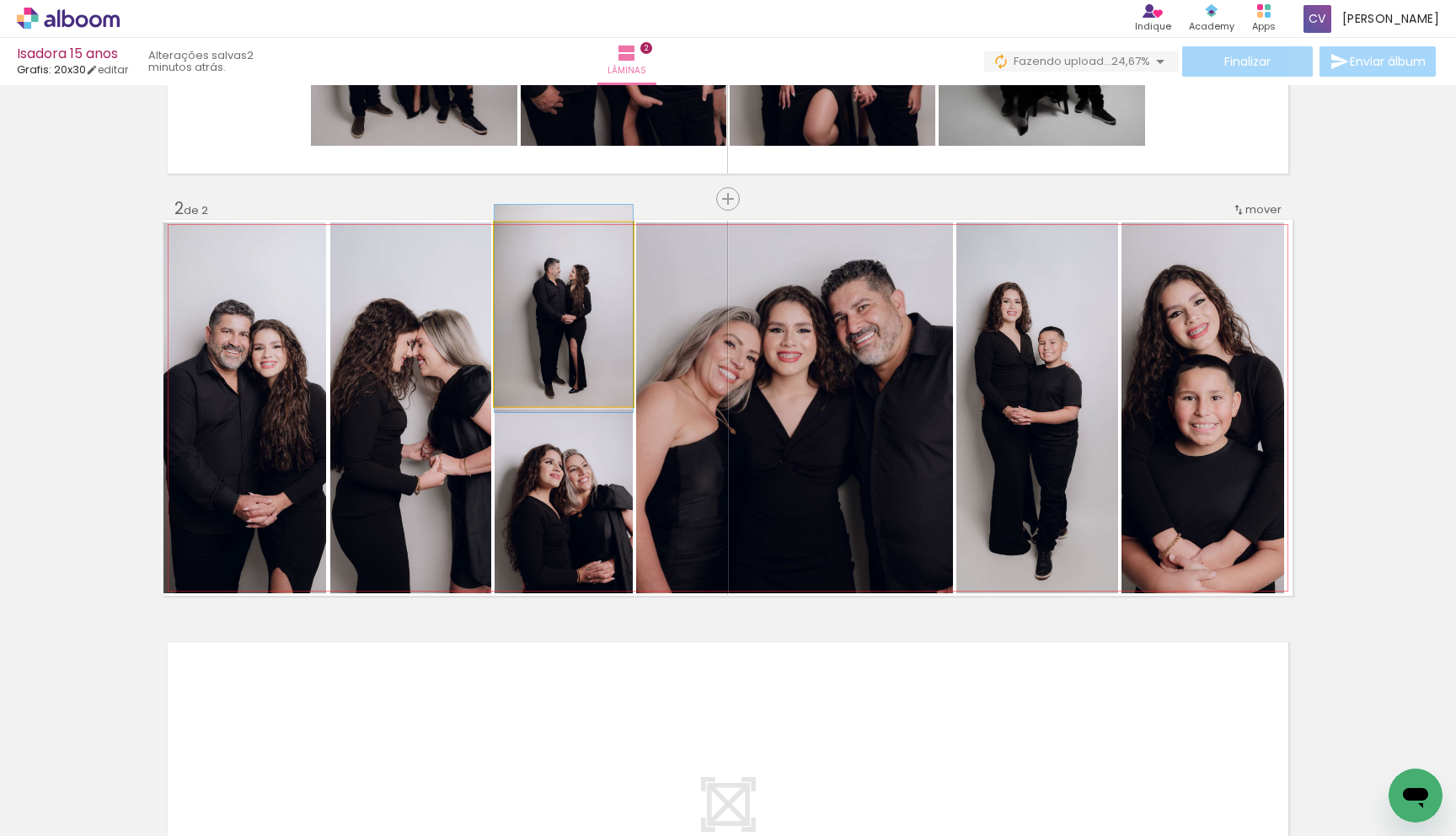
drag, startPoint x: 598, startPoint y: 364, endPoint x: 590, endPoint y: 449, distance: 85.4
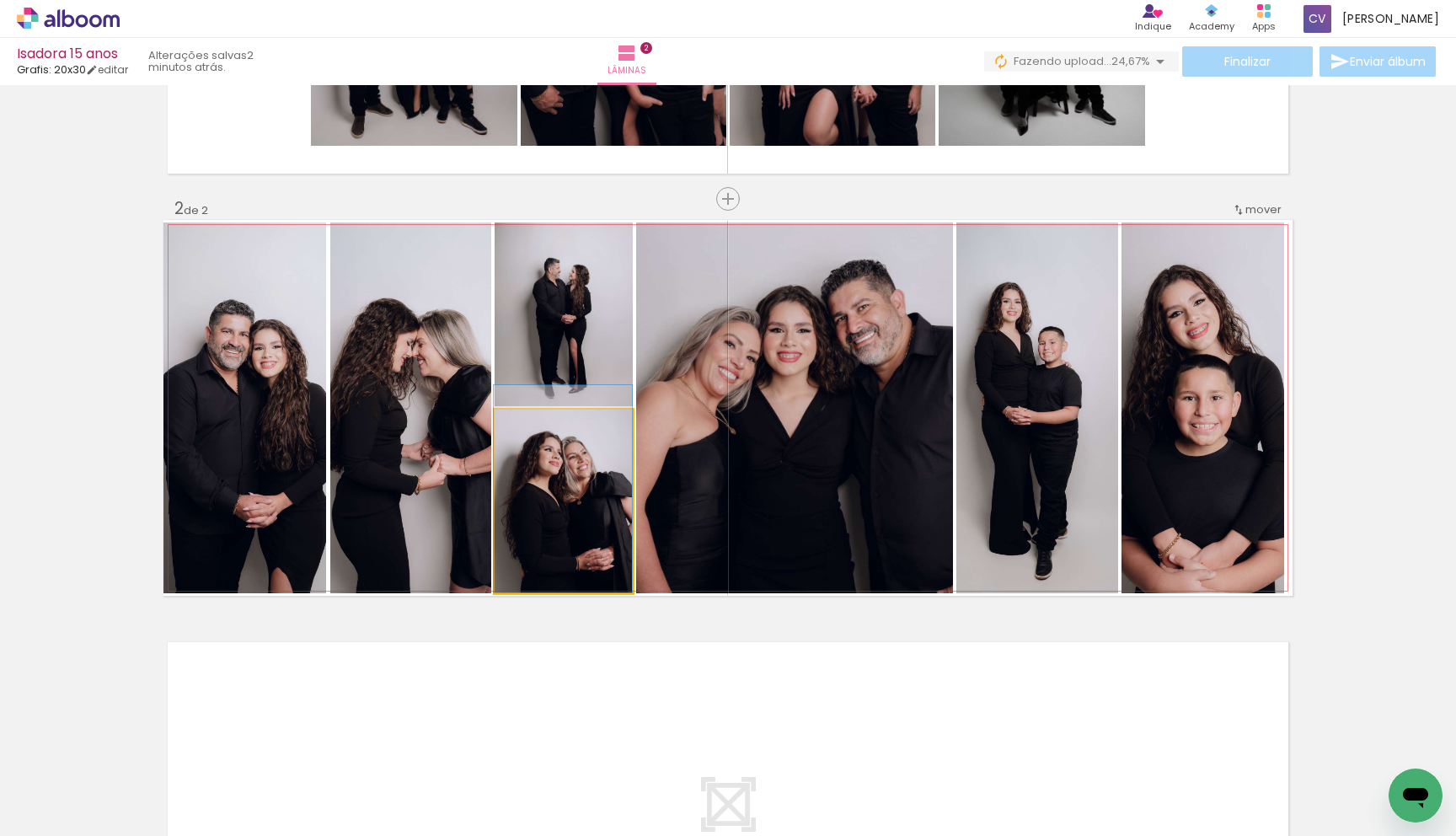
drag, startPoint x: 577, startPoint y: 508, endPoint x: 576, endPoint y: 479, distance: 29.0
click at [574, 479] on div at bounding box center [563, 489] width 138 height 207
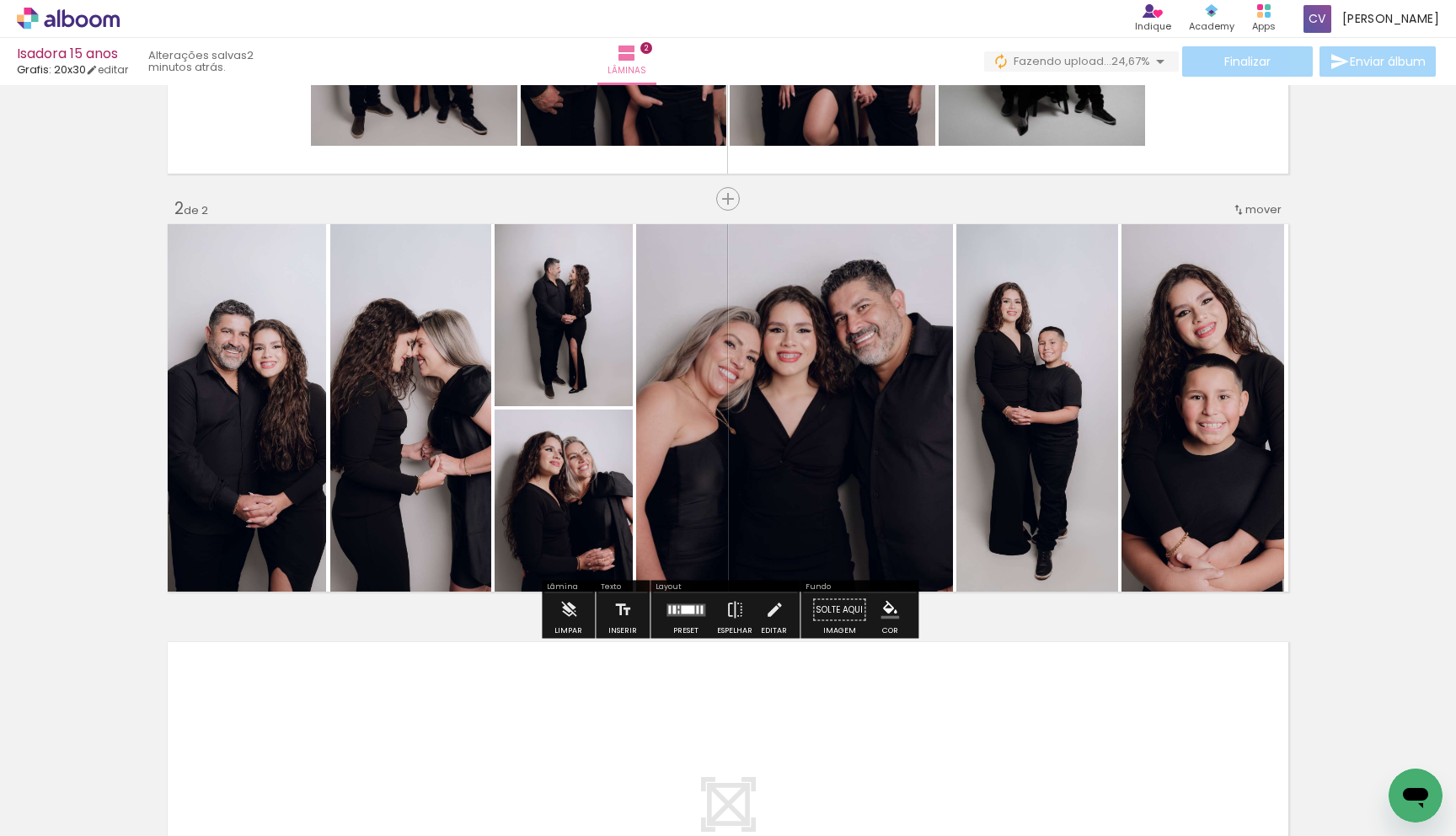
click at [1392, 459] on div "Inserir lâmina 1 de 2 Inserir lâmina 2 de 2" at bounding box center [728, 386] width 1456 height 1256
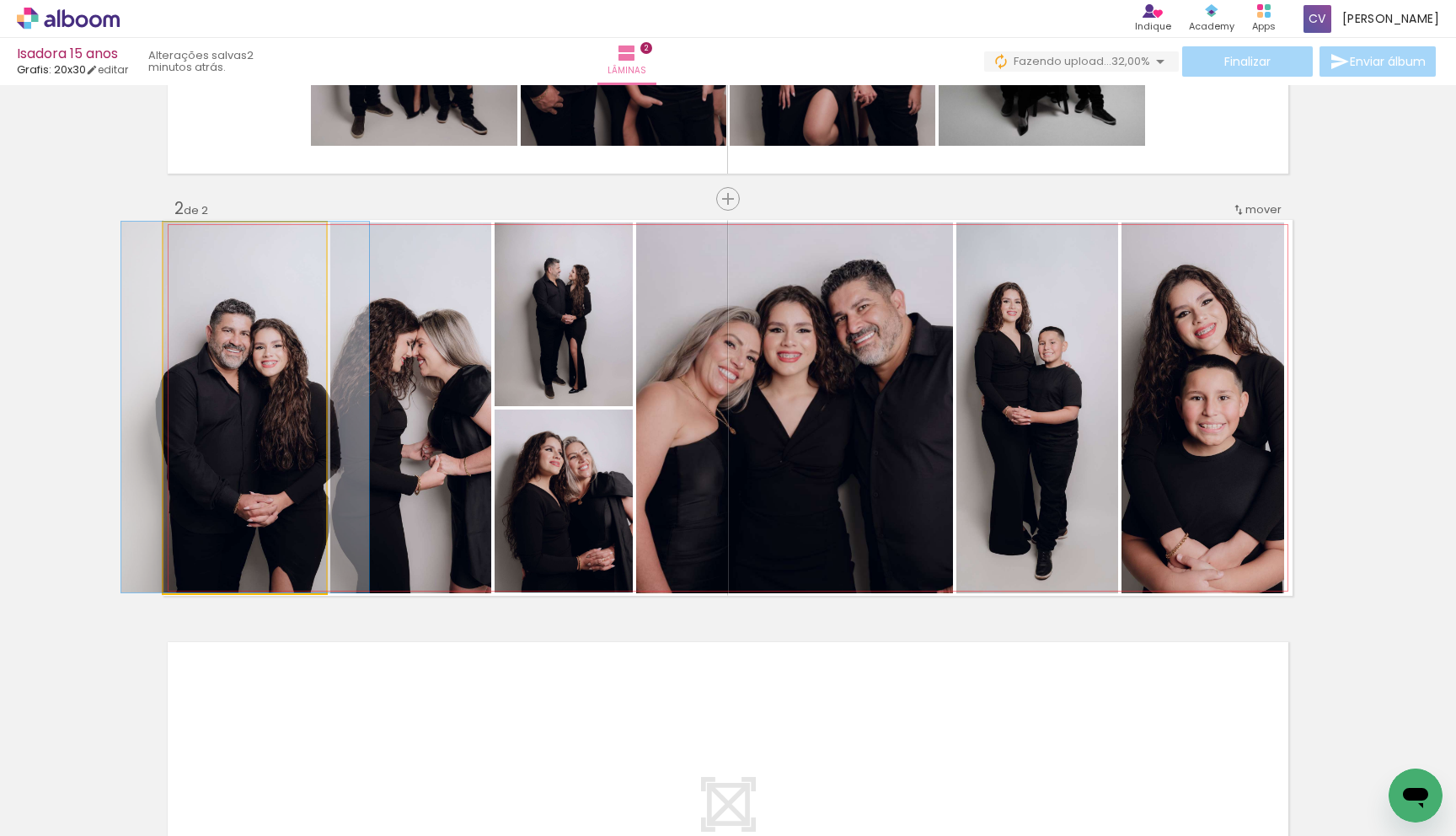
drag, startPoint x: 306, startPoint y: 465, endPoint x: 306, endPoint y: 444, distance: 21.0
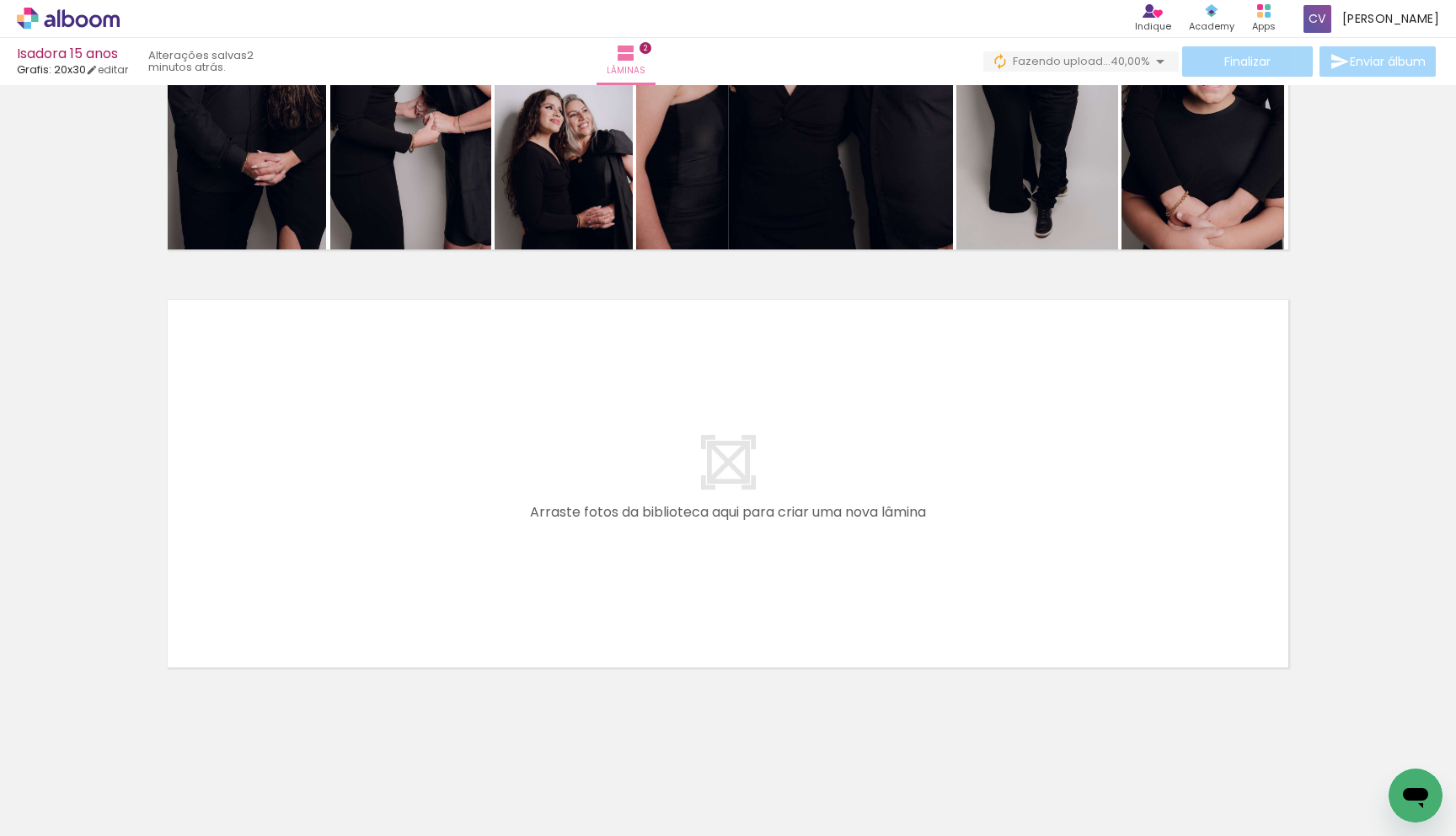
scroll to position [0, 5403]
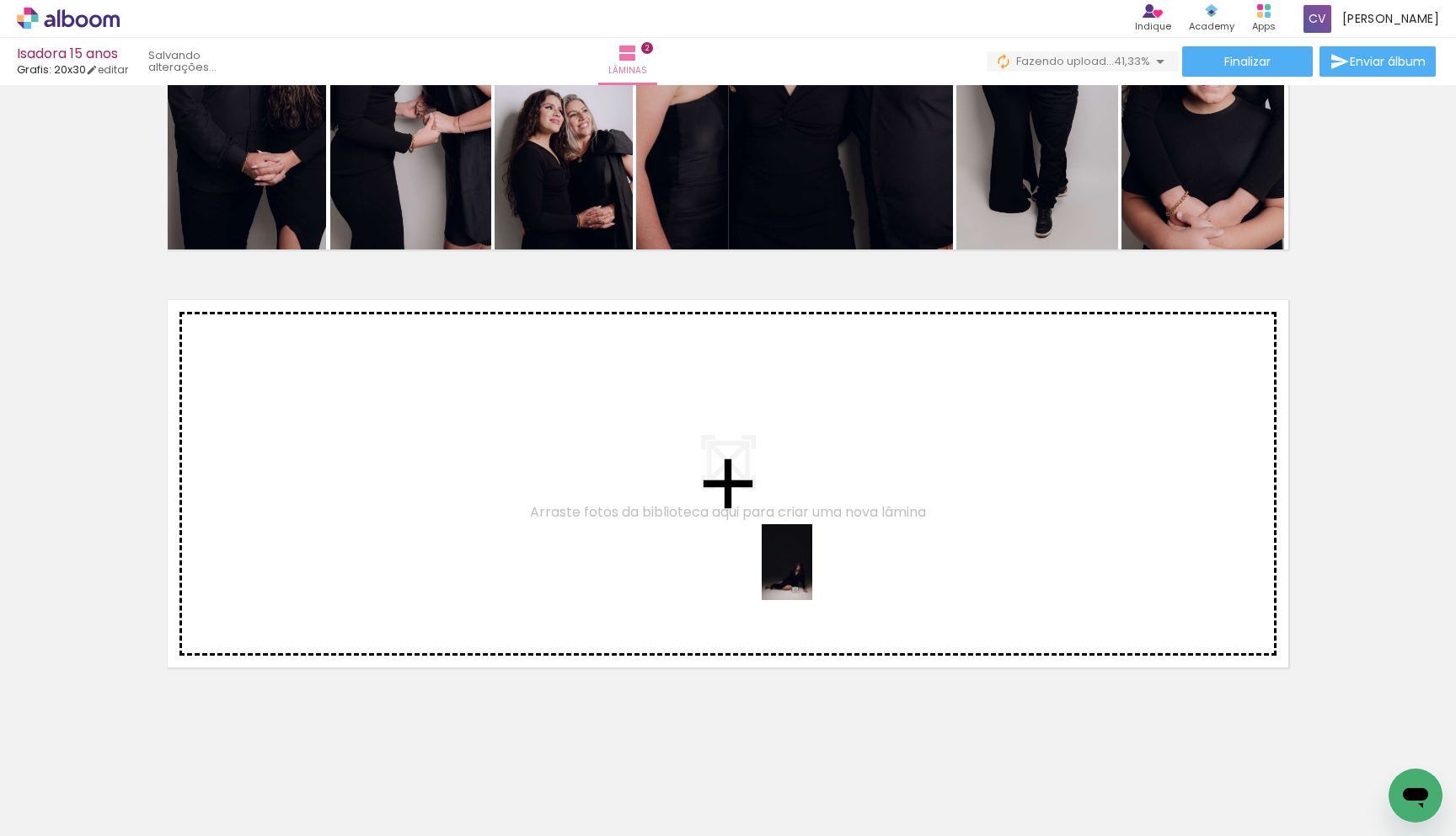
drag, startPoint x: 805, startPoint y: 776, endPoint x: 781, endPoint y: 697, distance: 82.6
click at [813, 575] on quentale-workspace at bounding box center [728, 418] width 1456 height 836
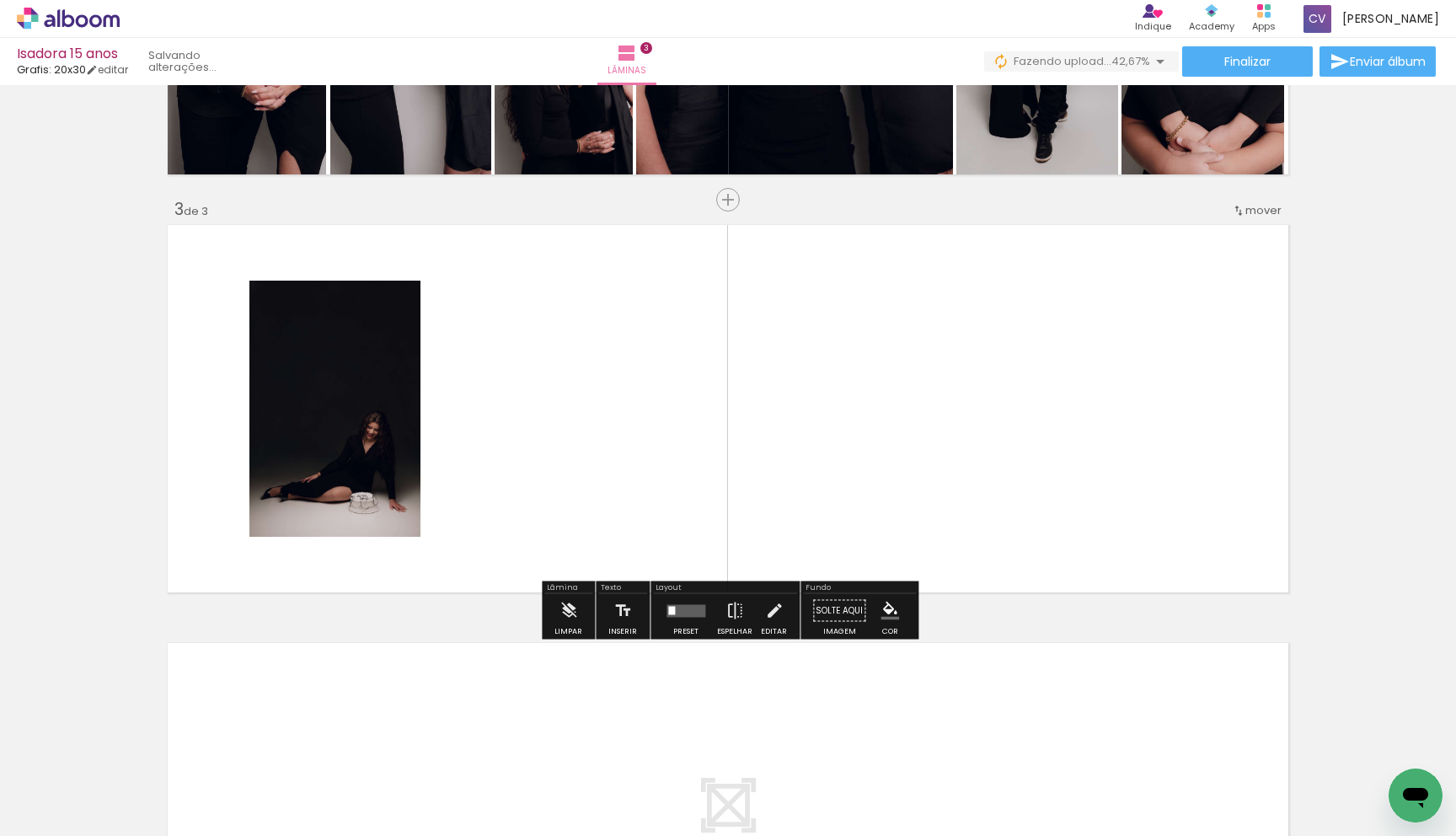
scroll to position [750, 0]
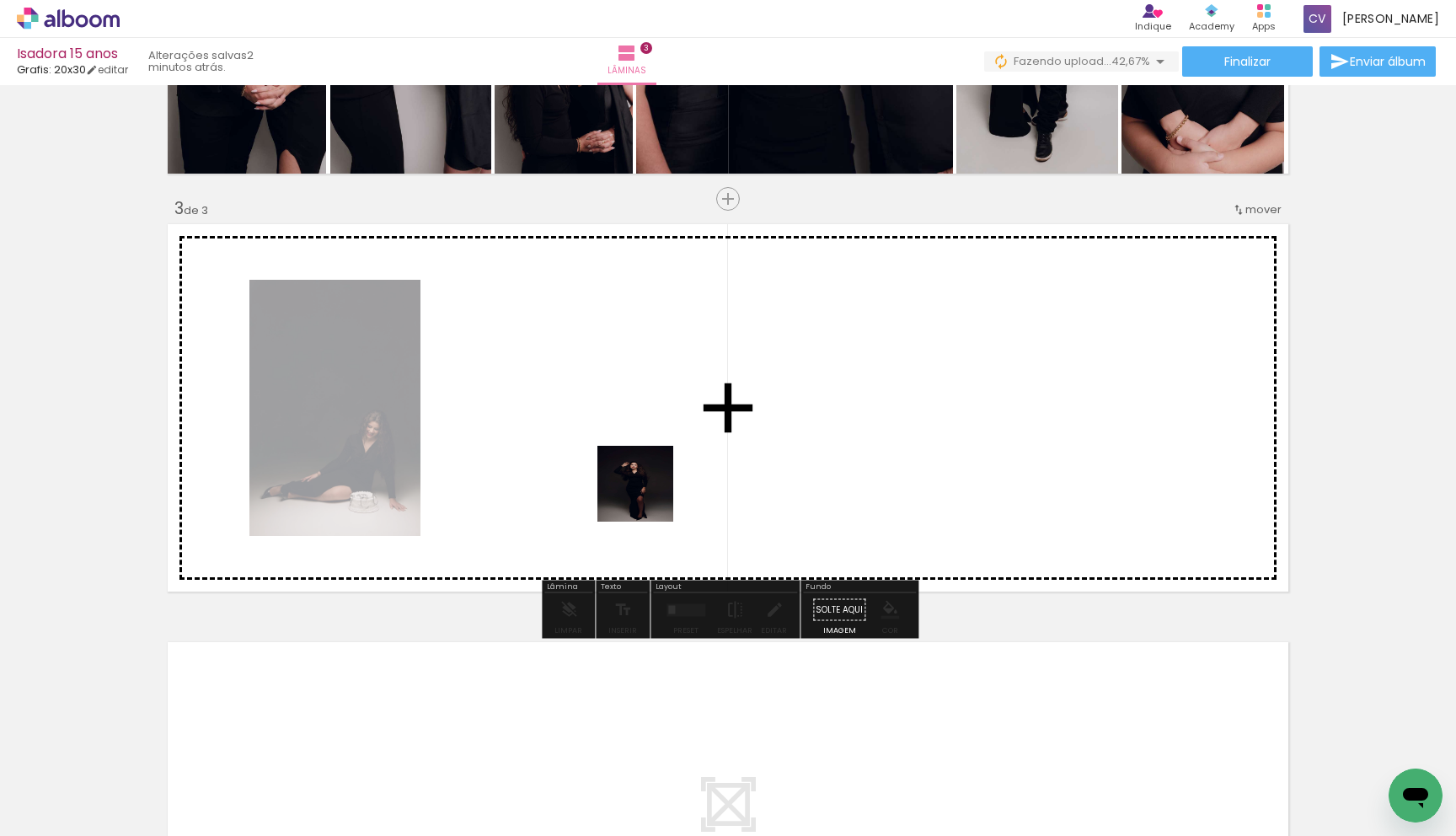
drag, startPoint x: 708, startPoint y: 784, endPoint x: 648, endPoint y: 473, distance: 316.7
click at [648, 473] on quentale-workspace at bounding box center [728, 418] width 1456 height 836
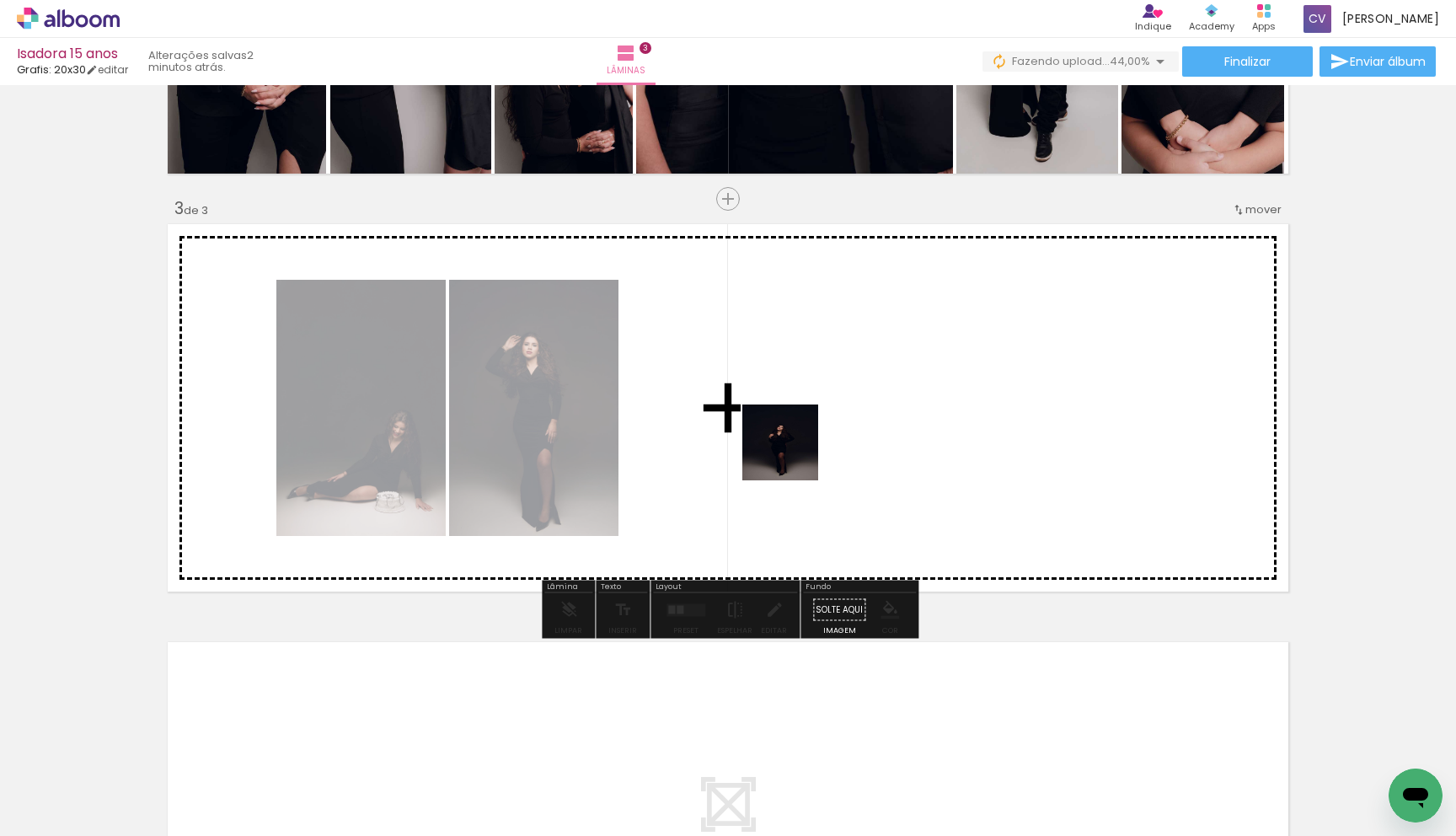
drag, startPoint x: 642, startPoint y: 739, endPoint x: 807, endPoint y: 436, distance: 345.0
click at [807, 436] on quentale-workspace at bounding box center [728, 418] width 1456 height 836
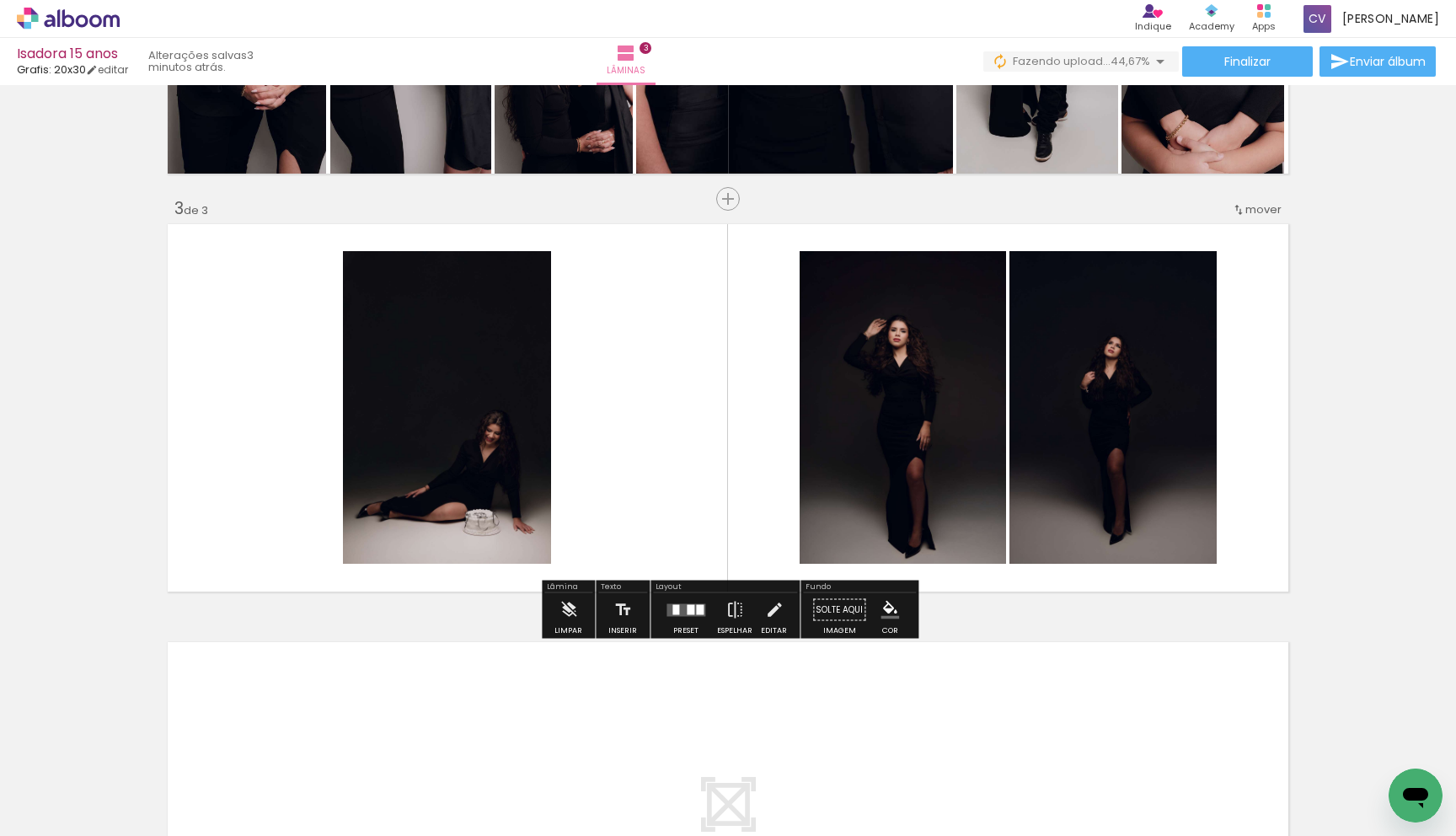
click at [676, 613] on quentale-layouter at bounding box center [685, 609] width 39 height 12
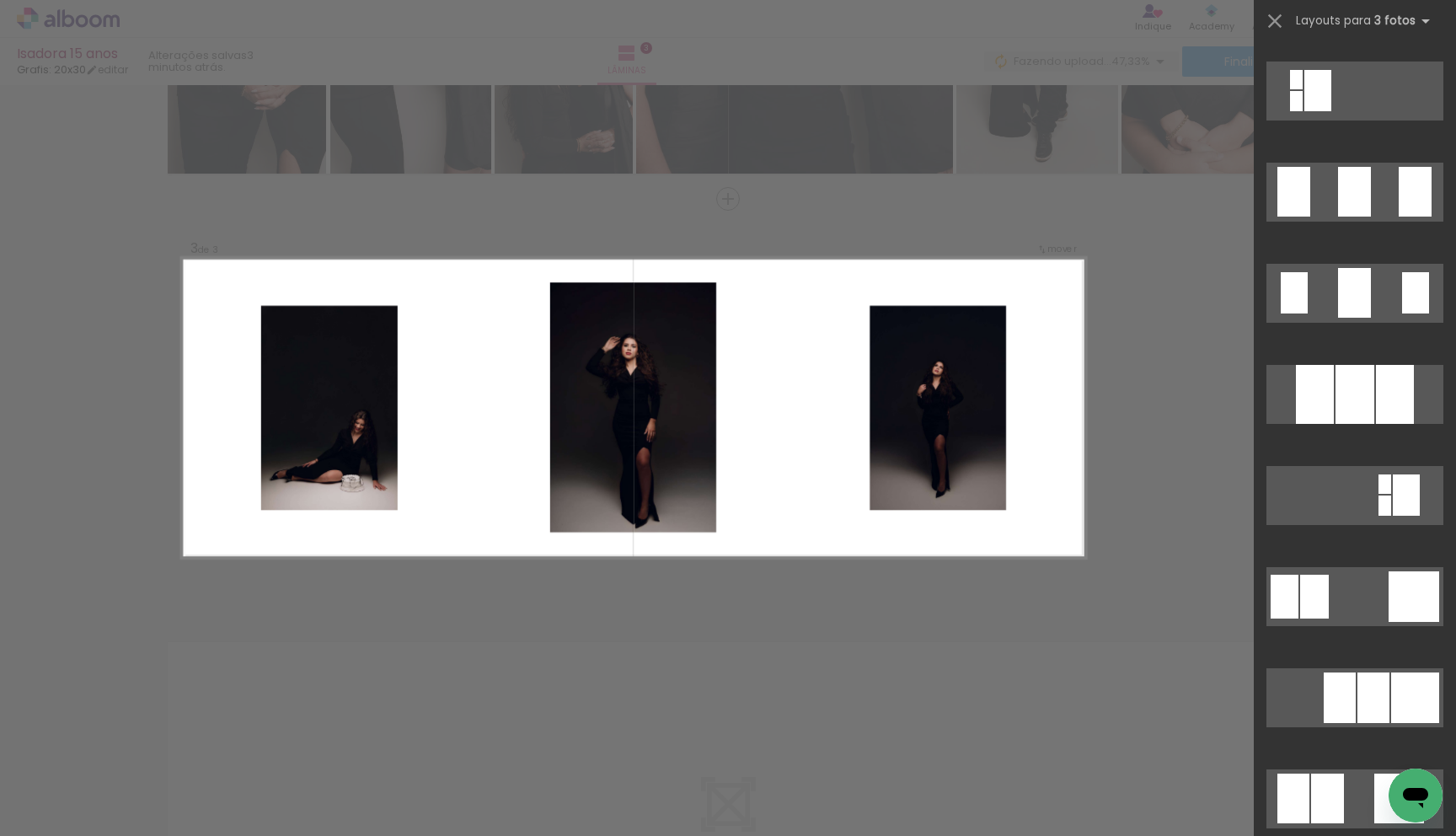
scroll to position [1209, 0]
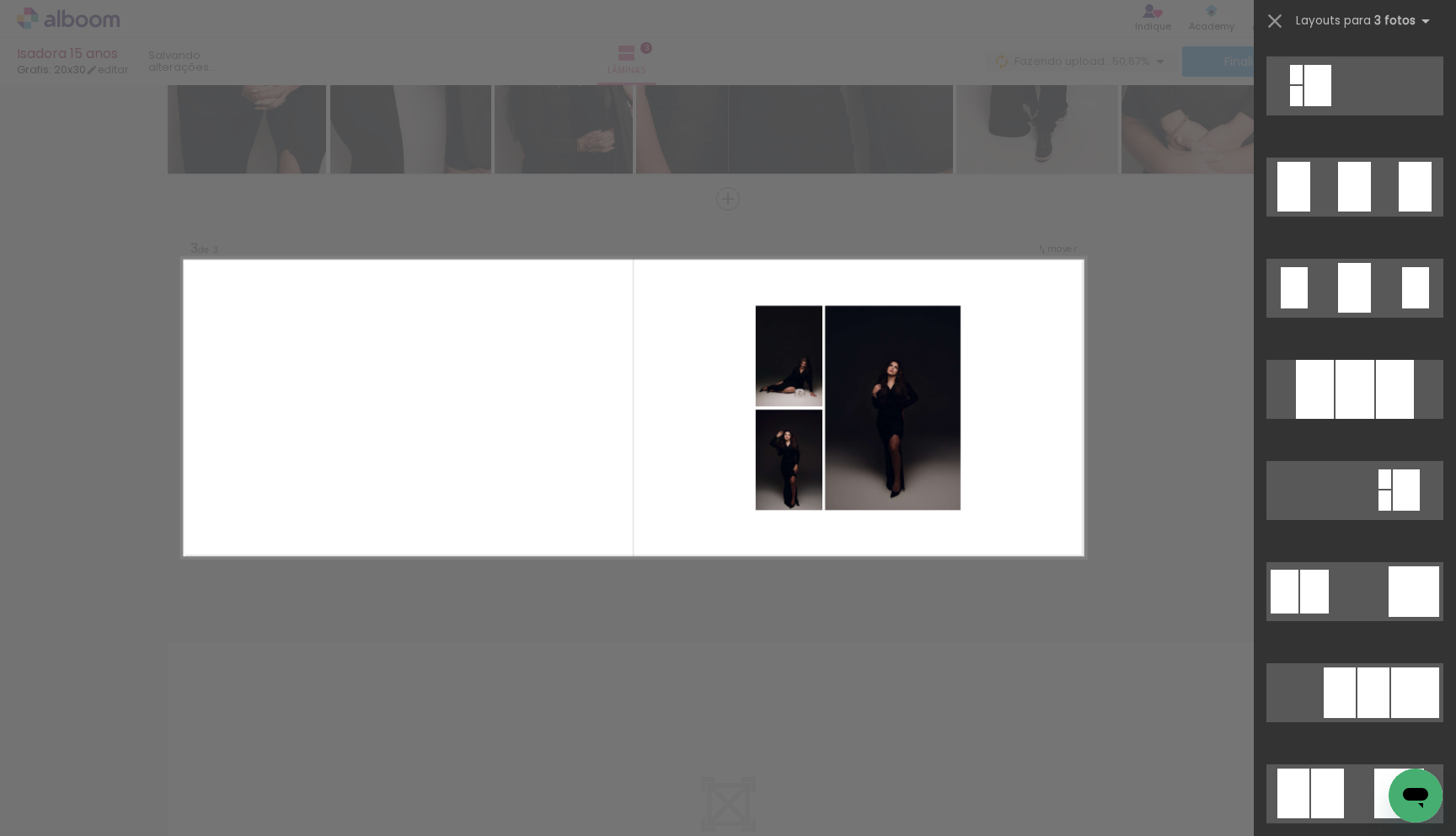
click at [1161, 590] on div "Confirmar Cancelar" at bounding box center [728, 191] width 1456 height 1713
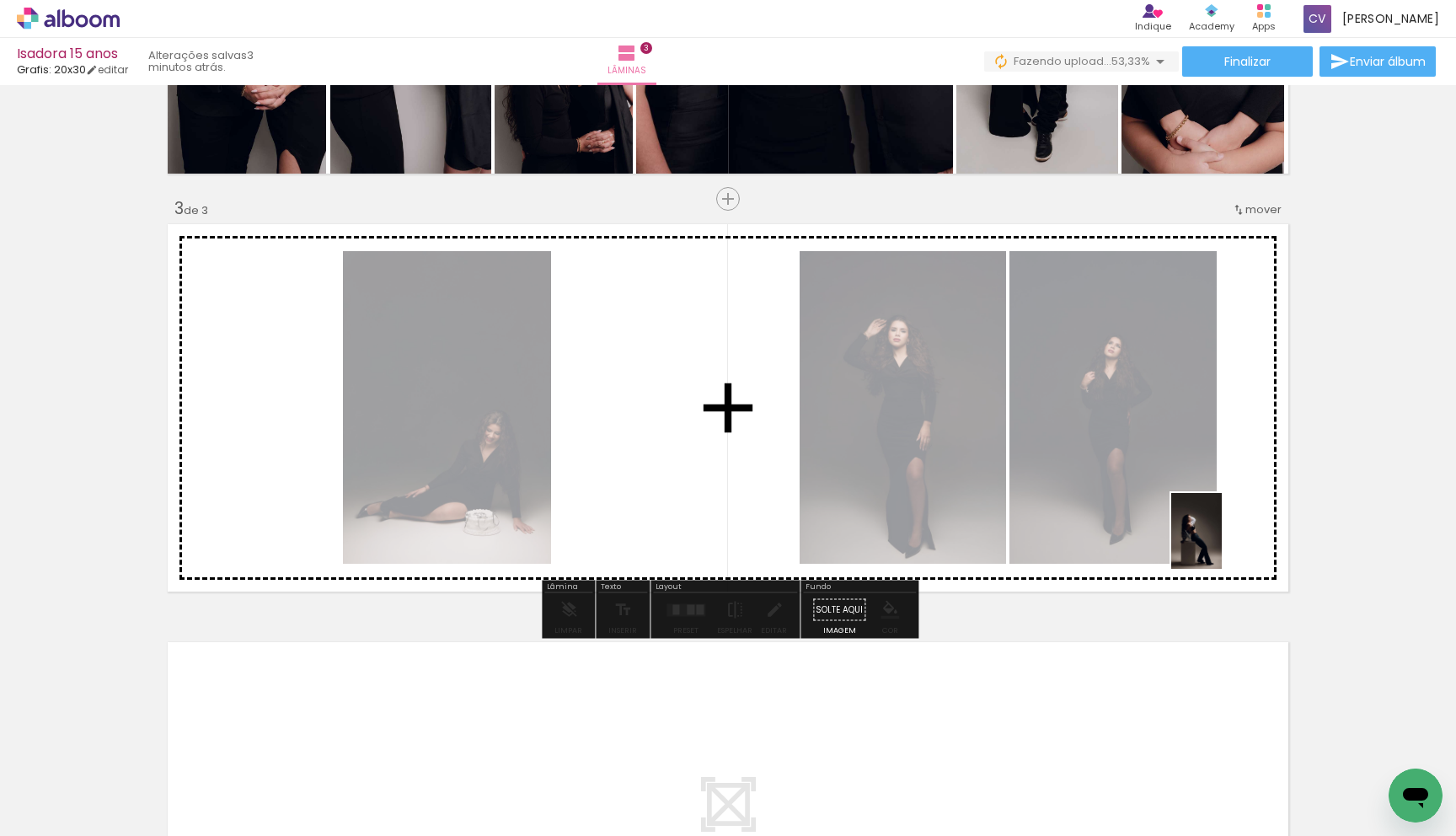
drag, startPoint x: 919, startPoint y: 782, endPoint x: 1046, endPoint y: 773, distance: 127.3
click at [1229, 533] on quentale-workspace at bounding box center [728, 418] width 1456 height 836
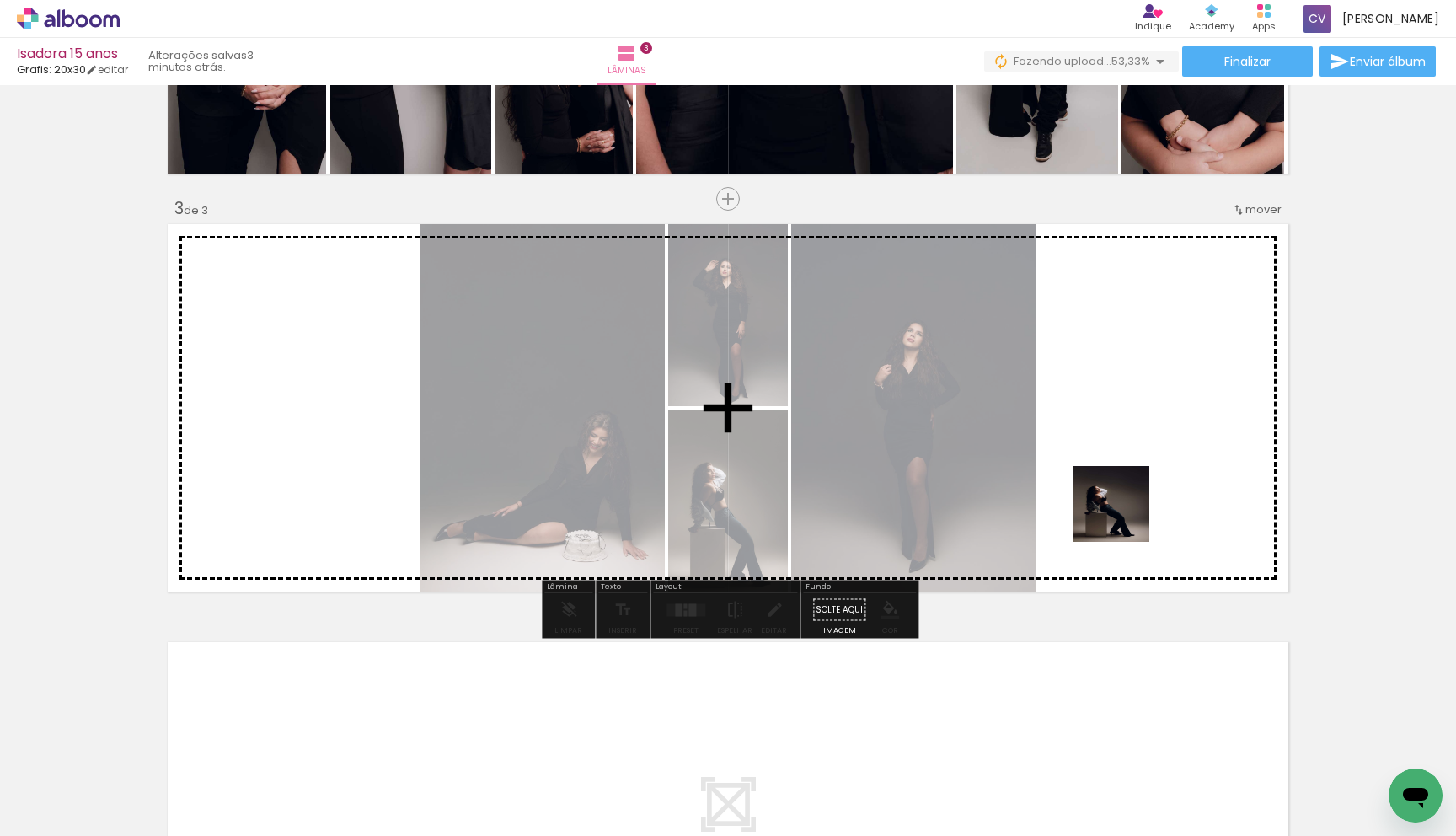
drag, startPoint x: 1015, startPoint y: 769, endPoint x: 1117, endPoint y: 714, distance: 115.9
click at [1142, 488] on quentale-workspace at bounding box center [728, 418] width 1456 height 836
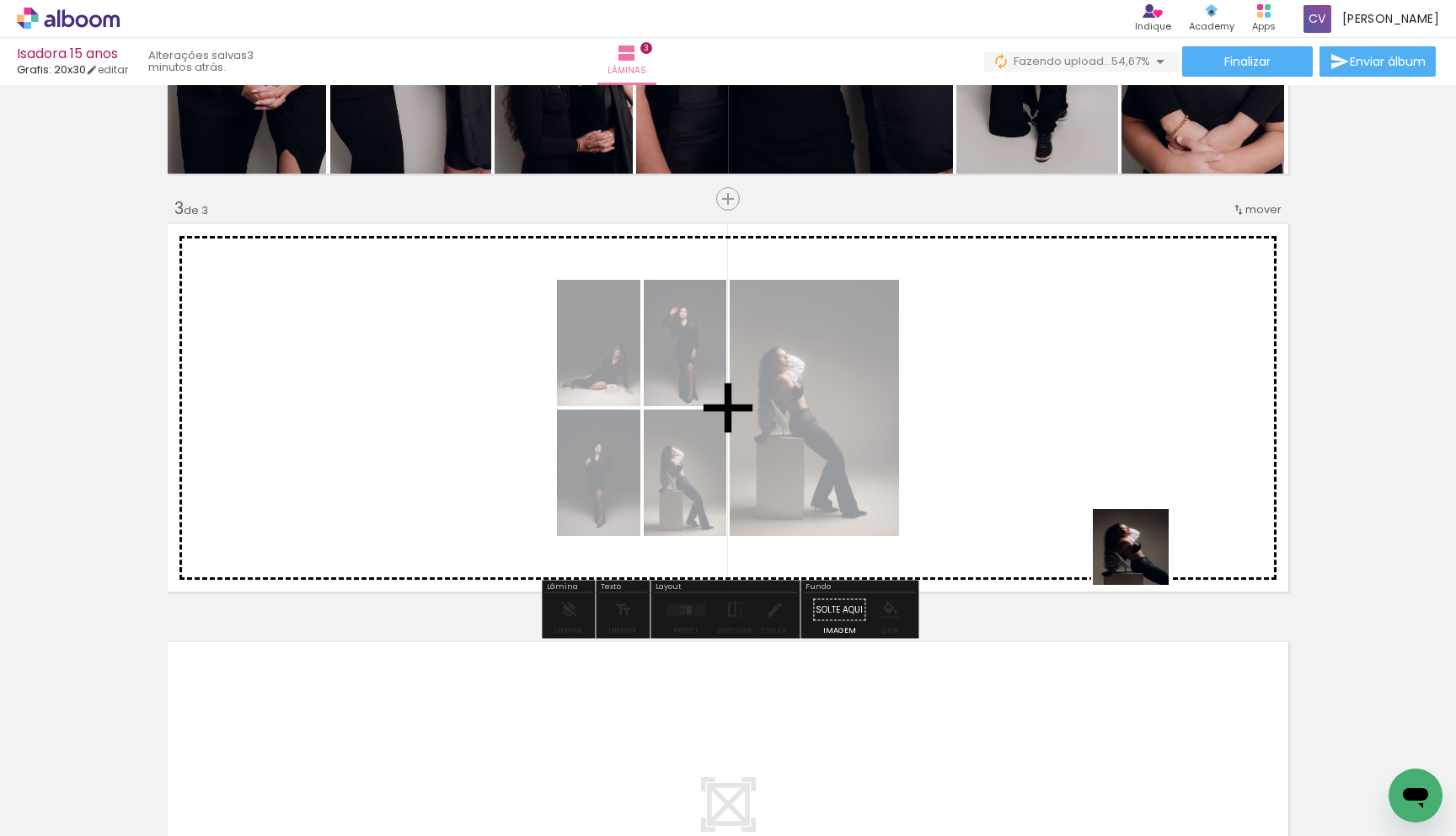
drag, startPoint x: 1137, startPoint y: 602, endPoint x: 1029, endPoint y: 601, distance: 108.0
click at [1156, 511] on quentale-workspace at bounding box center [728, 418] width 1456 height 836
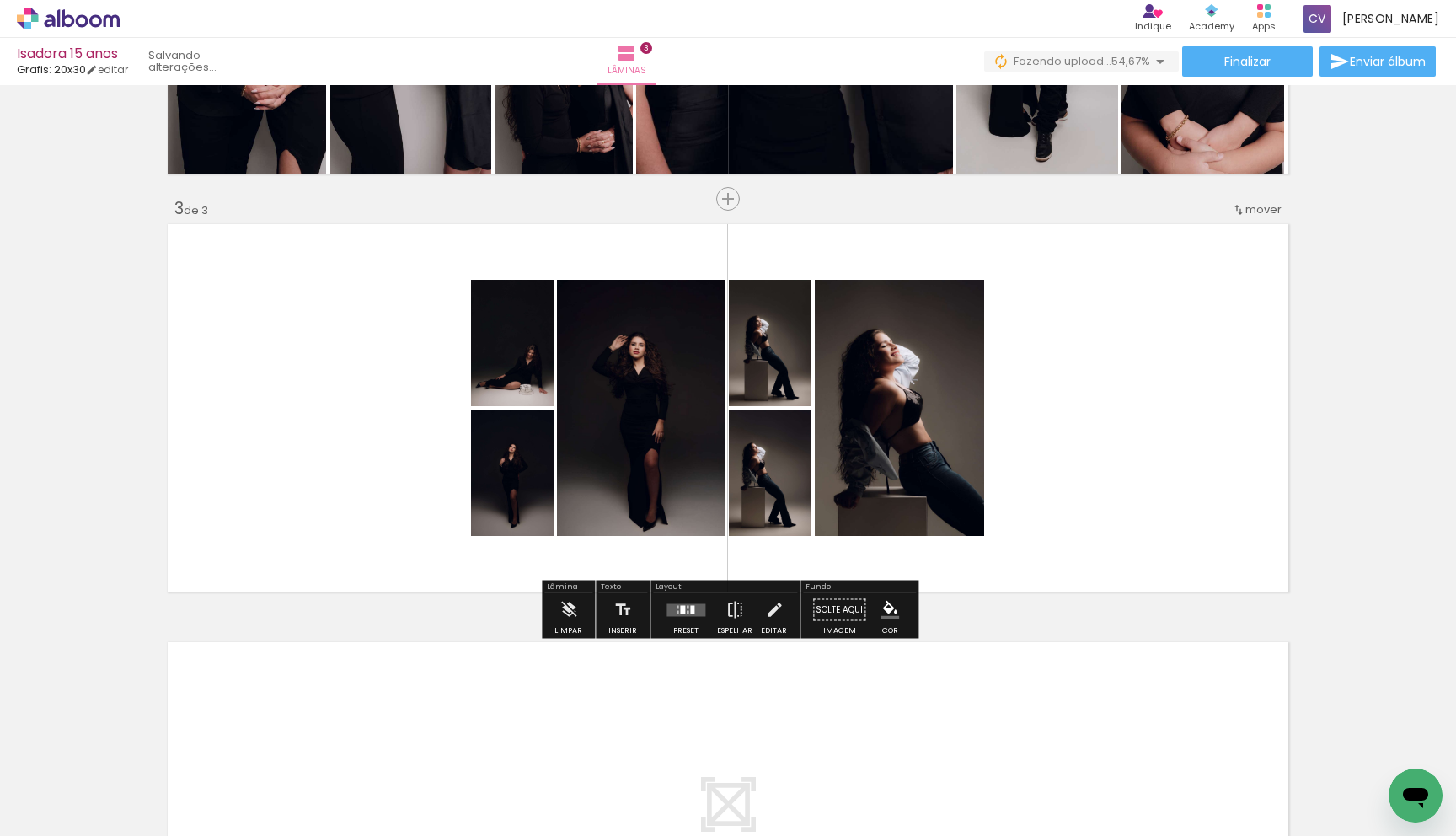
click at [681, 610] on quentale-layouter at bounding box center [685, 609] width 39 height 12
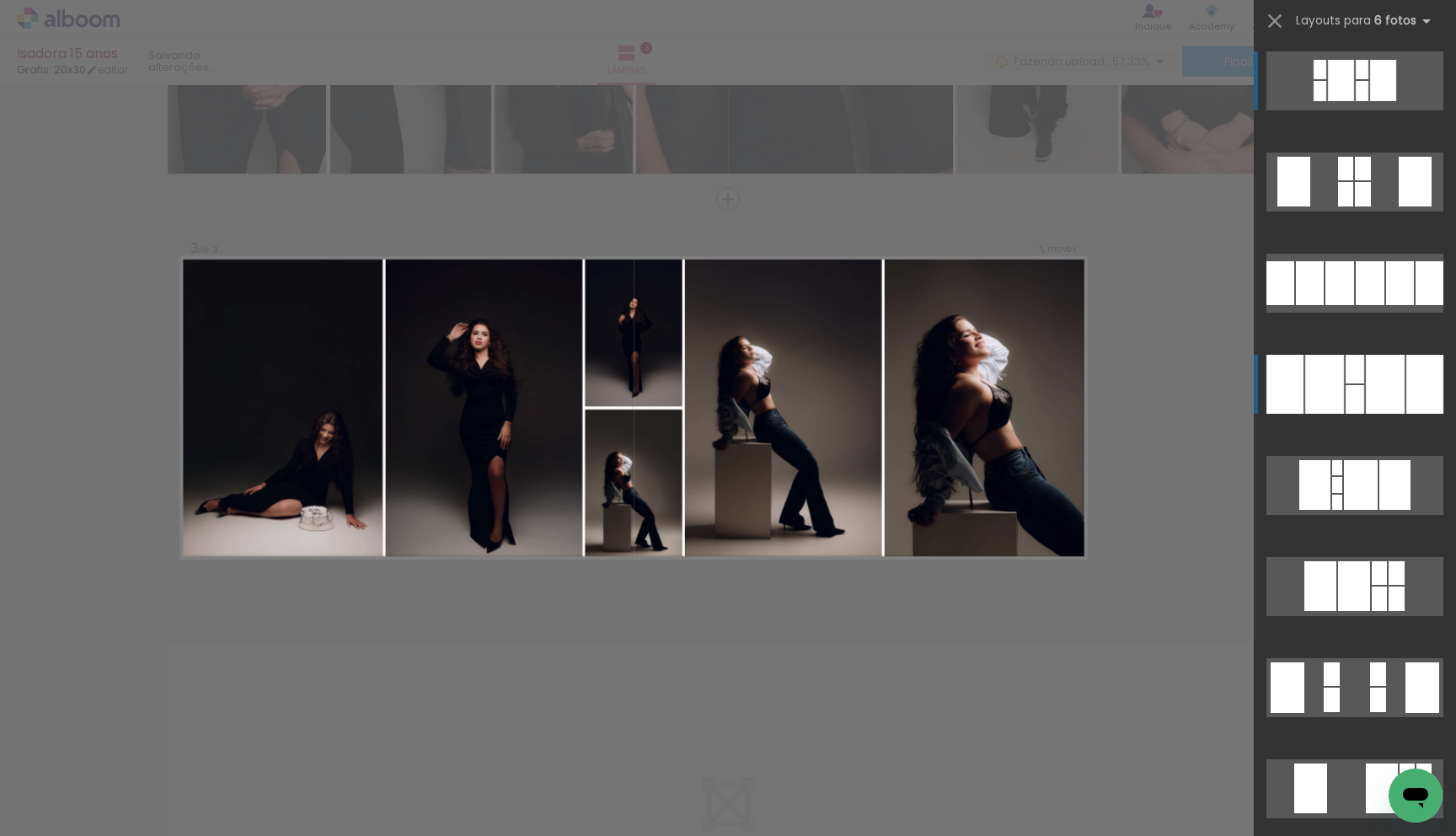
scroll to position [1, 0]
click at [1402, 390] on div at bounding box center [1385, 383] width 39 height 59
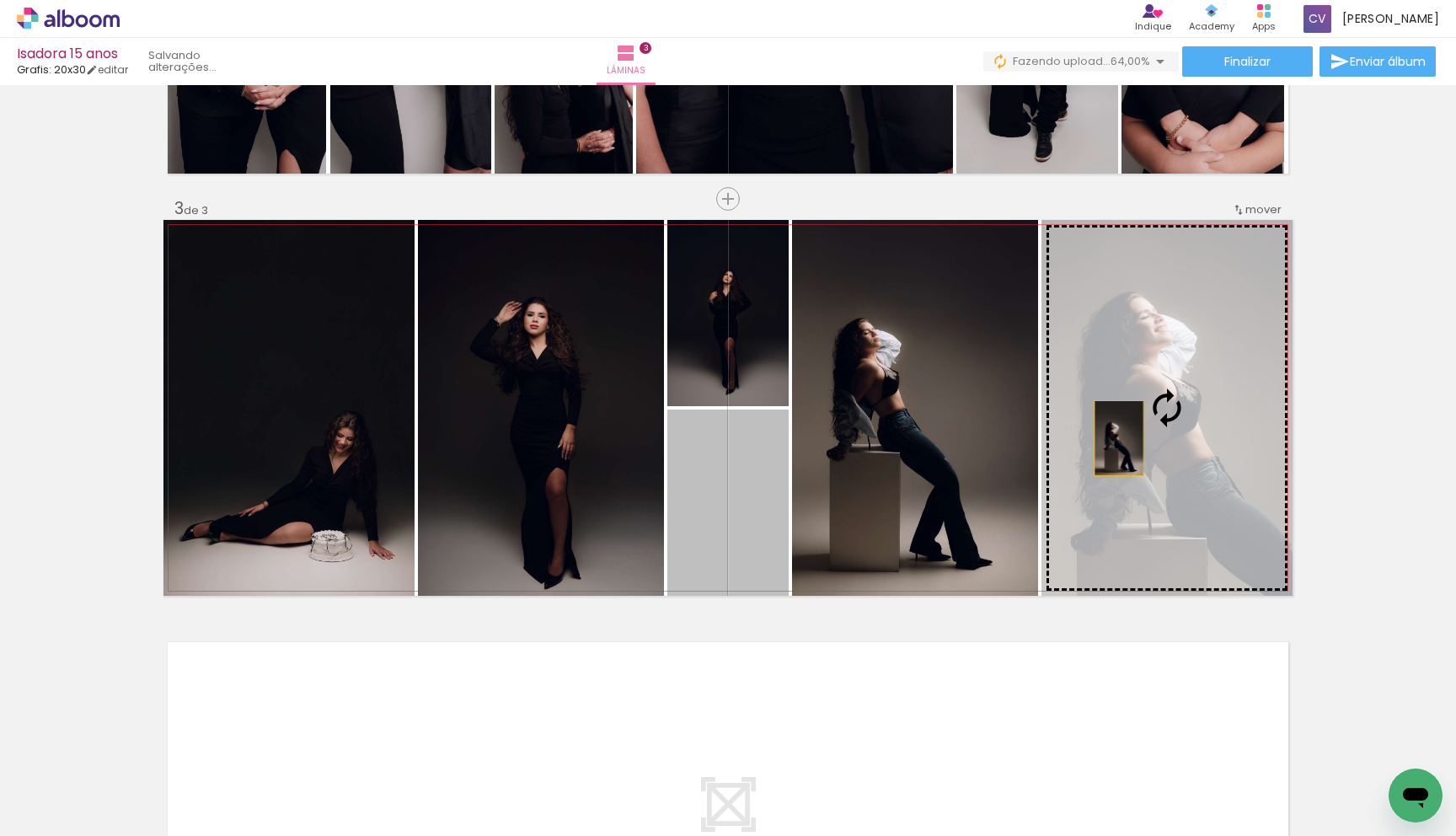
drag, startPoint x: 768, startPoint y: 503, endPoint x: 1119, endPoint y: 438, distance: 357.0
click at [0, 0] on slot at bounding box center [0, 0] width 0 height 0
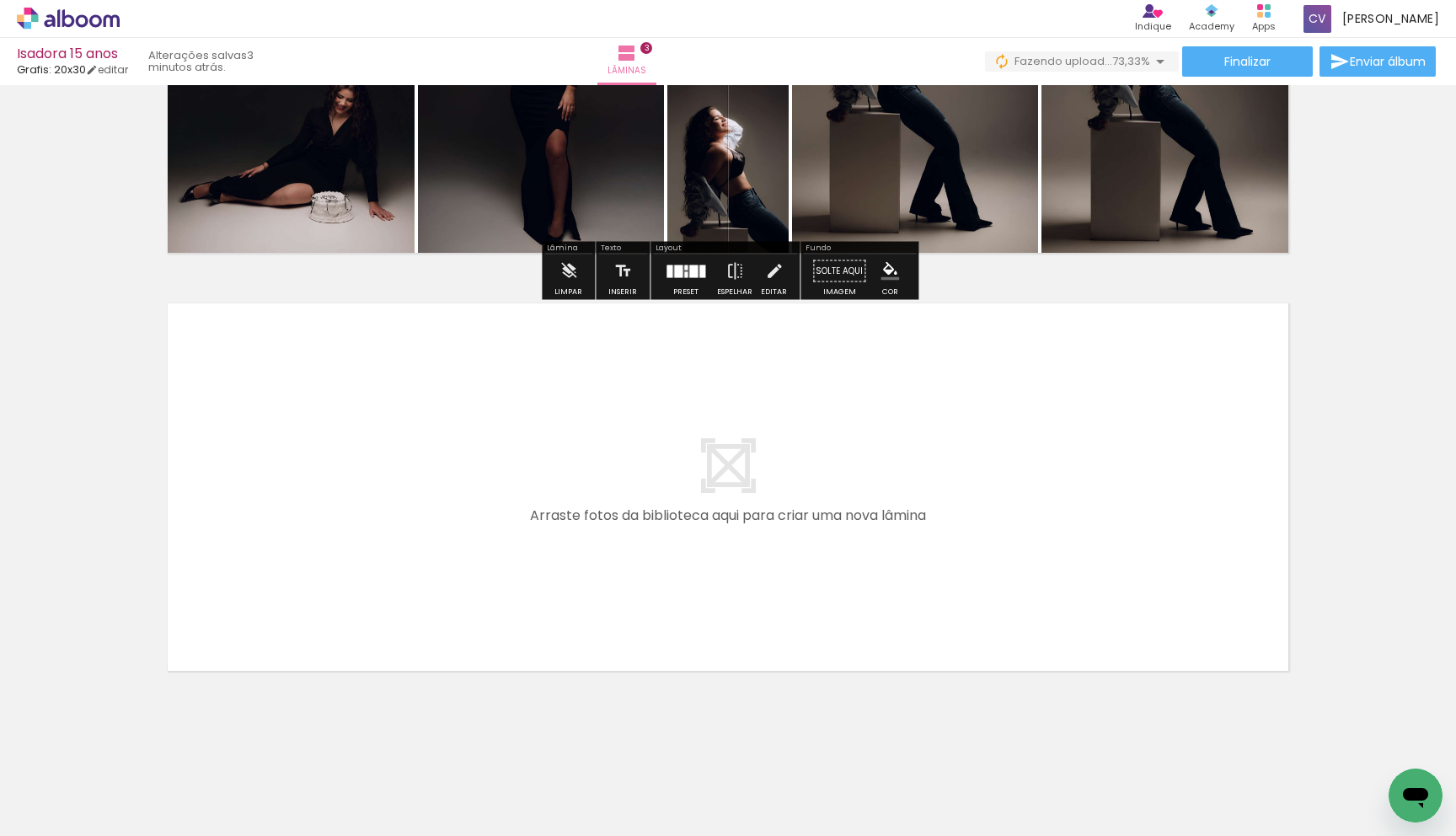
scroll to position [1092, 0]
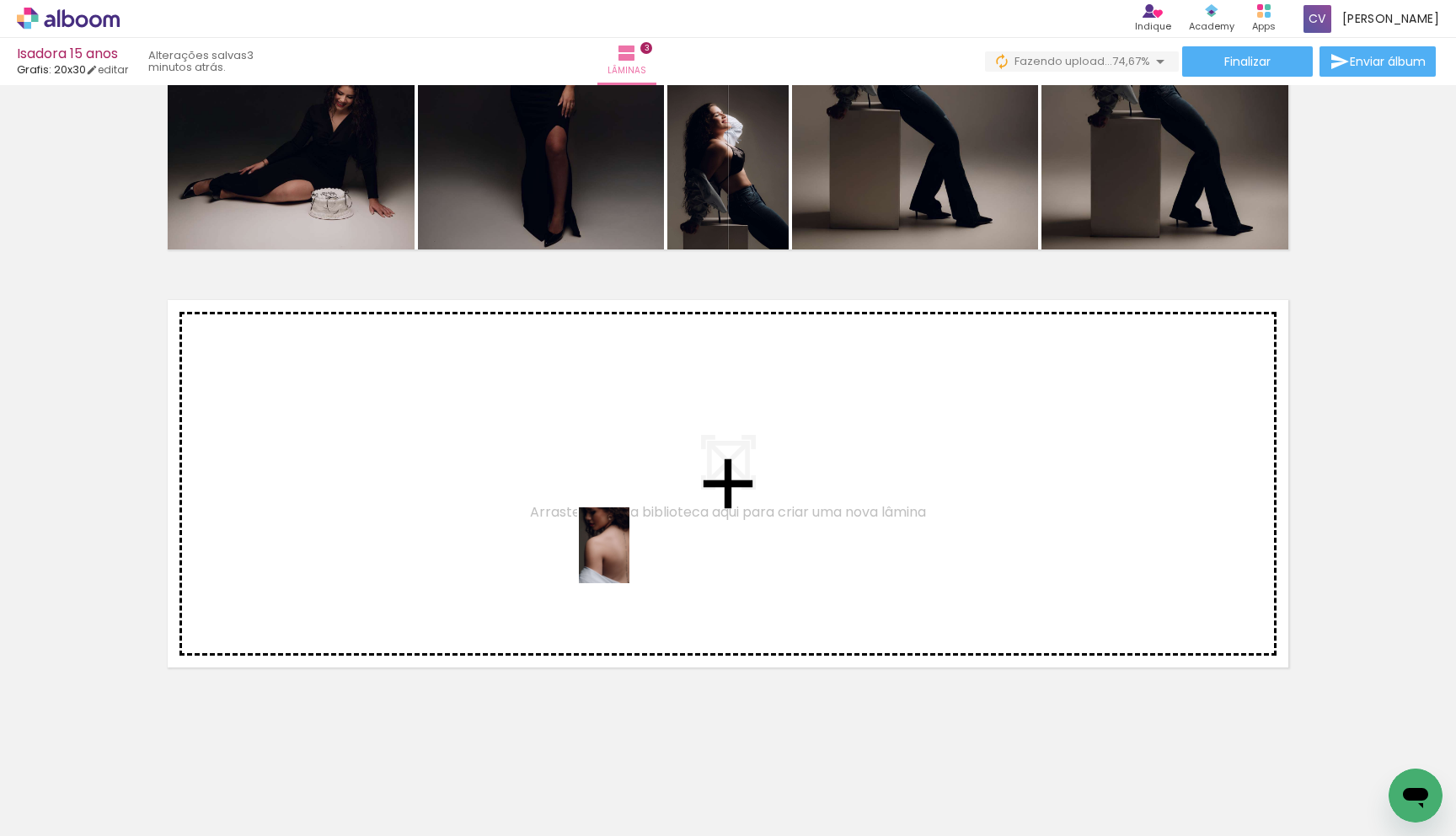
drag, startPoint x: 671, startPoint y: 765, endPoint x: 629, endPoint y: 559, distance: 210.2
click at [629, 559] on quentale-workspace at bounding box center [728, 418] width 1456 height 836
